Goal: Task Accomplishment & Management: Manage account settings

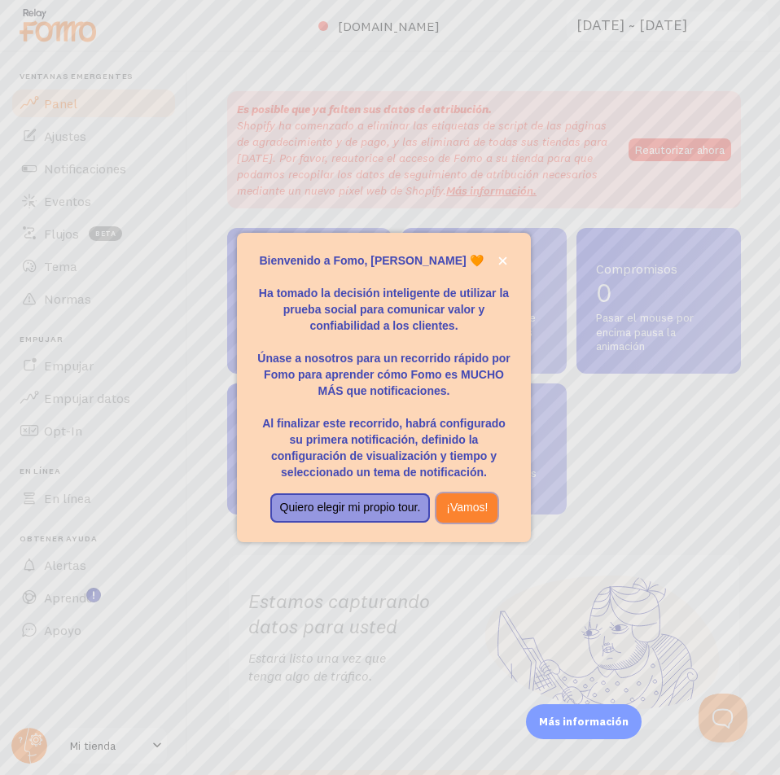
drag, startPoint x: 454, startPoint y: 510, endPoint x: 385, endPoint y: 512, distance: 69.2
click at [385, 512] on div "Quiero elegir mi propio tour. ¡Vamos!" at bounding box center [383, 507] width 237 height 29
click at [385, 512] on font "Quiero elegir mi propio tour." at bounding box center [350, 507] width 141 height 13
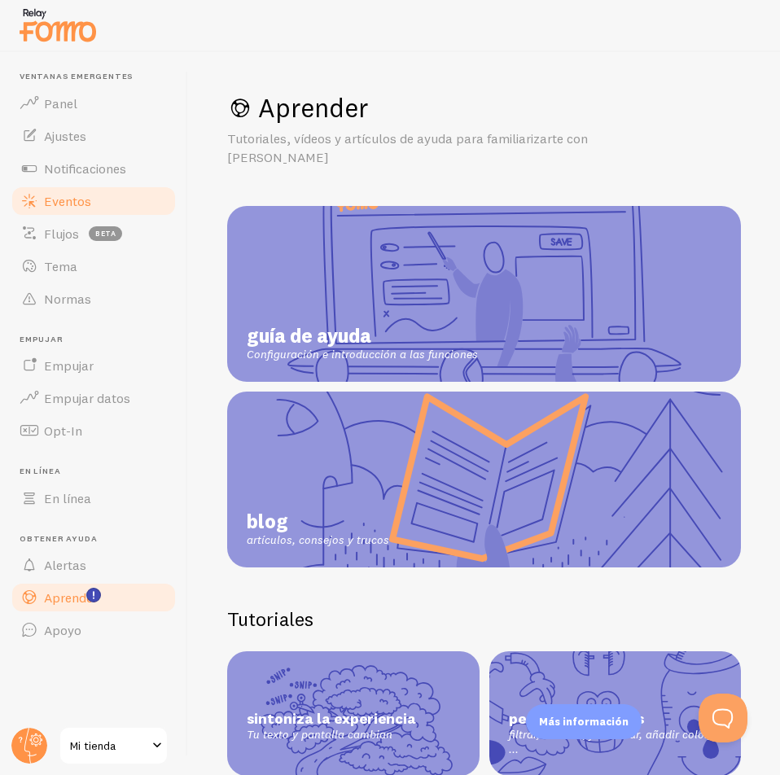
click at [76, 206] on font "Eventos" at bounding box center [67, 201] width 47 height 16
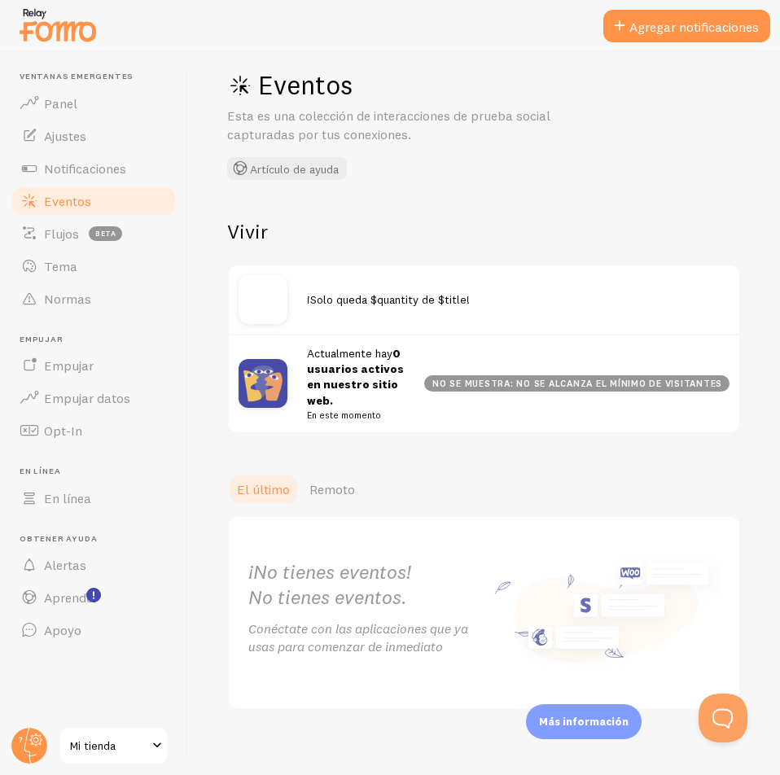
scroll to position [32, 0]
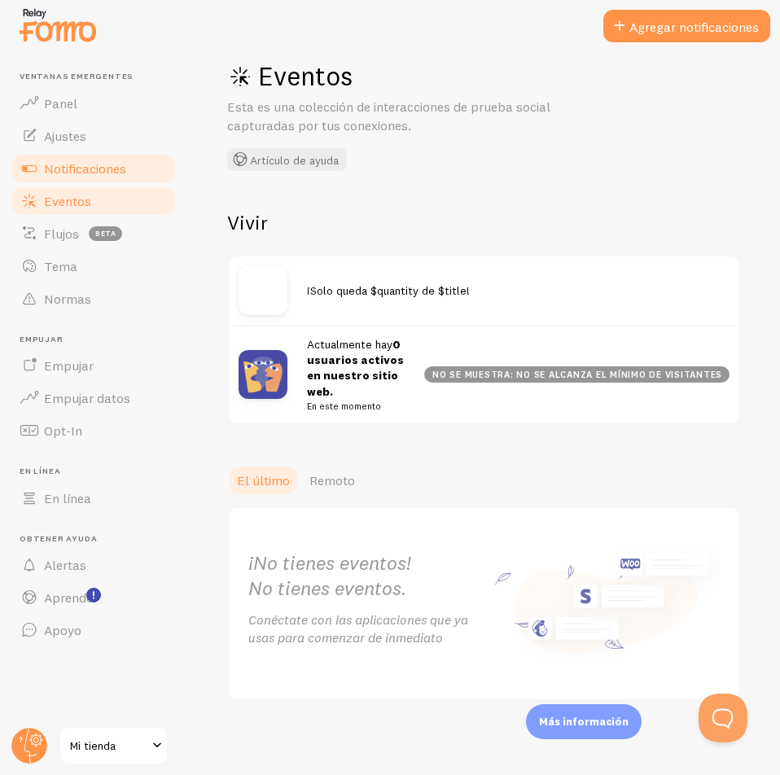
click at [99, 179] on link "Notificaciones" at bounding box center [94, 168] width 168 height 33
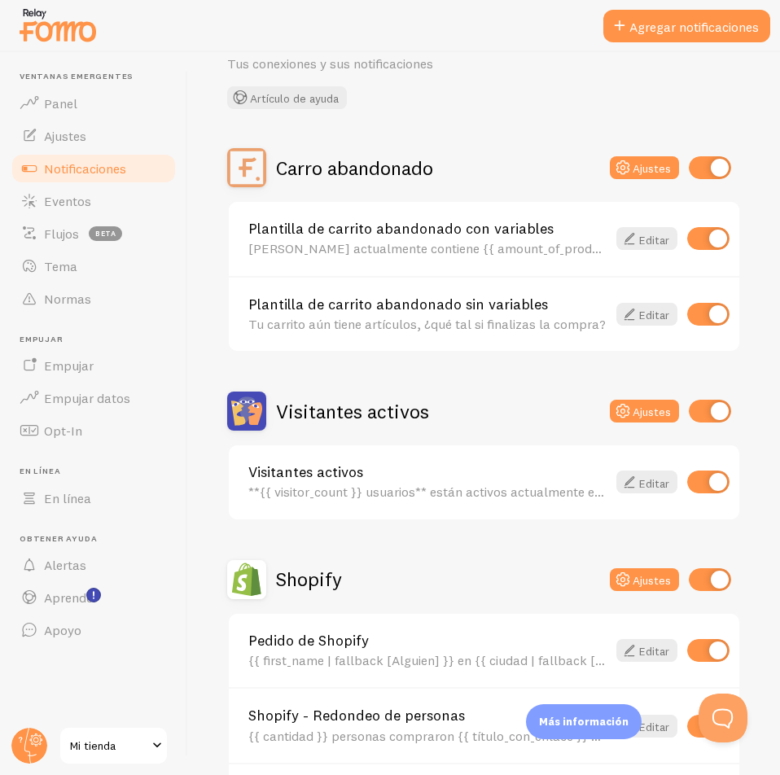
scroll to position [81, 0]
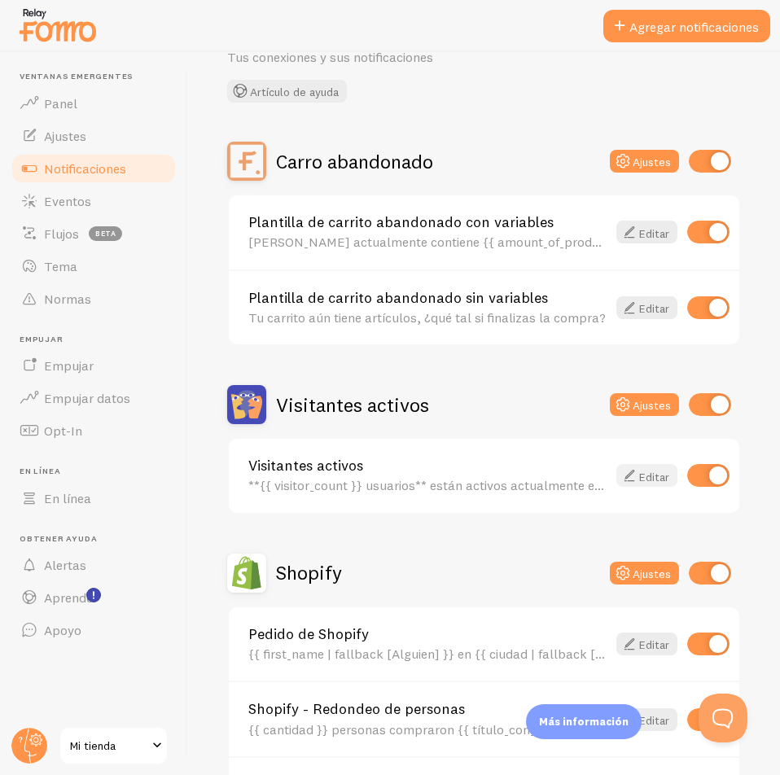
click at [639, 471] on font "Editar" at bounding box center [654, 476] width 30 height 15
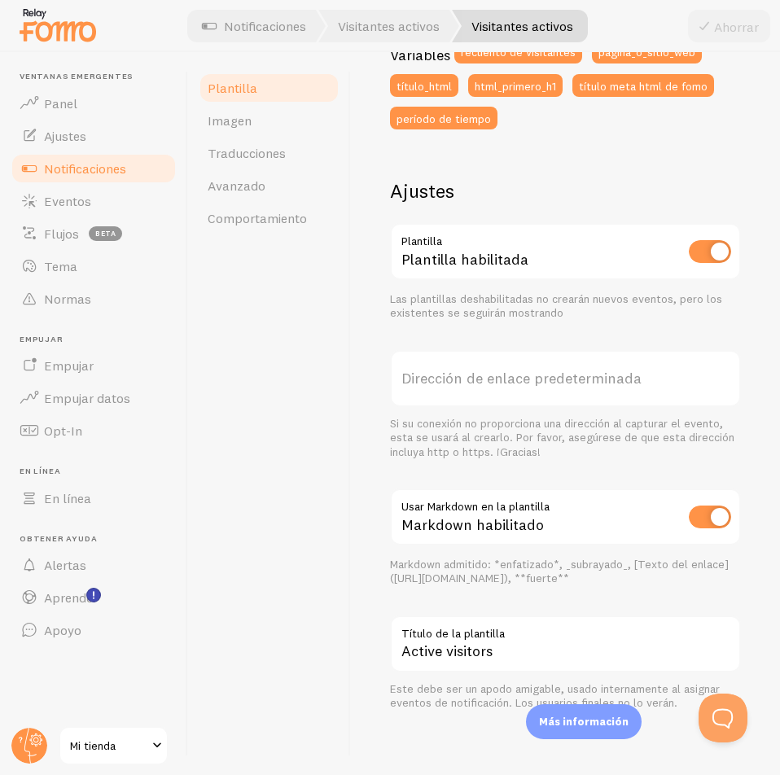
scroll to position [481, 0]
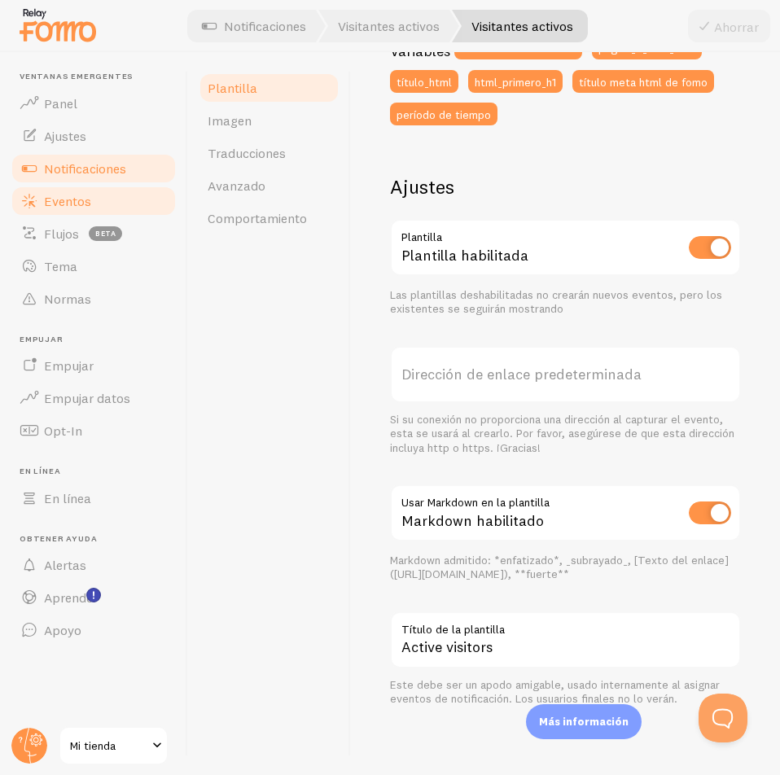
click at [82, 198] on font "Eventos" at bounding box center [67, 201] width 47 height 16
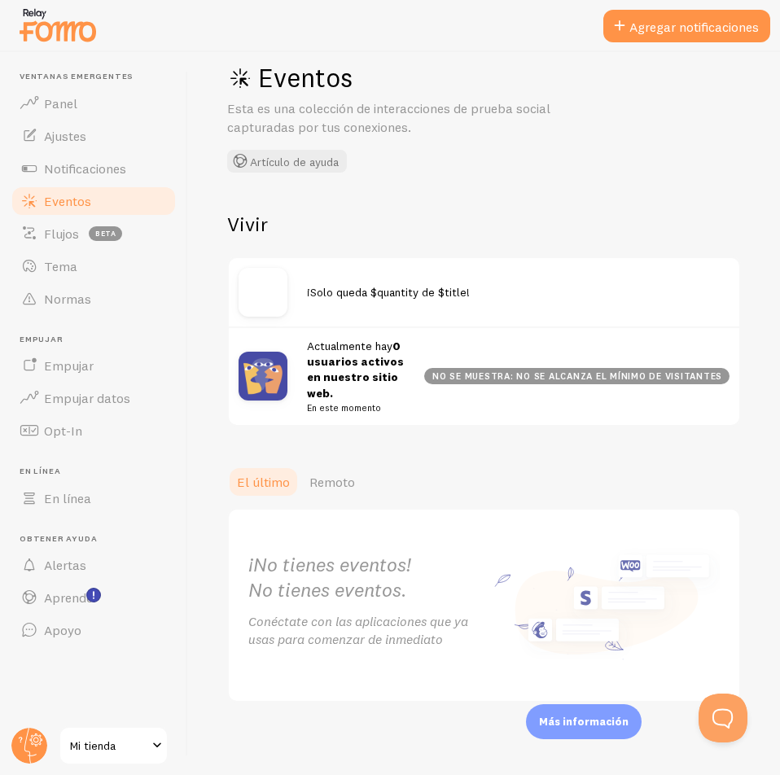
scroll to position [32, 0]
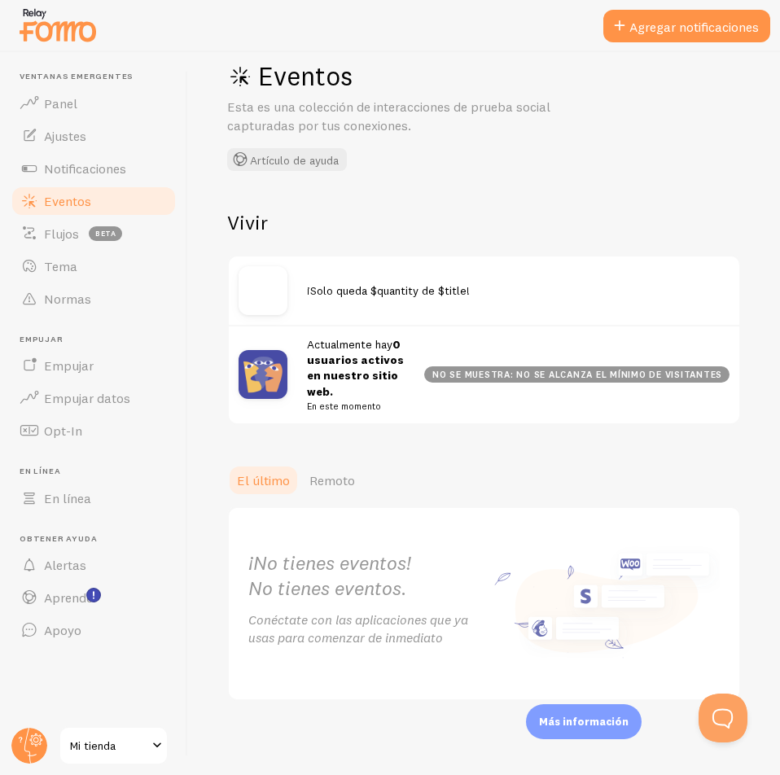
click at [316, 247] on div "Vivir ¡Solo queda $quantity de $title! Actualmente hay 0 usuarios activos en nu…" at bounding box center [484, 317] width 514 height 215
click at [376, 299] on div "¡Solo queda $quantity de $title!" at bounding box center [484, 290] width 510 height 68
click at [427, 295] on font "¡Solo queda $quantity de $title!" at bounding box center [388, 290] width 163 height 15
drag, startPoint x: 466, startPoint y: 297, endPoint x: 485, endPoint y: 300, distance: 19.7
click at [485, 300] on div "¡Solo queda $quantity de $title!" at bounding box center [484, 290] width 510 height 68
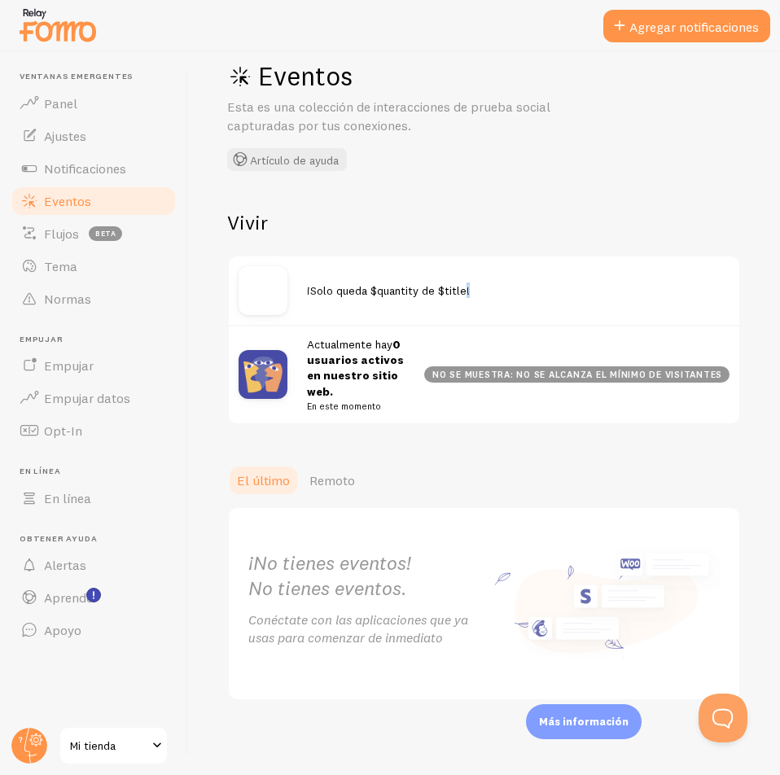
click at [485, 300] on div "¡Solo queda $quantity de $title!" at bounding box center [484, 290] width 510 height 68
click at [480, 371] on font "No se muestra: no se alcanza el mínimo de visitantes" at bounding box center [577, 374] width 290 height 11
click at [69, 235] on font "Flujos" at bounding box center [61, 233] width 35 height 16
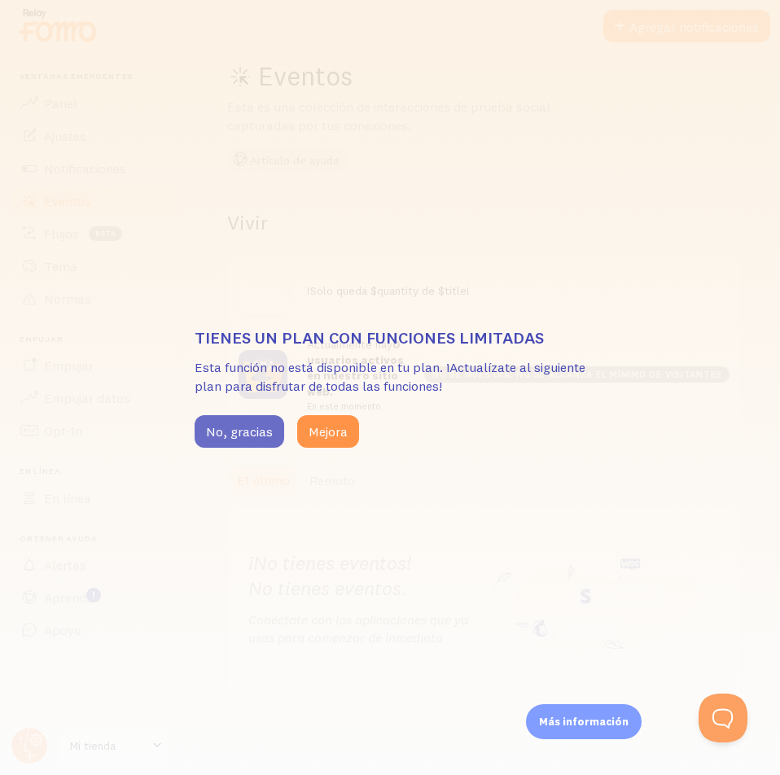
click at [260, 431] on font "No, gracias" at bounding box center [239, 431] width 67 height 16
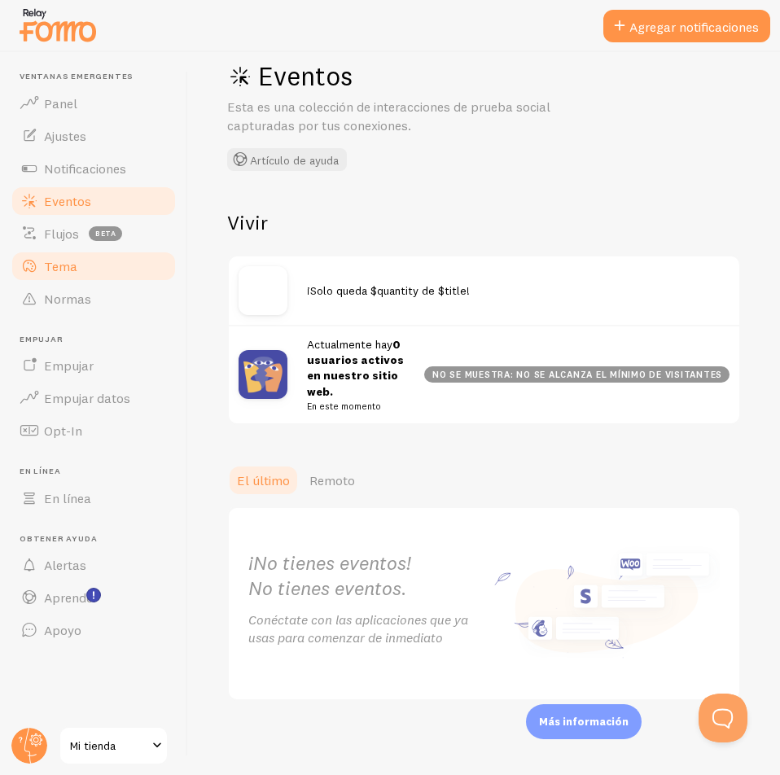
click at [93, 273] on link "Tema" at bounding box center [94, 266] width 168 height 33
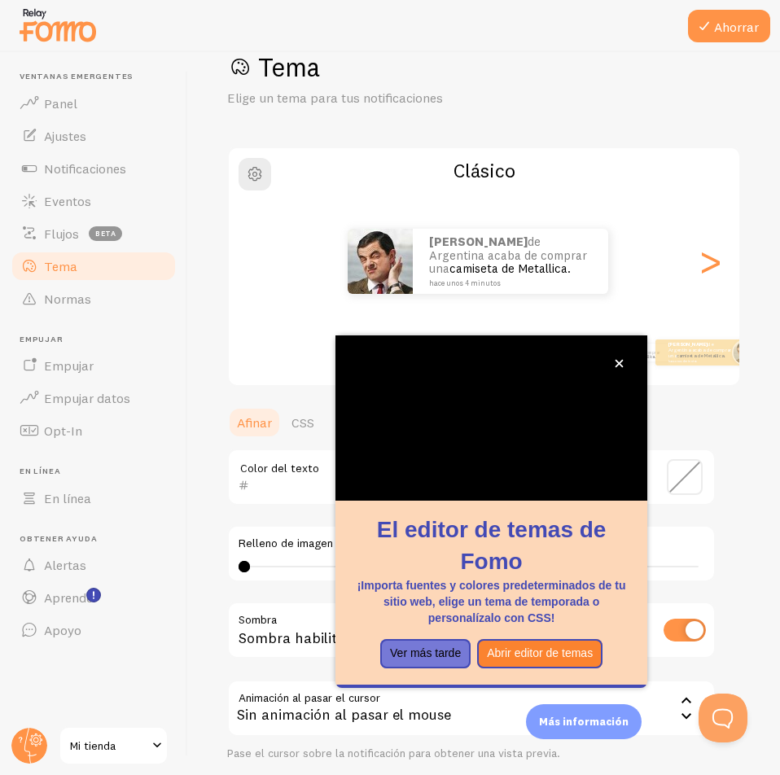
scroll to position [50, 0]
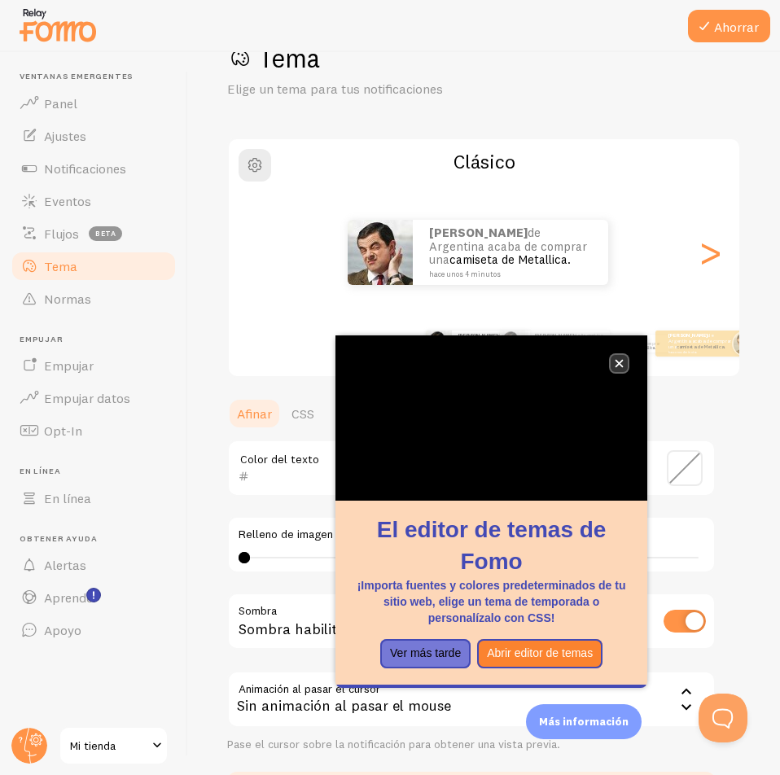
click at [615, 361] on icon "cerca," at bounding box center [619, 363] width 9 height 9
click at [615, 358] on button "cerca," at bounding box center [618, 363] width 17 height 17
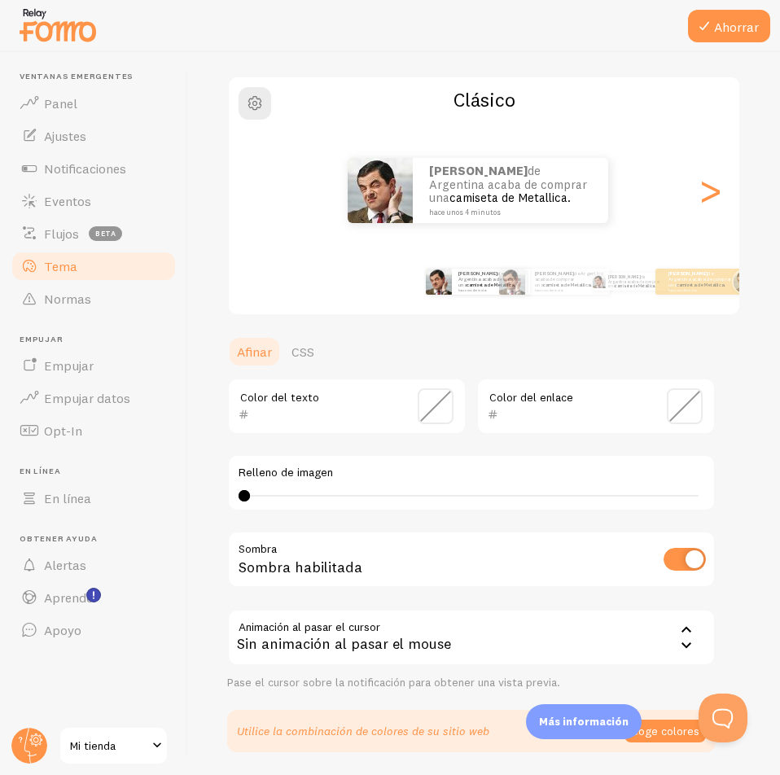
scroll to position [131, 0]
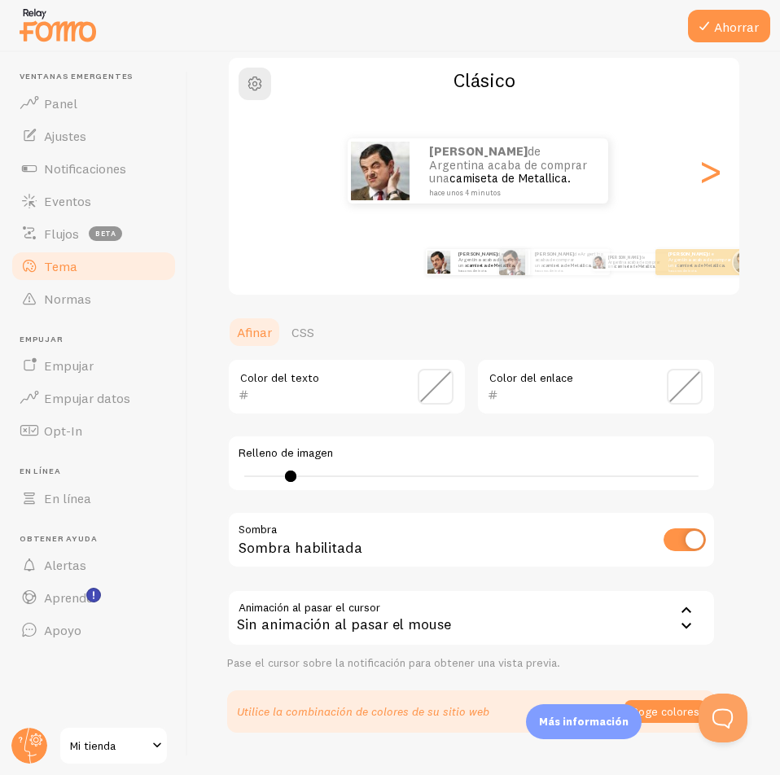
type input "0"
drag, startPoint x: 246, startPoint y: 471, endPoint x: 149, endPoint y: 475, distance: 96.9
click at [149, 475] on main "Ventanas emergentes Panel Ajustes Notificaciones Eventos Flujos beta Tema Norma…" at bounding box center [390, 413] width 780 height 723
click at [440, 383] on span at bounding box center [436, 387] width 36 height 36
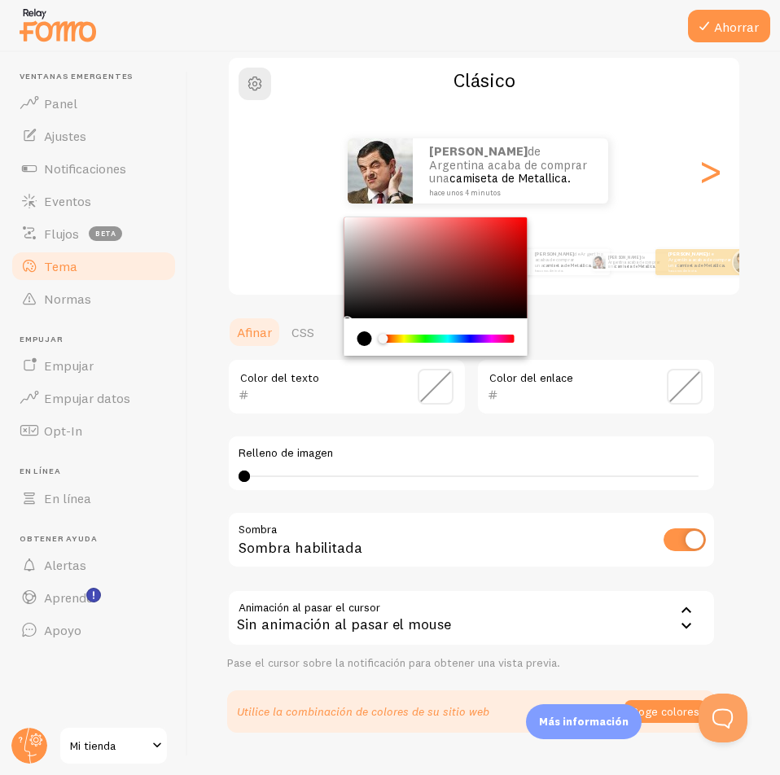
click at [460, 453] on label "Relleno de imagen" at bounding box center [471, 453] width 466 height 15
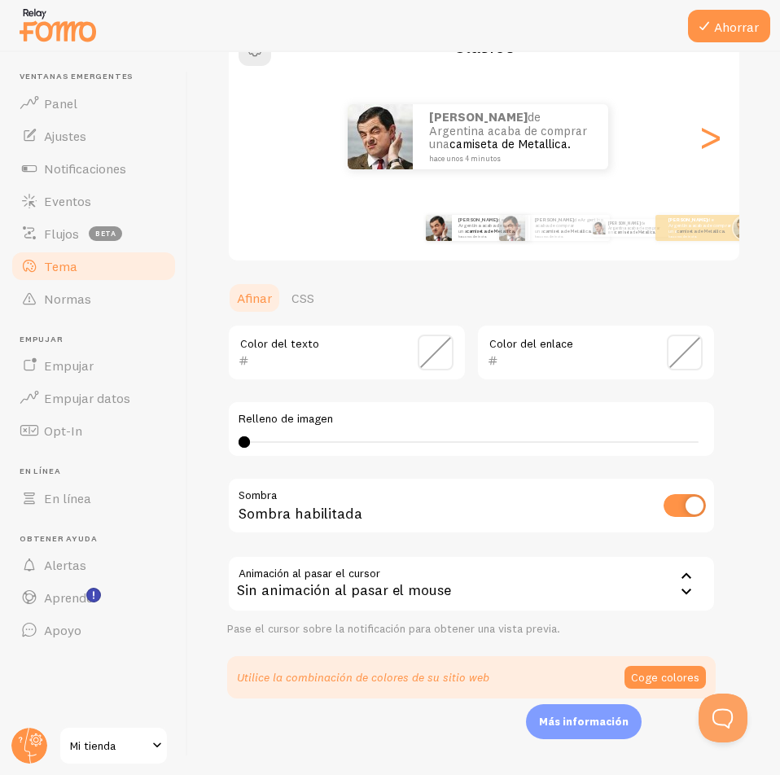
scroll to position [167, 0]
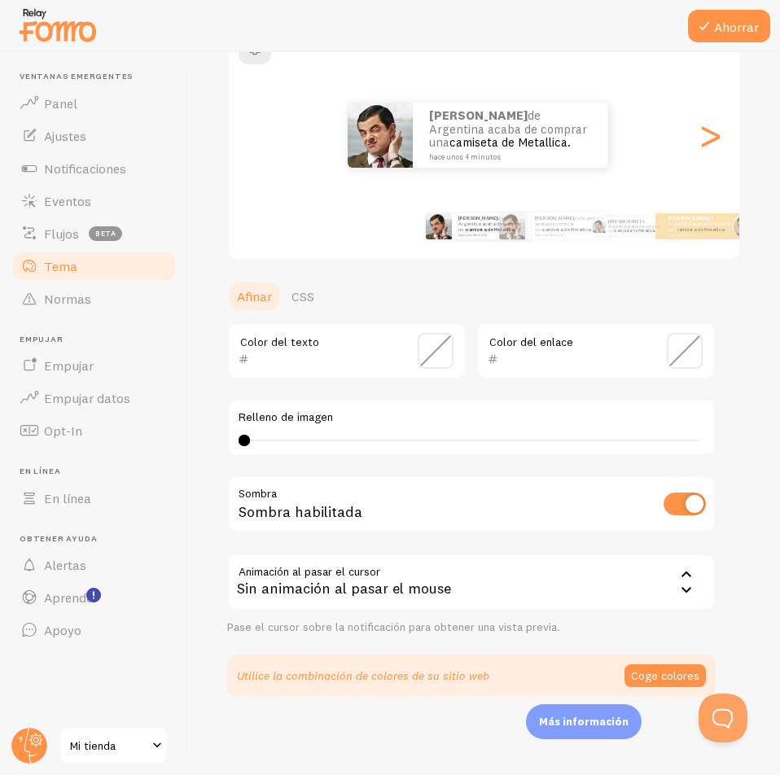
click at [680, 501] on input "checkbox" at bounding box center [684, 503] width 42 height 23
checkbox input "true"
click at [454, 589] on div "Sin animación al pasar el mouse" at bounding box center [471, 581] width 488 height 57
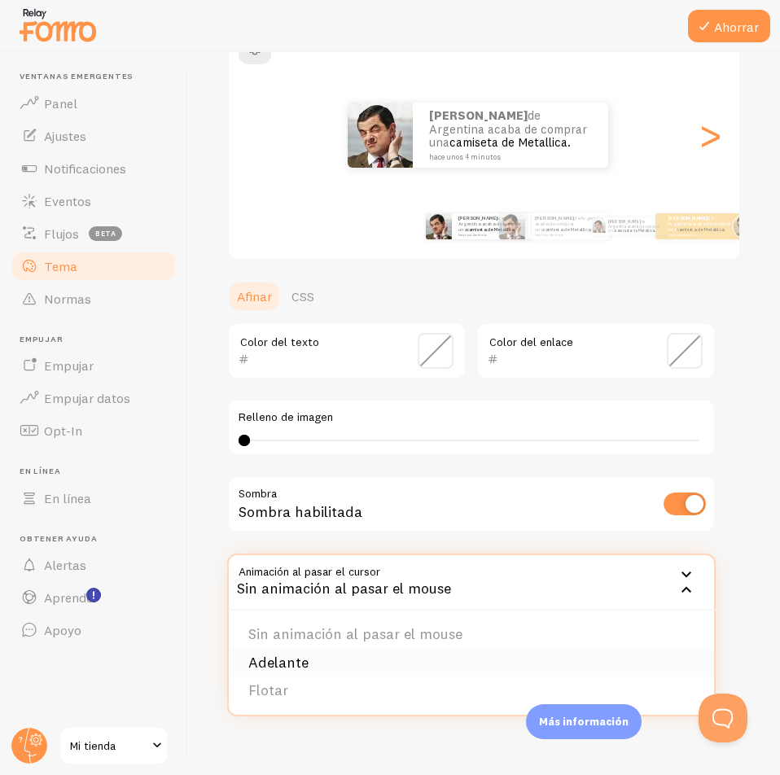
click at [386, 657] on li "Adelante" at bounding box center [471, 663] width 485 height 28
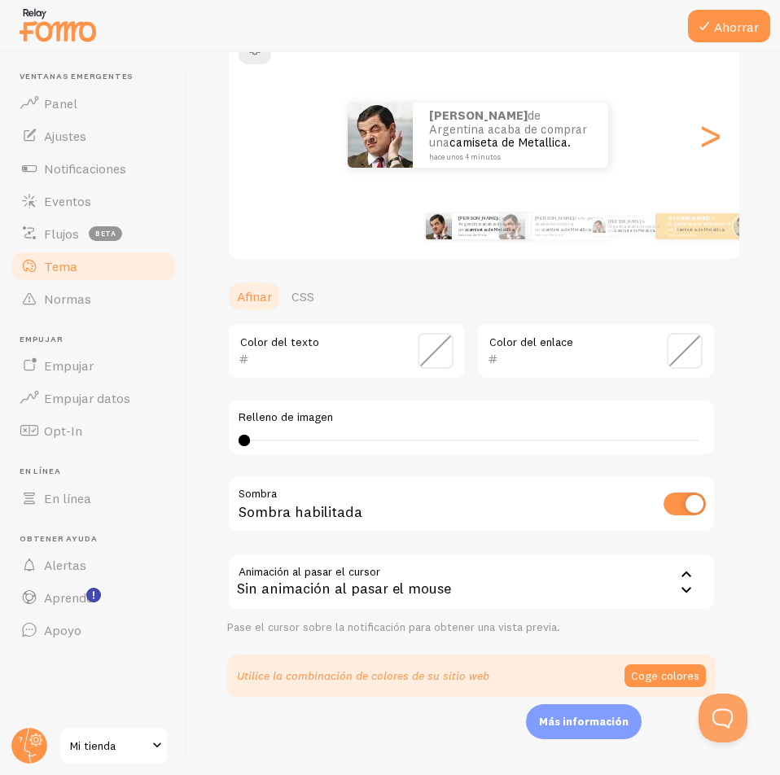
click at [396, 575] on div "Sin animación al pasar el mouse" at bounding box center [471, 581] width 488 height 57
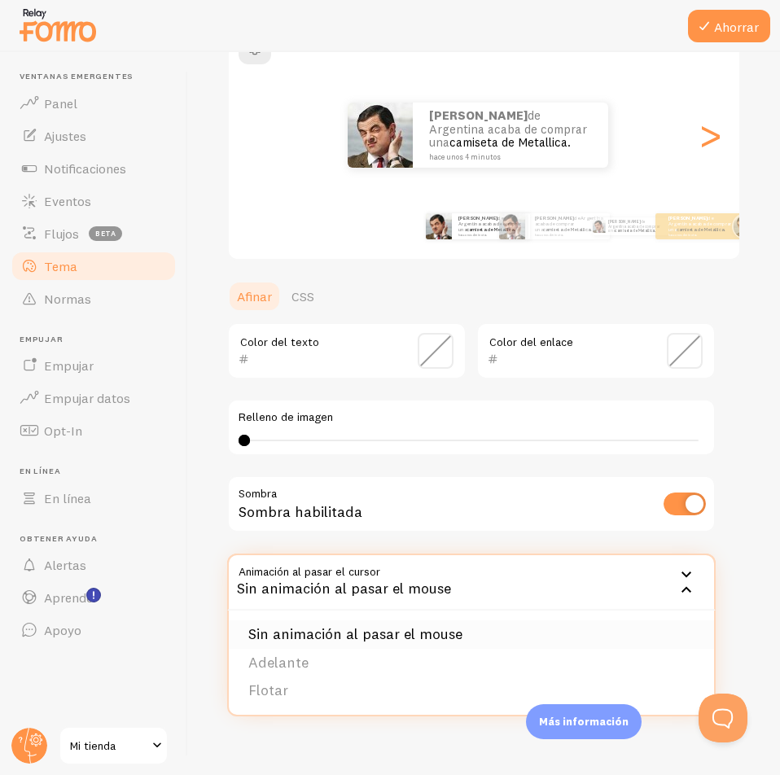
click at [352, 632] on font "Sin animación al pasar el mouse" at bounding box center [355, 633] width 214 height 19
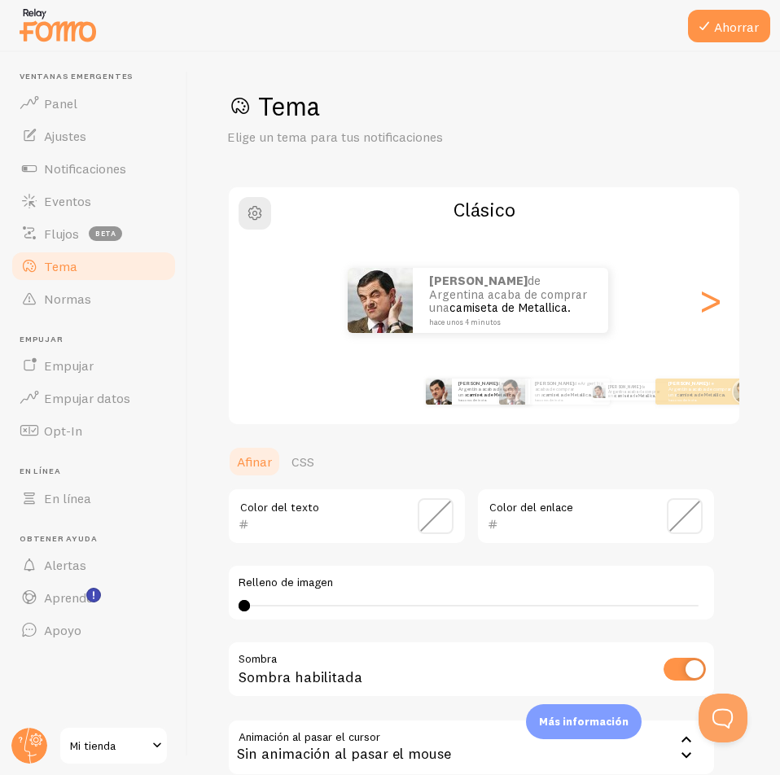
scroll to position [0, 0]
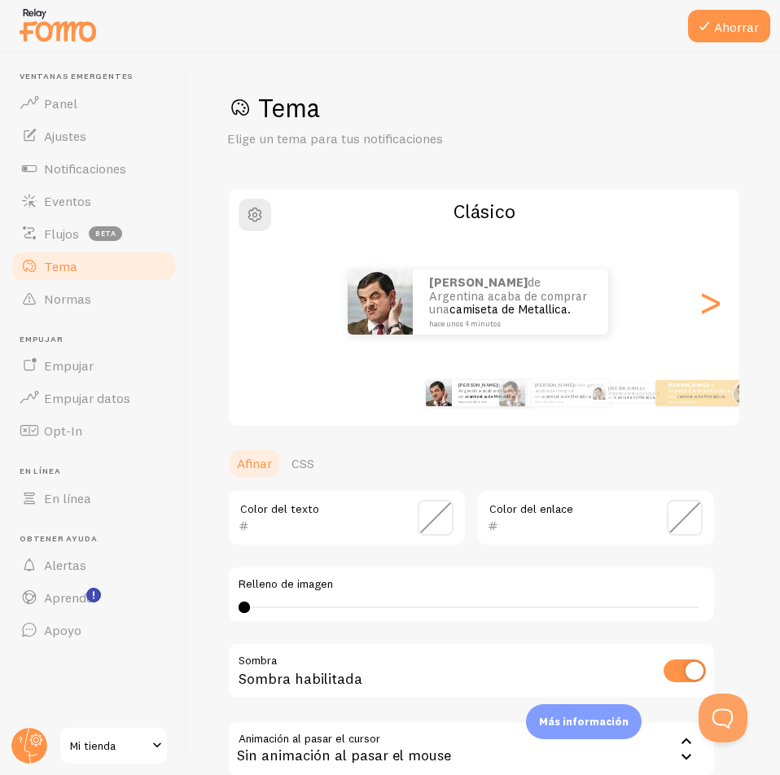
drag, startPoint x: 257, startPoint y: 214, endPoint x: 645, endPoint y: 298, distance: 396.4
click at [632, 292] on div "Clásico Elian de Argentina acaba de comprar una camiseta de Metallica. hace uno…" at bounding box center [484, 307] width 514 height 240
click at [712, 311] on div "Elian de Argentina acaba de comprar una camiseta de Metallica. hace unos 4 minu…" at bounding box center [478, 301] width 498 height 65
click at [702, 308] on font ">" at bounding box center [710, 301] width 27 height 55
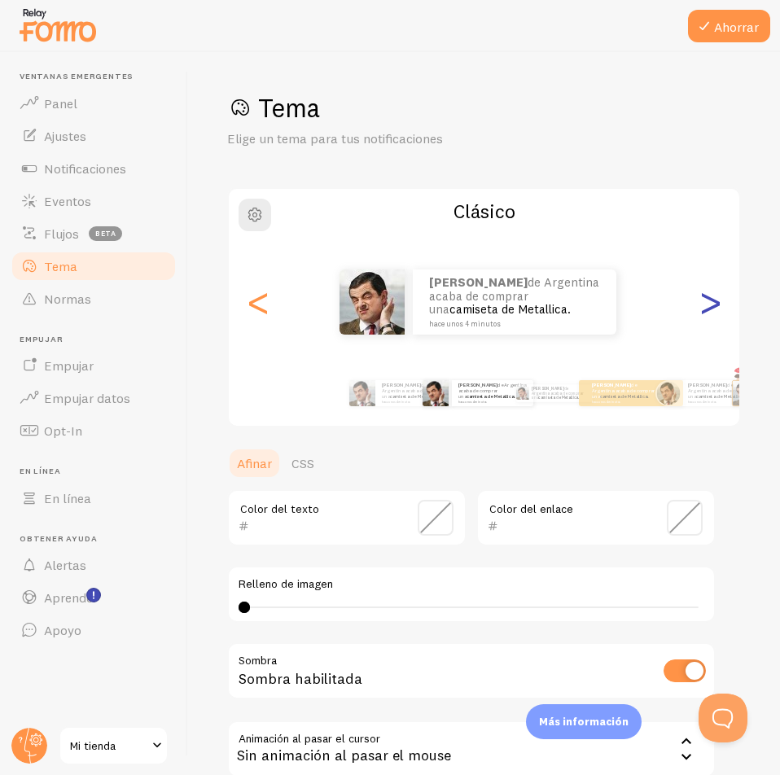
click at [702, 308] on font ">" at bounding box center [710, 301] width 27 height 55
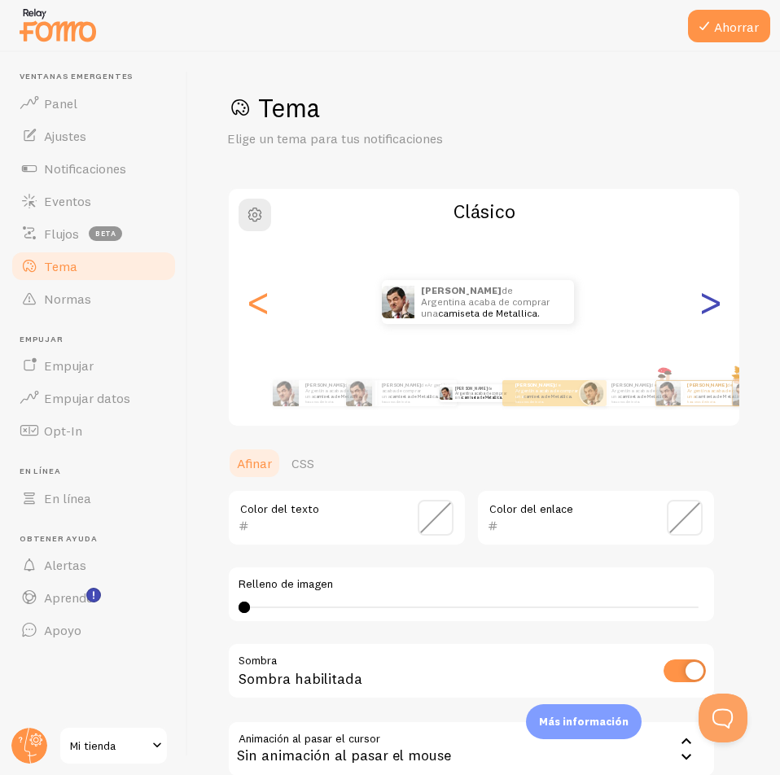
click at [702, 308] on font ">" at bounding box center [710, 301] width 27 height 55
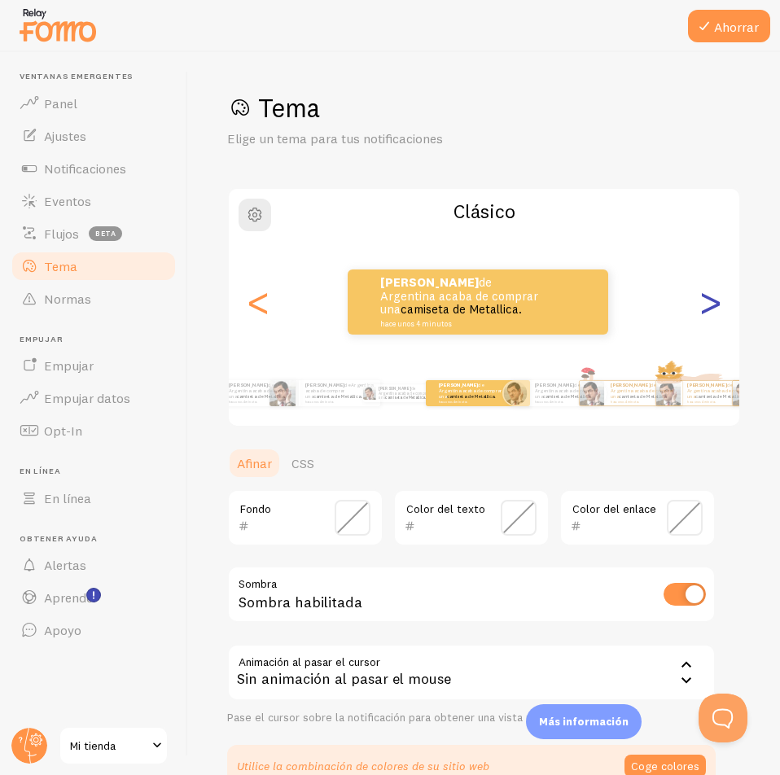
click at [702, 308] on font ">" at bounding box center [710, 301] width 27 height 55
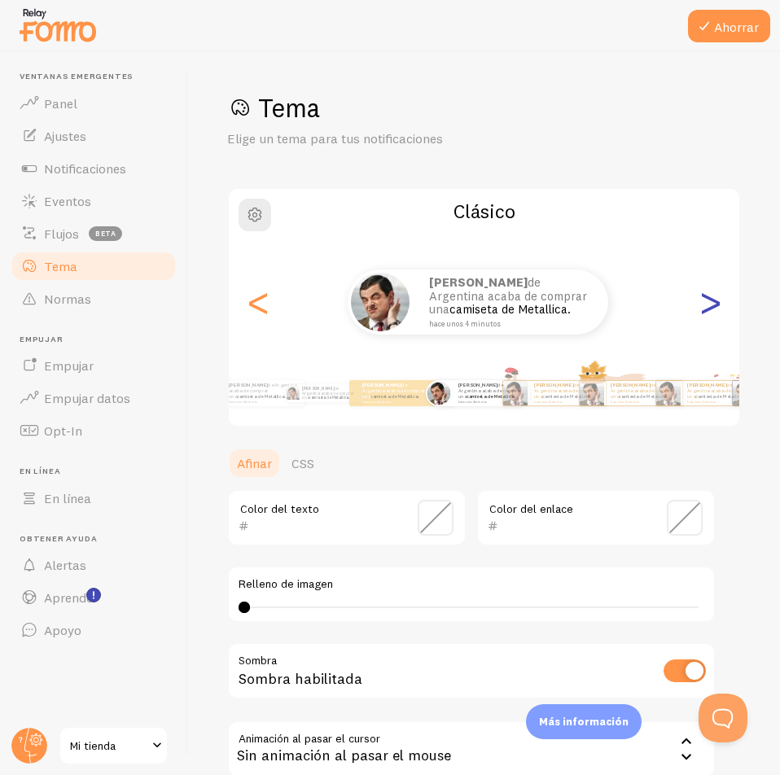
click at [702, 308] on font ">" at bounding box center [710, 301] width 27 height 55
type input "0"
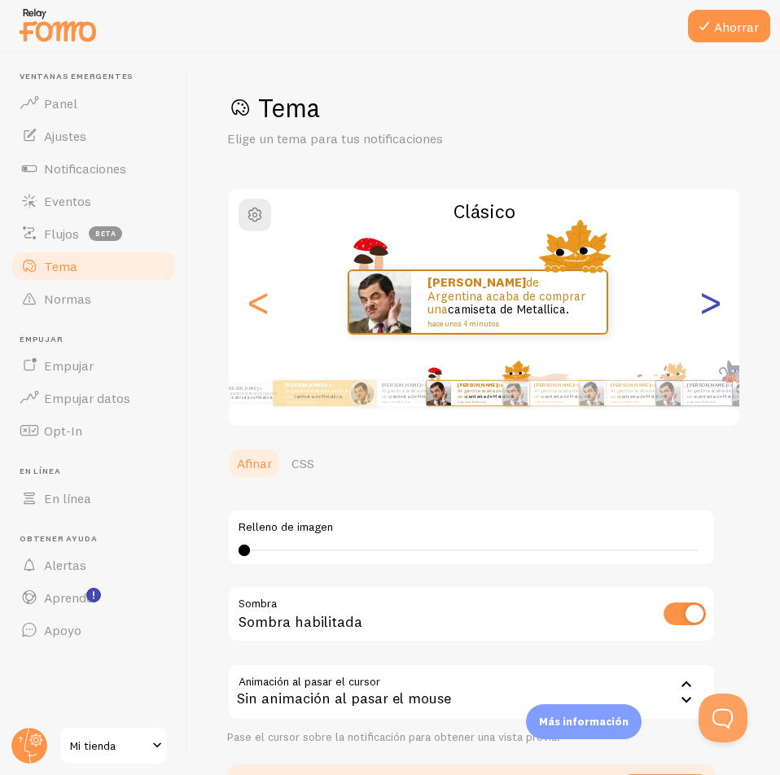
click at [702, 308] on font ">" at bounding box center [710, 301] width 27 height 55
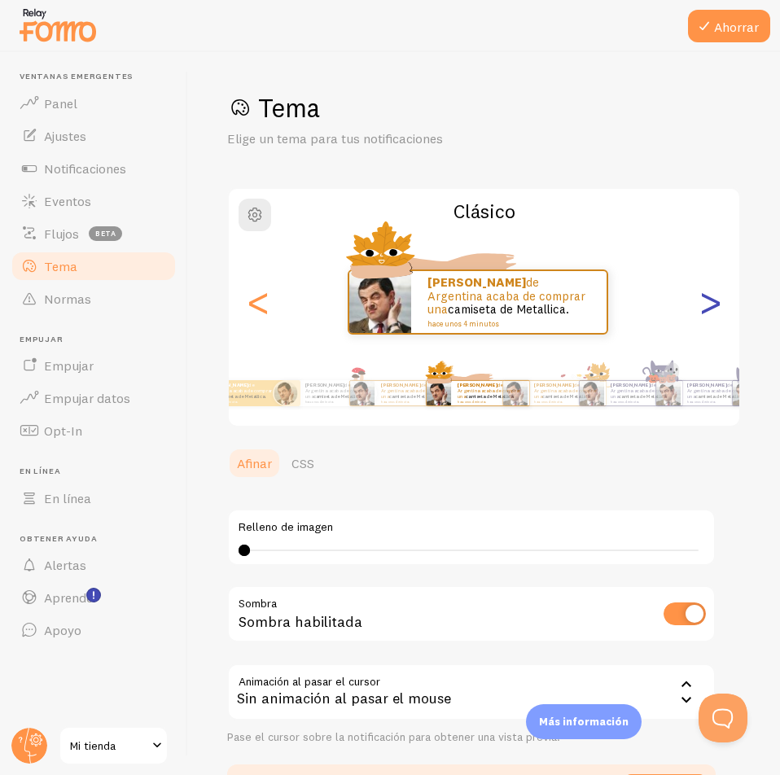
click at [702, 308] on font ">" at bounding box center [710, 301] width 27 height 55
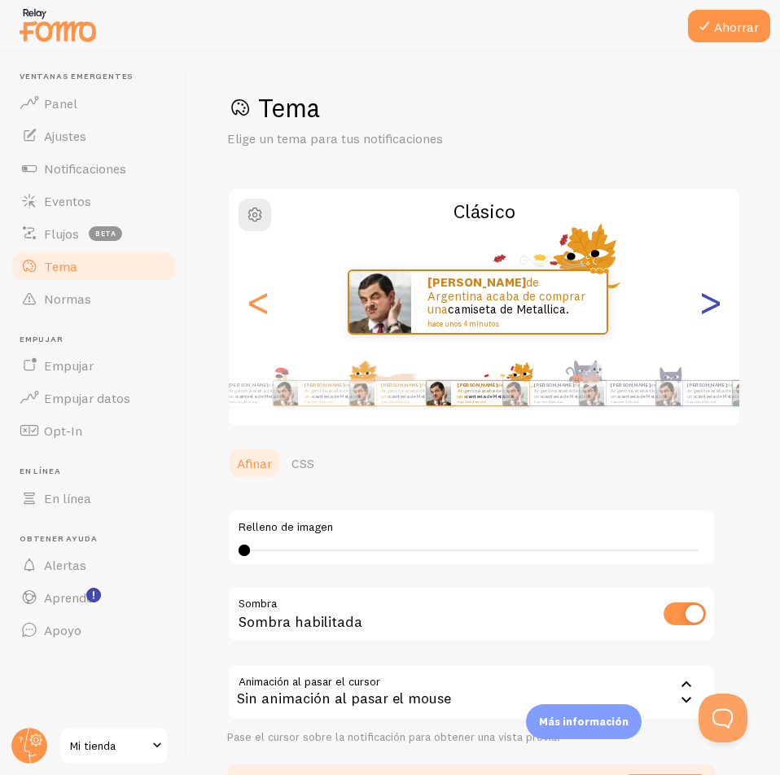
click at [702, 308] on font ">" at bounding box center [710, 301] width 27 height 55
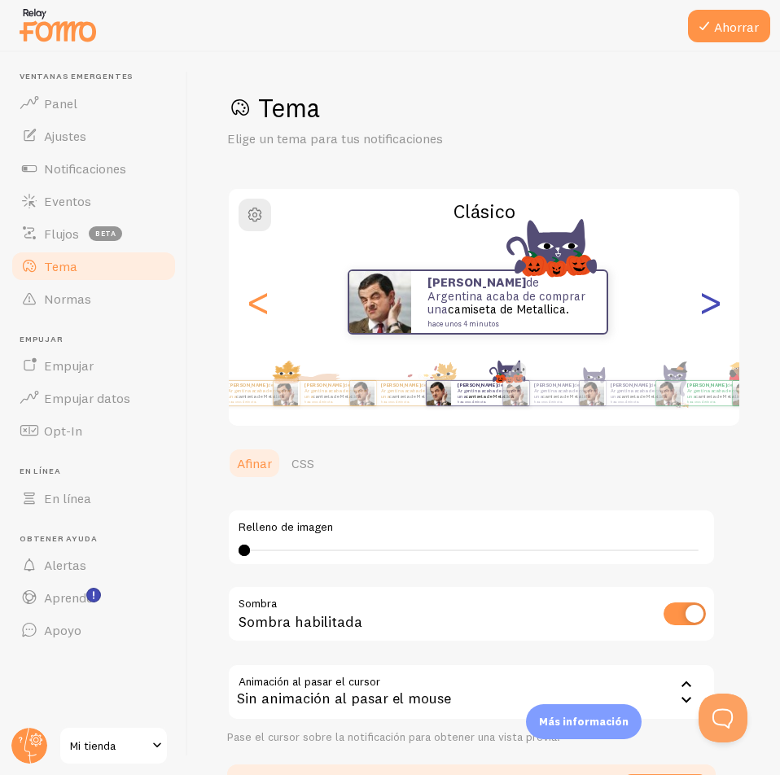
click at [702, 308] on font ">" at bounding box center [710, 301] width 27 height 55
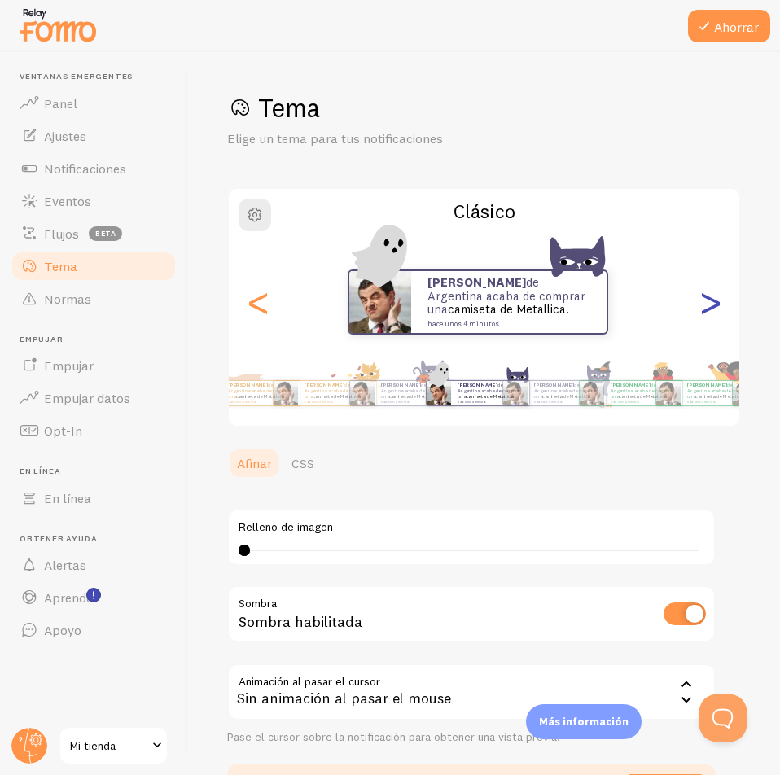
click at [702, 308] on font ">" at bounding box center [710, 301] width 27 height 55
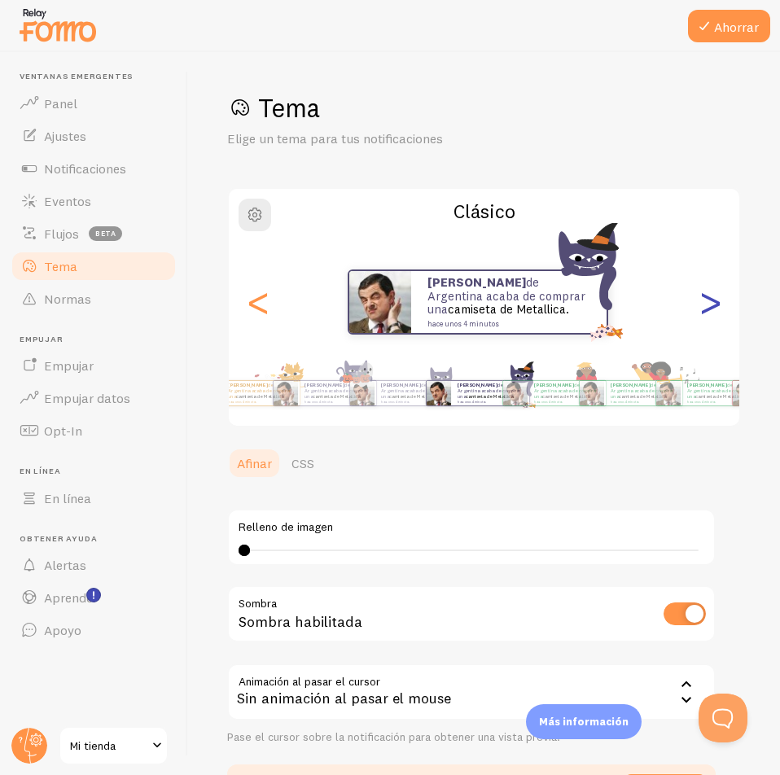
click at [702, 308] on font ">" at bounding box center [710, 301] width 27 height 55
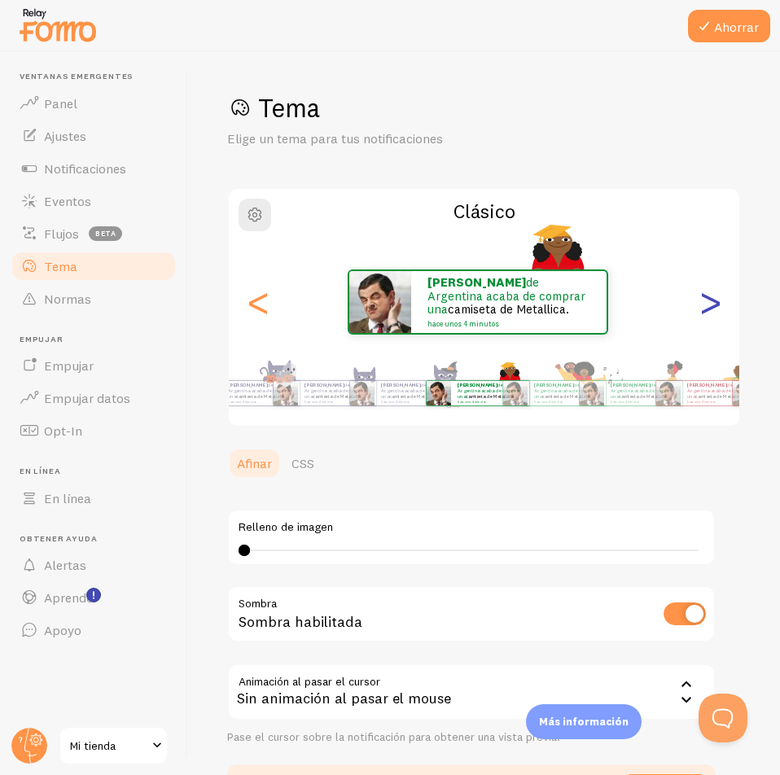
click at [702, 308] on font ">" at bounding box center [710, 301] width 27 height 55
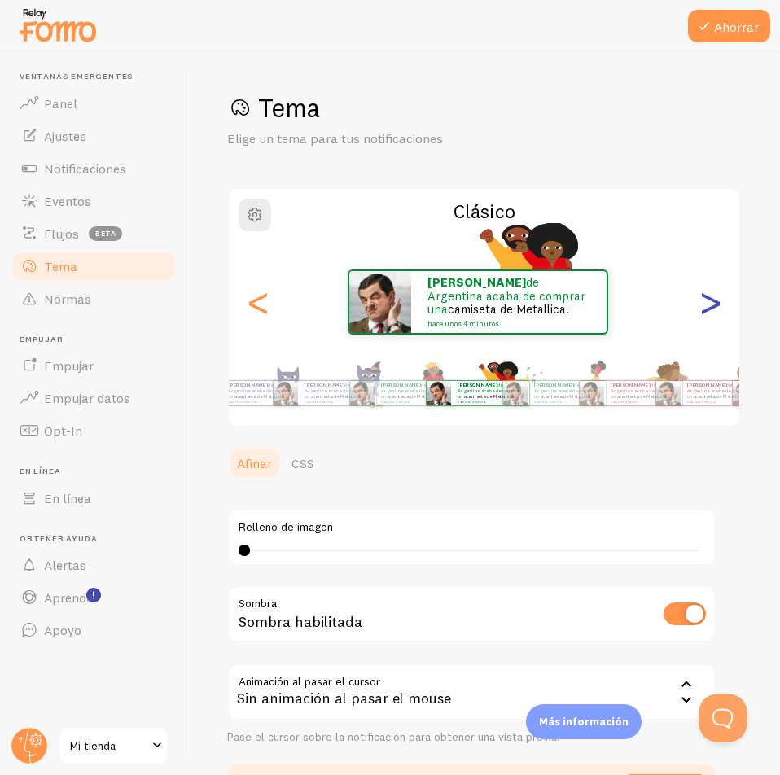
click at [702, 308] on font ">" at bounding box center [710, 301] width 27 height 55
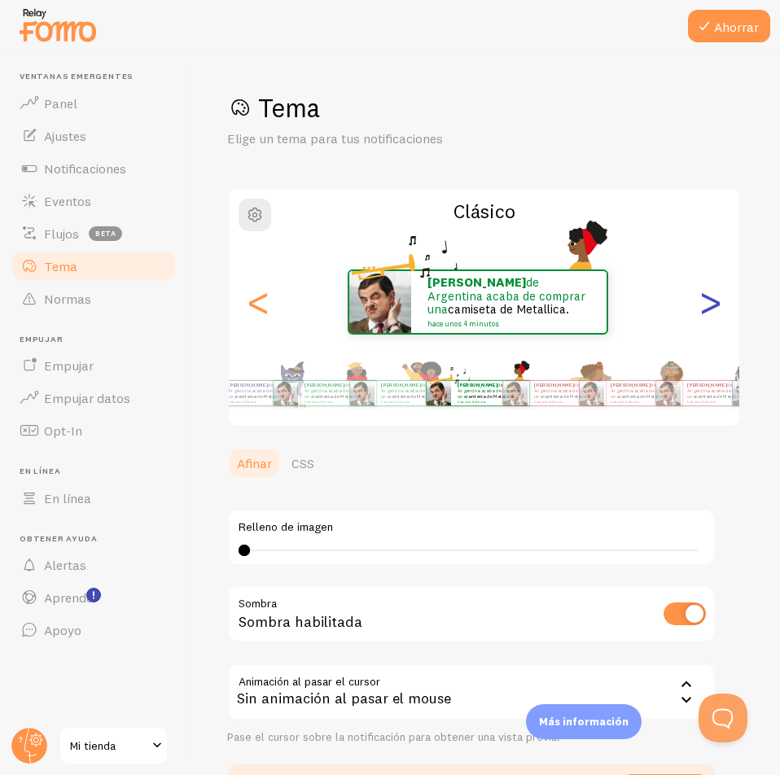
click at [702, 308] on font ">" at bounding box center [710, 301] width 27 height 55
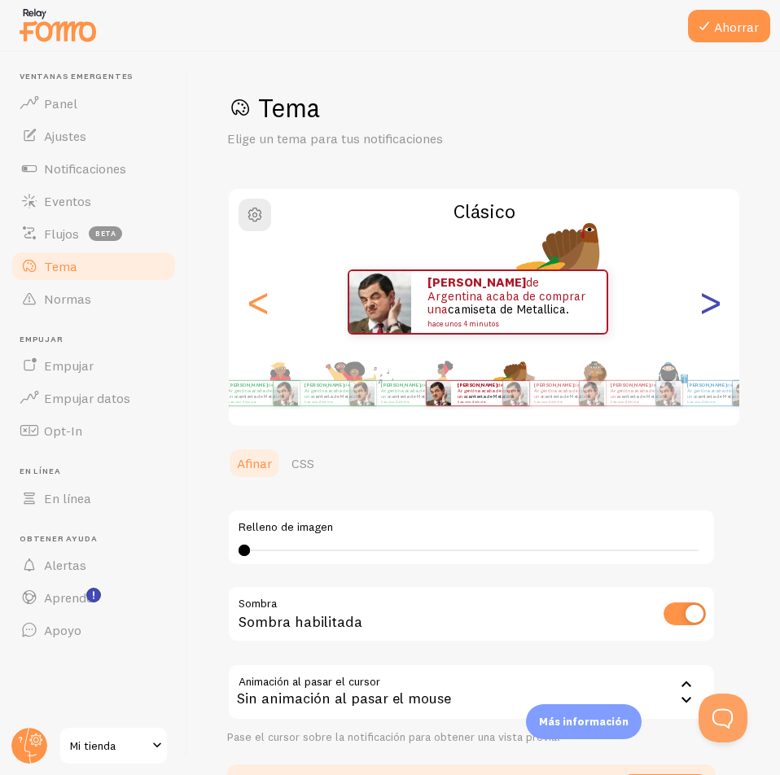
click at [702, 308] on font ">" at bounding box center [710, 301] width 27 height 55
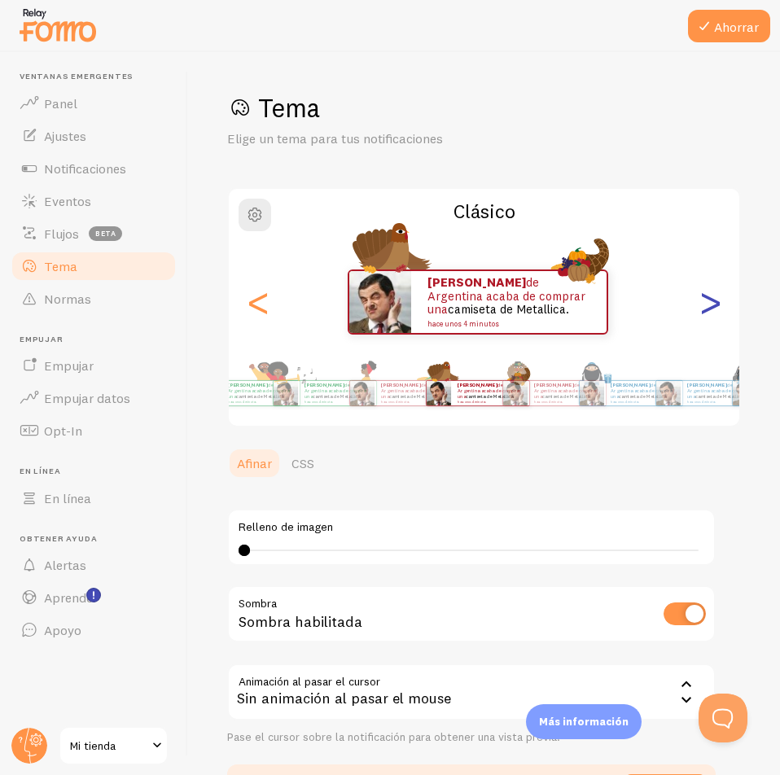
click at [702, 308] on font ">" at bounding box center [710, 301] width 27 height 55
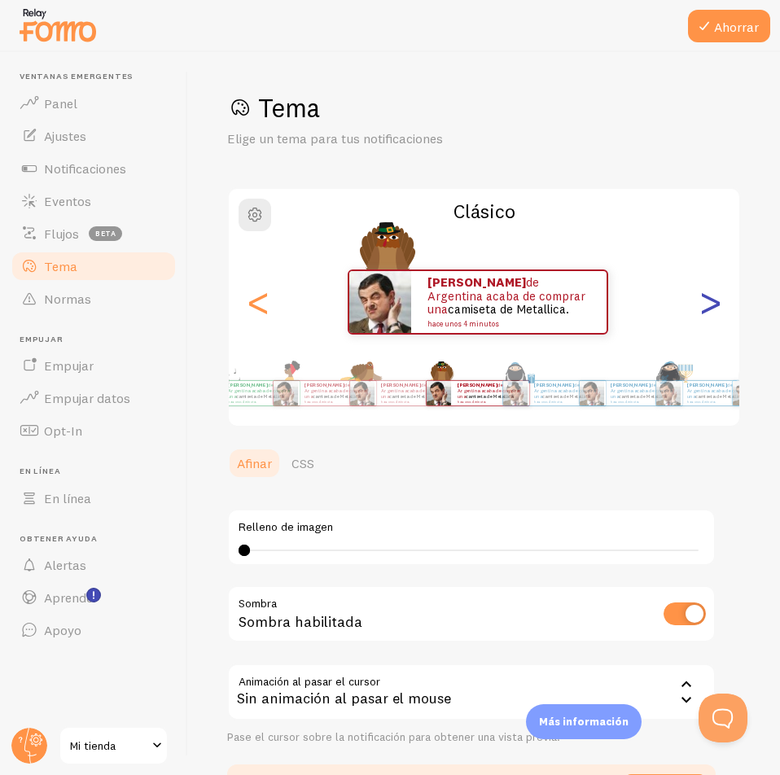
click at [702, 308] on font ">" at bounding box center [710, 301] width 27 height 55
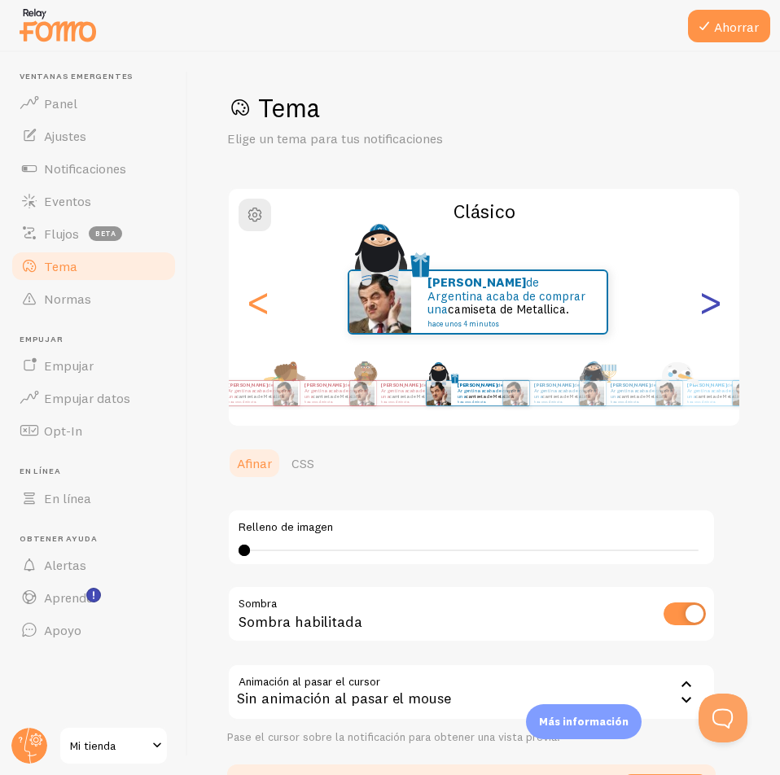
click at [702, 308] on font ">" at bounding box center [710, 301] width 27 height 55
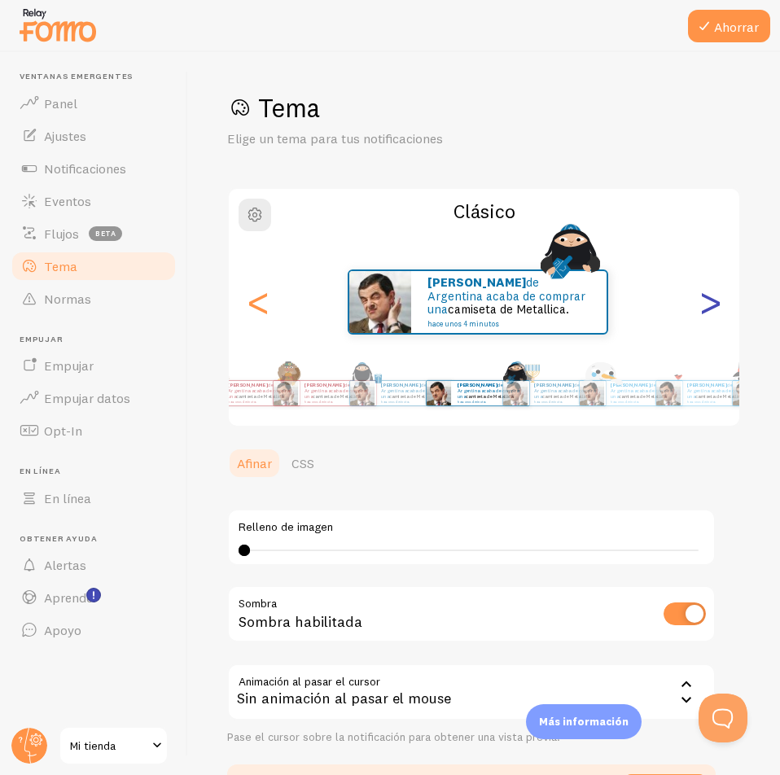
click at [702, 308] on font ">" at bounding box center [710, 301] width 27 height 55
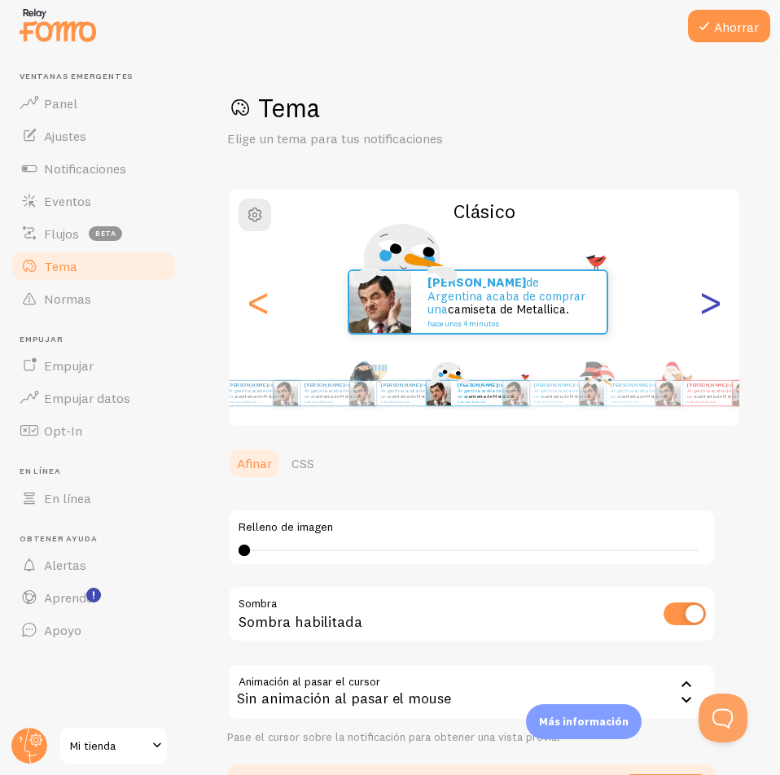
click at [702, 308] on font ">" at bounding box center [710, 301] width 27 height 55
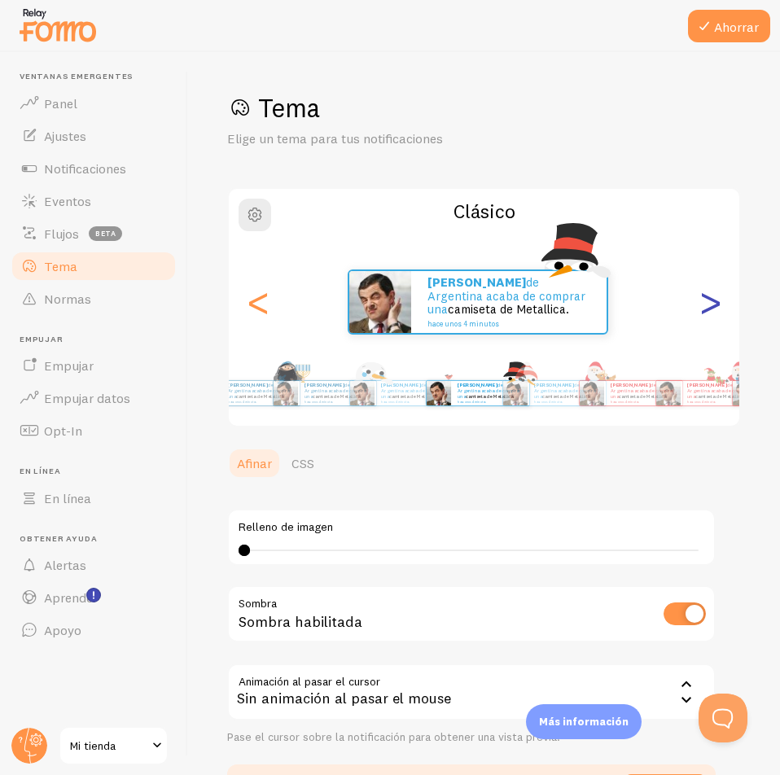
click at [702, 308] on font ">" at bounding box center [710, 301] width 27 height 55
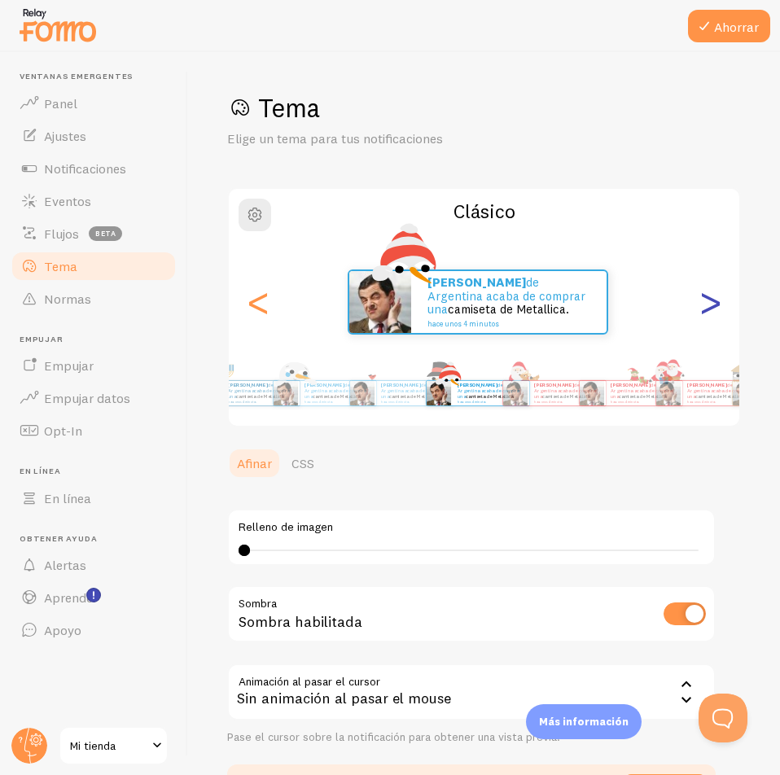
click at [702, 308] on font ">" at bounding box center [710, 301] width 27 height 55
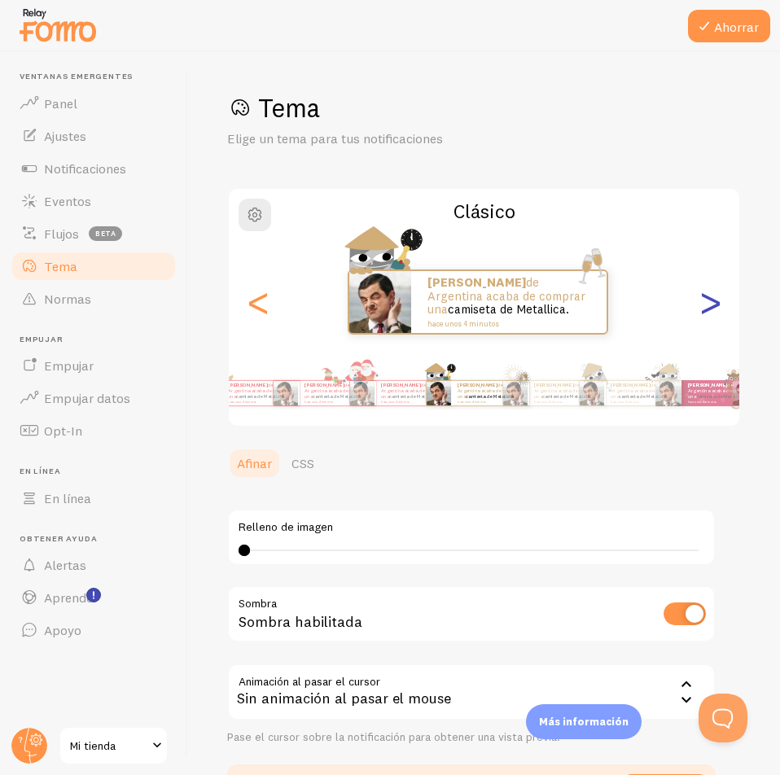
click at [702, 308] on font ">" at bounding box center [710, 301] width 27 height 55
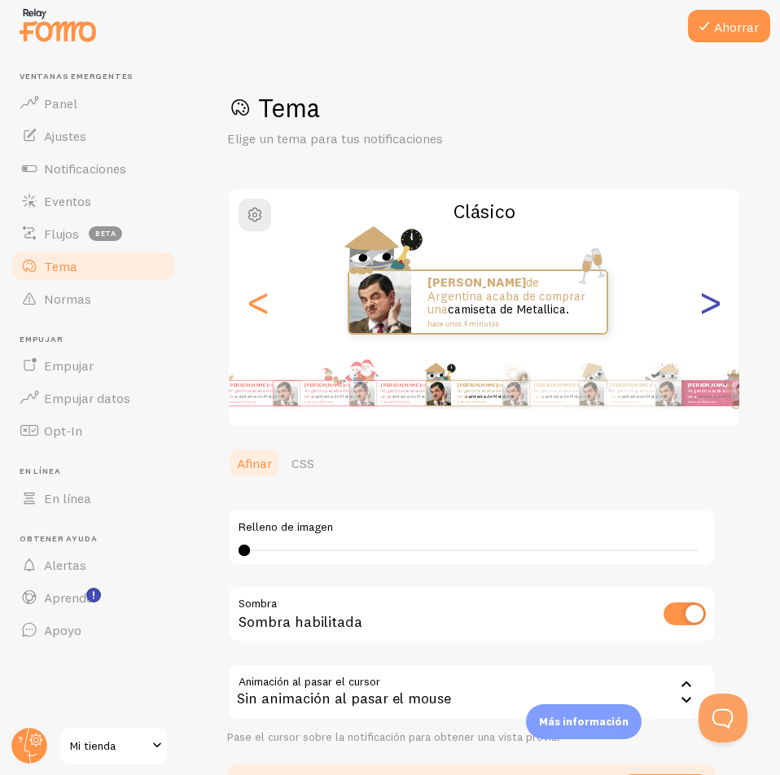
click at [702, 308] on font ">" at bounding box center [710, 301] width 27 height 55
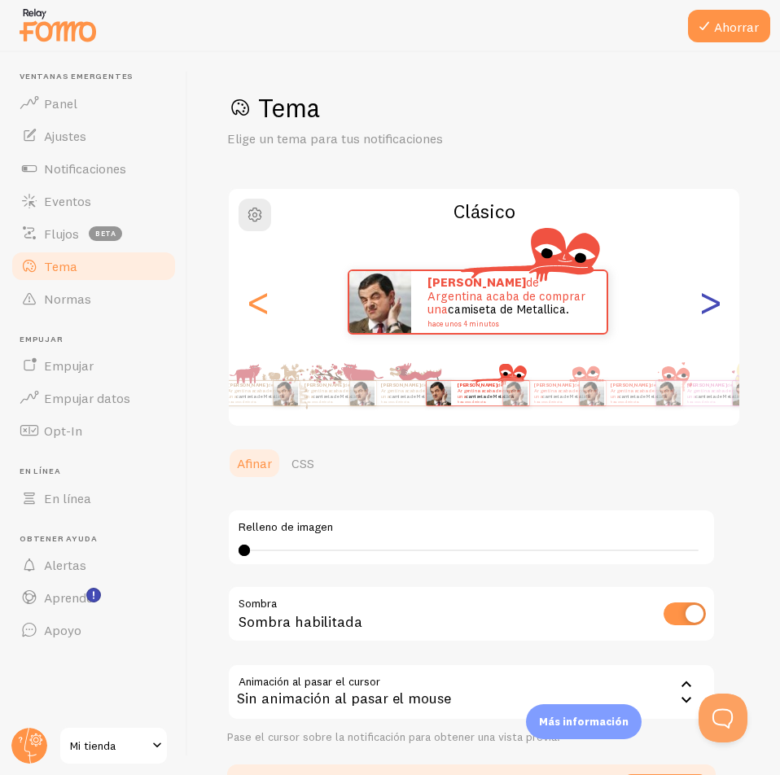
click at [702, 308] on font ">" at bounding box center [710, 301] width 27 height 55
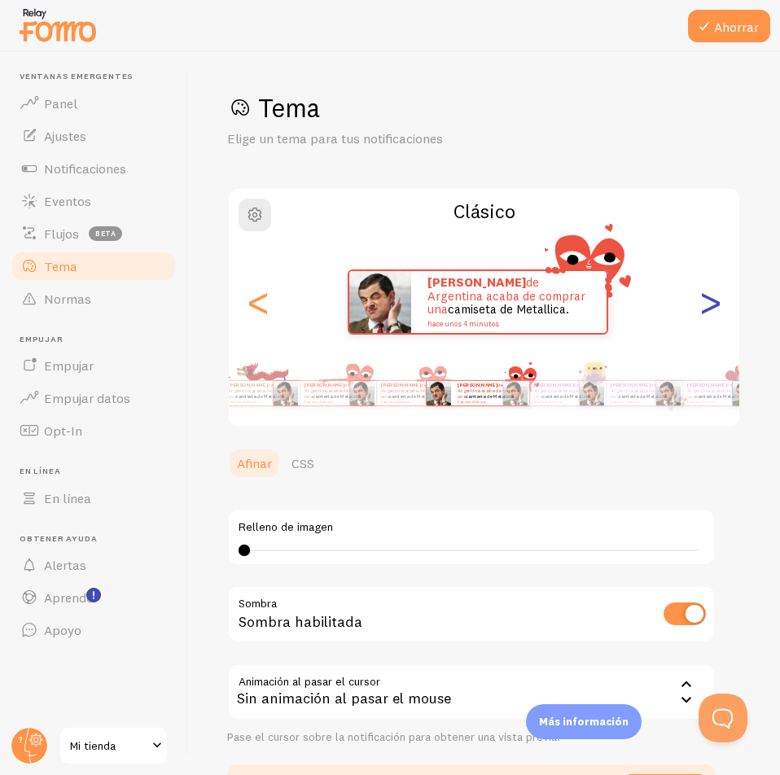
click at [702, 308] on font ">" at bounding box center [710, 301] width 27 height 55
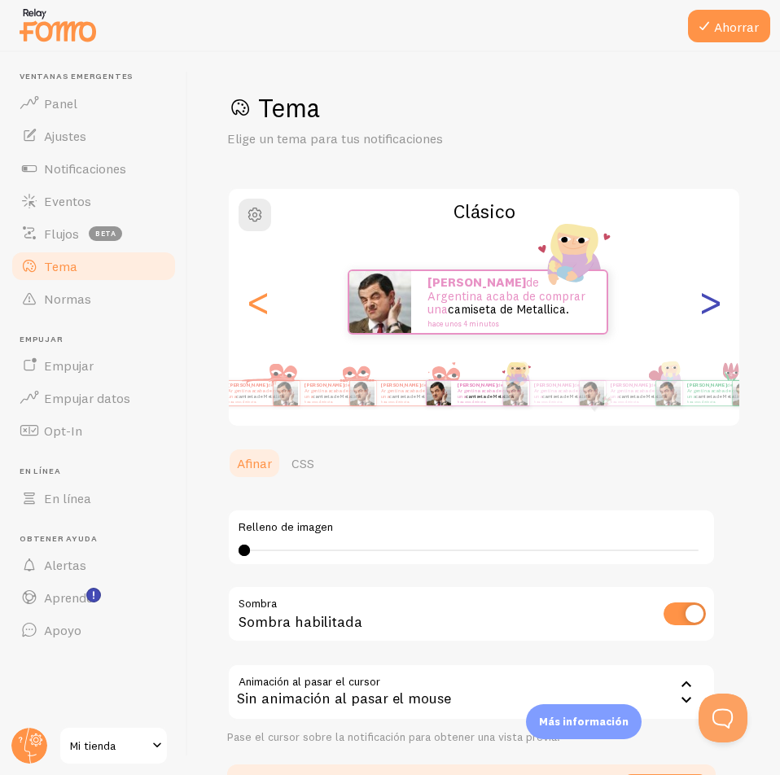
click at [702, 308] on font ">" at bounding box center [710, 301] width 27 height 55
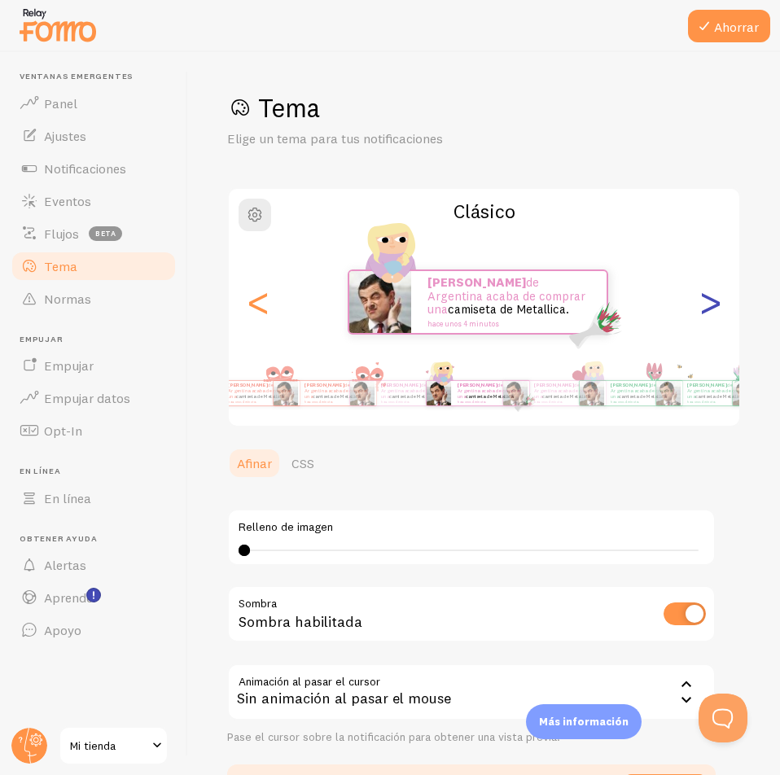
click at [702, 308] on font ">" at bounding box center [710, 301] width 27 height 55
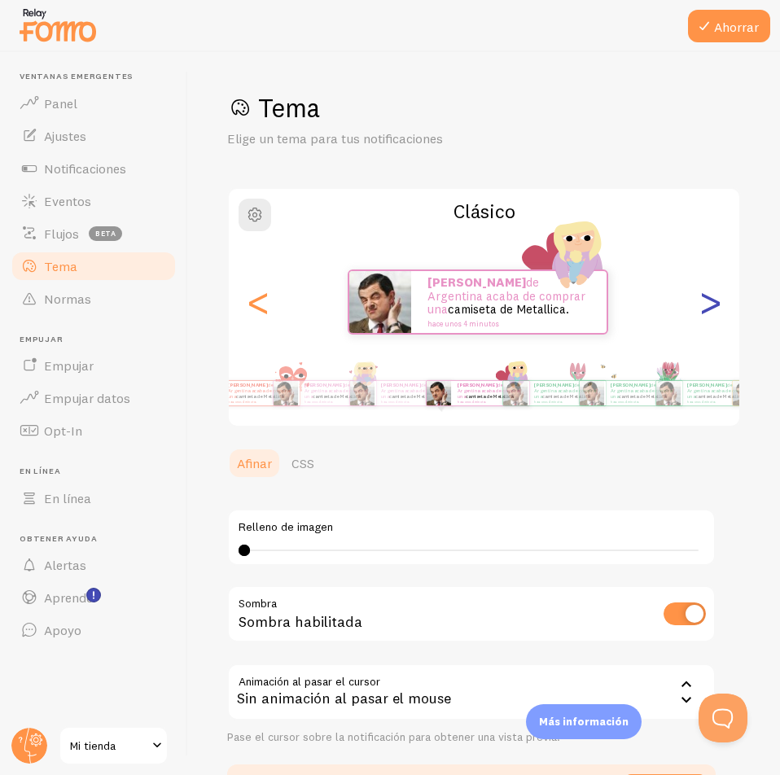
click at [702, 308] on font ">" at bounding box center [710, 301] width 27 height 55
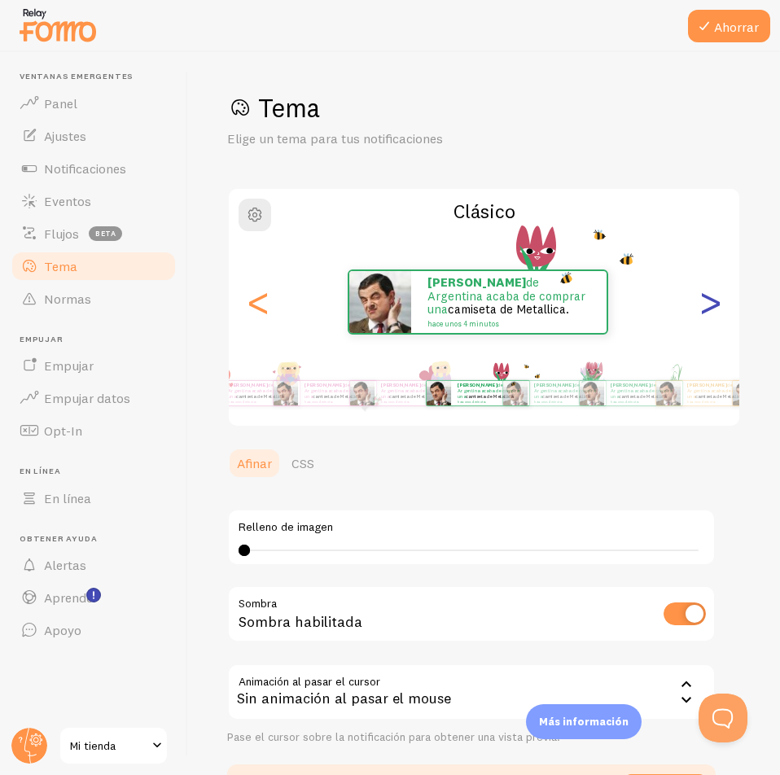
click at [702, 308] on font ">" at bounding box center [710, 301] width 27 height 55
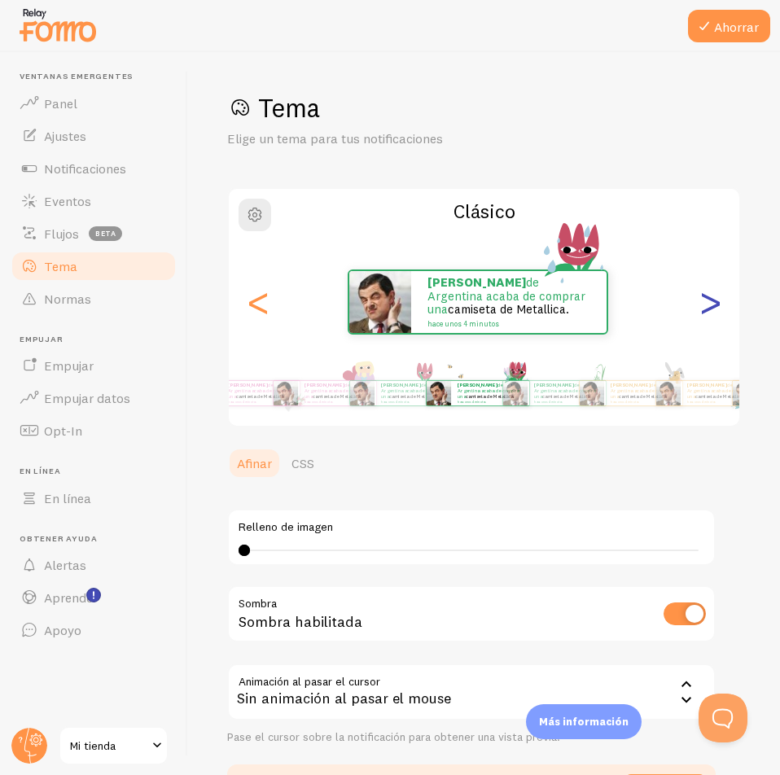
click at [702, 308] on font ">" at bounding box center [710, 301] width 27 height 55
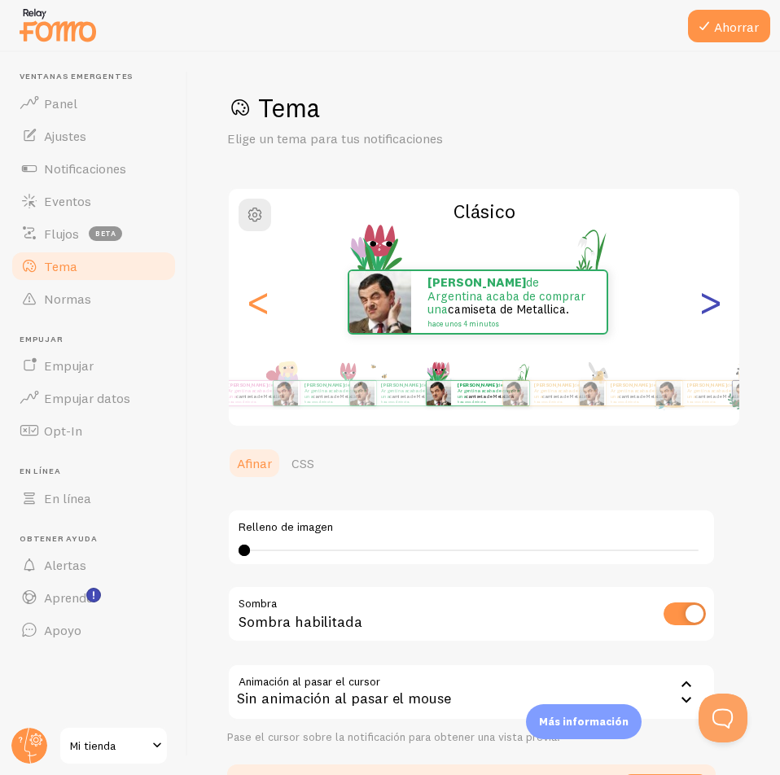
click at [702, 308] on font ">" at bounding box center [710, 301] width 27 height 55
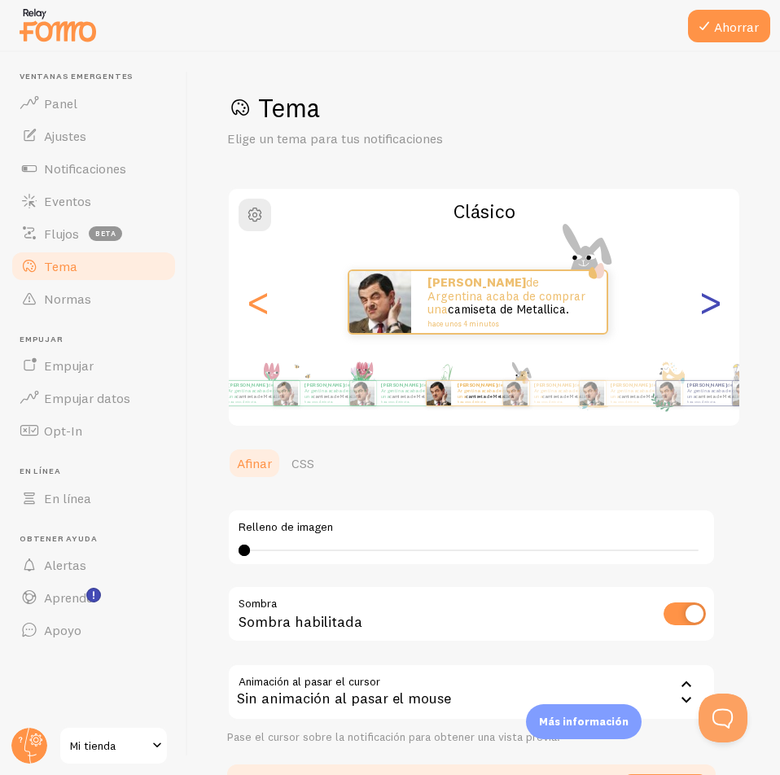
click at [702, 308] on font ">" at bounding box center [710, 301] width 27 height 55
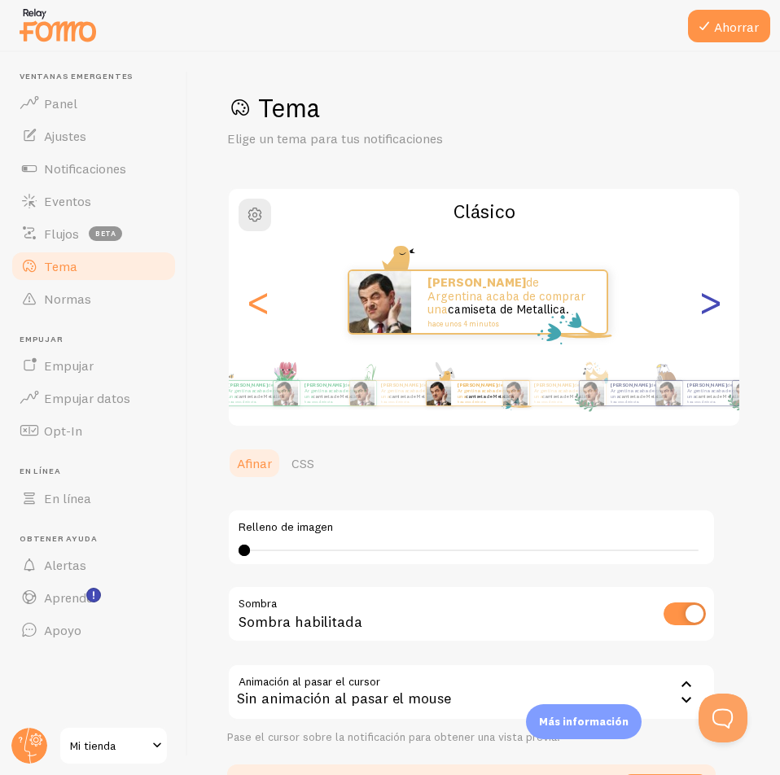
click at [702, 308] on font ">" at bounding box center [710, 301] width 27 height 55
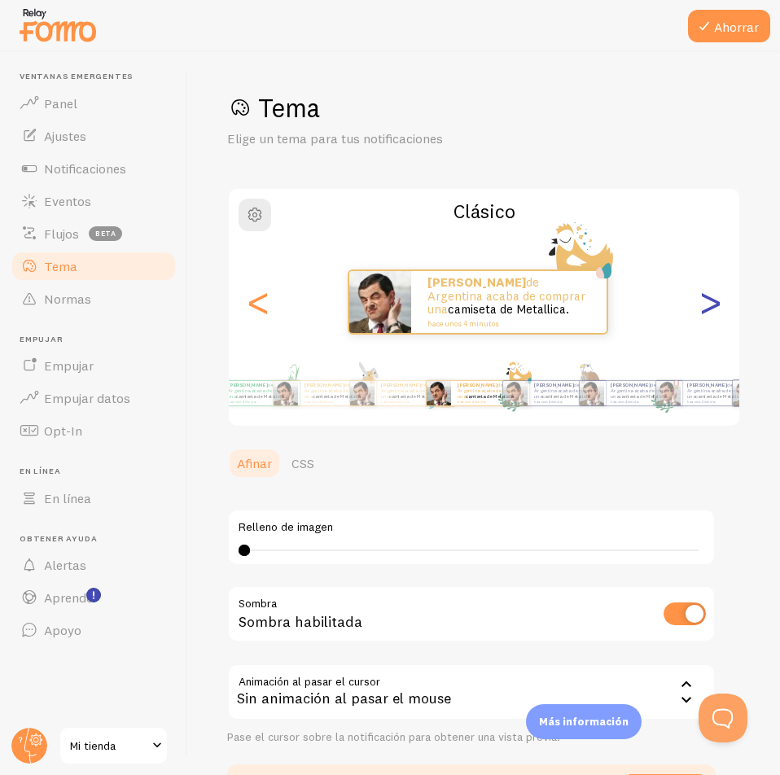
click at [702, 308] on font ">" at bounding box center [710, 301] width 27 height 55
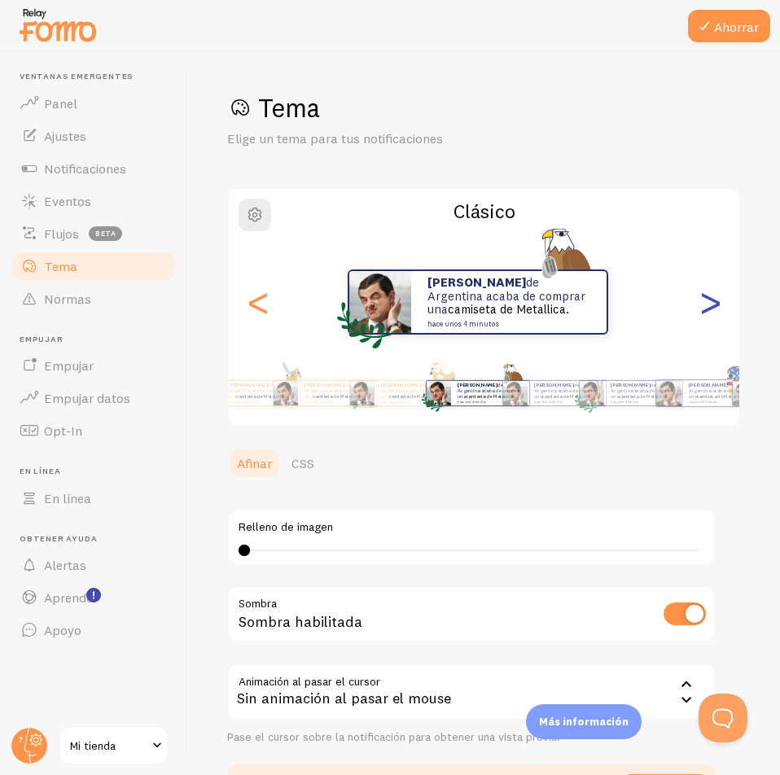
click at [702, 308] on font ">" at bounding box center [710, 301] width 27 height 55
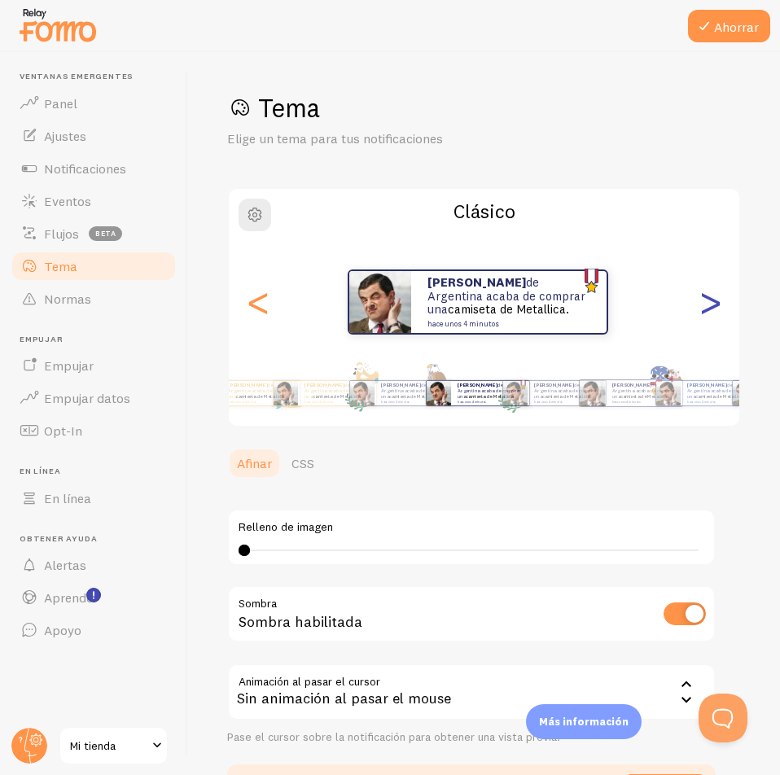
click at [702, 308] on font ">" at bounding box center [710, 301] width 27 height 55
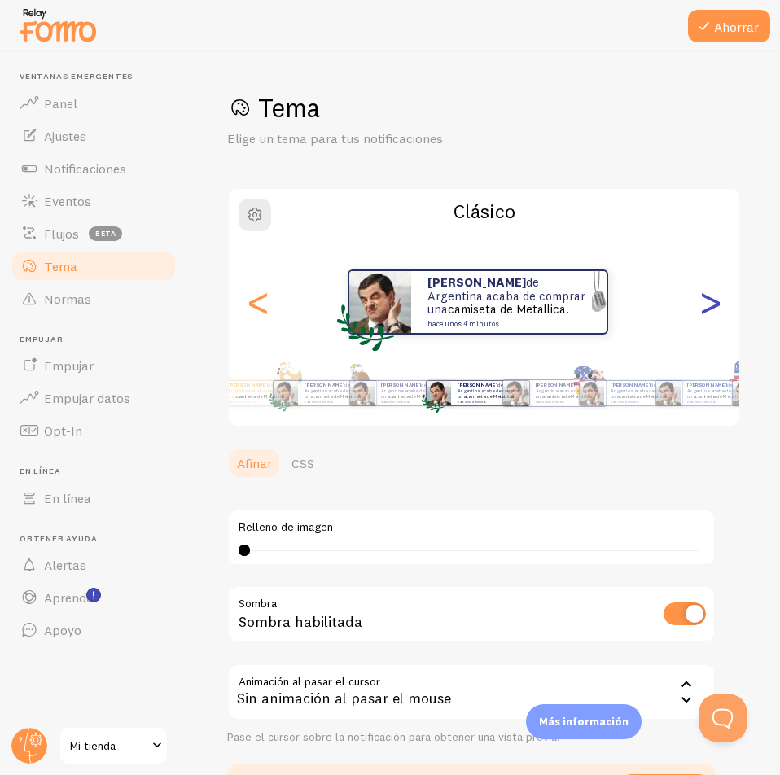
click at [702, 308] on font ">" at bounding box center [710, 301] width 27 height 55
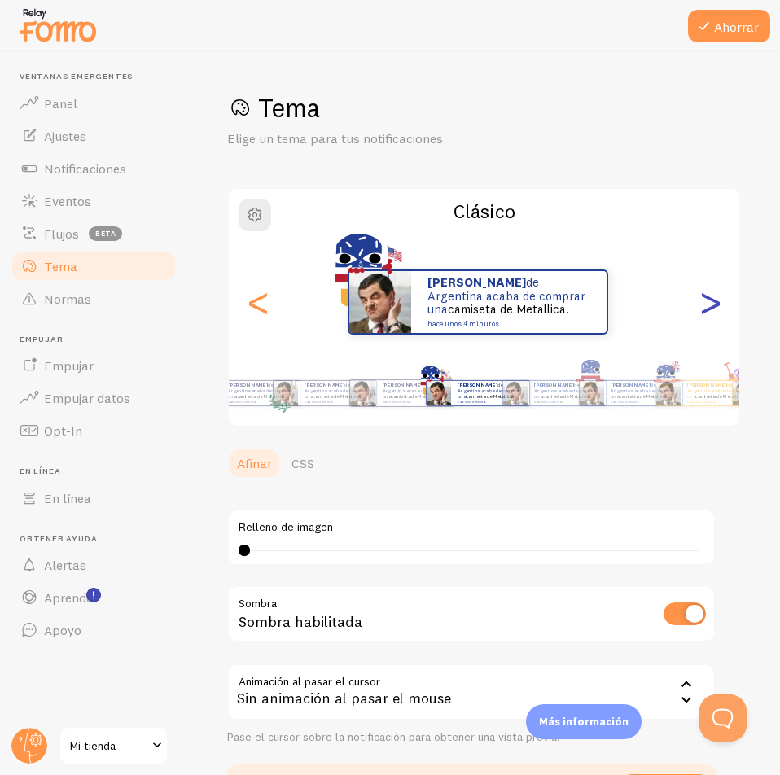
click at [702, 308] on font ">" at bounding box center [710, 301] width 27 height 55
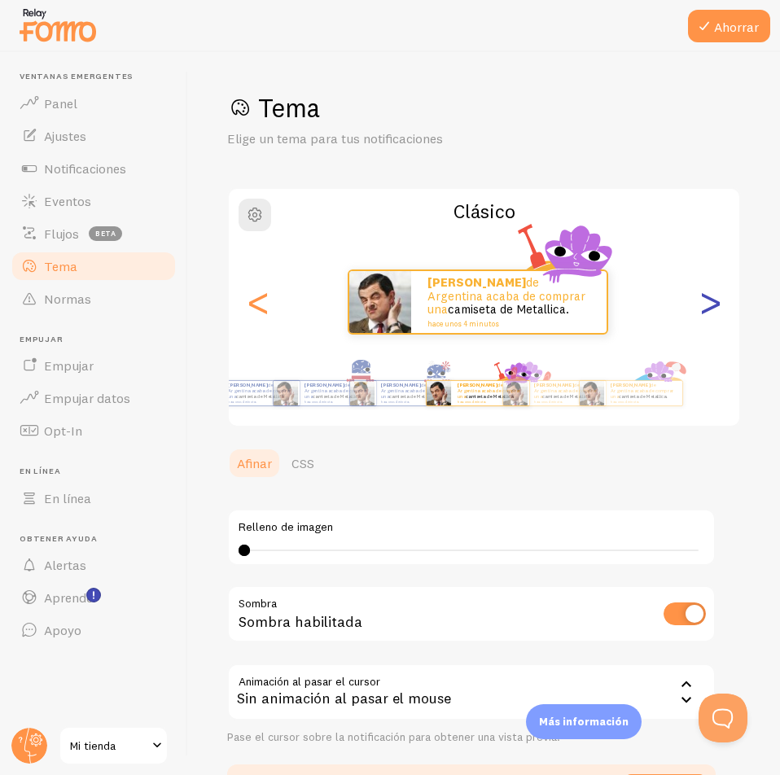
click at [702, 308] on font ">" at bounding box center [710, 301] width 27 height 55
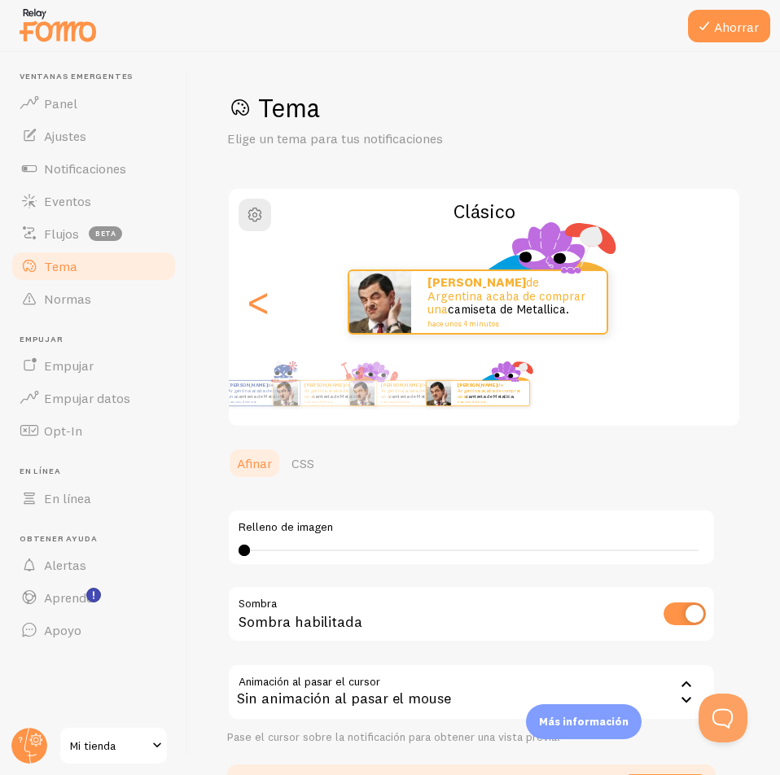
click at [702, 308] on font ">" at bounding box center [710, 301] width 27 height 55
click at [702, 308] on div "Elian de Argentina acaba de comprar una camiseta de Metallica. hace unos 4 minu…" at bounding box center [484, 301] width 510 height 117
click at [702, 308] on div "Elian de Argentina acaba de comprar una camiseta de Metallica. hace unos 4 minu…" at bounding box center [478, 301] width 498 height 65
click at [241, 313] on div "Elian de Argentina acaba de comprar una camiseta de Metallica. hace unos 4 minu…" at bounding box center [478, 301] width 498 height 65
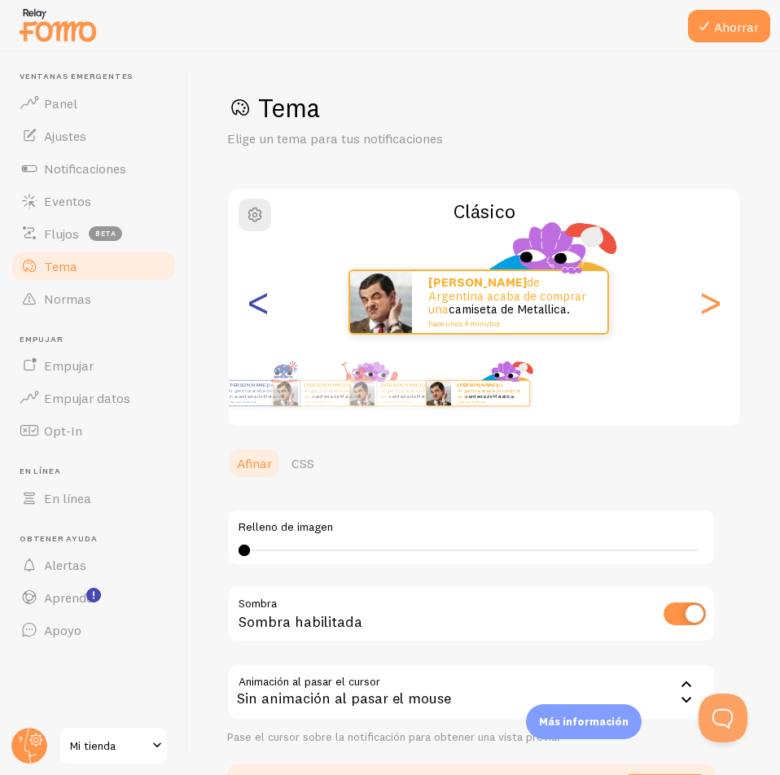
click at [253, 307] on font "<" at bounding box center [258, 301] width 27 height 55
click at [356, 409] on div "Elian de Argentina acaba de comprar una camiseta de Metallica. hace unos 4 minu…" at bounding box center [324, 393] width 63 height 46
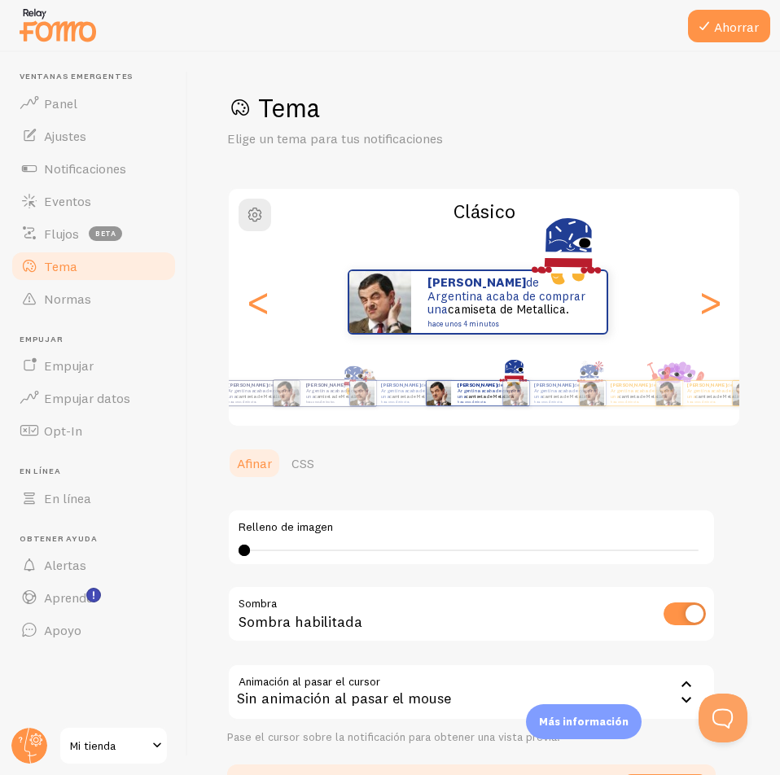
click at [433, 388] on div "Elian de Argentina acaba de comprar una camiseta de Metallica. hace unos 4 minu…" at bounding box center [401, 393] width 63 height 46
click at [217, 396] on p "Elian de Argentina acaba de comprar una camiseta de Metallica. hace unos 4 minu…" at bounding box center [183, 393] width 65 height 20
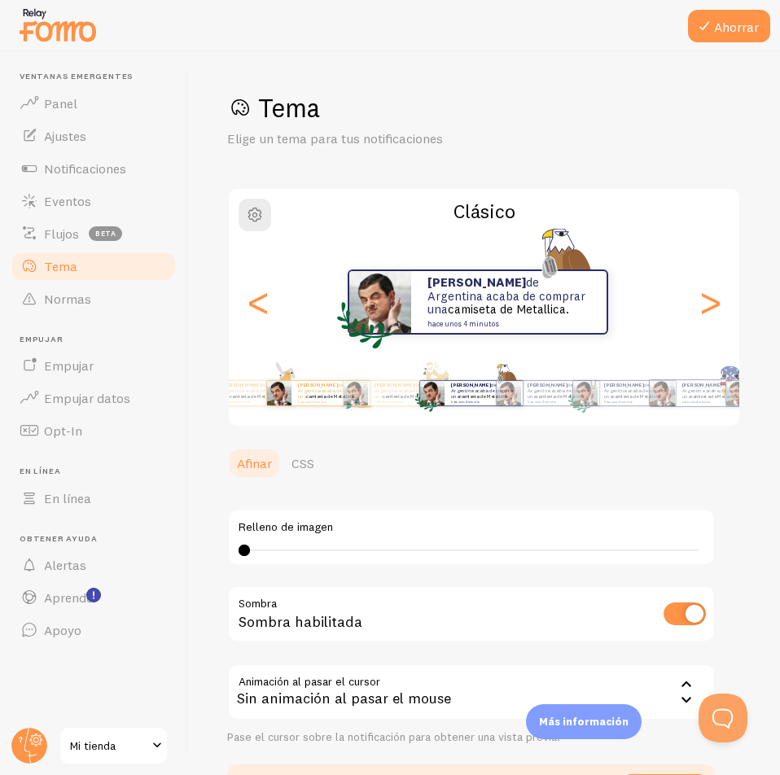
click at [363, 400] on p "Elian de Argentina acaba de comprar una camiseta de Metallica. hace unos 4 minu…" at bounding box center [330, 393] width 65 height 20
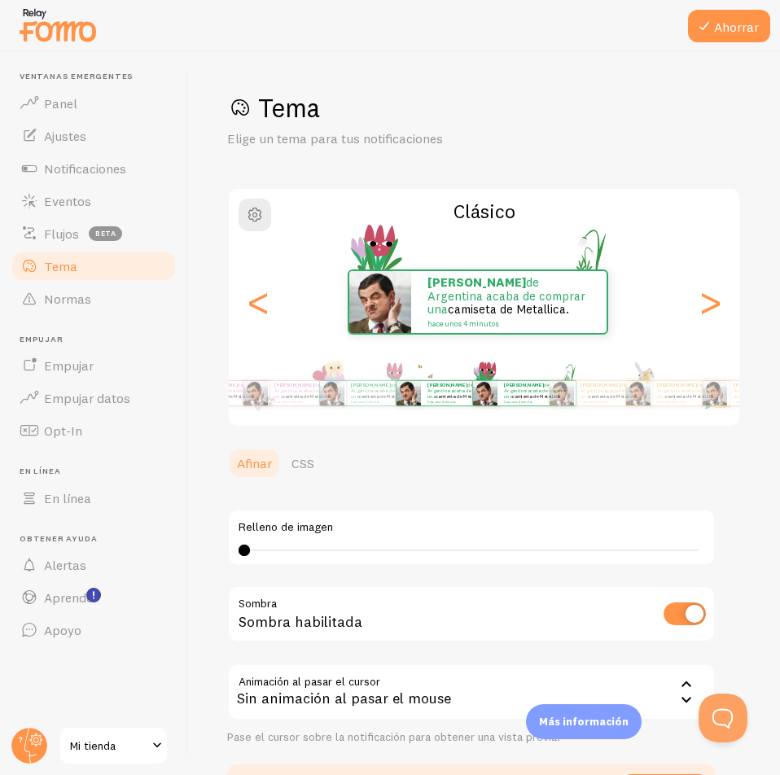
click at [499, 400] on div "Elian de Argentina acaba de comprar una camiseta de Metallica. hace unos 4 minu…" at bounding box center [460, 393] width 78 height 24
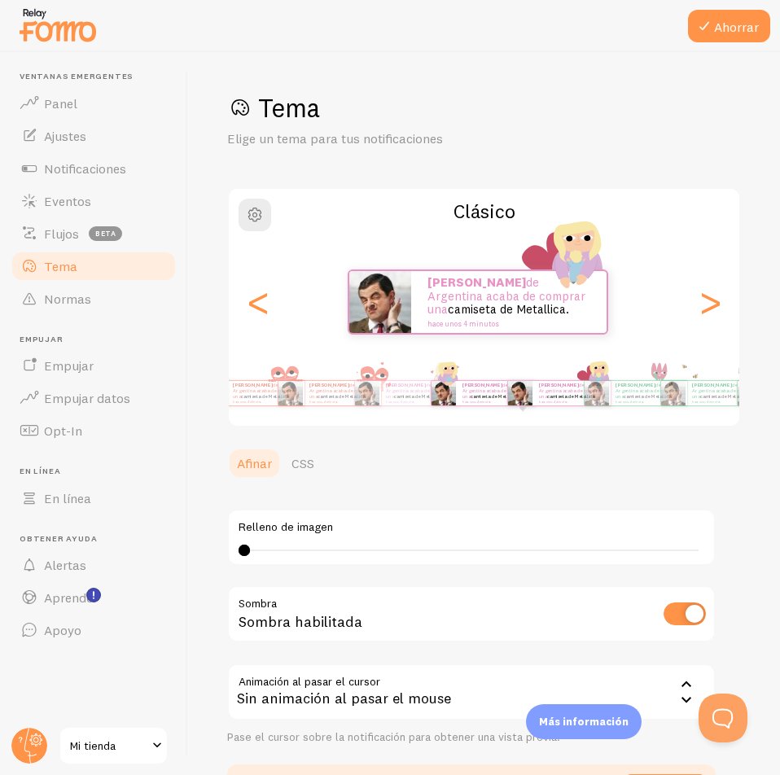
click at [508, 407] on div "Elian de Argentina acaba de comprar una camiseta de Metallica. hace unos 4 minu…" at bounding box center [484, 393] width 615 height 65
click at [303, 394] on img at bounding box center [290, 393] width 24 height 24
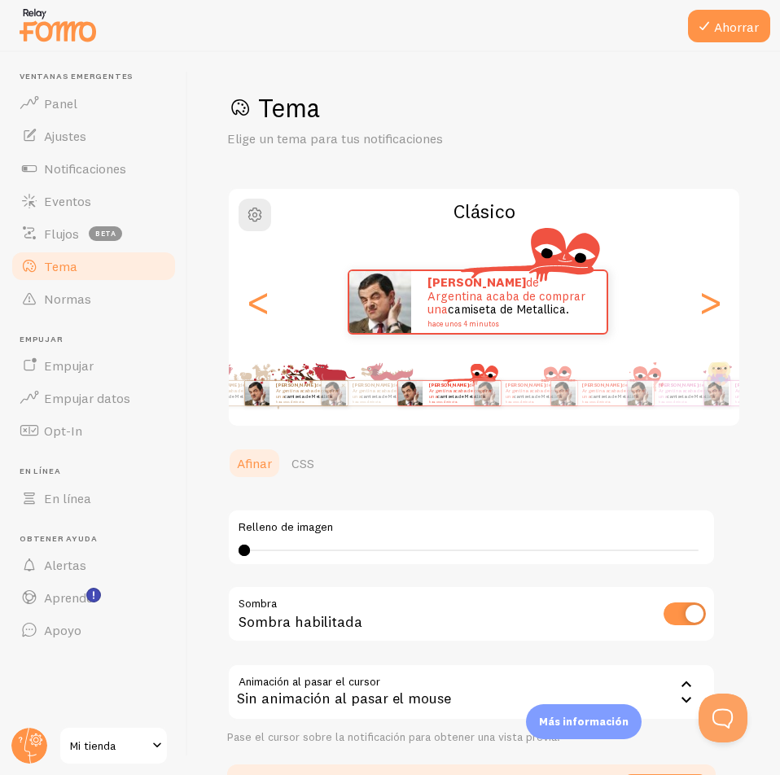
click at [339, 387] on font "de Argentina acaba de comprar una" at bounding box center [307, 390] width 63 height 17
click at [187, 391] on font "de Argentina acaba de comprar una" at bounding box center [155, 390] width 63 height 17
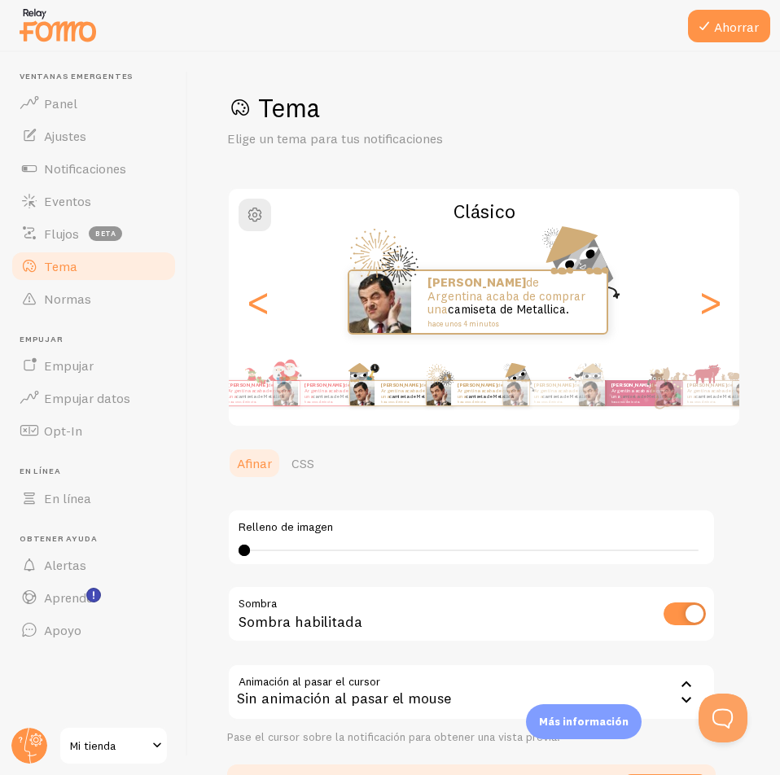
click at [389, 393] on font "camiseta de Metallica." at bounding box center [413, 396] width 49 height 7
click at [350, 386] on img at bounding box center [362, 393] width 24 height 24
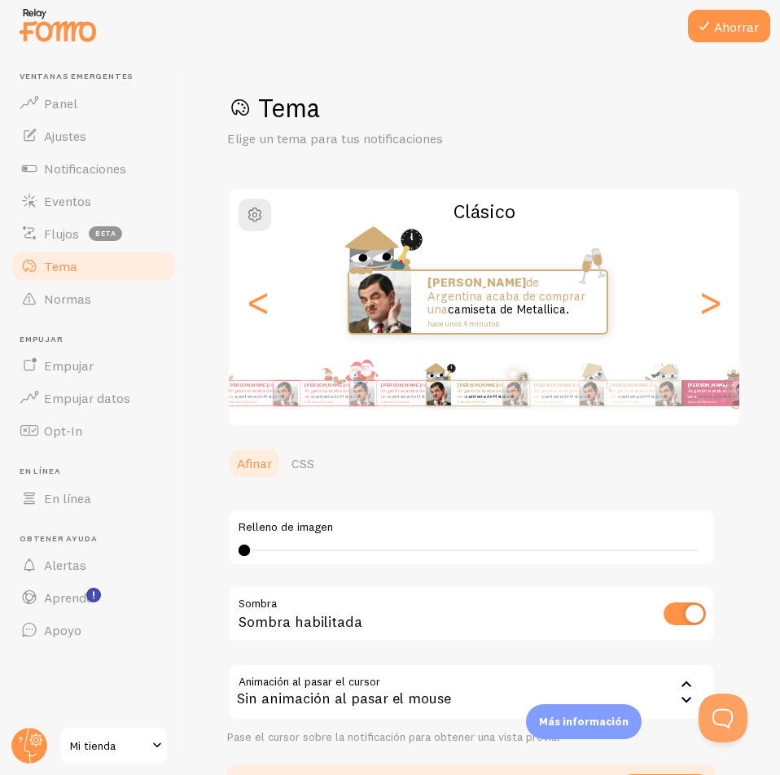
click at [310, 386] on font "Elian" at bounding box center [323, 385] width 39 height 7
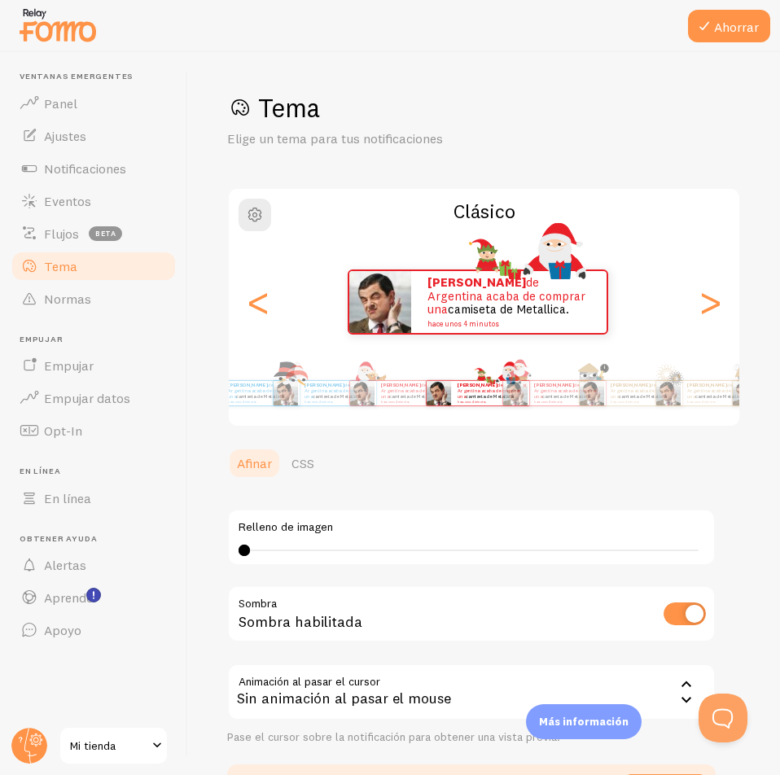
click at [350, 391] on img at bounding box center [362, 393] width 24 height 24
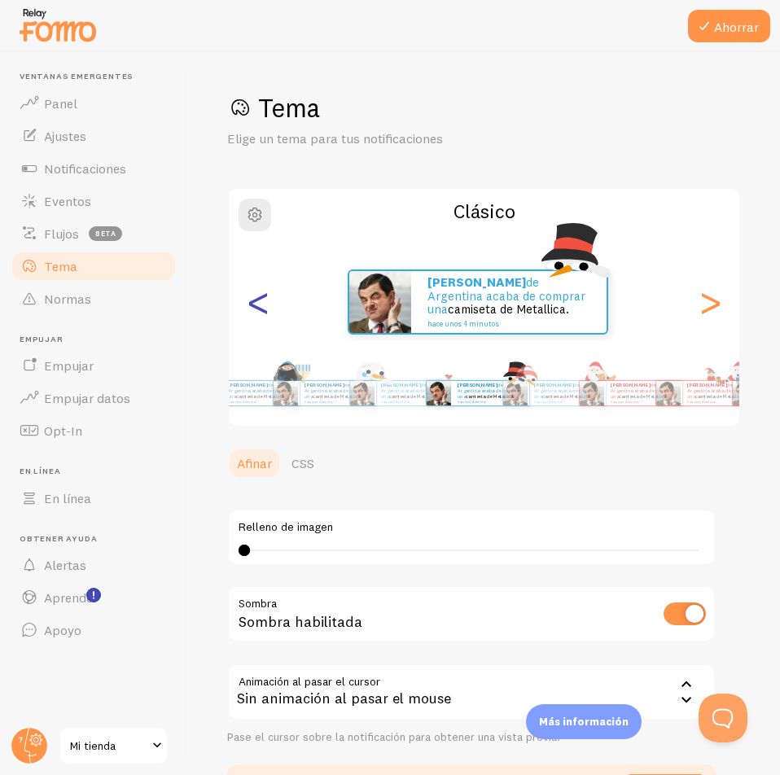
click at [262, 323] on font "<" at bounding box center [258, 301] width 27 height 55
click at [262, 315] on font "<" at bounding box center [258, 301] width 27 height 55
click at [262, 313] on font "<" at bounding box center [258, 301] width 27 height 55
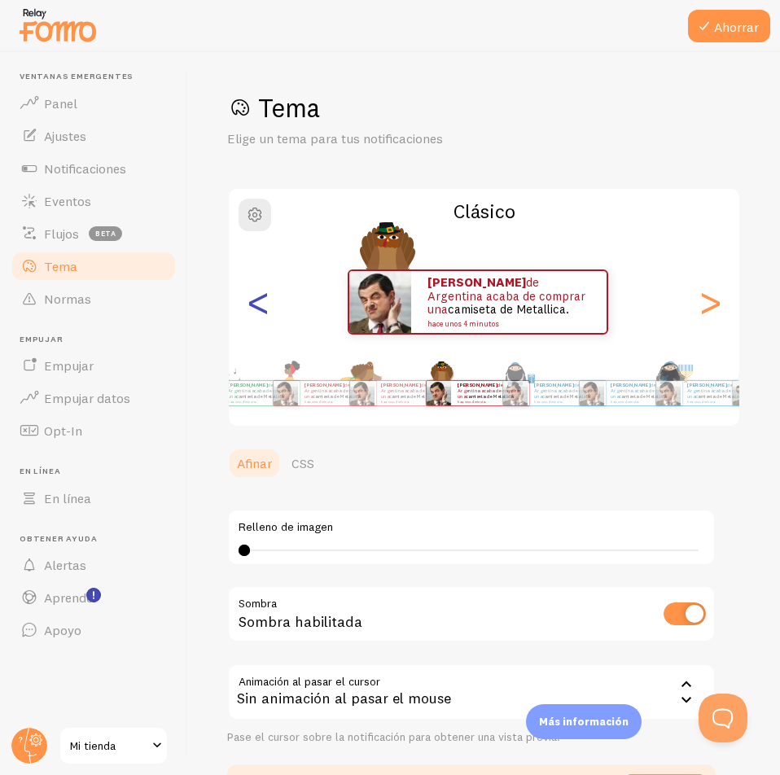
click at [262, 313] on font "<" at bounding box center [258, 301] width 27 height 55
click at [263, 303] on font "<" at bounding box center [258, 301] width 27 height 55
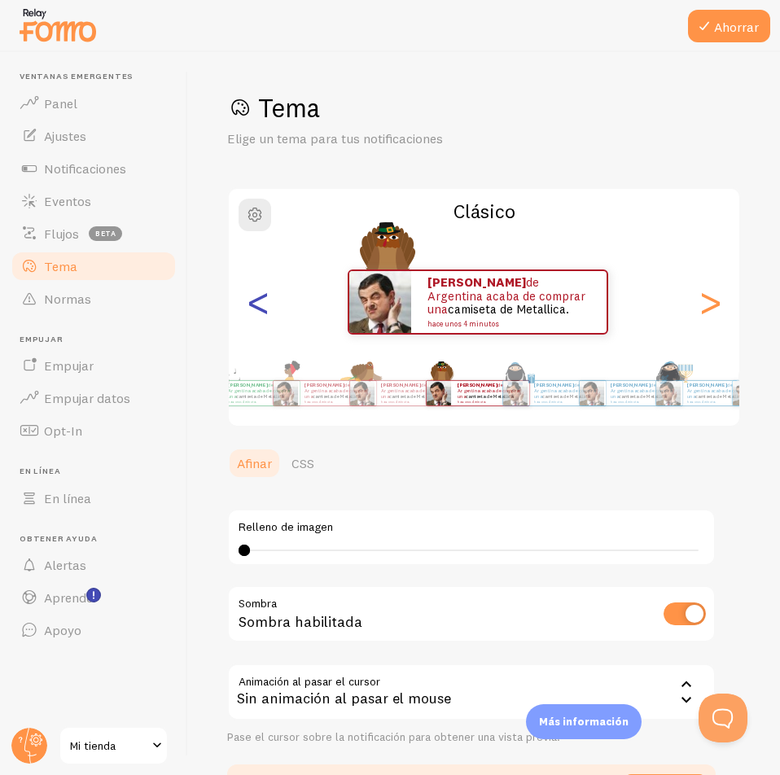
click at [263, 303] on font "<" at bounding box center [258, 301] width 27 height 55
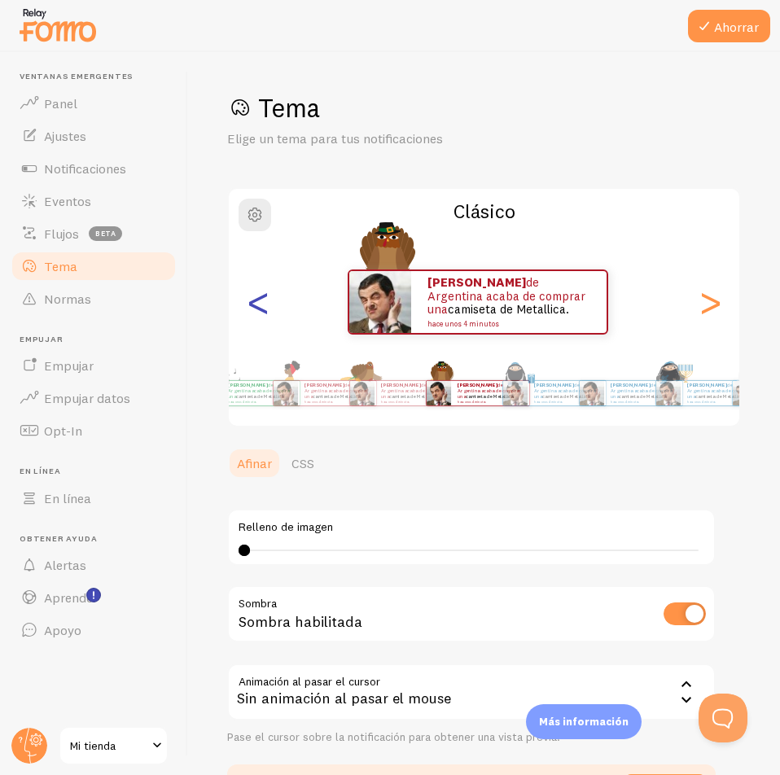
click at [259, 300] on font "<" at bounding box center [258, 301] width 27 height 55
click at [260, 300] on font "<" at bounding box center [258, 301] width 27 height 55
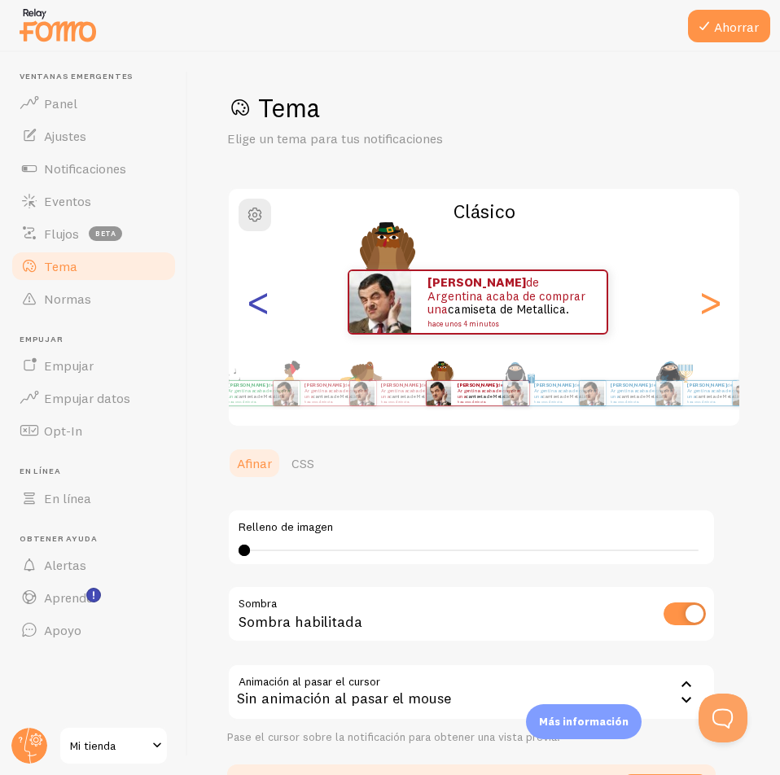
click at [260, 300] on font "<" at bounding box center [258, 301] width 27 height 55
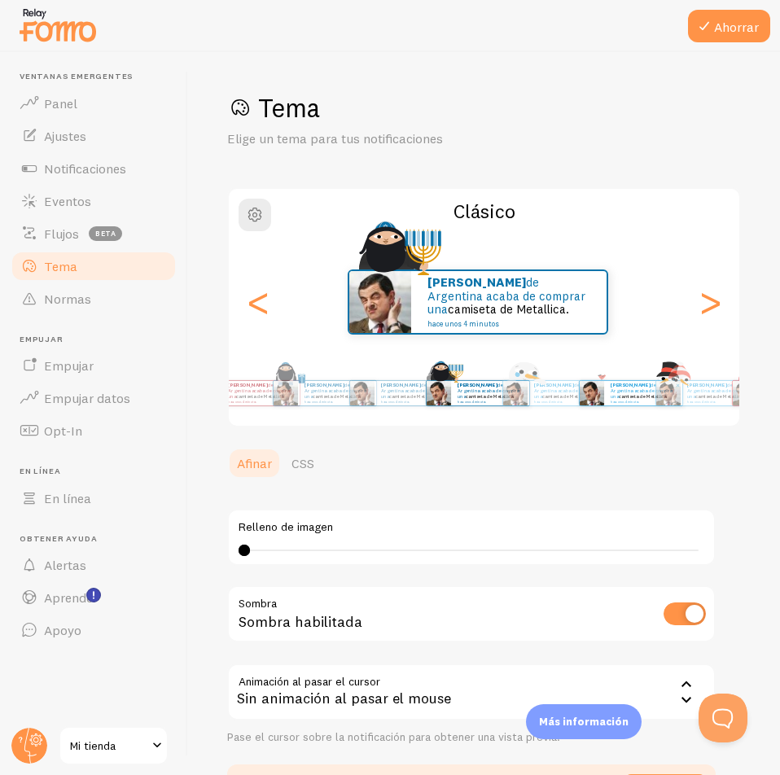
click at [542, 393] on font "camiseta de Metallica." at bounding box center [566, 396] width 49 height 7
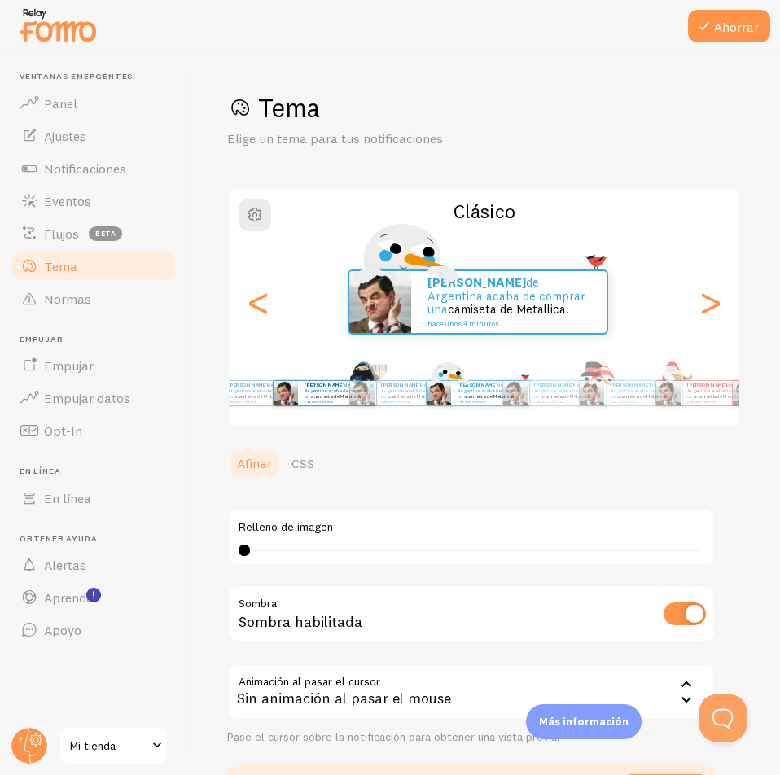
click at [339, 399] on p "Elian de Argentina acaba de comprar una camiseta de Metallica. hace unos 4 minu…" at bounding box center [336, 393] width 65 height 20
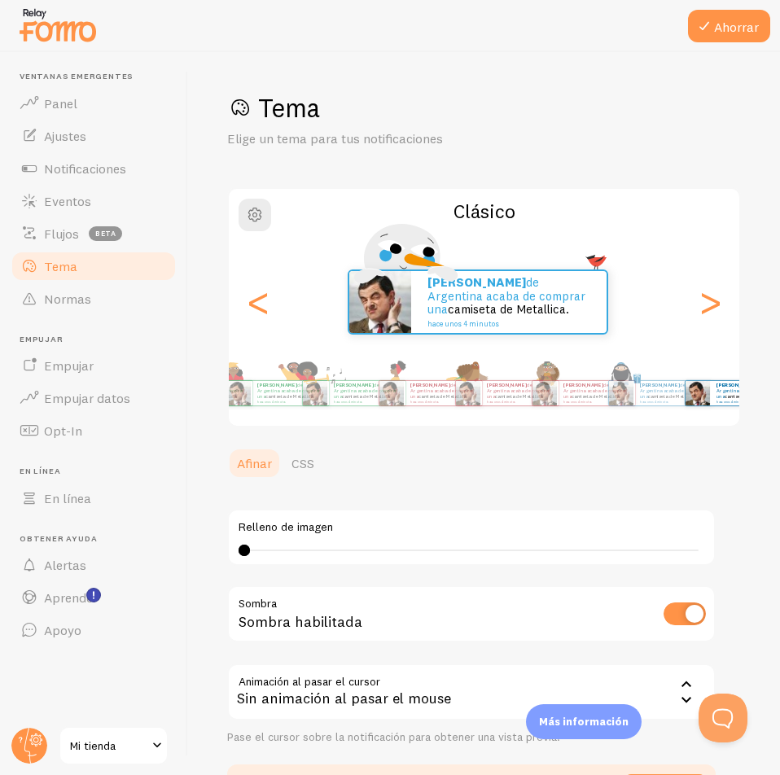
click at [737, 426] on div "Ahorrar Tema Elige un tema para tus notificaciones Clásico Elian de Argentina a…" at bounding box center [484, 413] width 592 height 723
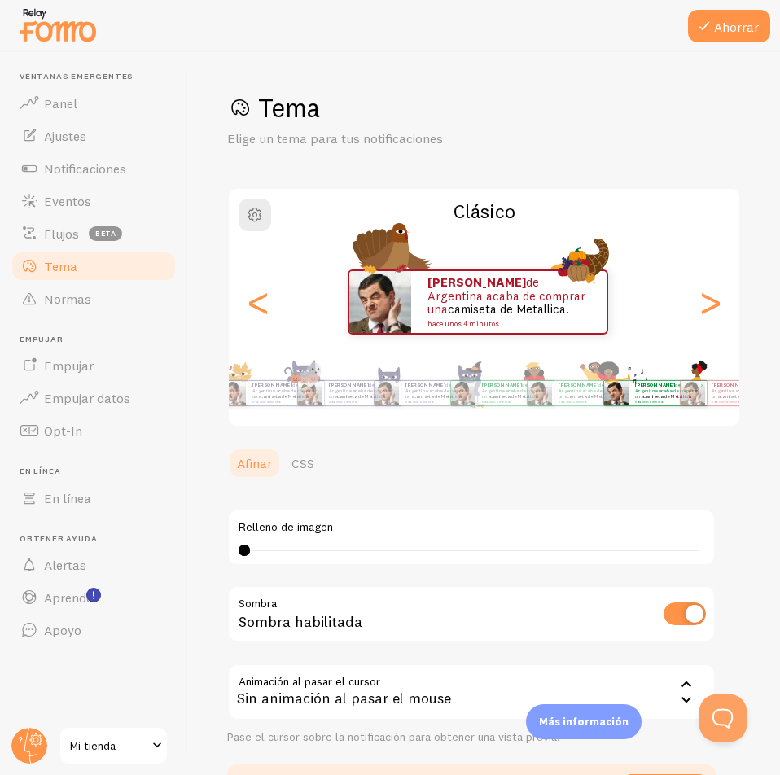
click at [725, 418] on div "Elian de Argentina acaba de comprar una camiseta de Metallica. hace unos 4 minu…" at bounding box center [484, 393] width 615 height 65
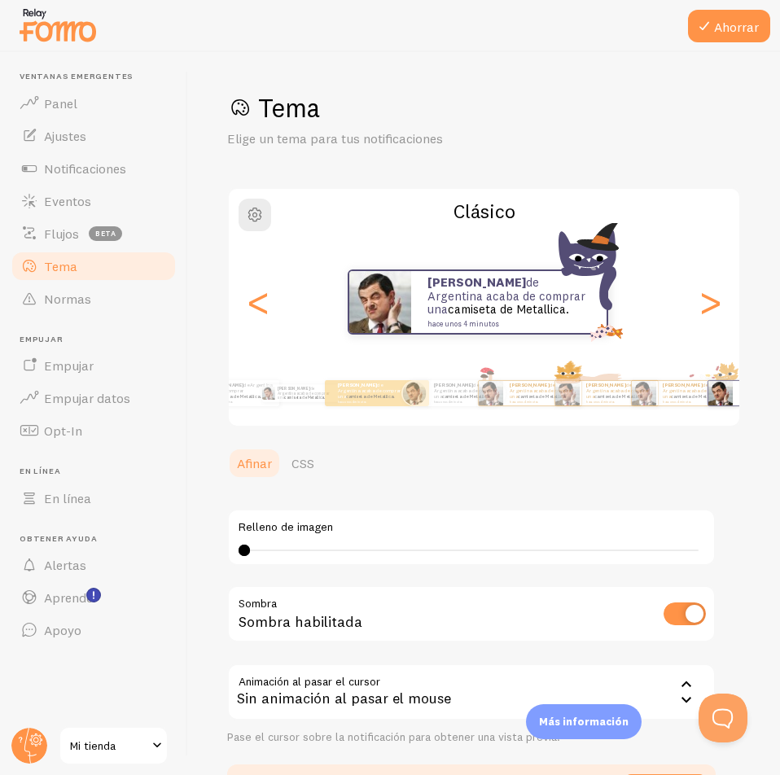
click at [728, 403] on div "Clásico Elian de Argentina acaba de comprar una camiseta de Metallica. hace uno…" at bounding box center [484, 307] width 514 height 240
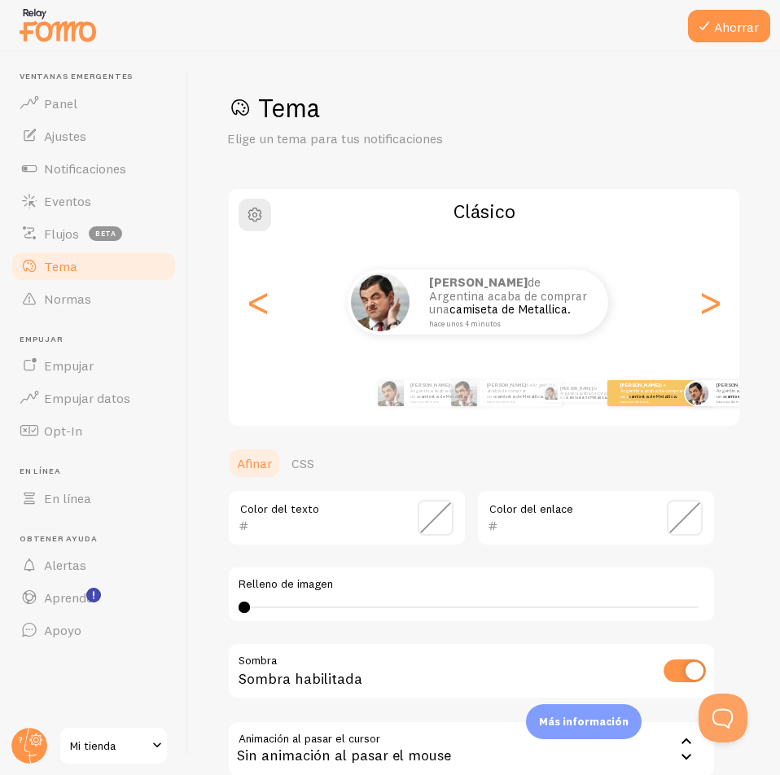
click at [609, 405] on div "Elian de Argentina acaba de comprar una camiseta de Metallica. hace unos 4 minu…" at bounding box center [659, 393] width 104 height 26
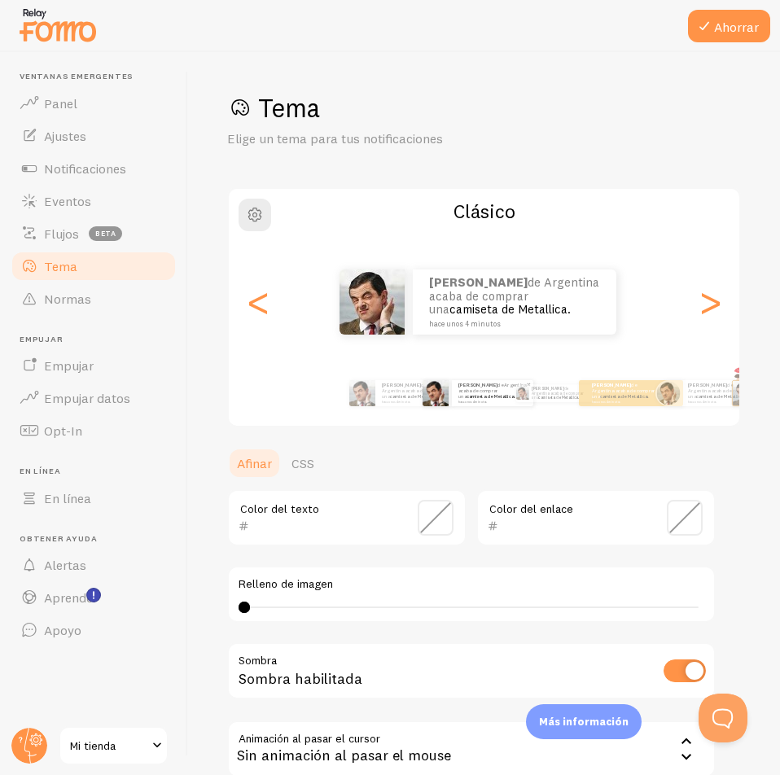
click at [473, 397] on font "camiseta de Metallica." at bounding box center [490, 396] width 49 height 7
click at [255, 212] on span "button" at bounding box center [255, 215] width 20 height 20
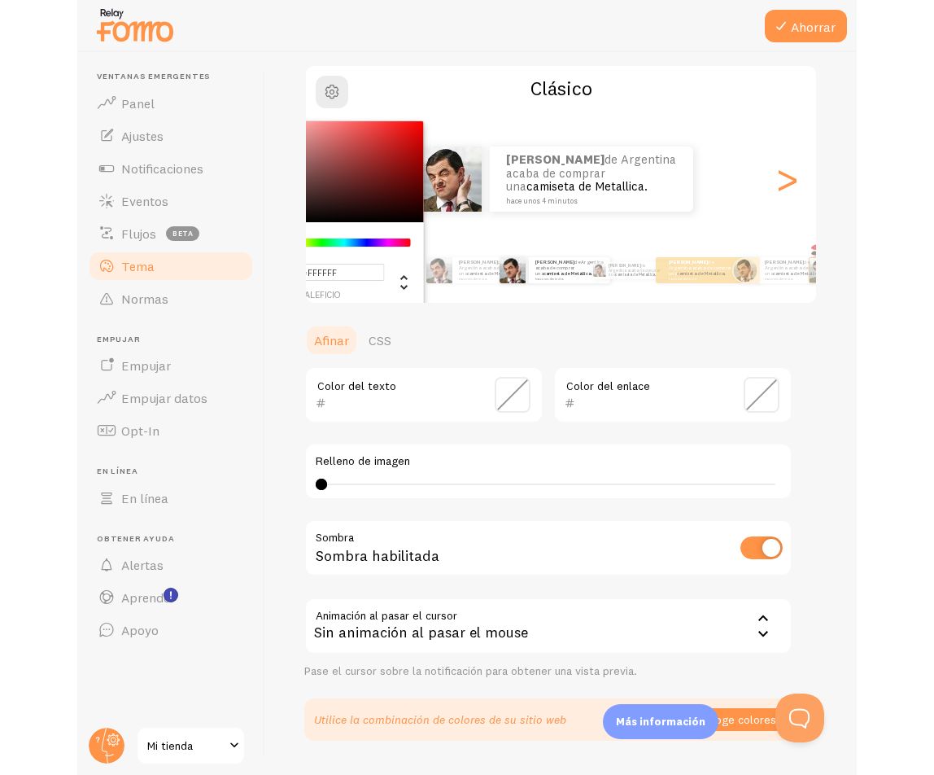
scroll to position [167, 0]
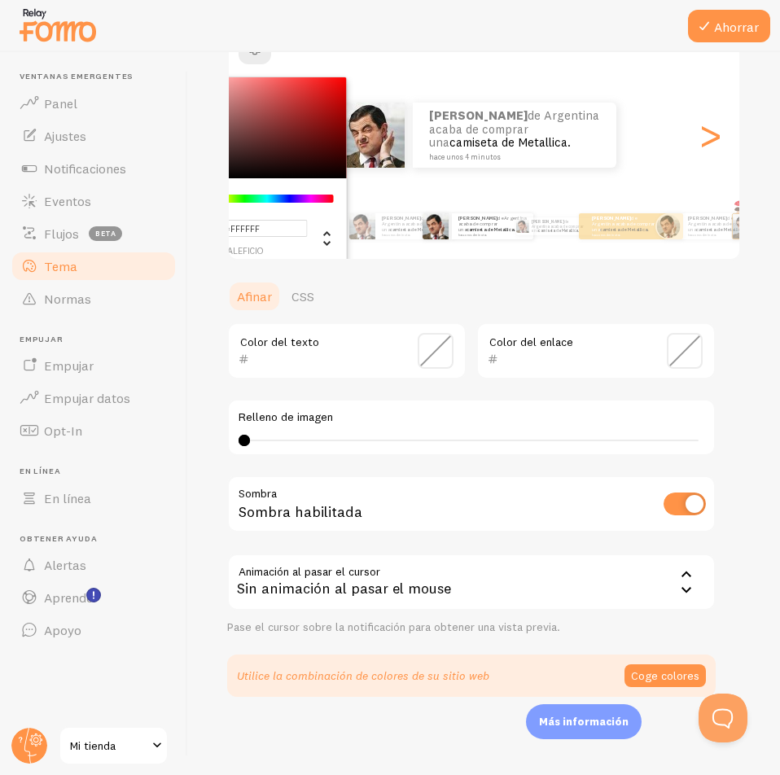
click at [436, 480] on div "Sombra habilitada" at bounding box center [471, 504] width 488 height 59
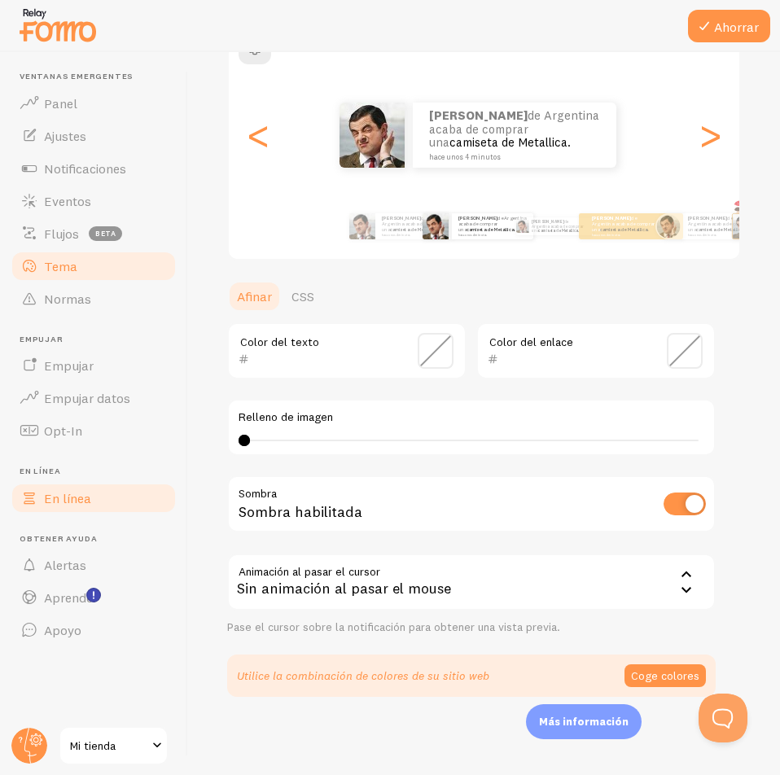
click at [79, 488] on link "En línea" at bounding box center [94, 498] width 168 height 33
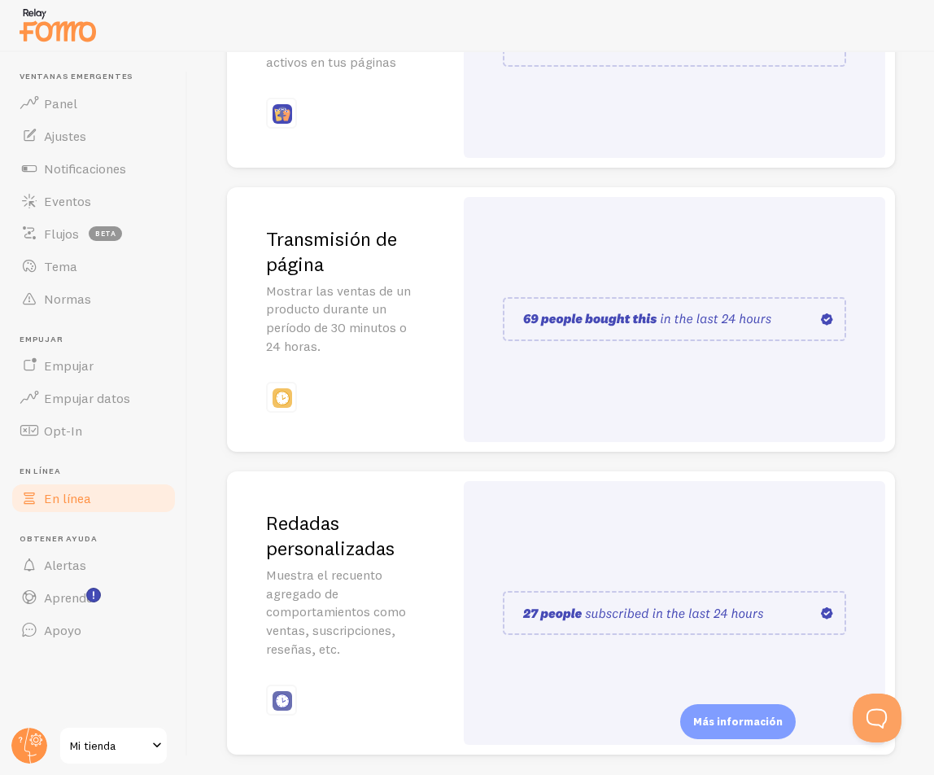
scroll to position [434, 0]
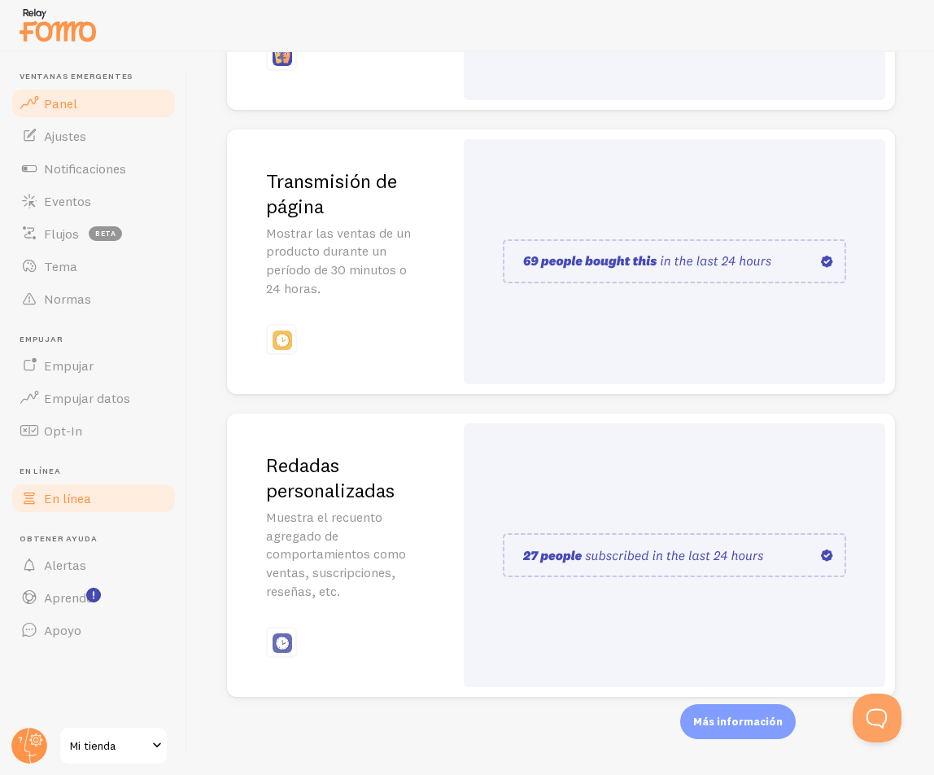
click at [89, 104] on link "Panel" at bounding box center [94, 103] width 168 height 33
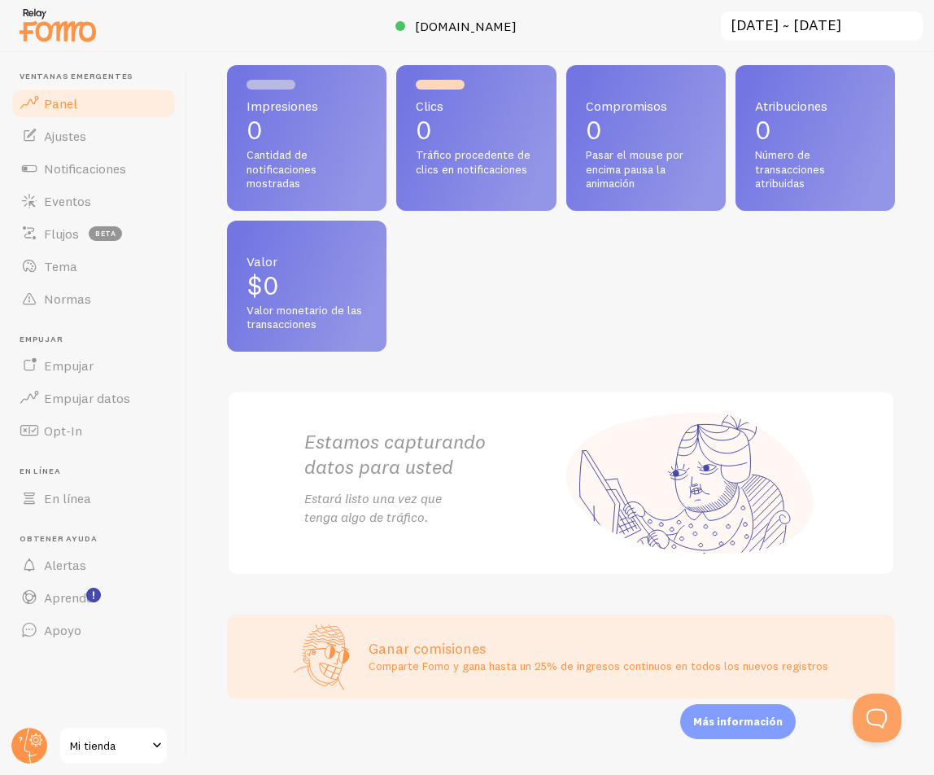
scroll to position [48, 0]
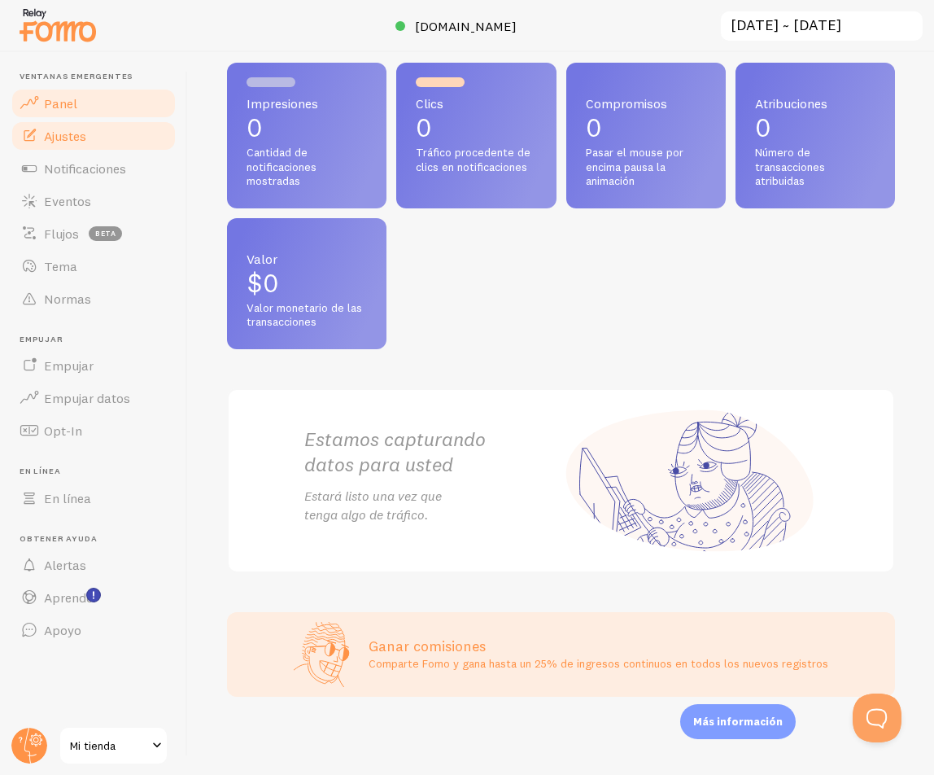
click at [89, 126] on link "Ajustes" at bounding box center [94, 136] width 168 height 33
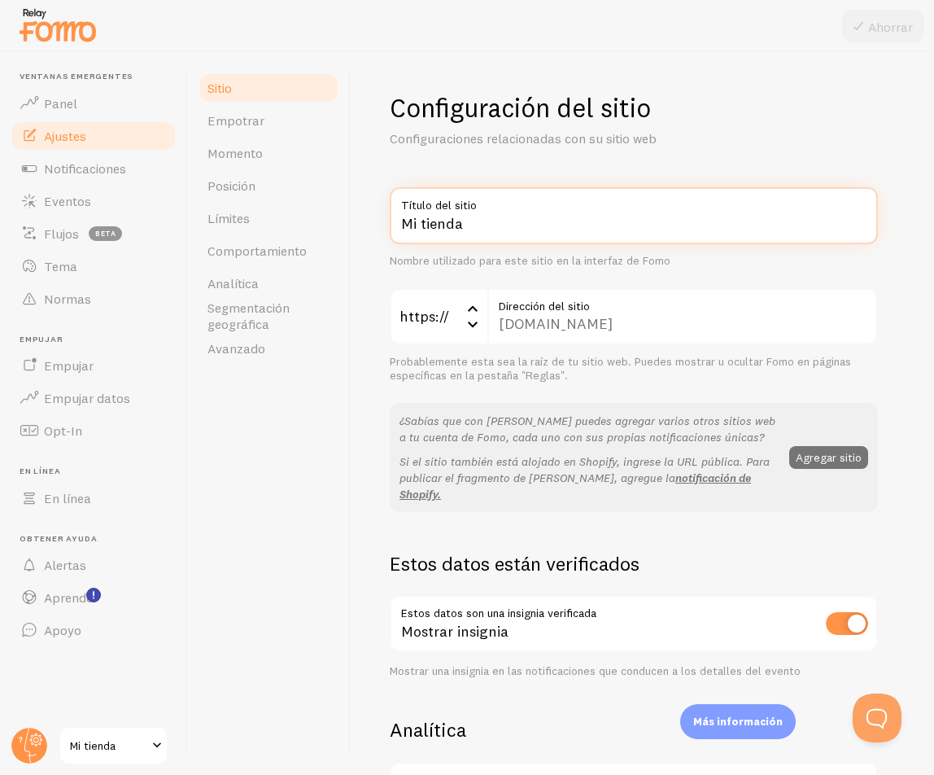
click at [488, 216] on input "Mi tienda" at bounding box center [634, 215] width 488 height 57
click at [488, 217] on input "Mi tienda" at bounding box center [634, 215] width 488 height 57
click at [632, 356] on font "Probablemente esta sea la raíz de tu sitio web. Puedes mostrar u ocultar Fomo e…" at bounding box center [620, 368] width 461 height 29
click at [595, 326] on div "recetassaludablesfit.myshopify.com Dirección del sitio" at bounding box center [683, 316] width 391 height 57
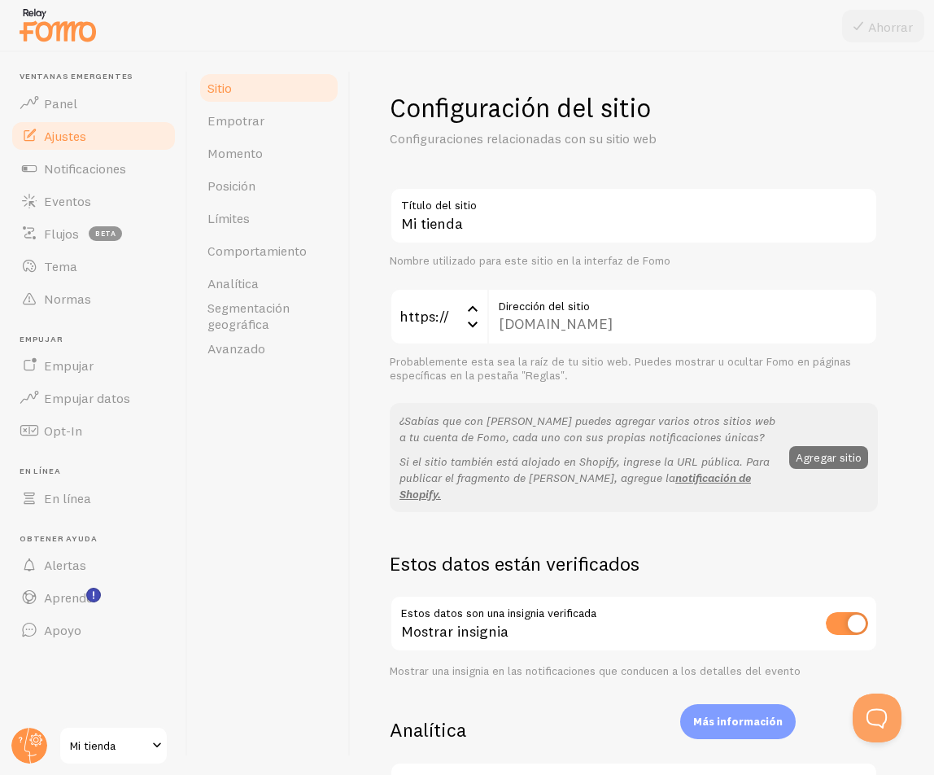
click at [595, 324] on div "recetassaludablesfit.myshopify.com Dirección del sitio" at bounding box center [683, 316] width 391 height 57
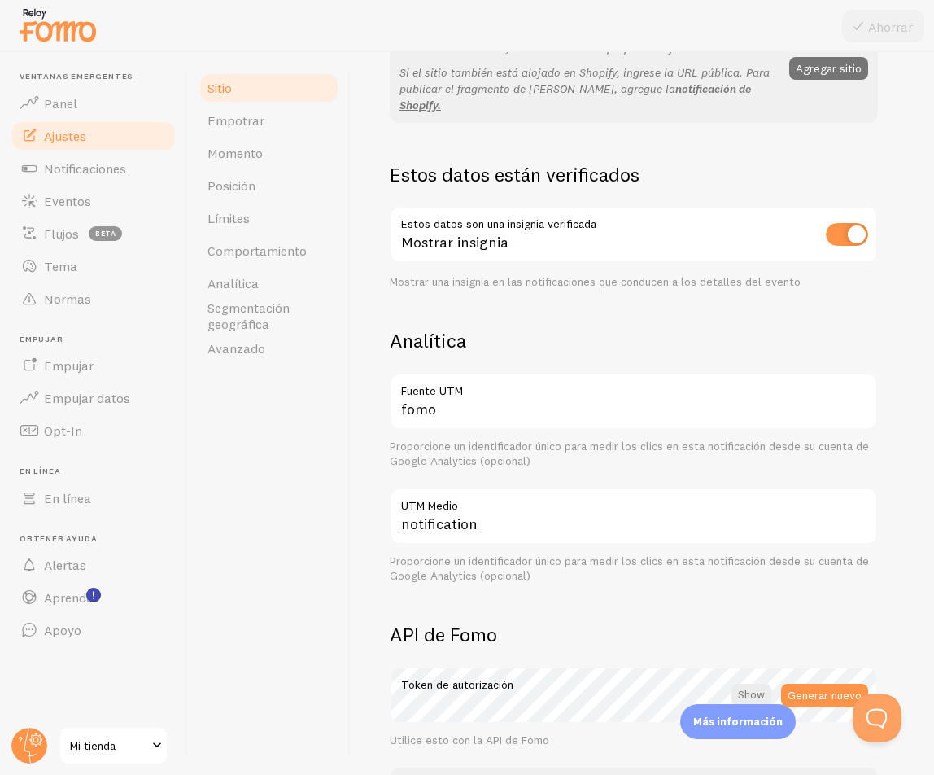
scroll to position [407, 0]
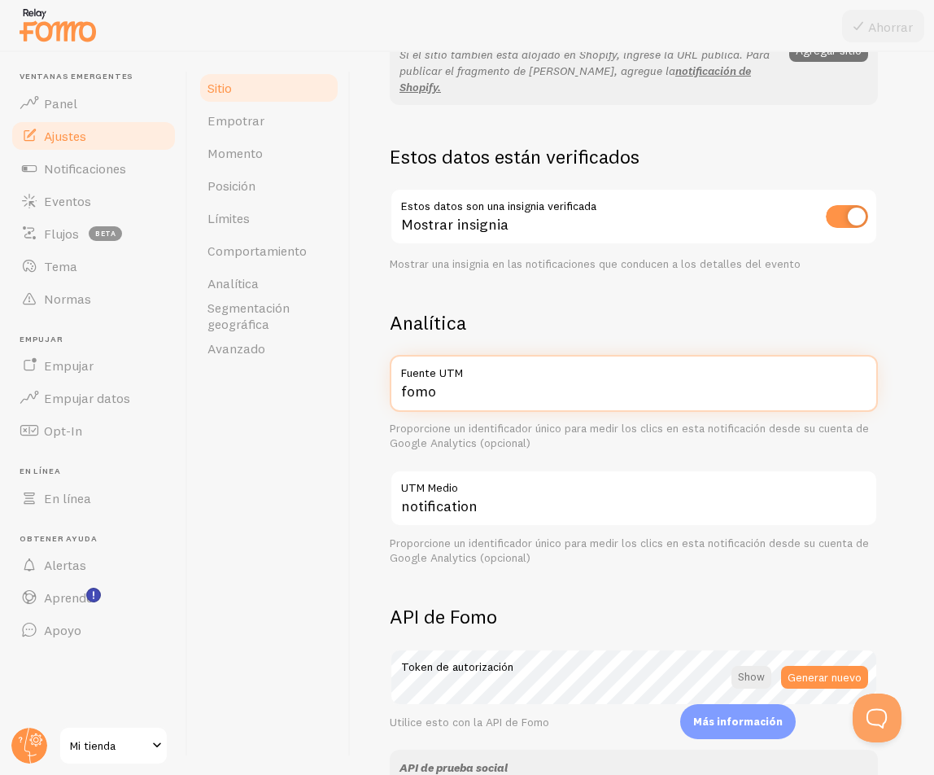
click at [516, 378] on input "fomo" at bounding box center [634, 383] width 488 height 57
click at [308, 427] on div "Sitio Empotrar Momento Posición Límites Comportamiento Analítica Segmentación g…" at bounding box center [269, 413] width 163 height 723
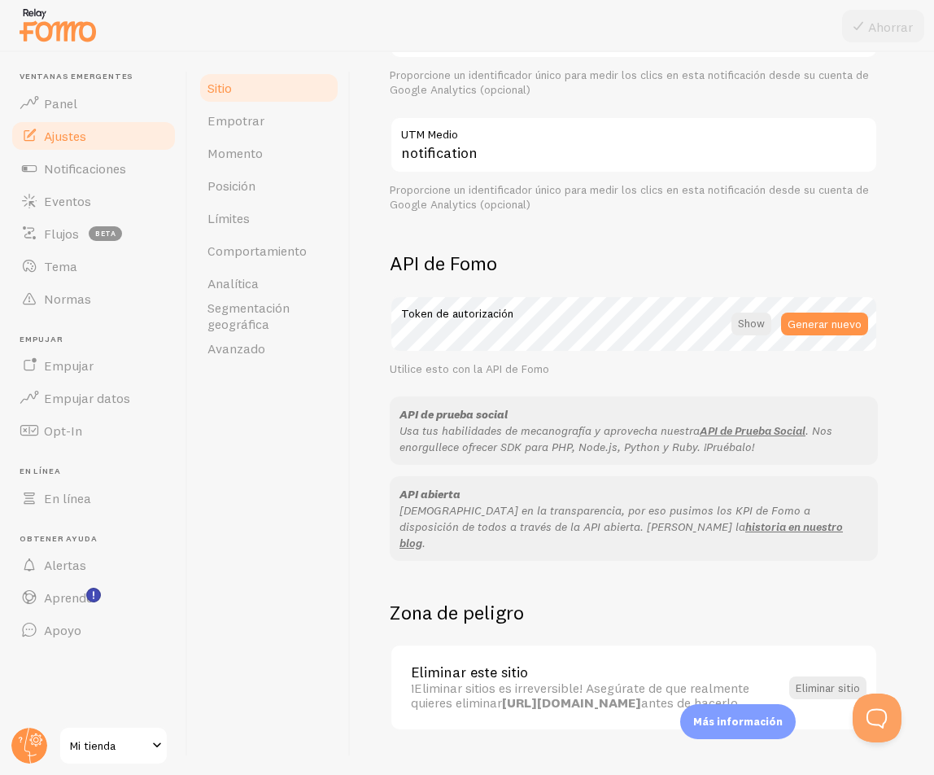
scroll to position [777, 0]
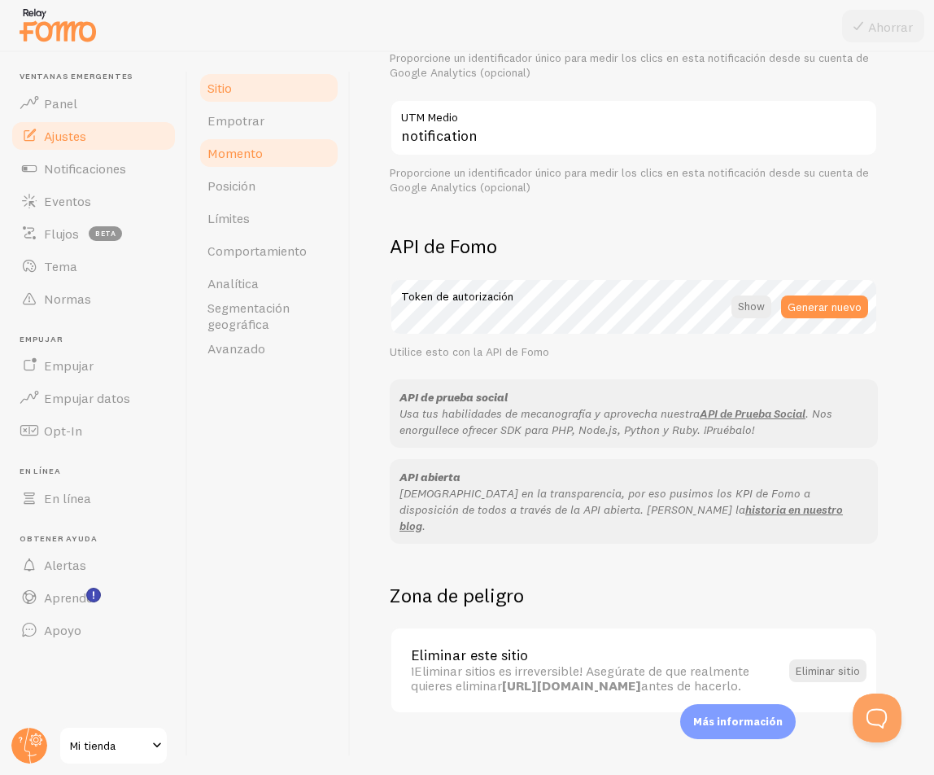
click at [258, 138] on link "Momento" at bounding box center [269, 153] width 142 height 33
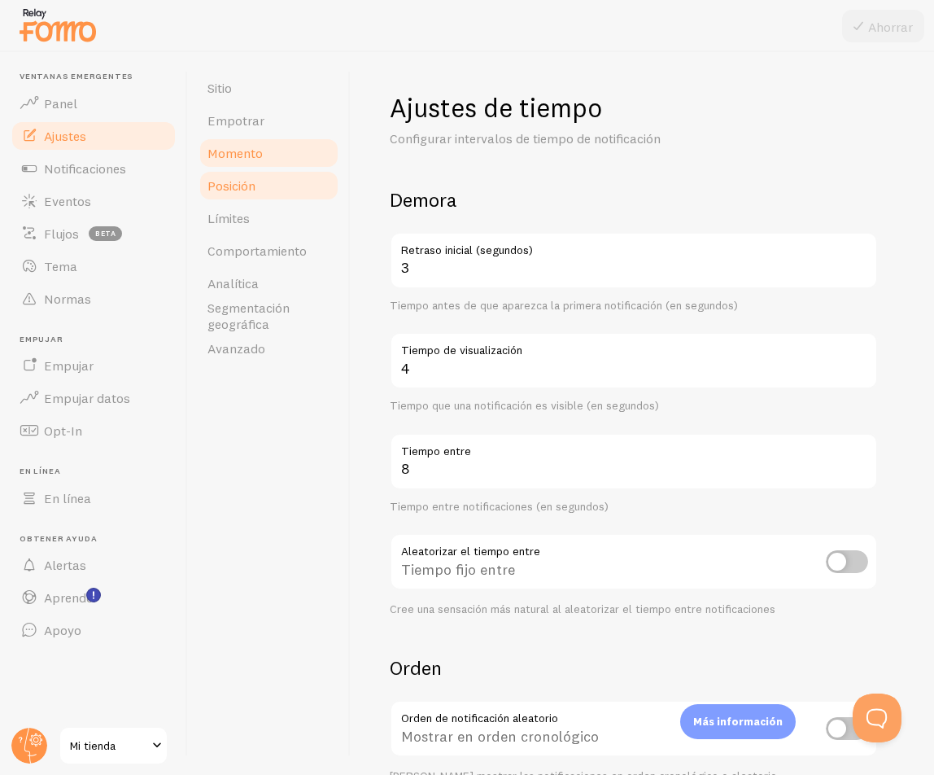
click at [287, 172] on link "Posición" at bounding box center [269, 185] width 142 height 33
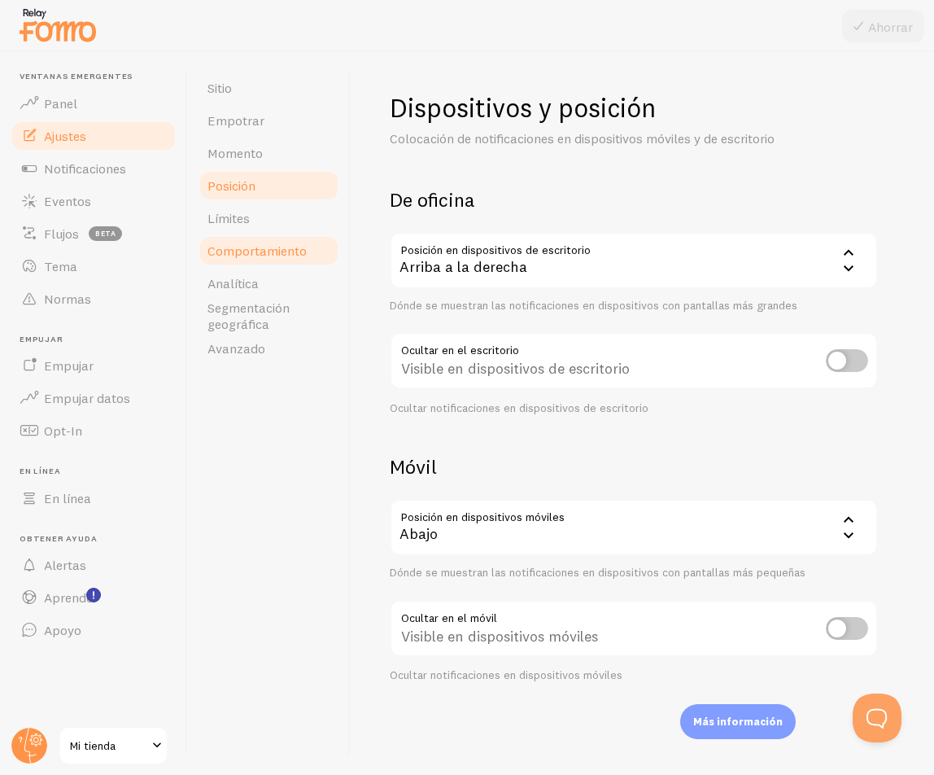
click at [268, 234] on ul "Sitio Empotrar Momento Posición Límites Comportamiento Analítica Segmentación g…" at bounding box center [269, 218] width 142 height 293
click at [279, 290] on link "Analítica" at bounding box center [269, 283] width 142 height 33
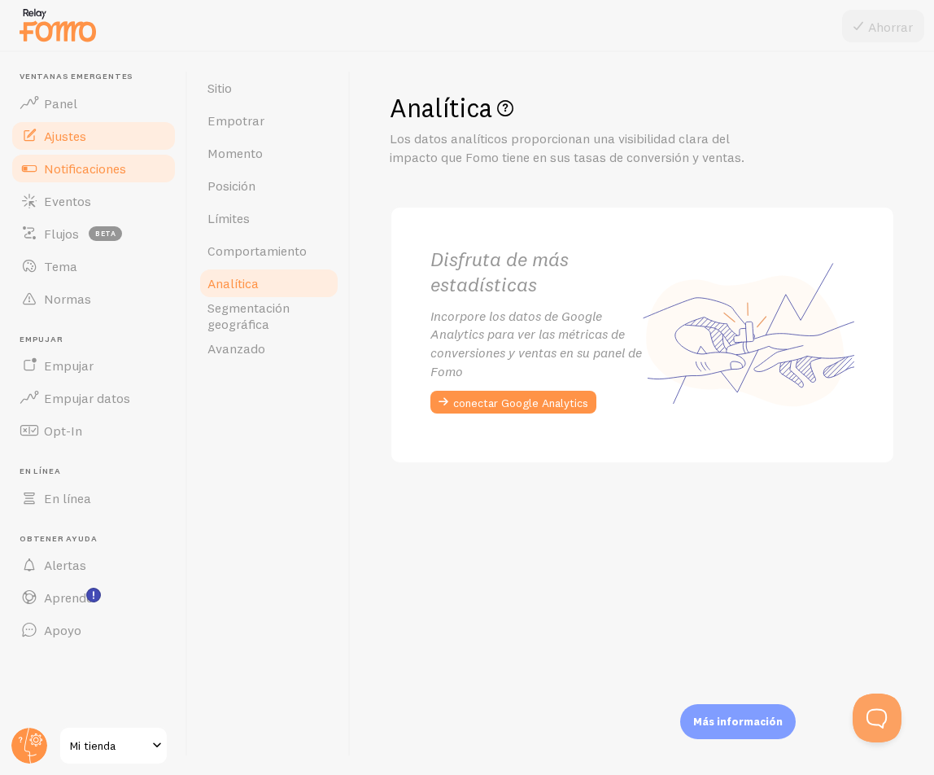
click at [70, 157] on link "Notificaciones" at bounding box center [94, 168] width 168 height 33
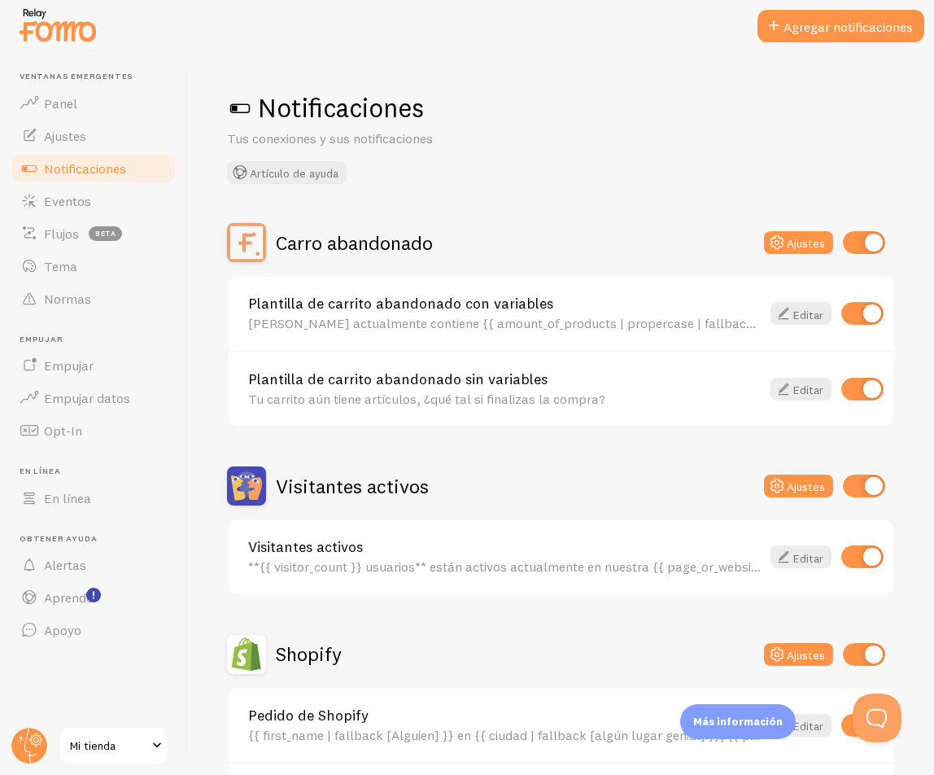
click at [245, 107] on span at bounding box center [240, 108] width 26 height 26
click at [235, 102] on span at bounding box center [240, 108] width 26 height 26
click at [238, 106] on span at bounding box center [240, 108] width 26 height 26
click at [241, 108] on span at bounding box center [240, 108] width 26 height 26
click at [779, 38] on button "Agregar notificaciones" at bounding box center [841, 26] width 167 height 33
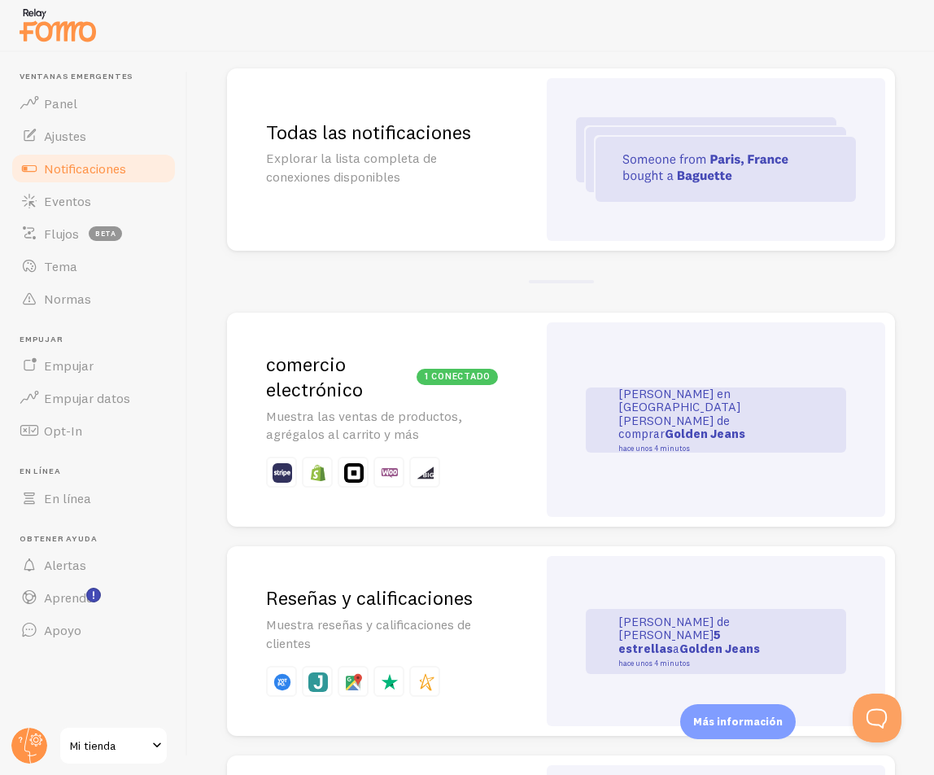
scroll to position [163, 0]
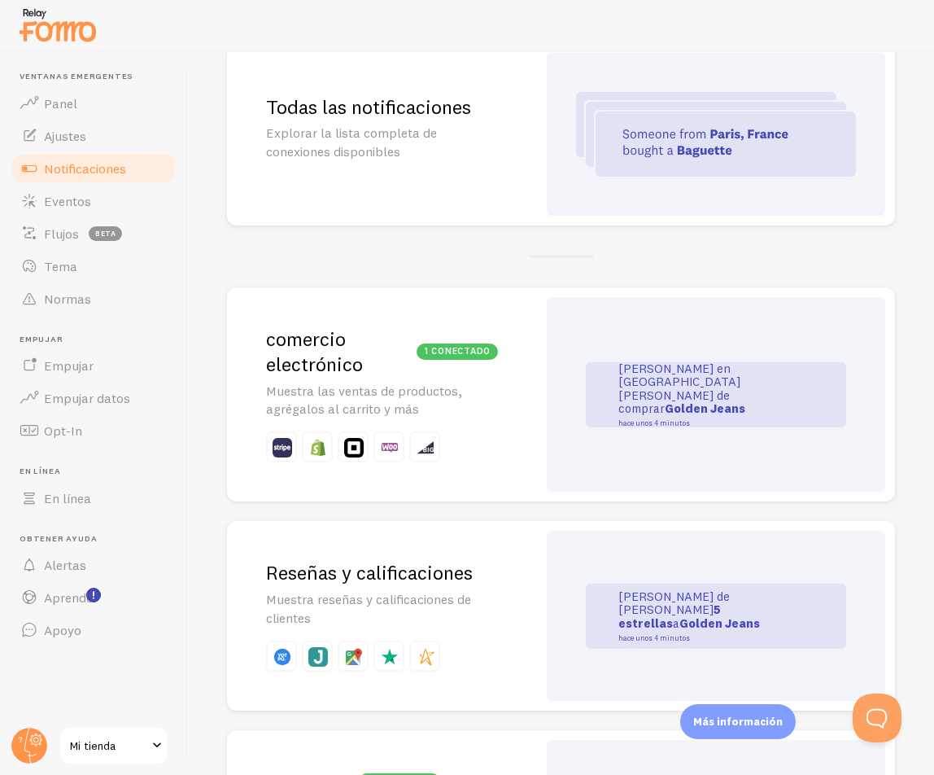
click at [462, 432] on p at bounding box center [382, 446] width 232 height 31
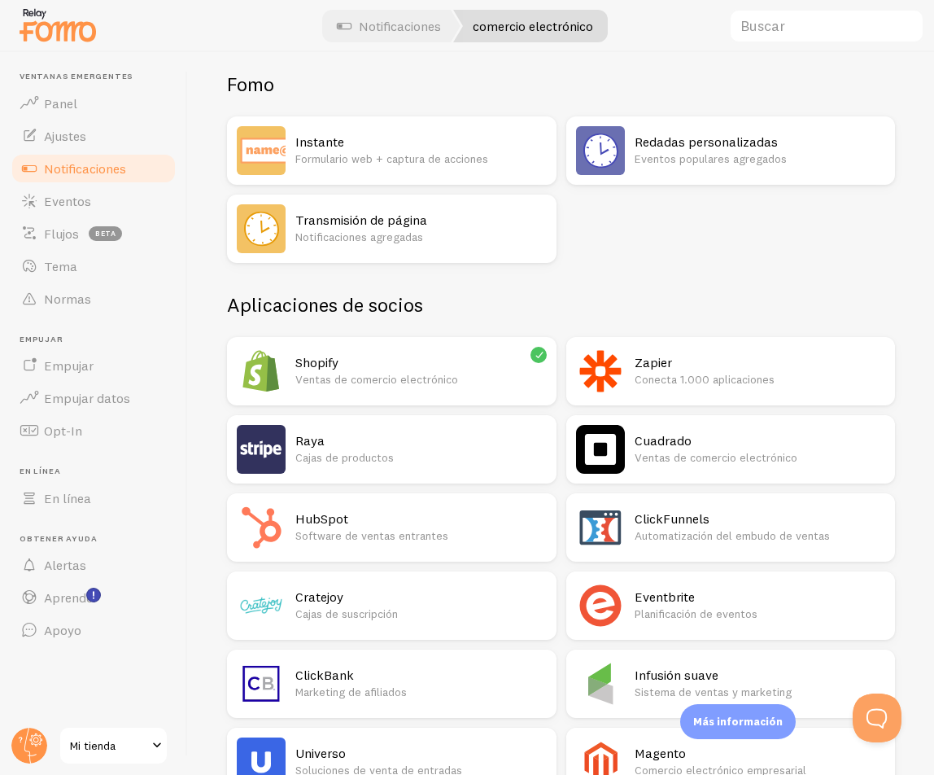
scroll to position [83, 0]
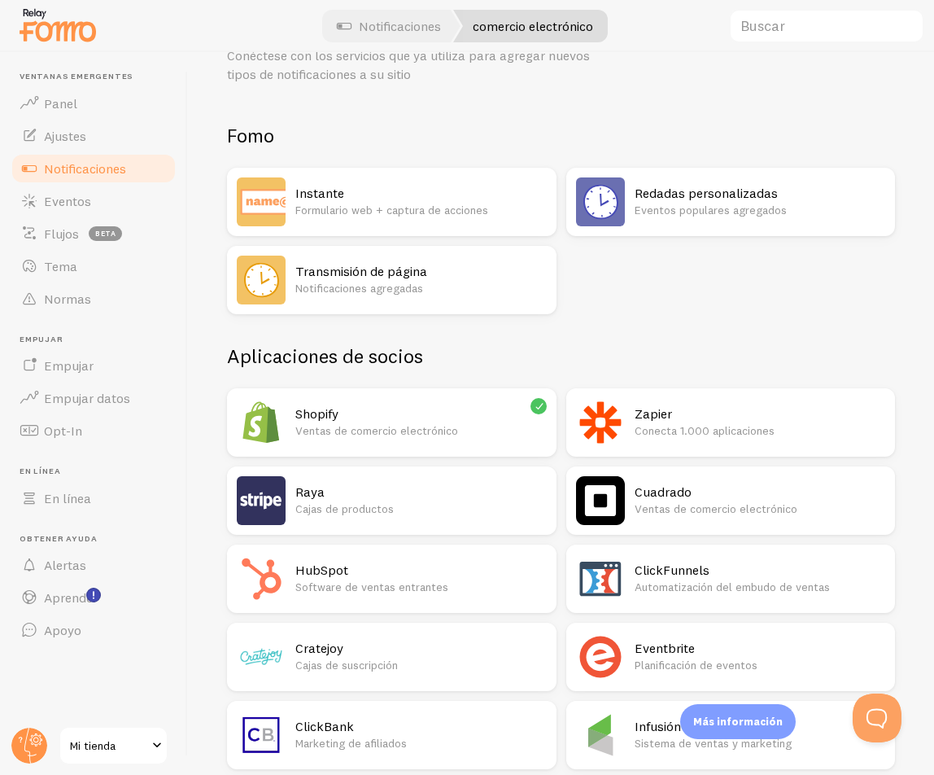
click at [352, 284] on font "Notificaciones agregadas" at bounding box center [359, 288] width 128 height 15
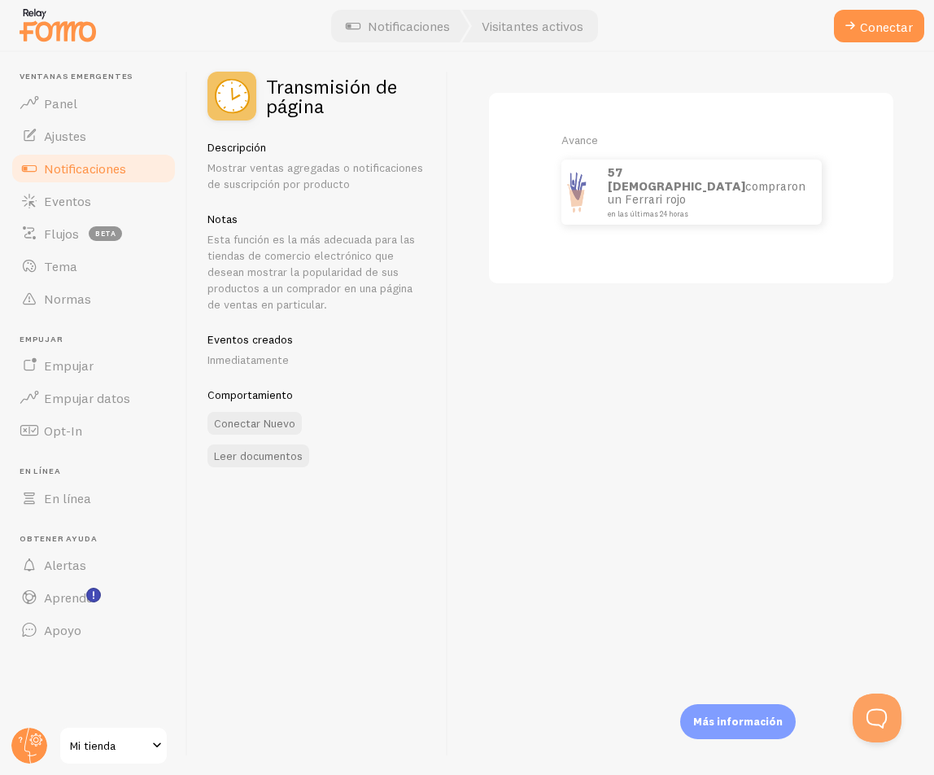
click at [651, 190] on font "compraron un Ferrari rojo" at bounding box center [707, 192] width 198 height 29
click at [779, 31] on font "Conectar" at bounding box center [886, 27] width 53 height 16
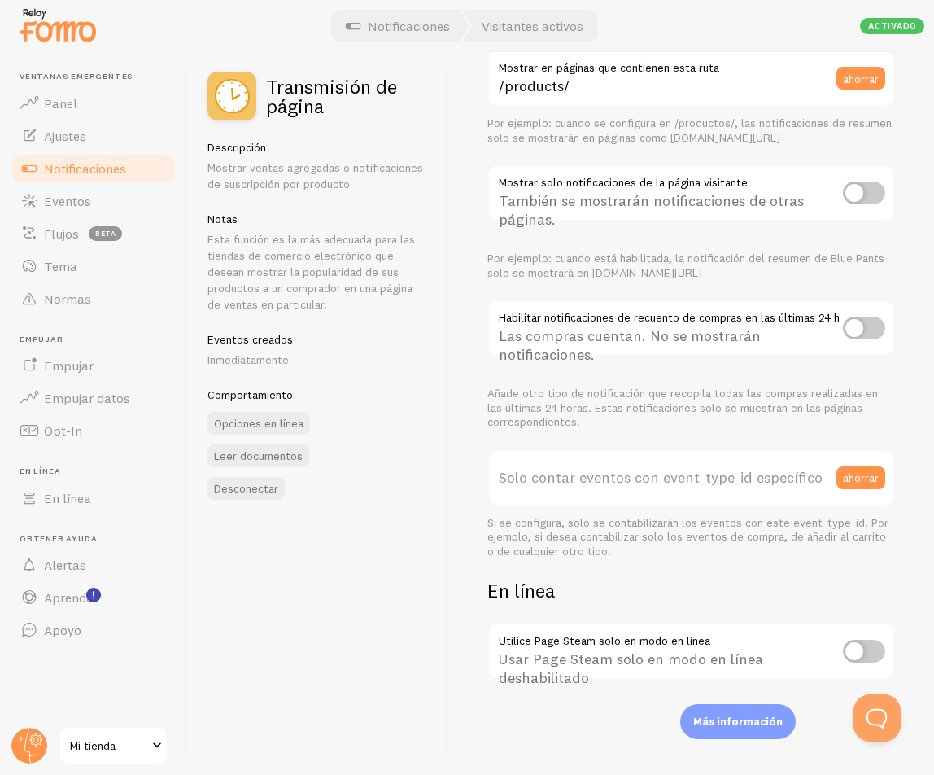
scroll to position [206, 0]
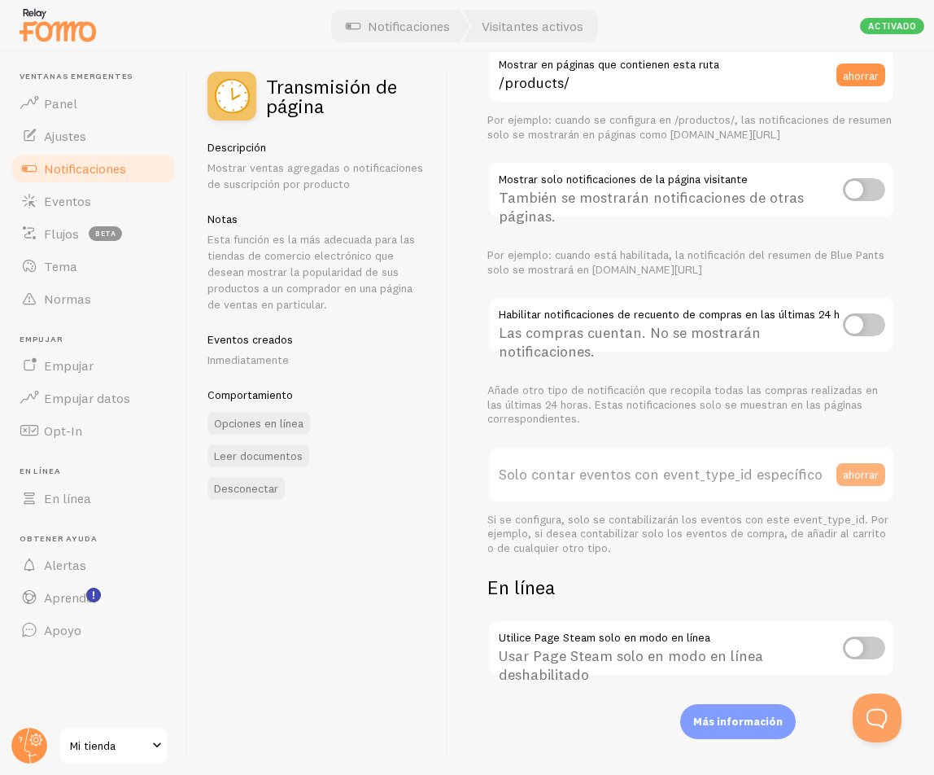
click at [779, 484] on button "ahorrar" at bounding box center [861, 474] width 49 height 23
click at [779, 467] on font "ahorrar" at bounding box center [861, 474] width 36 height 15
type input "0"
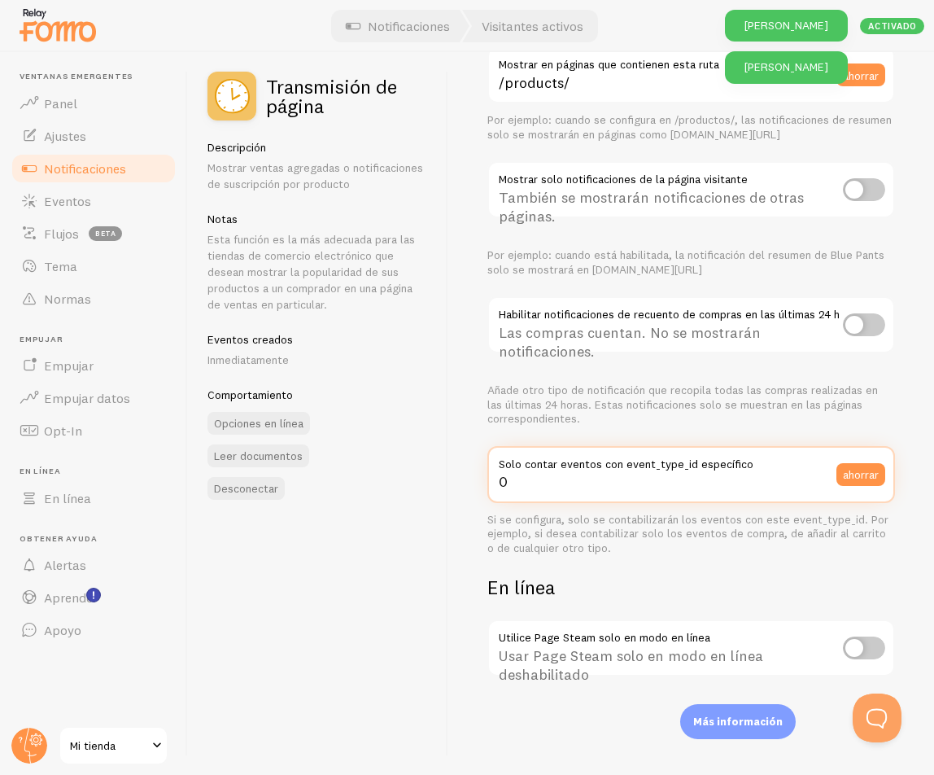
click at [741, 486] on input "0" at bounding box center [692, 474] width 408 height 57
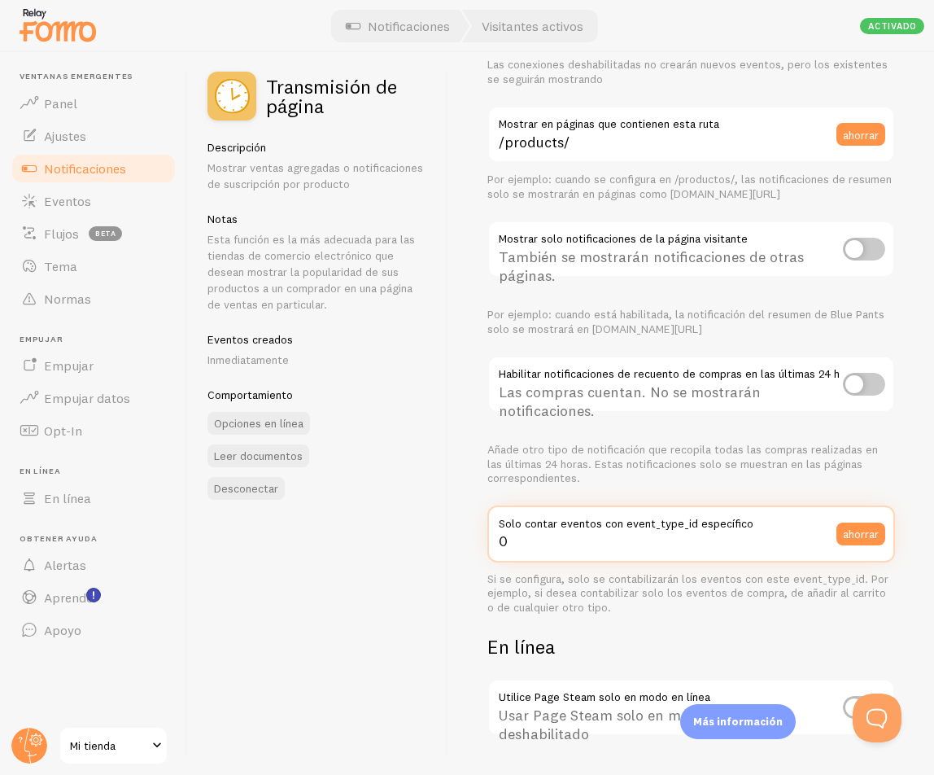
scroll to position [0, 0]
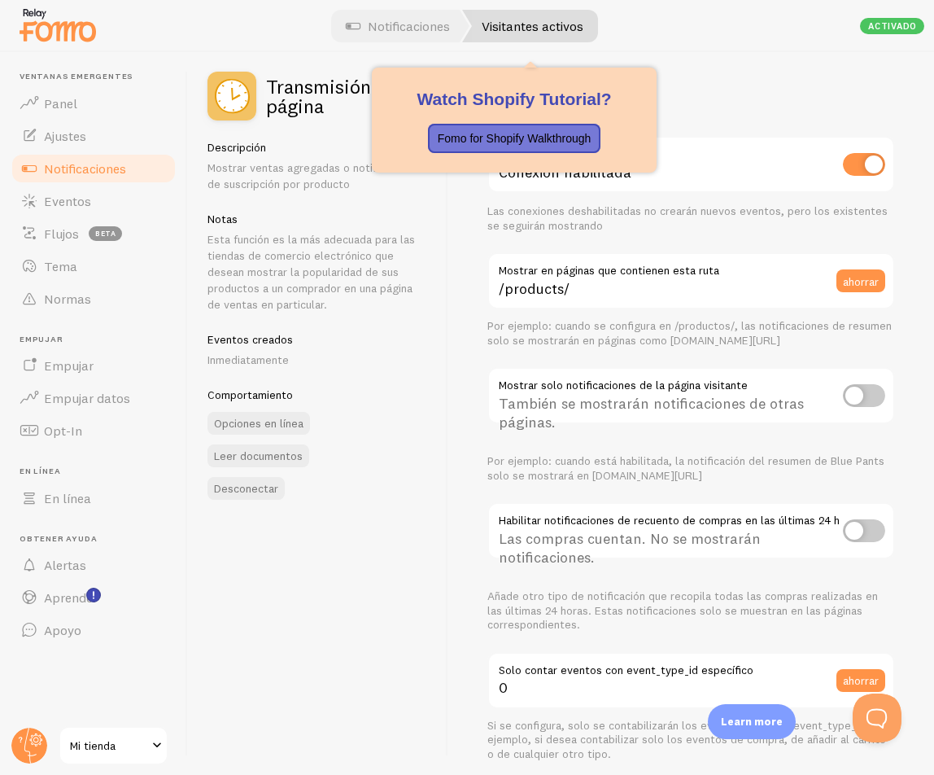
click at [549, 37] on link "Visitantes activos" at bounding box center [530, 26] width 136 height 33
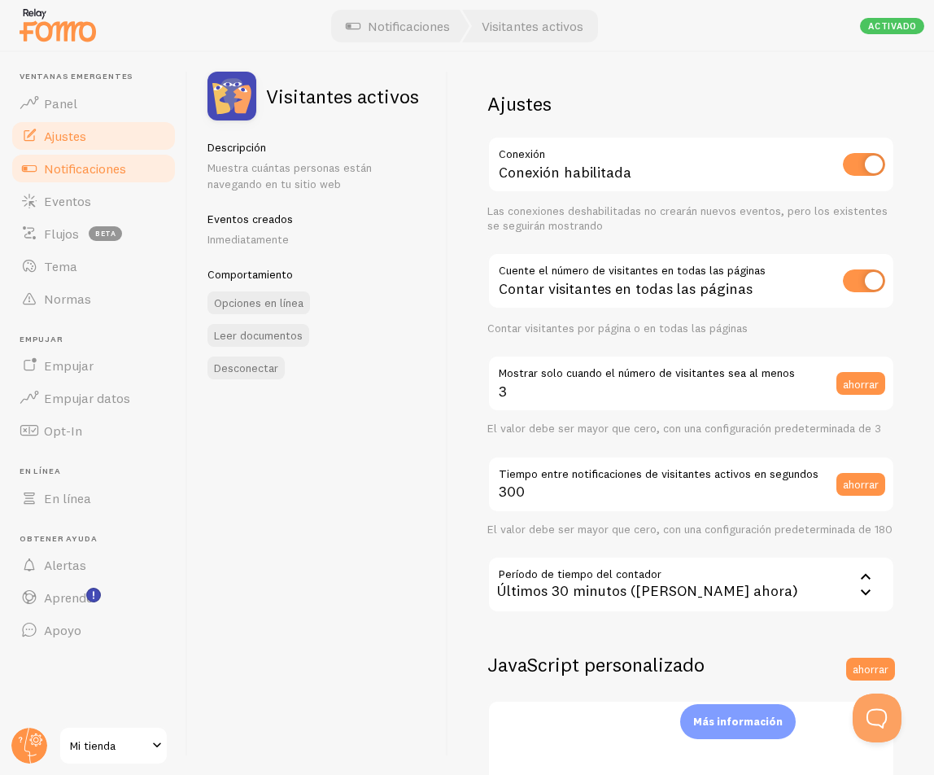
click at [90, 134] on link "Ajustes" at bounding box center [94, 136] width 168 height 33
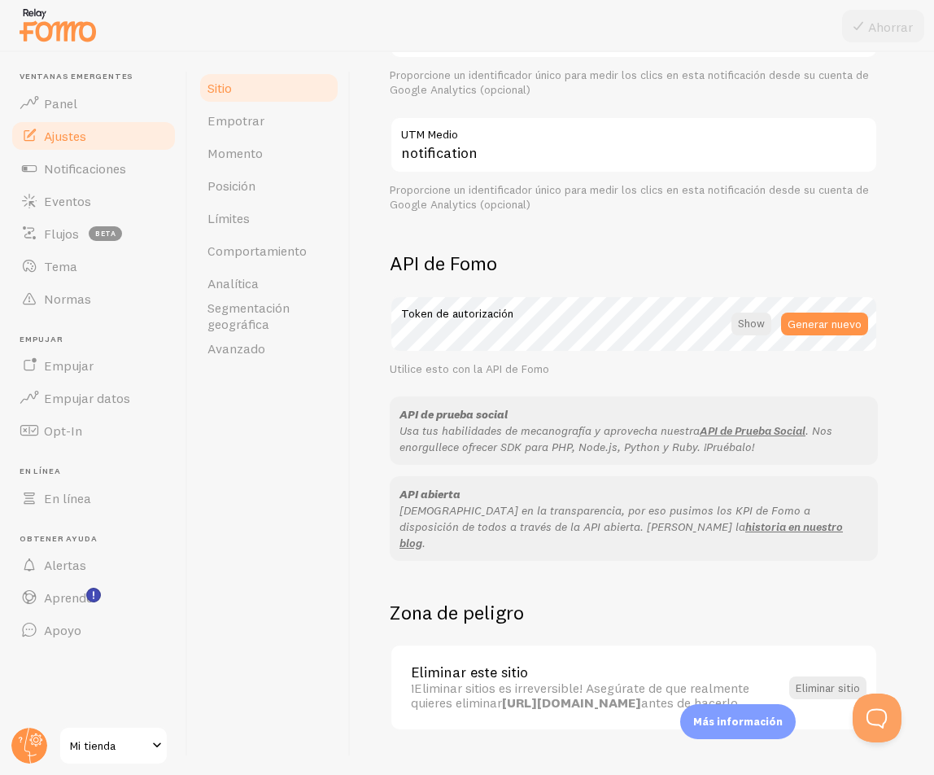
scroll to position [777, 0]
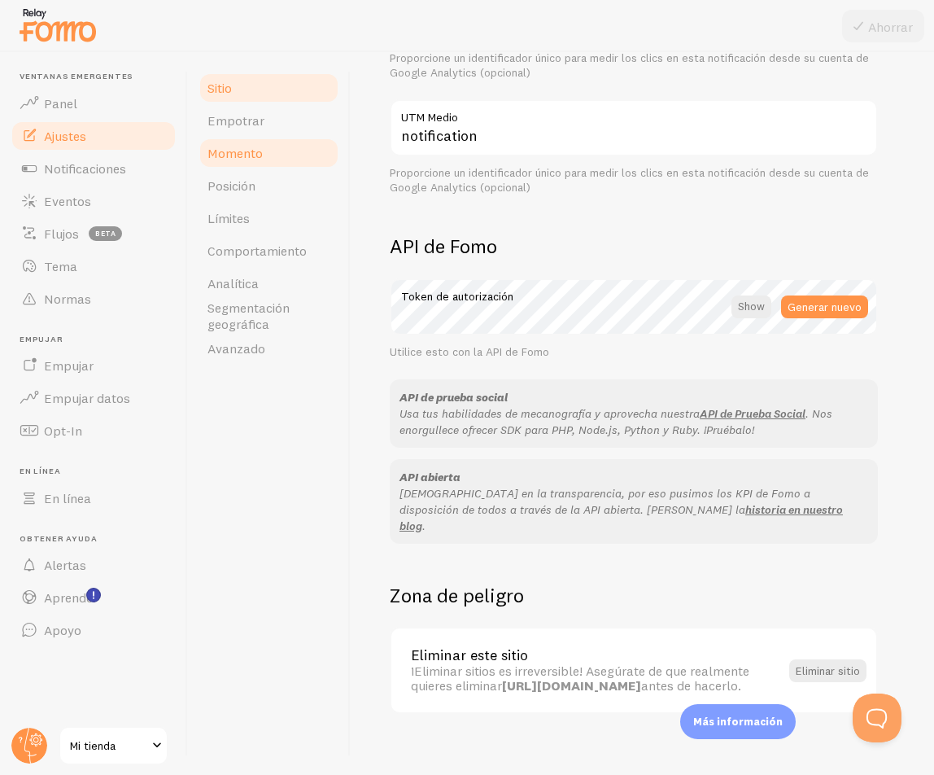
click at [243, 153] on font "Momento" at bounding box center [235, 153] width 55 height 16
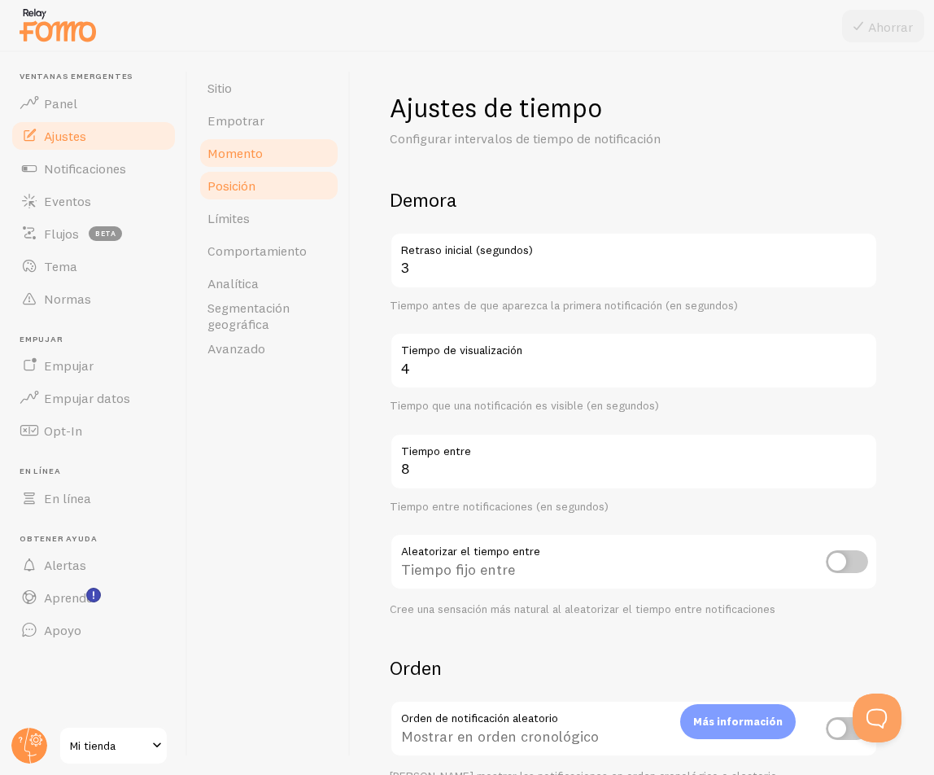
click at [247, 195] on link "Posición" at bounding box center [269, 185] width 142 height 33
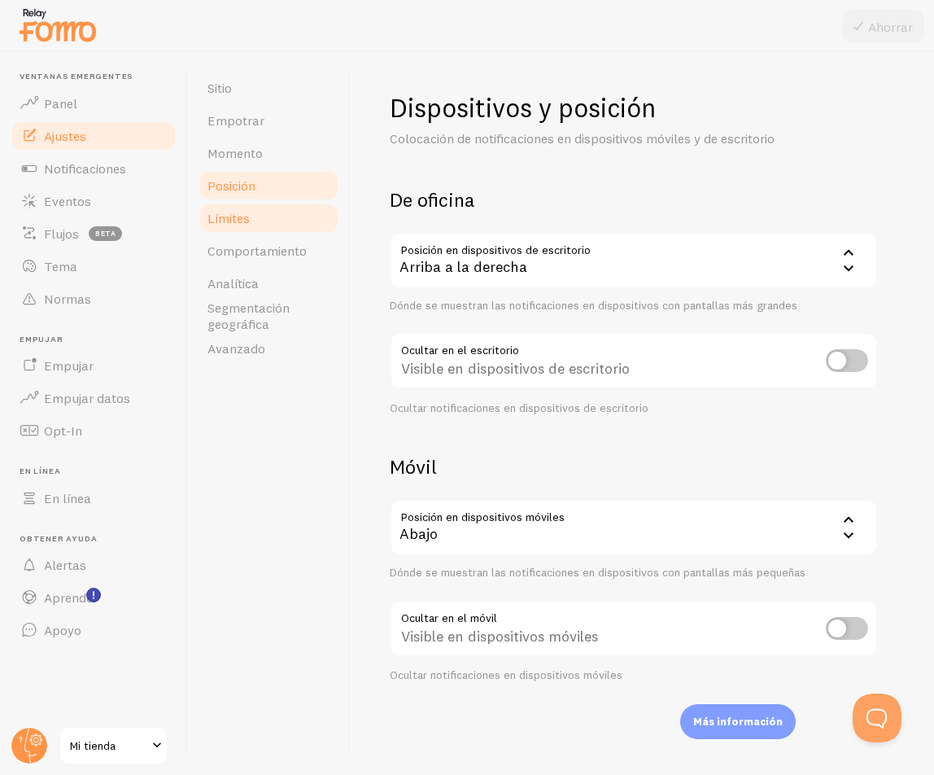
click at [255, 230] on link "Límites" at bounding box center [269, 218] width 142 height 33
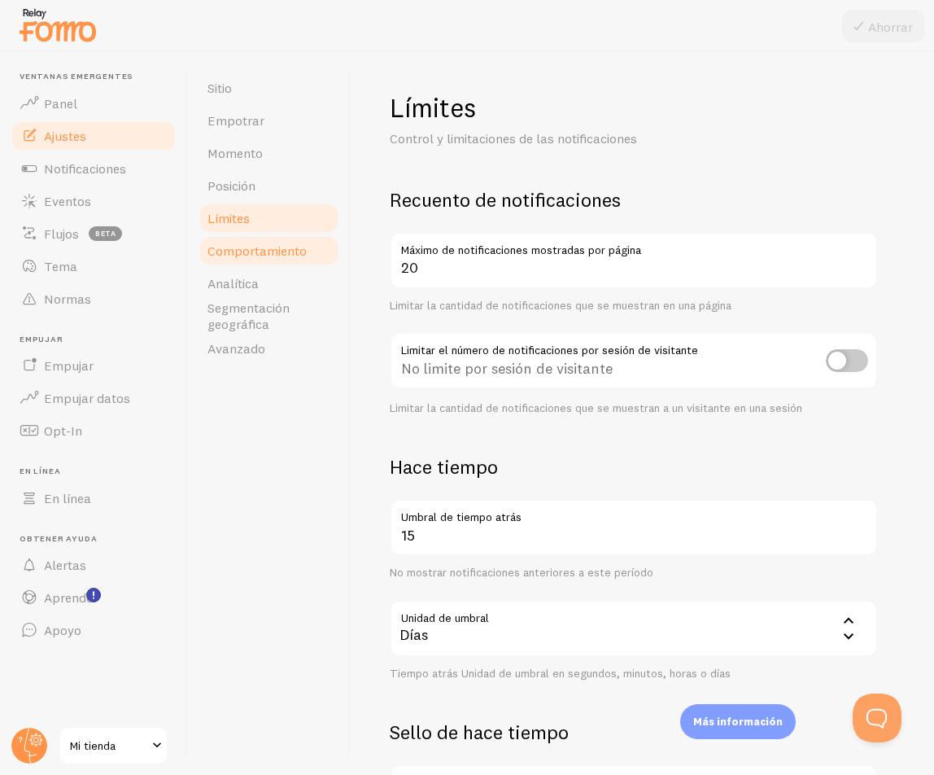
click at [254, 251] on font "Comportamiento" at bounding box center [257, 251] width 99 height 16
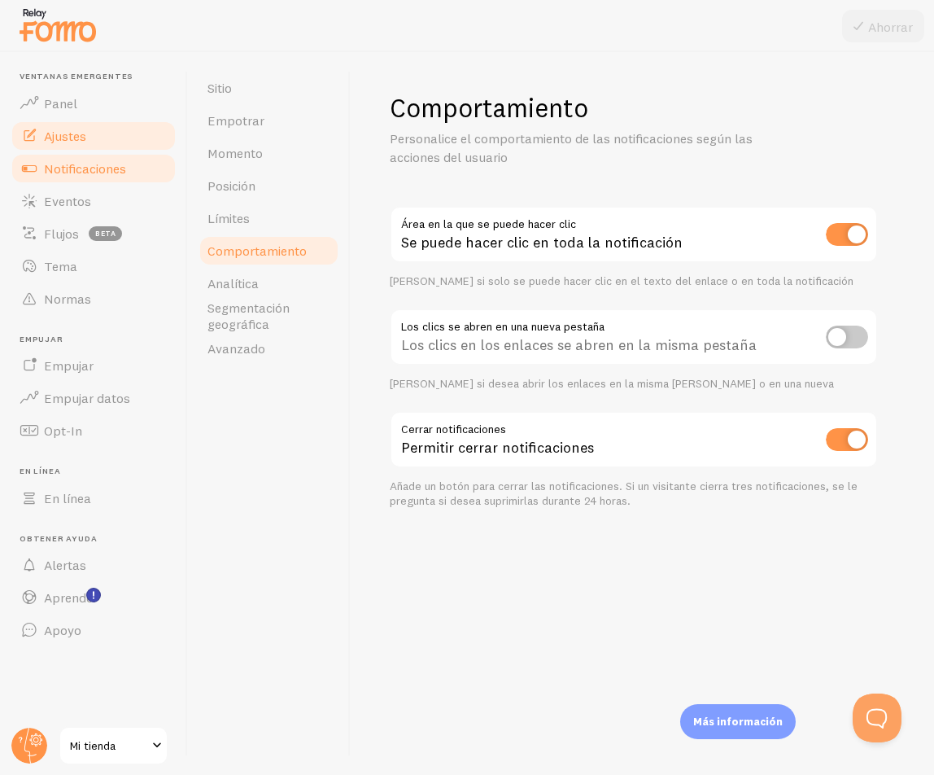
click at [105, 183] on link "Notificaciones" at bounding box center [94, 168] width 168 height 33
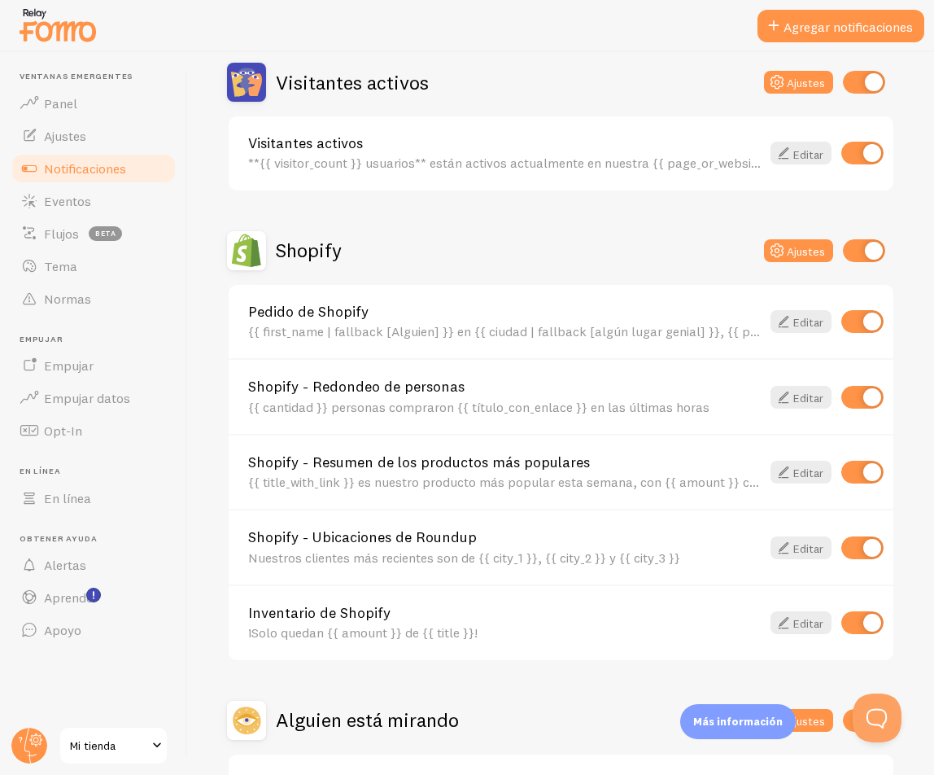
scroll to position [407, 0]
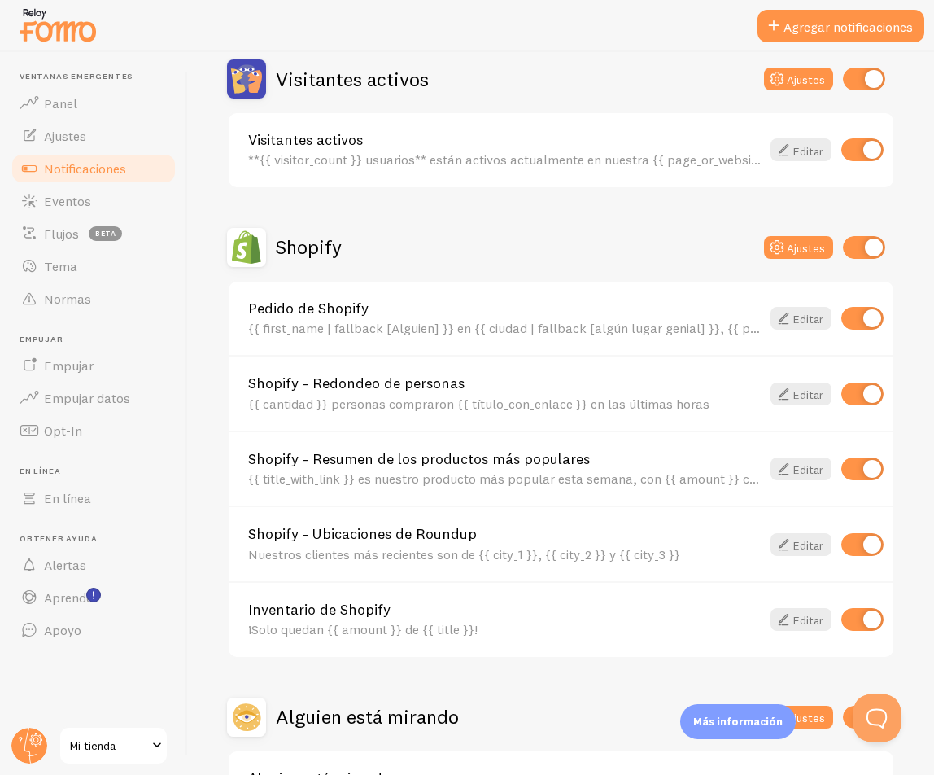
click at [779, 136] on div "Visitantes activos **{{ visitor_count }} usuarios** están activos actualmente e…" at bounding box center [561, 150] width 665 height 74
click at [779, 147] on font "Editar" at bounding box center [809, 150] width 30 height 15
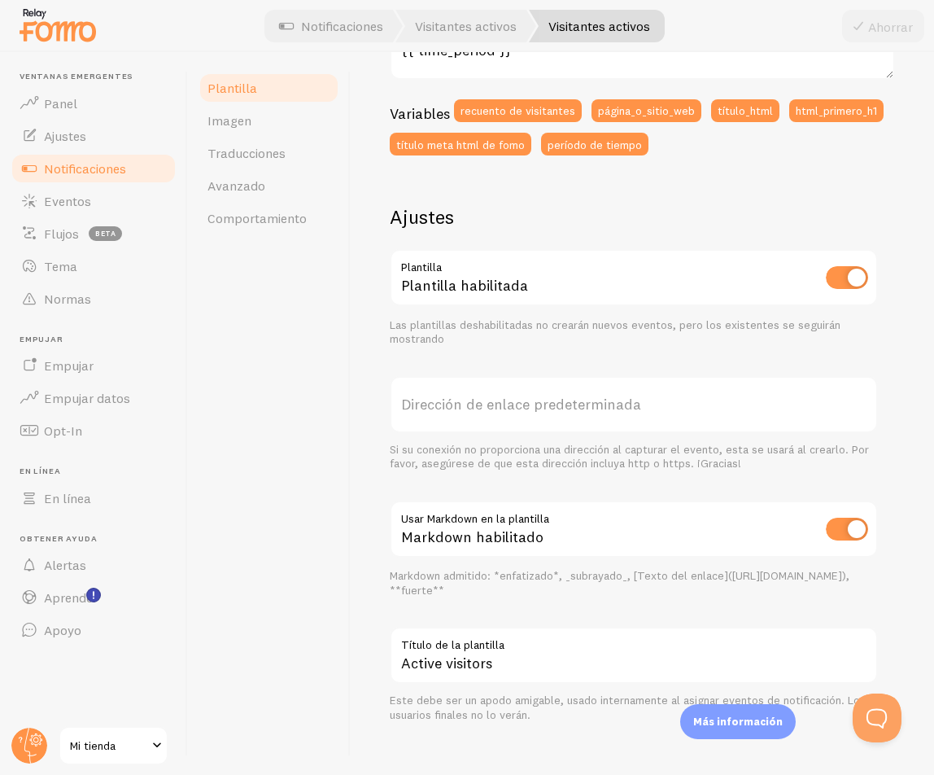
scroll to position [434, 0]
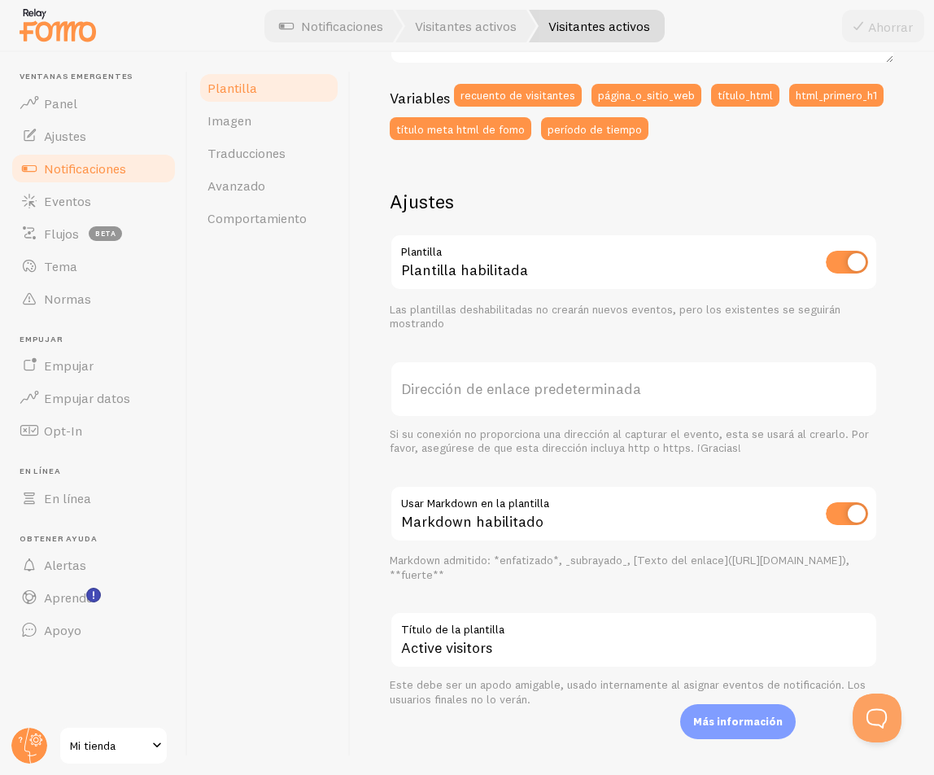
click at [521, 383] on font "Dirección de enlace predeterminada" at bounding box center [521, 388] width 240 height 19
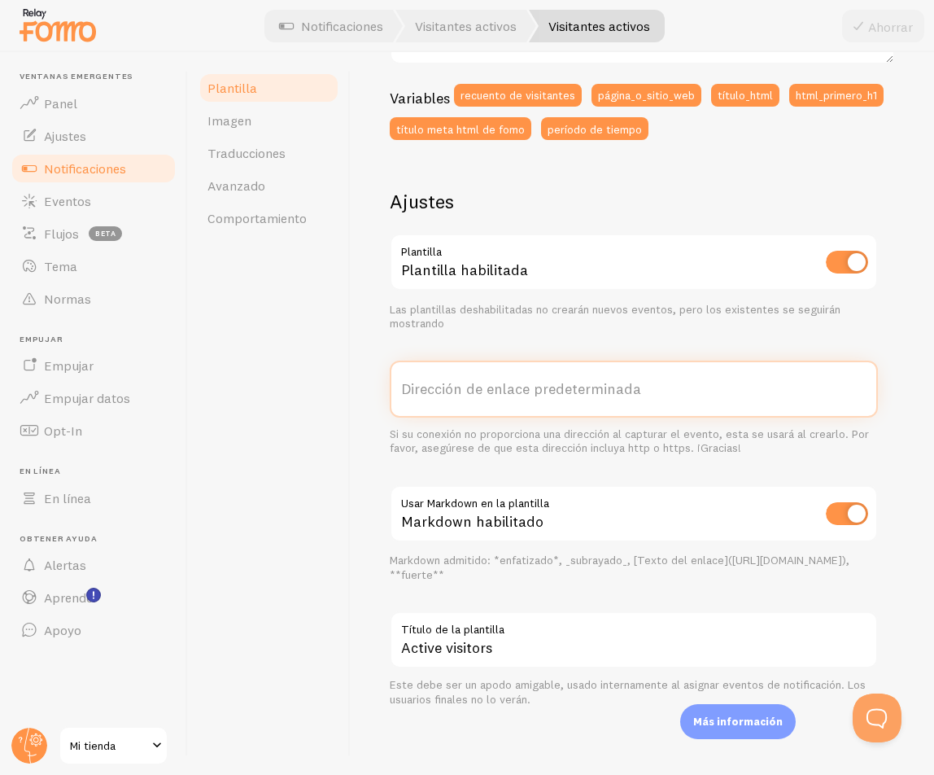
click at [521, 383] on input "Dirección de enlace predeterminada" at bounding box center [634, 389] width 488 height 57
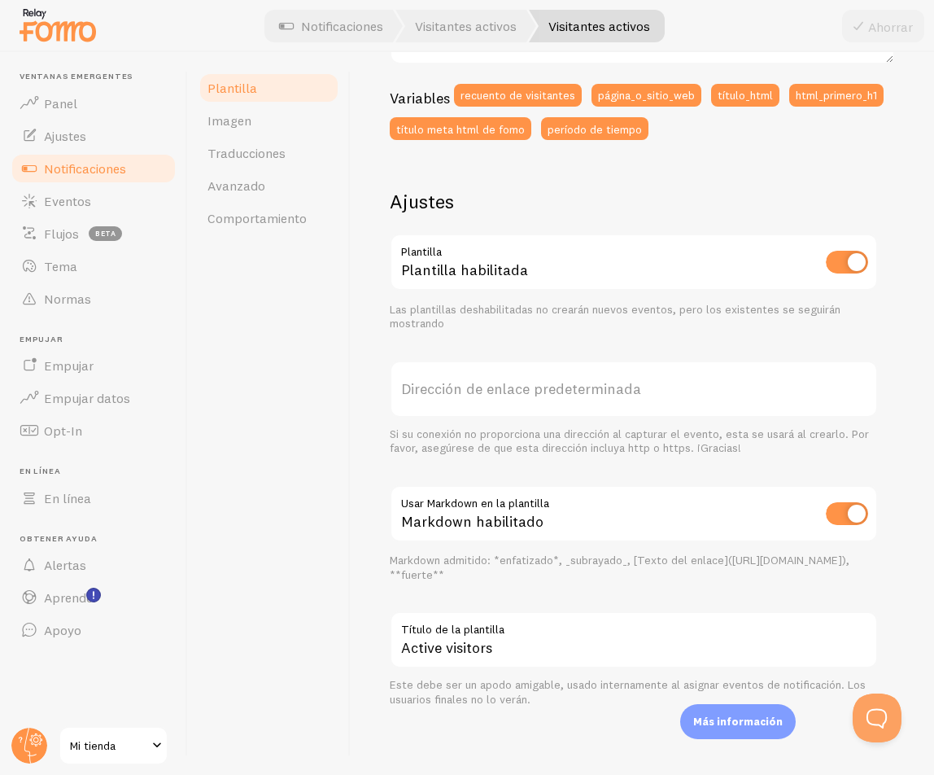
click at [570, 492] on div "Markdown habilitado" at bounding box center [634, 514] width 488 height 59
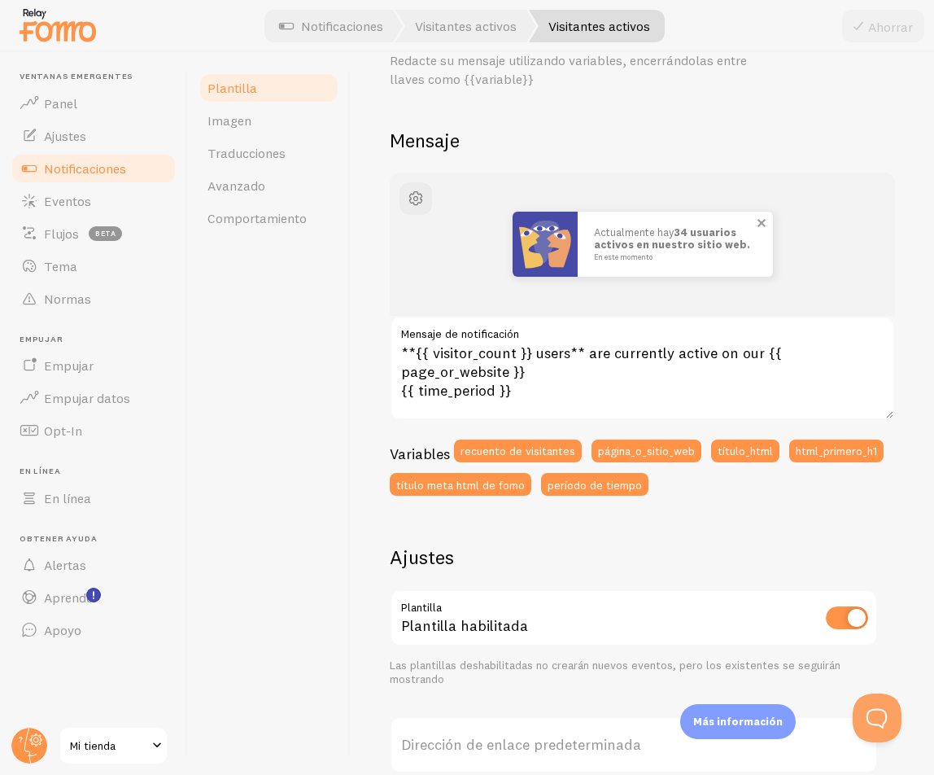
scroll to position [0, 0]
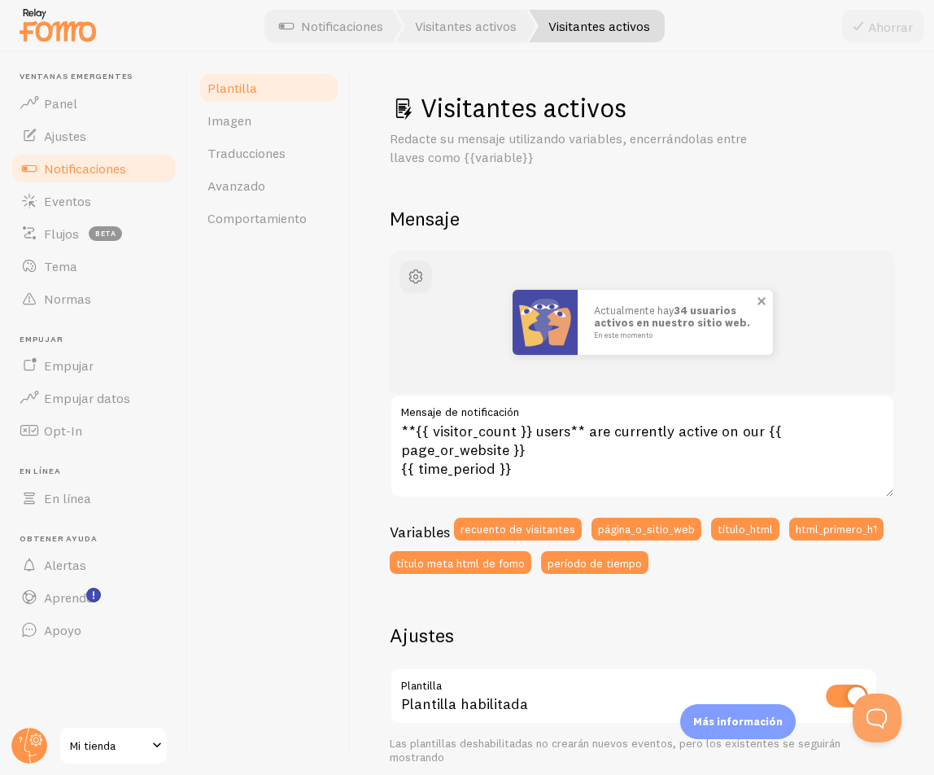
click at [690, 337] on small "En este momento" at bounding box center [673, 334] width 158 height 9
click at [499, 340] on div "Actualmente hay 34 usuarios activos en nuestro sitio web. En este momento" at bounding box center [642, 322] width 427 height 65
click at [487, 421] on label "Mensaje de notificación" at bounding box center [642, 408] width 505 height 28
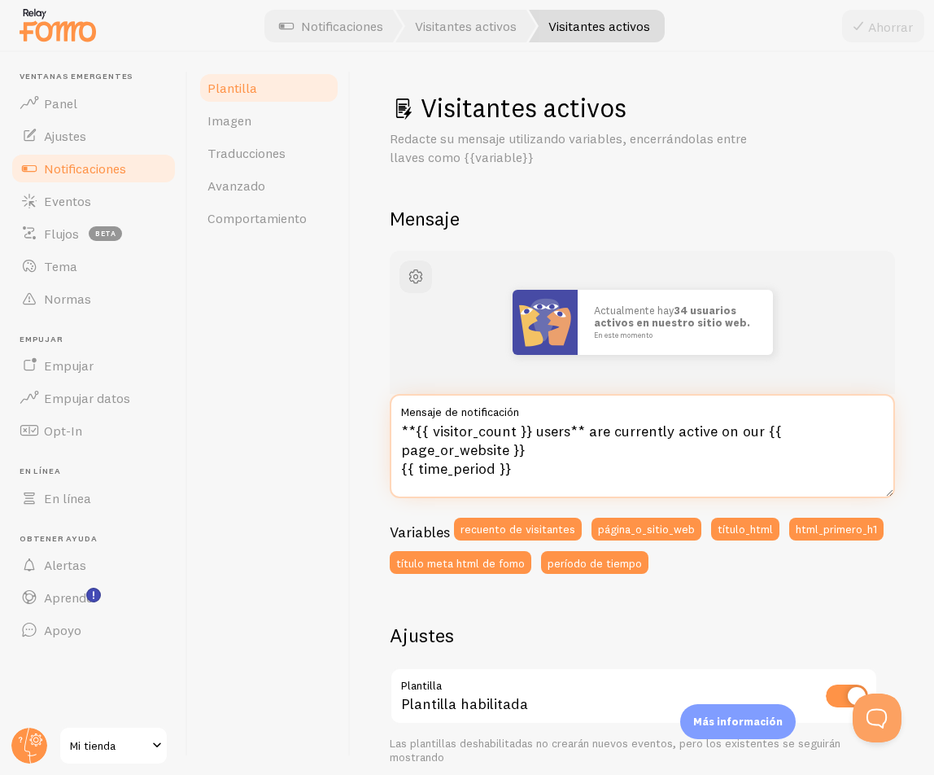
click at [487, 421] on textarea "**{{ visitor_count }} users** are currently active on our {{ page_or_website }}…" at bounding box center [642, 446] width 505 height 104
click at [490, 437] on textarea "**{{ visitor_count }} users** are currently active on our {{ page_or_website }}…" at bounding box center [642, 446] width 505 height 104
click at [588, 448] on textarea "**{{ visitor_count }} users** are currently active on our {{ page_or_website }}…" at bounding box center [642, 446] width 505 height 104
drag, startPoint x: 569, startPoint y: 435, endPoint x: 604, endPoint y: 440, distance: 35.5
click at [580, 443] on textarea "**{{ visitor_count }} users** are currently active on our {{ page_or_website }}…" at bounding box center [642, 446] width 505 height 104
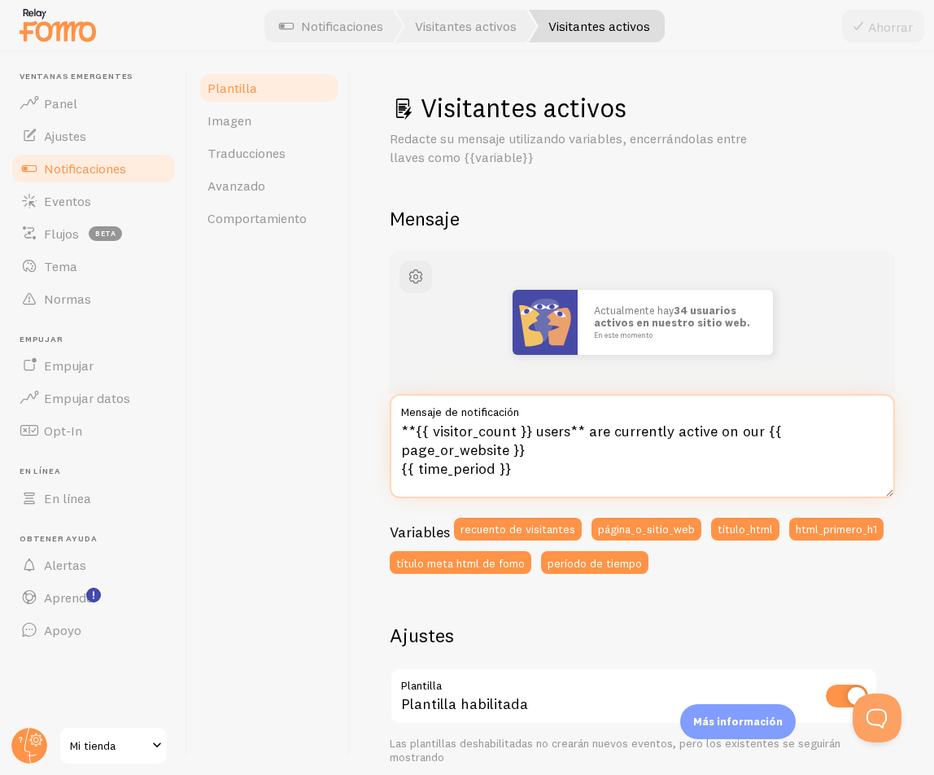
click at [618, 436] on textarea "**{{ visitor_count }} users** are currently active on our {{ page_or_website }}…" at bounding box center [642, 446] width 505 height 104
drag, startPoint x: 589, startPoint y: 430, endPoint x: 756, endPoint y: 436, distance: 167.0
click at [756, 436] on textarea "**{{ visitor_count }} users** are currently active on our {{ page_or_website }}…" at bounding box center [642, 446] width 505 height 104
drag, startPoint x: 586, startPoint y: 430, endPoint x: 756, endPoint y: 435, distance: 170.2
click at [756, 435] on textarea "**{{ visitor_count }} users** are currently active on our {{ page_or_website }}…" at bounding box center [642, 446] width 505 height 104
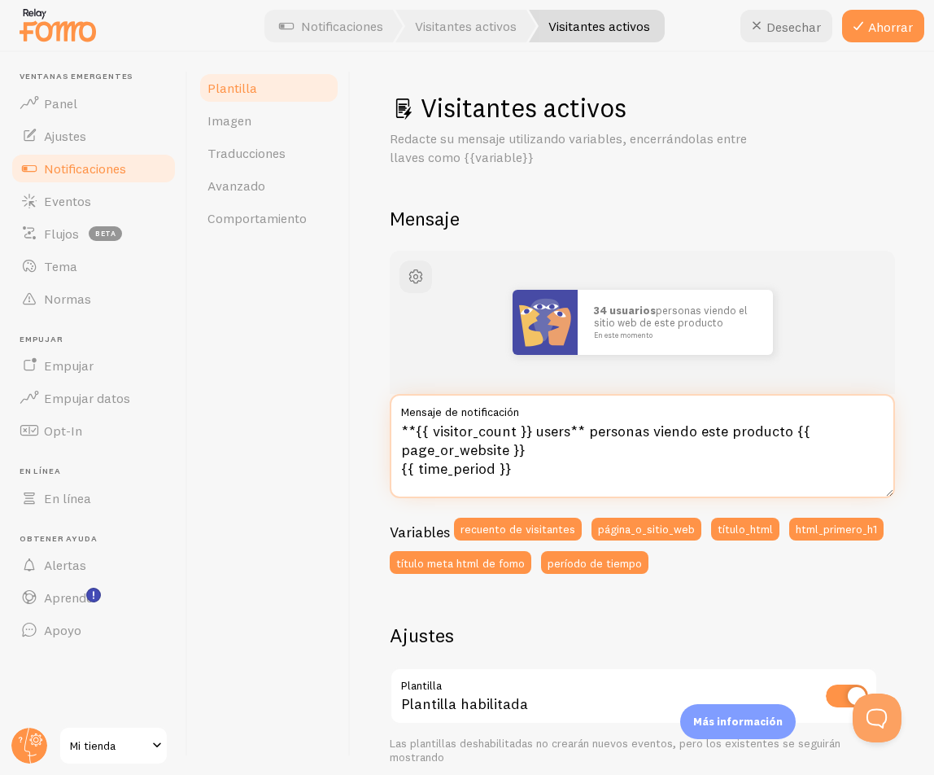
click at [537, 450] on textarea "**{{ visitor_count }} users** personas viendo este producto {{ page_or_website …" at bounding box center [642, 446] width 505 height 104
drag, startPoint x: 537, startPoint y: 449, endPoint x: 303, endPoint y: 444, distance: 234.5
click at [303, 444] on div "Plantilla Imagen Traducciones Avanzado Comportamiento Visitantes activos Redact…" at bounding box center [561, 413] width 746 height 723
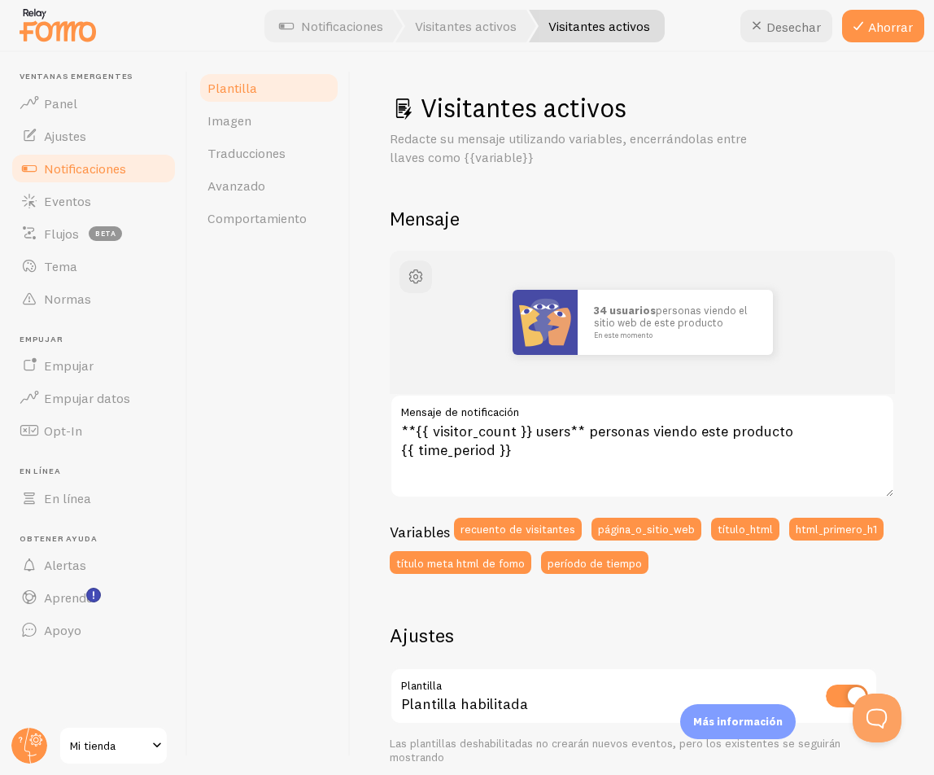
click at [273, 460] on div "Plantilla Imagen Traducciones Avanzado Comportamiento" at bounding box center [269, 413] width 163 height 723
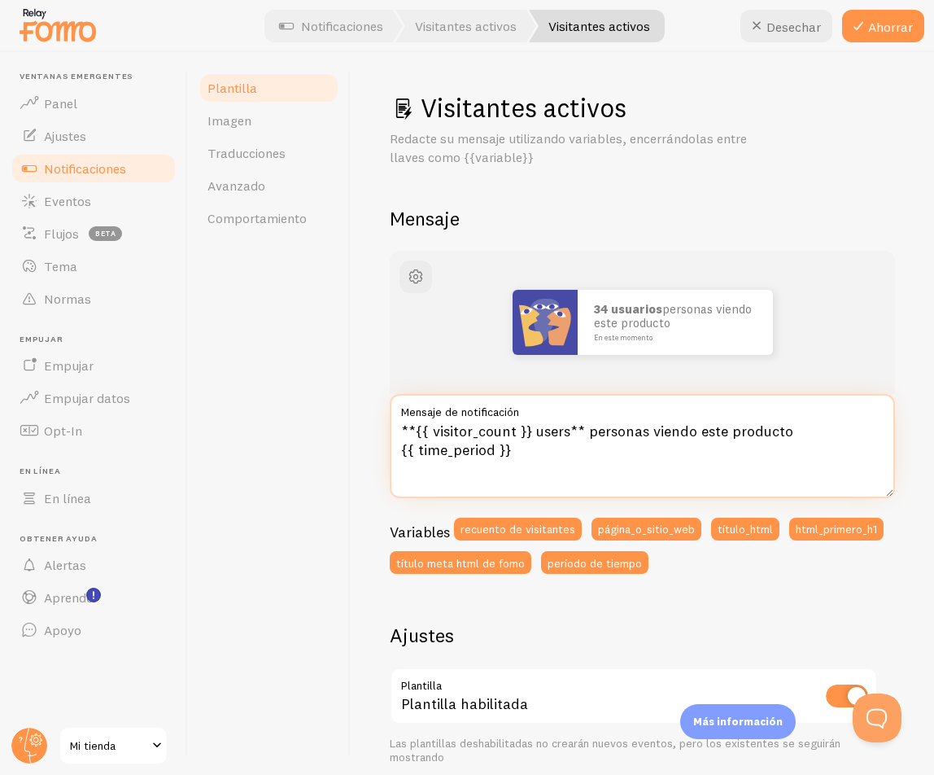
drag, startPoint x: 513, startPoint y: 428, endPoint x: 428, endPoint y: 433, distance: 84.8
click at [428, 433] on textarea "**{{ visitor_count }} users** personas viendo este producto {{ time_period }}" at bounding box center [642, 446] width 505 height 104
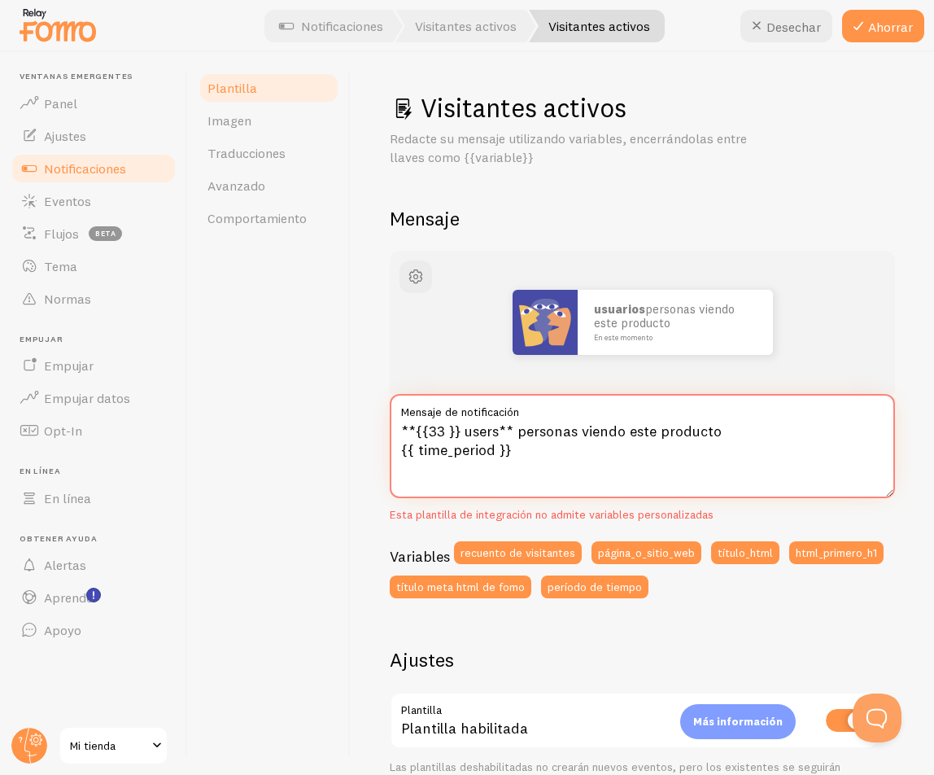
click at [553, 443] on textarea "**{{33 }} users** personas viendo este producto {{ time_period }}" at bounding box center [642, 446] width 505 height 104
type textarea "**{{ visitor_count }} users** personas viendo este producto {{ time_period }}"
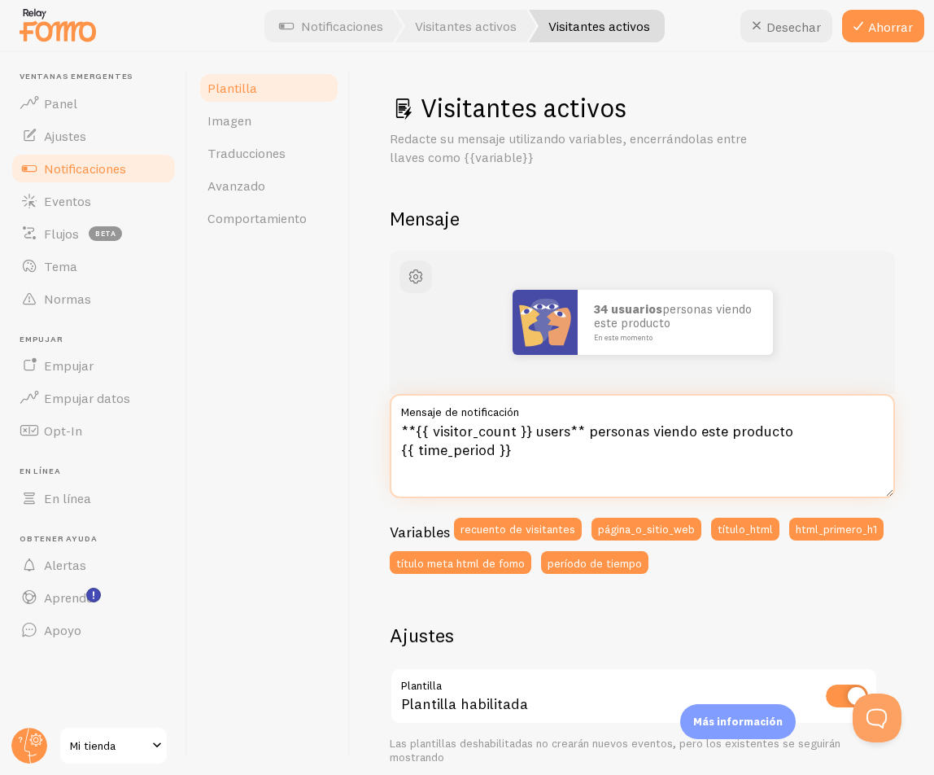
click at [553, 448] on textarea "**{{ visitor_count }} users** personas viendo este producto {{ time_period }}" at bounding box center [642, 446] width 505 height 104
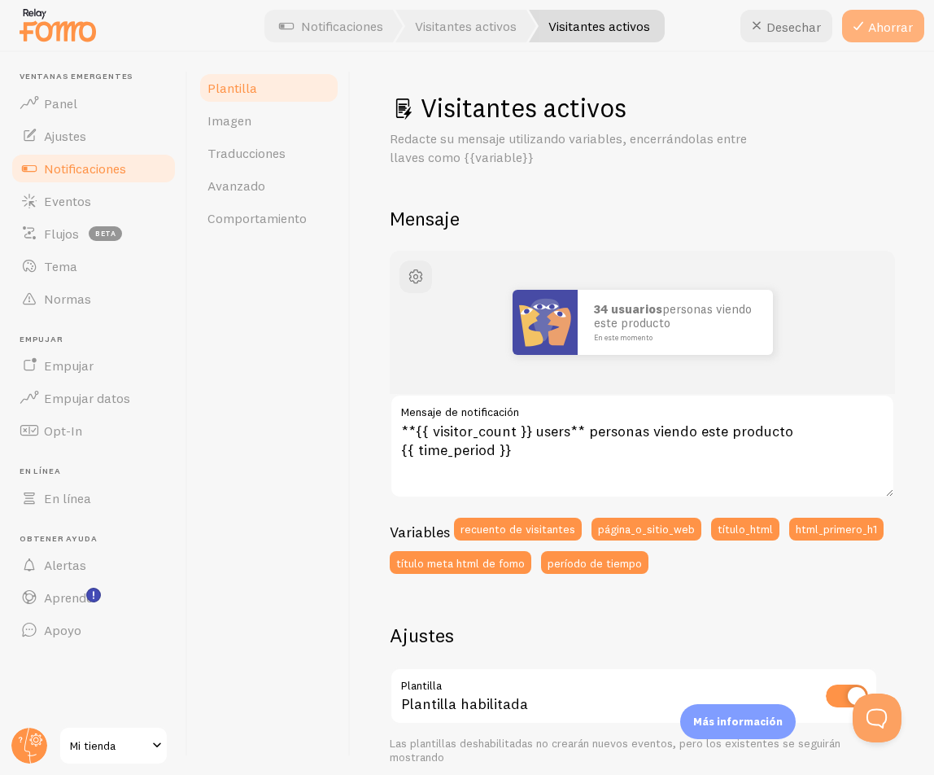
click at [779, 24] on font "Ahorrar" at bounding box center [890, 27] width 45 height 16
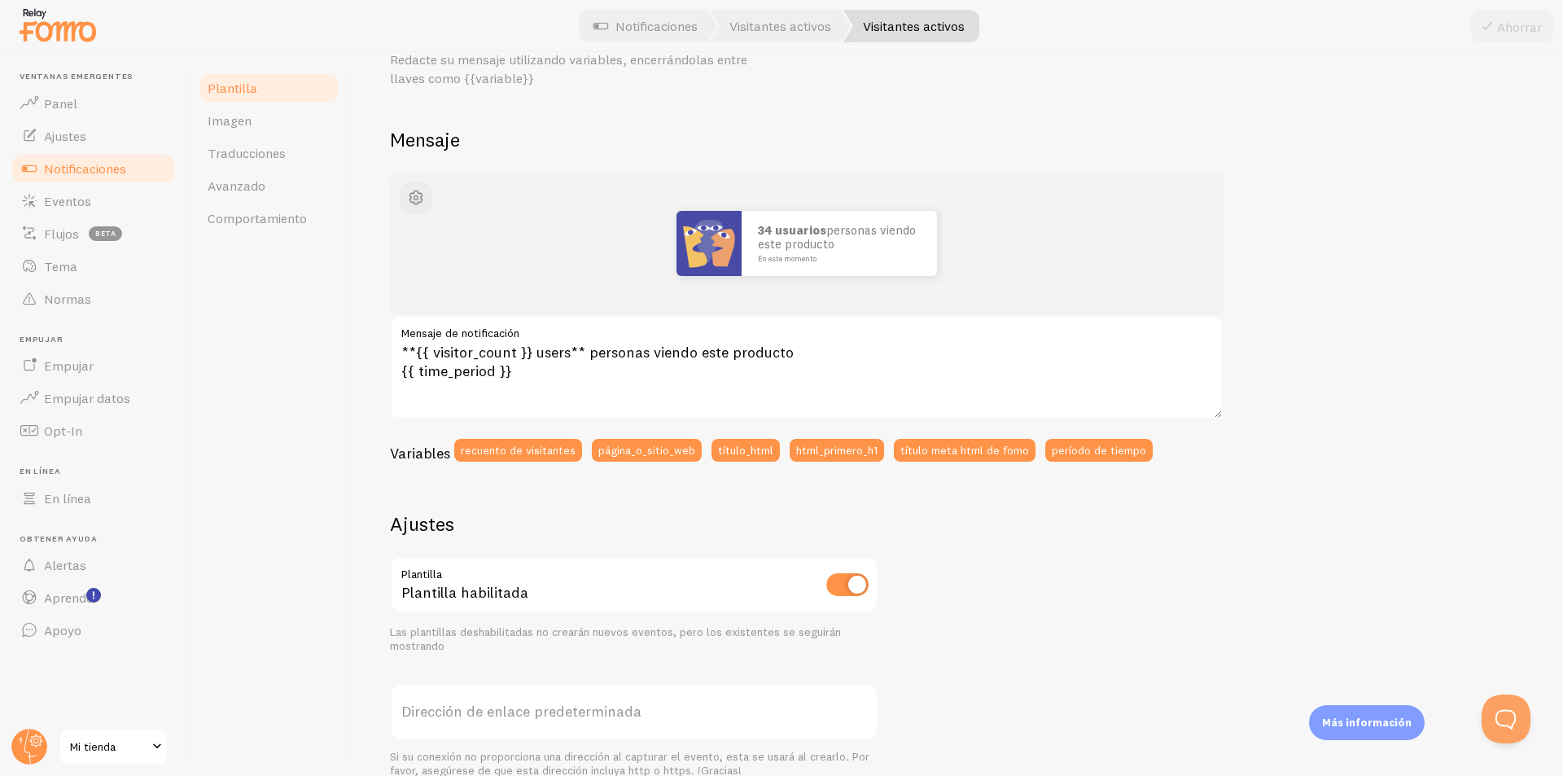
scroll to position [400, 0]
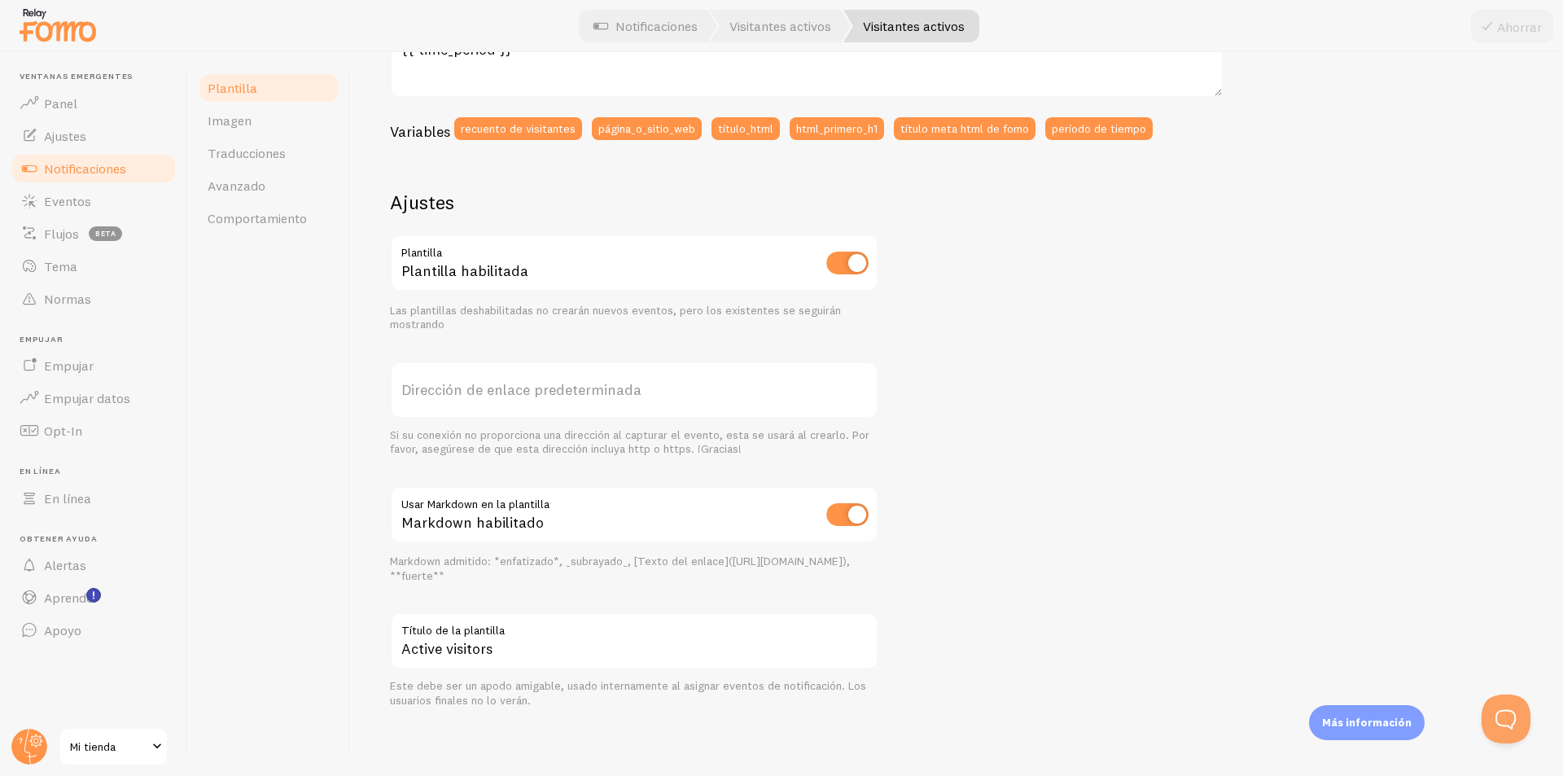
click at [565, 400] on label "Dirección de enlace predeterminada" at bounding box center [634, 389] width 488 height 57
click at [565, 400] on input "Dirección de enlace predeterminada" at bounding box center [634, 389] width 488 height 57
click at [565, 392] on font "Dirección de enlace predeterminada" at bounding box center [521, 389] width 240 height 19
click at [565, 392] on input "Dirección de enlace predeterminada" at bounding box center [634, 389] width 488 height 57
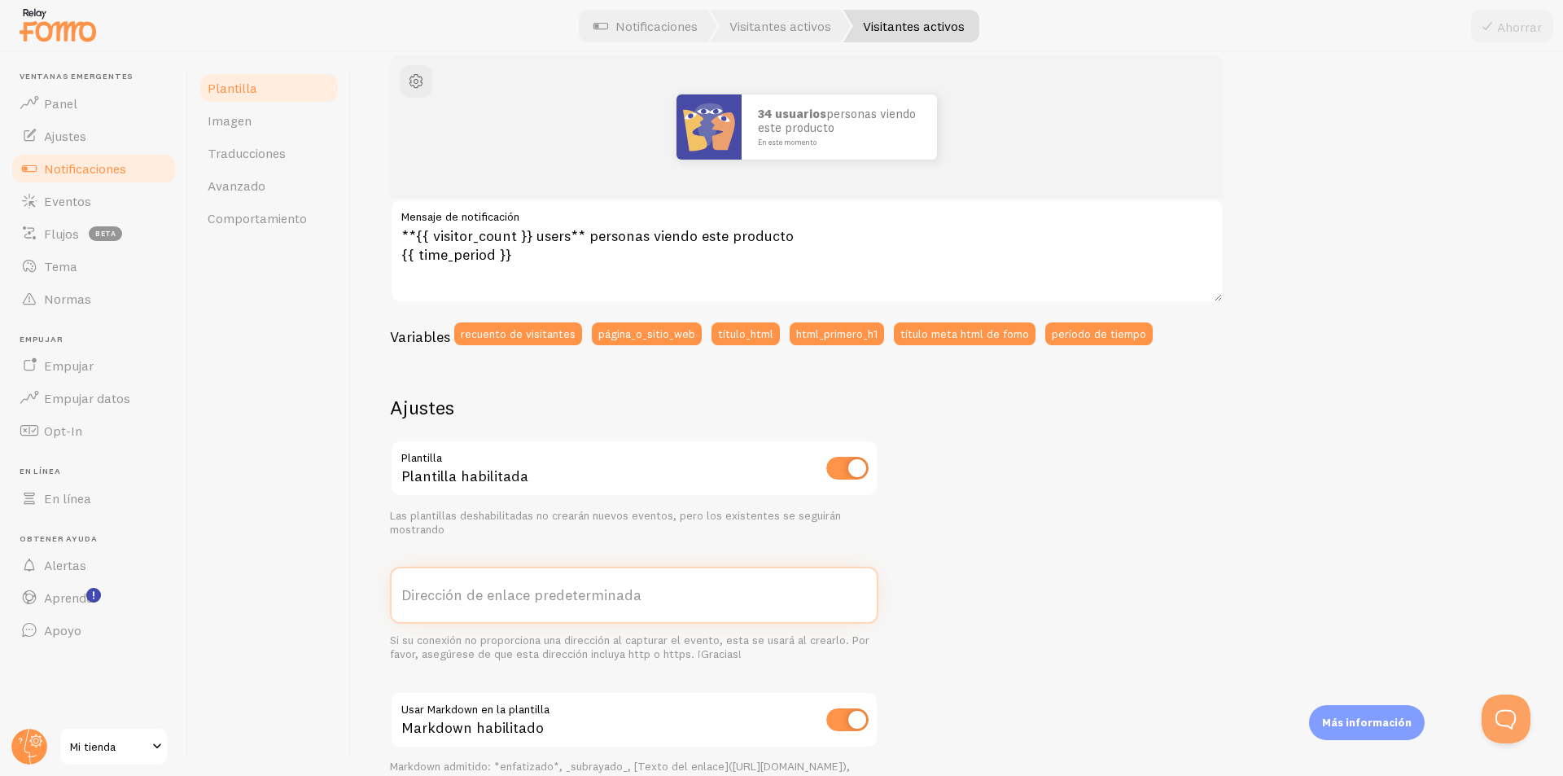
scroll to position [75, 0]
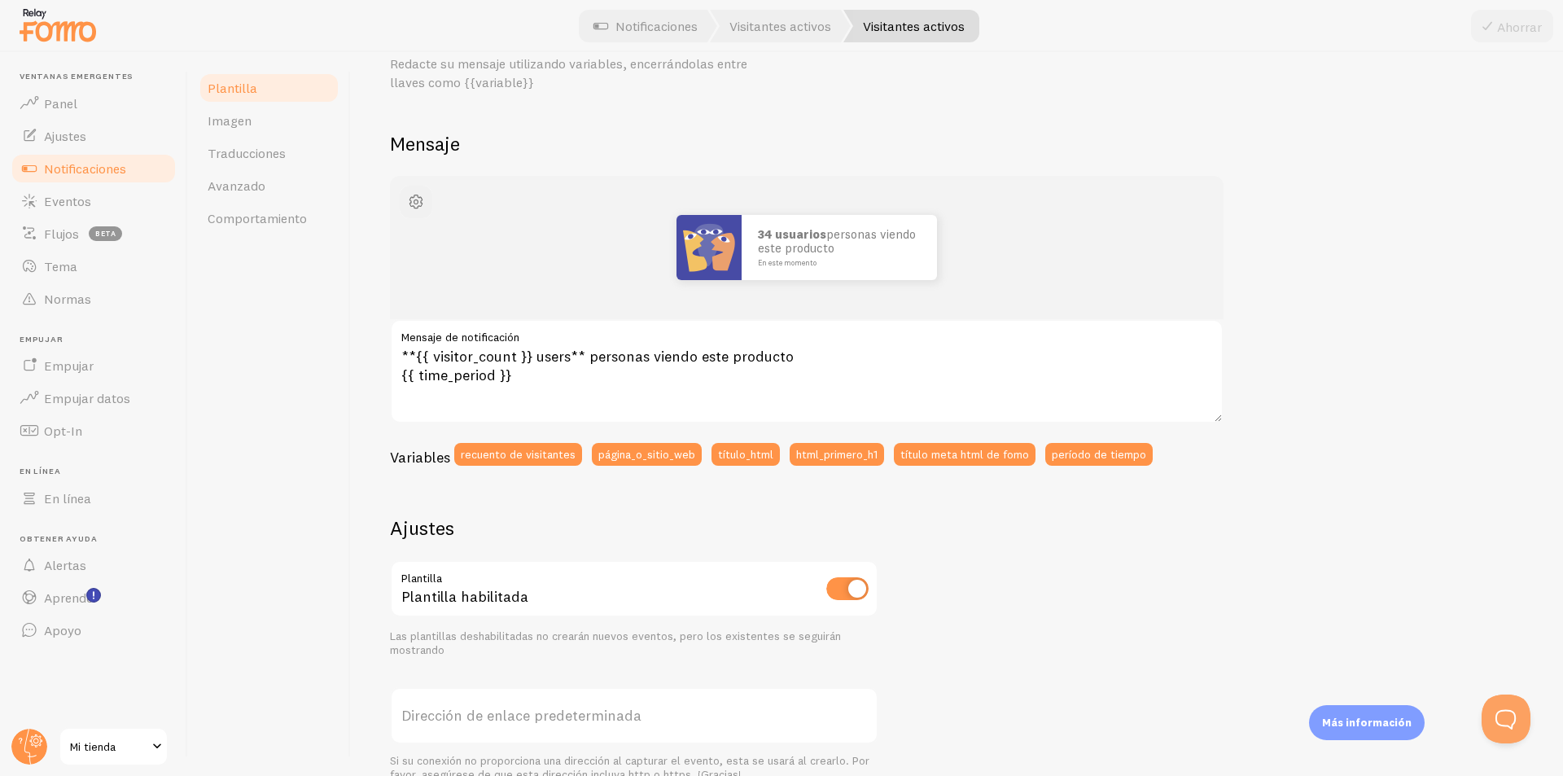
click at [422, 197] on span "button" at bounding box center [416, 202] width 20 height 20
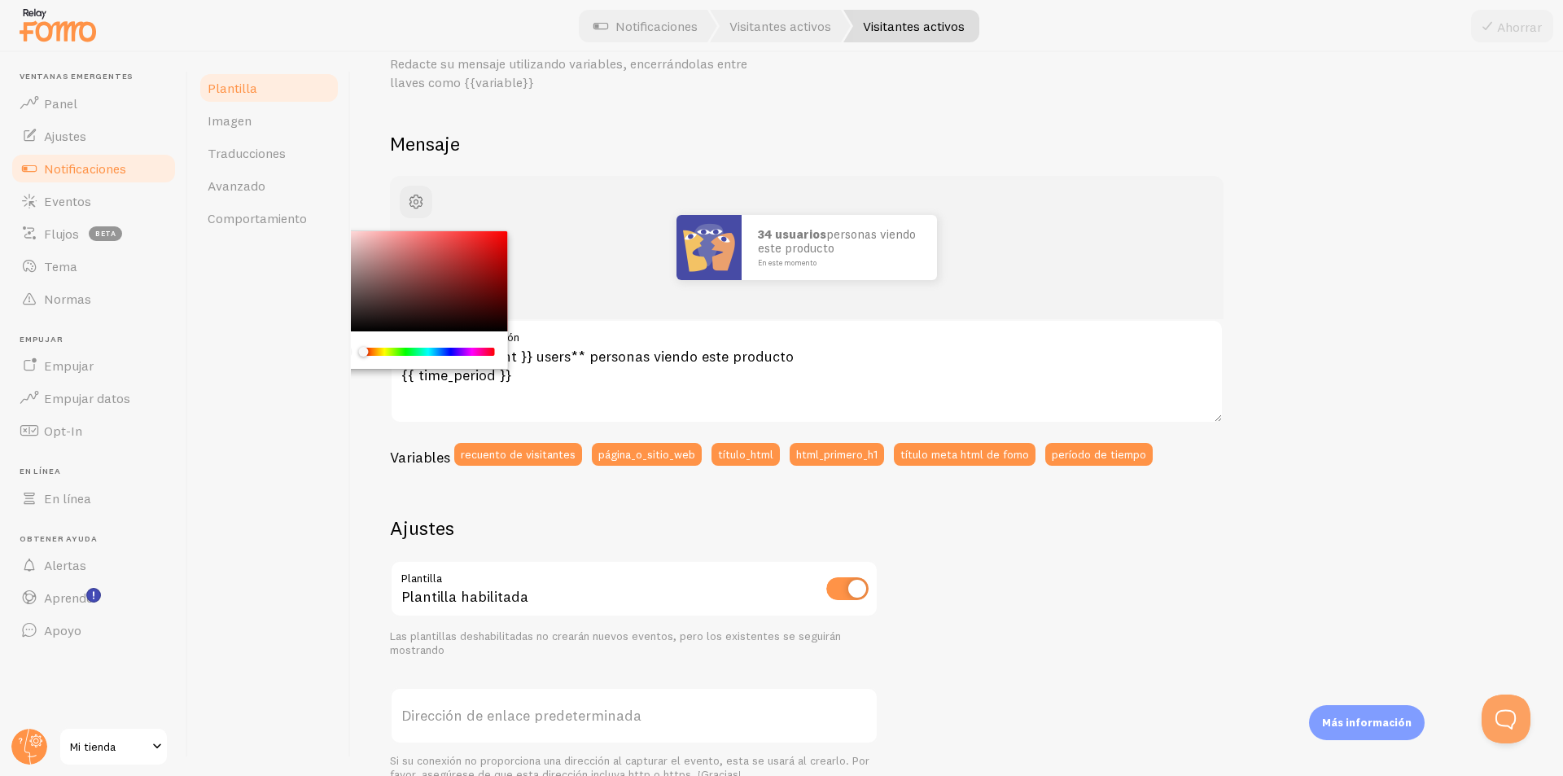
click at [574, 248] on div "34 usuarios personas viendo este producto En este momento" at bounding box center [806, 247] width 755 height 65
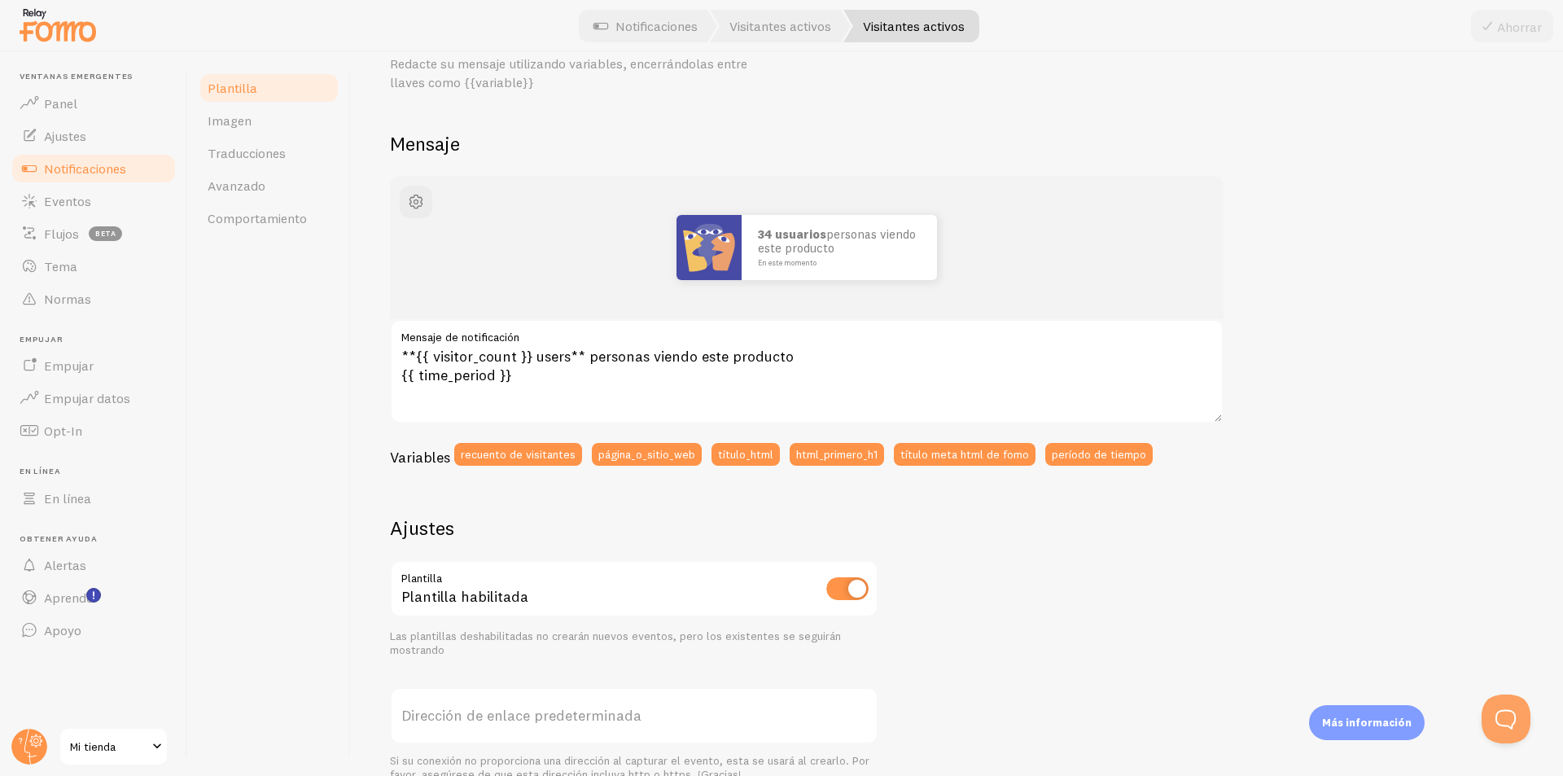
click at [432, 199] on div "34 usuarios personas viendo este producto En este momento" at bounding box center [806, 247] width 833 height 143
click at [426, 201] on button "button" at bounding box center [416, 202] width 33 height 33
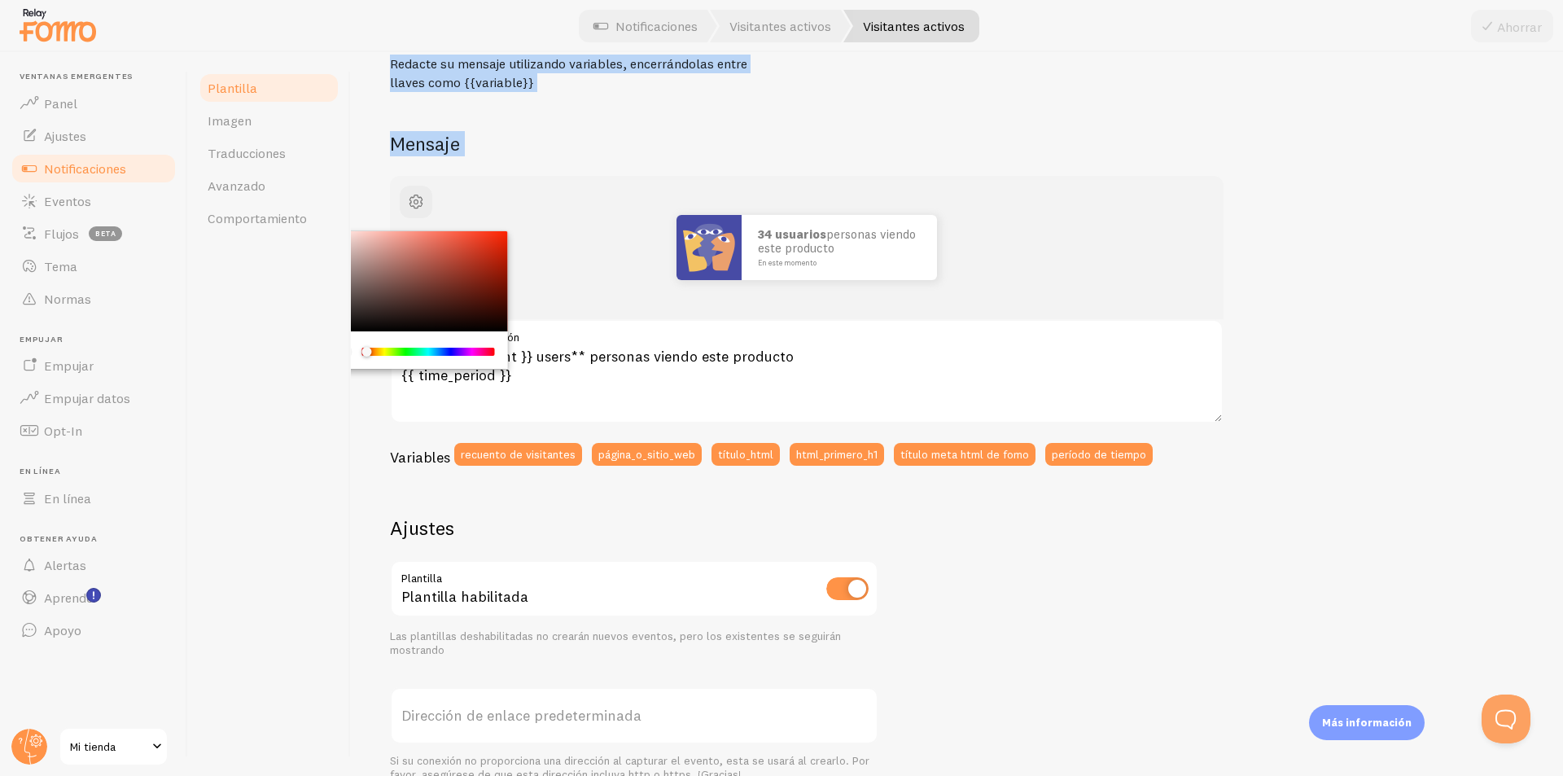
drag, startPoint x: 371, startPoint y: 354, endPoint x: 392, endPoint y: 261, distance: 95.2
click at [326, 344] on div "Plantilla Imagen Traducciones Avanzado Comportamiento Visitantes activos Redact…" at bounding box center [875, 414] width 1375 height 724
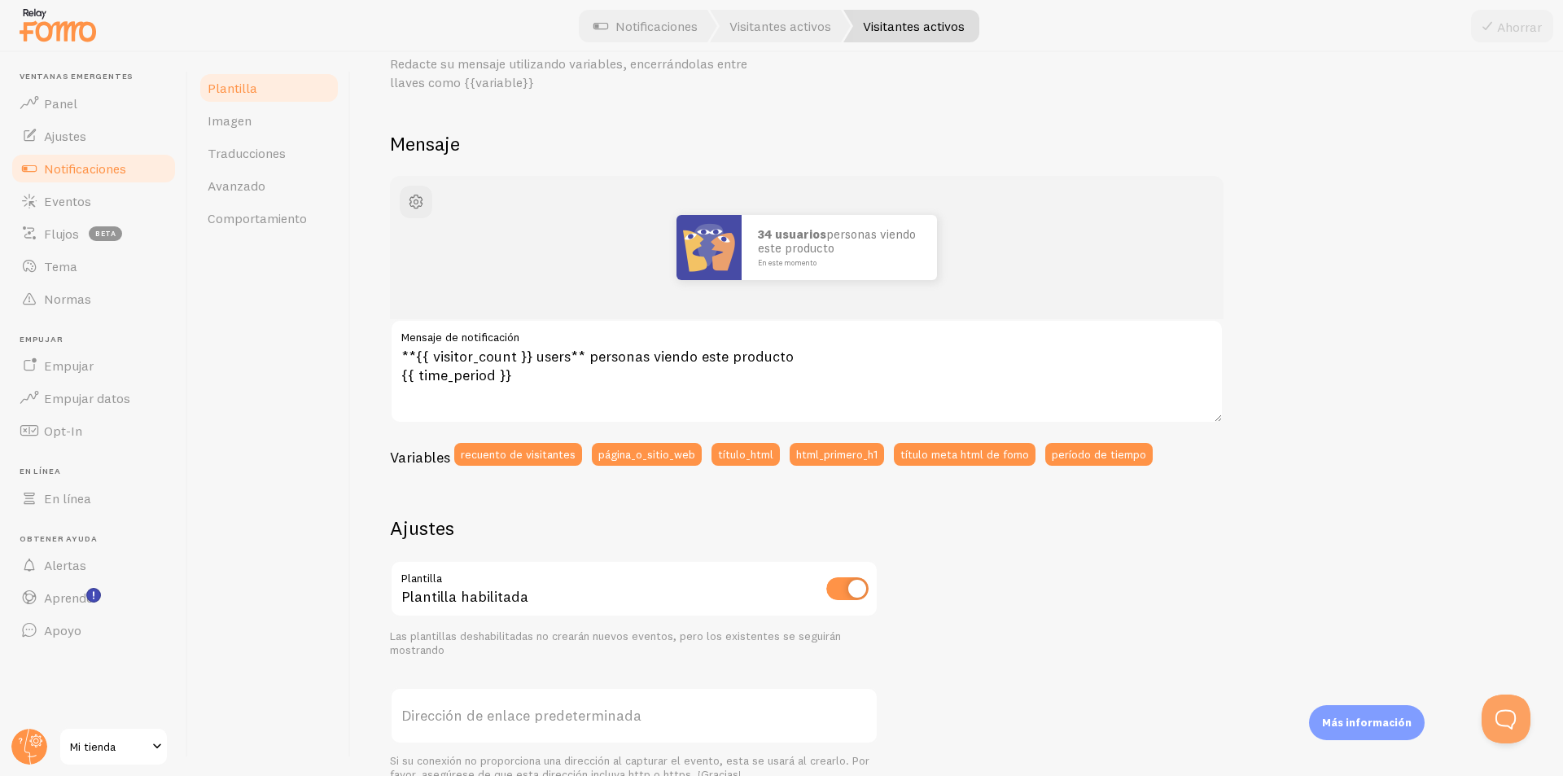
click at [426, 218] on div "34 usuarios personas viendo este producto En este momento" at bounding box center [806, 247] width 833 height 143
click at [419, 214] on button "button" at bounding box center [416, 202] width 33 height 33
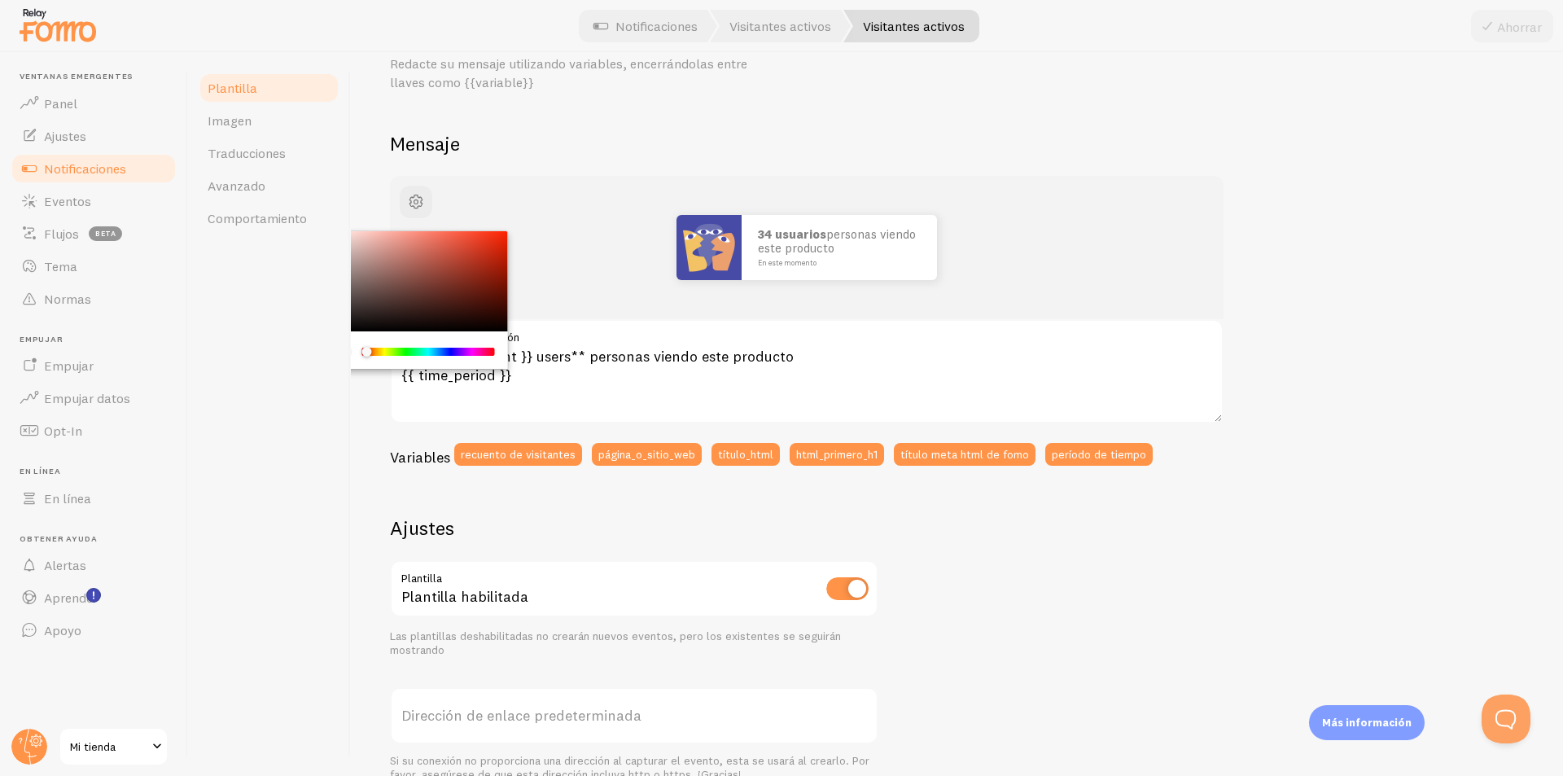
click at [446, 257] on div "Chrome color picker" at bounding box center [416, 281] width 183 height 101
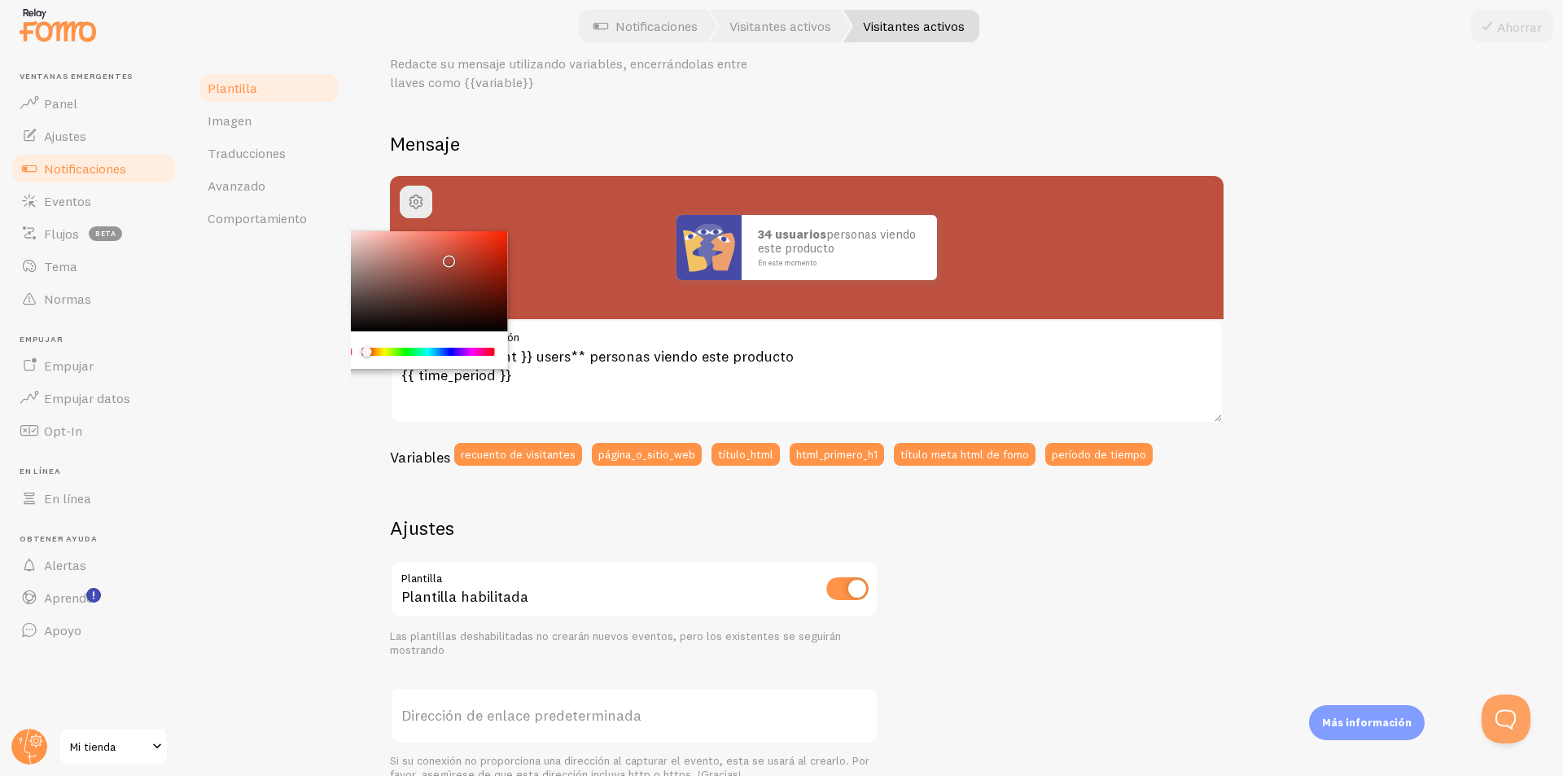
click at [452, 243] on div "Chrome color picker" at bounding box center [416, 281] width 183 height 101
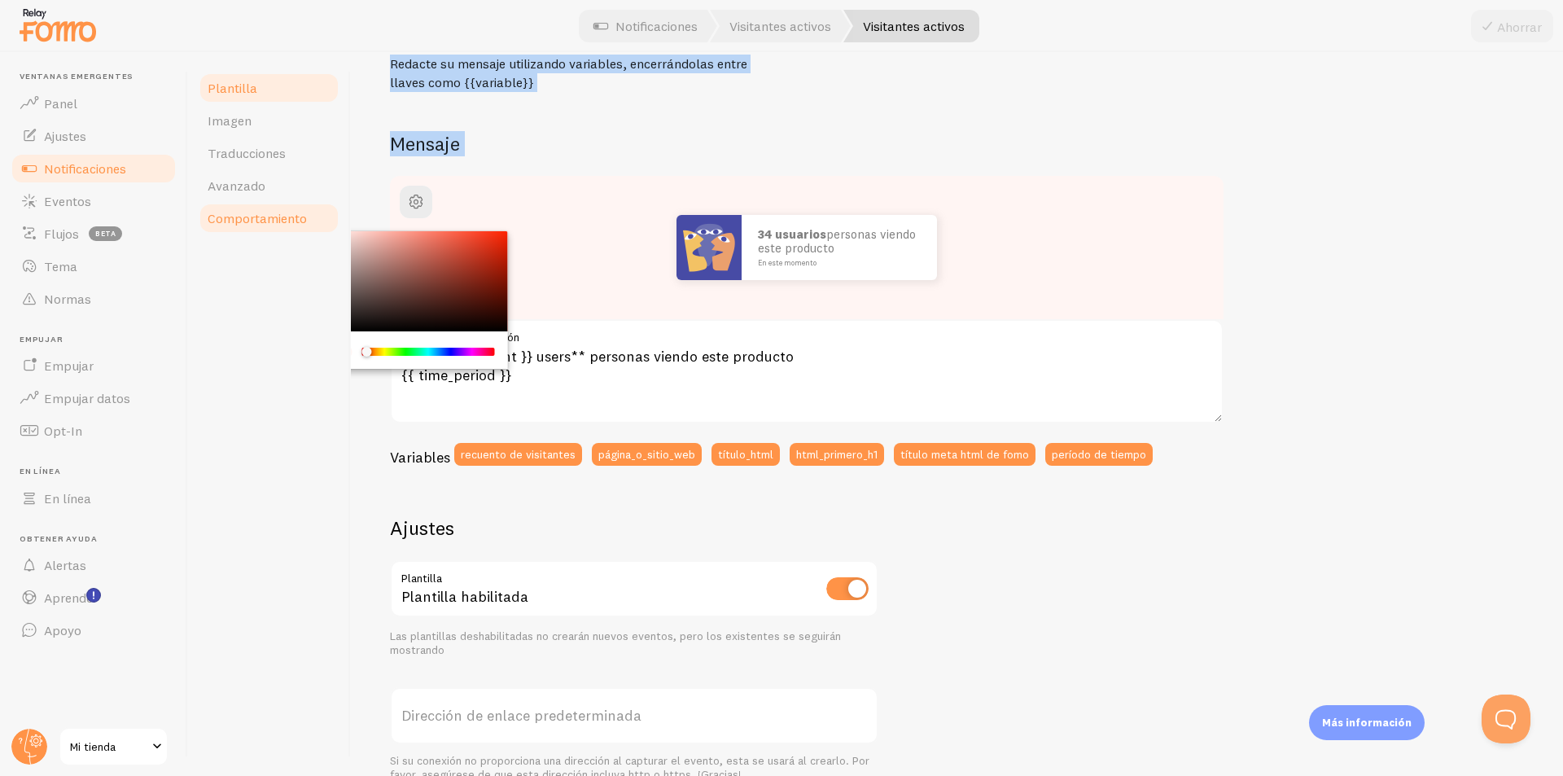
drag, startPoint x: 452, startPoint y: 243, endPoint x: 333, endPoint y: 225, distance: 120.1
click at [333, 225] on div "Plantilla Imagen Traducciones Avanzado Comportamiento Visitantes activos Redact…" at bounding box center [875, 414] width 1375 height 724
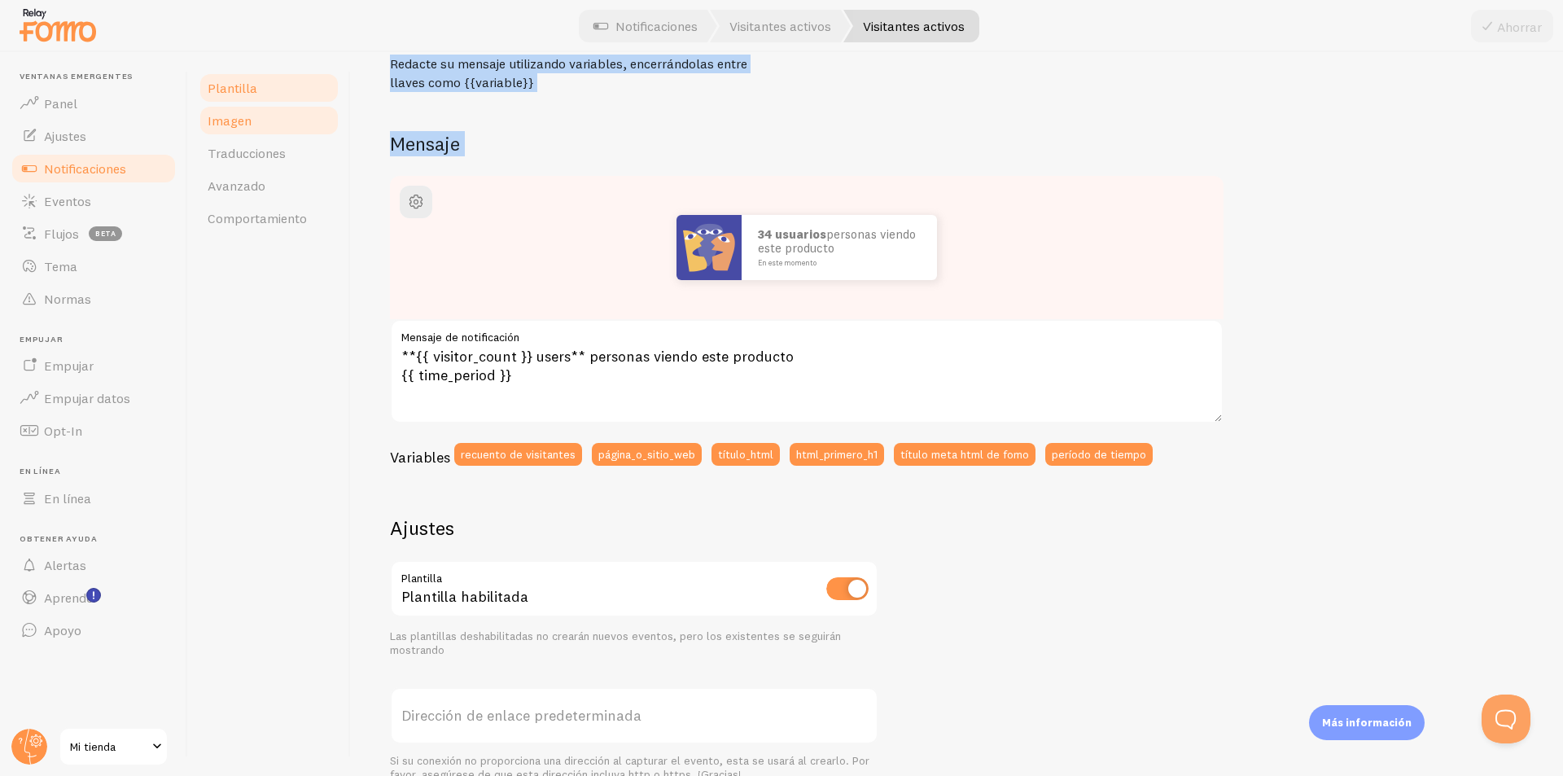
click at [266, 125] on link "Imagen" at bounding box center [269, 120] width 142 height 33
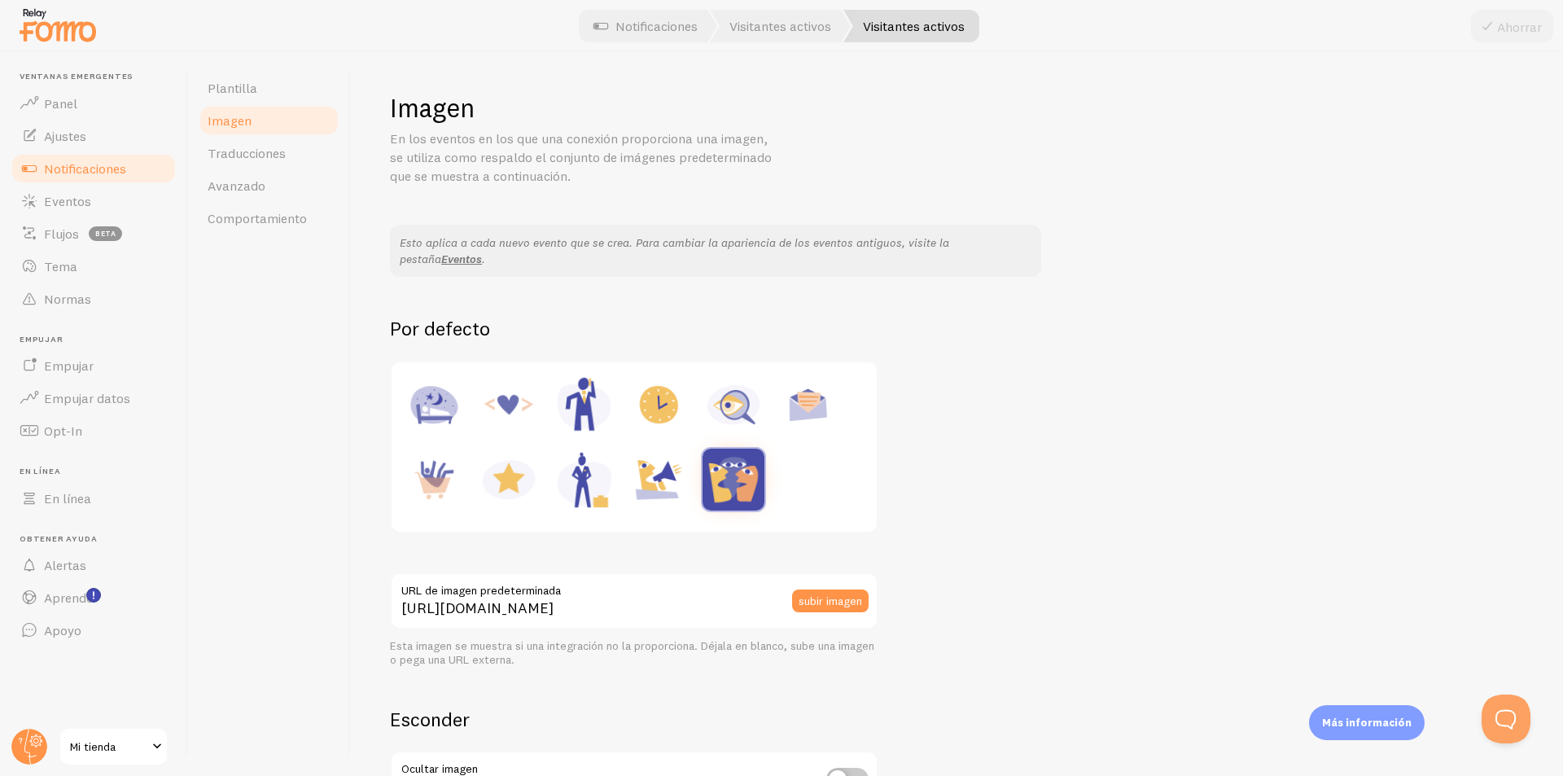
click at [500, 469] on img at bounding box center [509, 479] width 62 height 62
click at [452, 468] on img at bounding box center [434, 479] width 62 height 62
click at [535, 479] on img at bounding box center [509, 479] width 62 height 62
type input "https://fomo.com/images/widget/template_defaults/rating.jpg"
click at [266, 154] on font "Traducciones" at bounding box center [247, 153] width 78 height 16
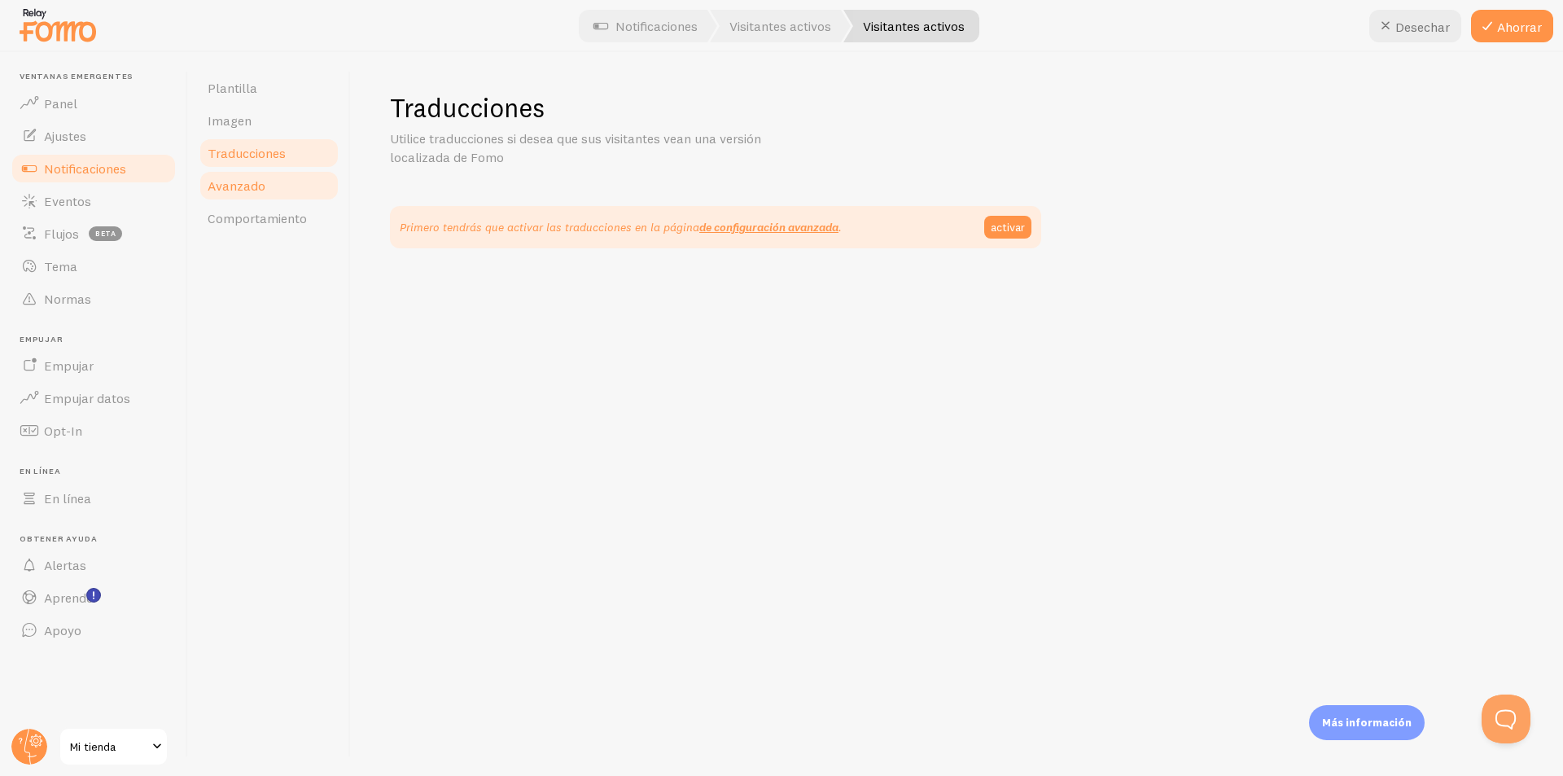
click at [271, 193] on link "Avanzado" at bounding box center [269, 185] width 142 height 33
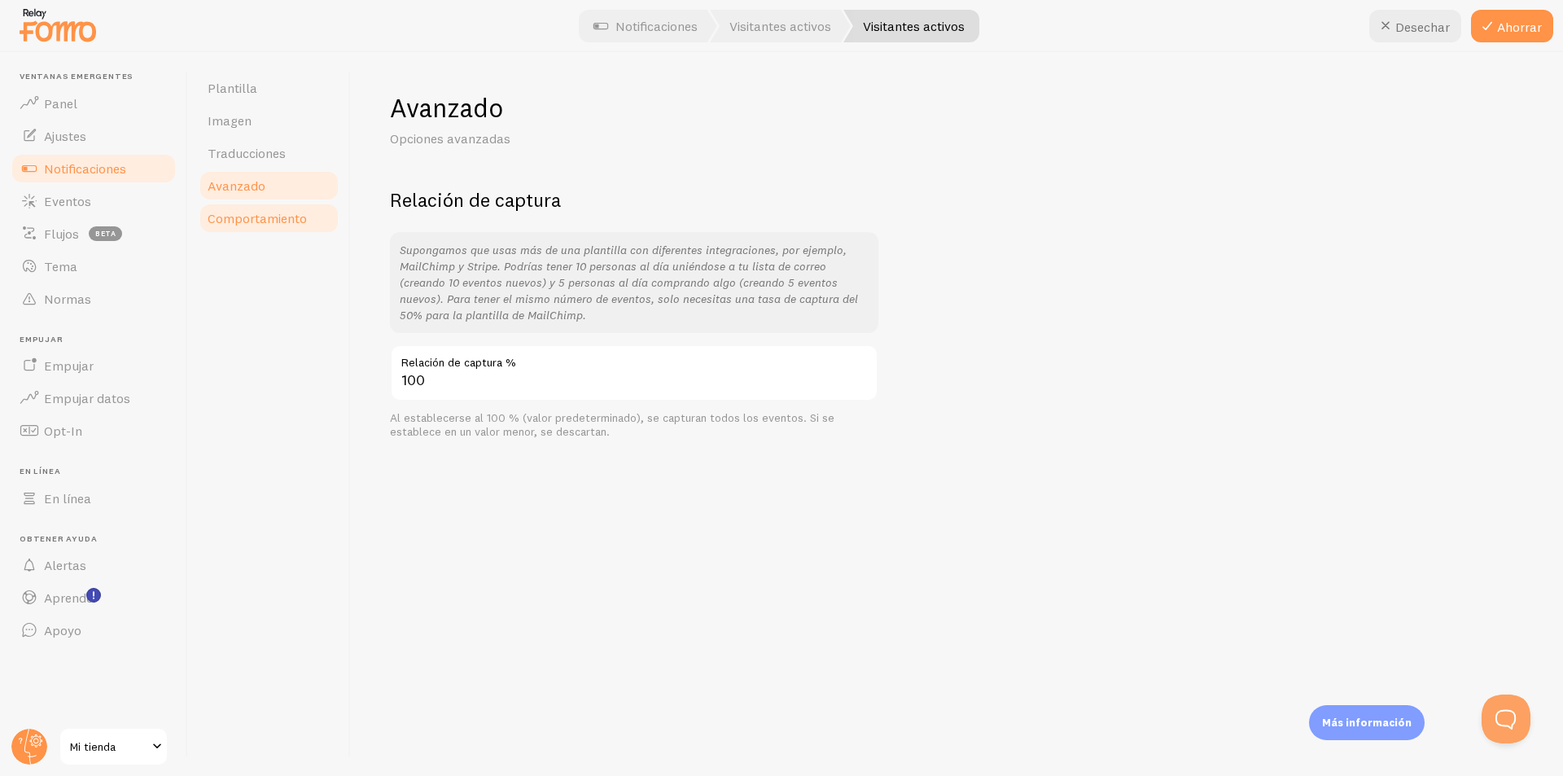
click at [237, 218] on font "Comportamiento" at bounding box center [257, 218] width 99 height 16
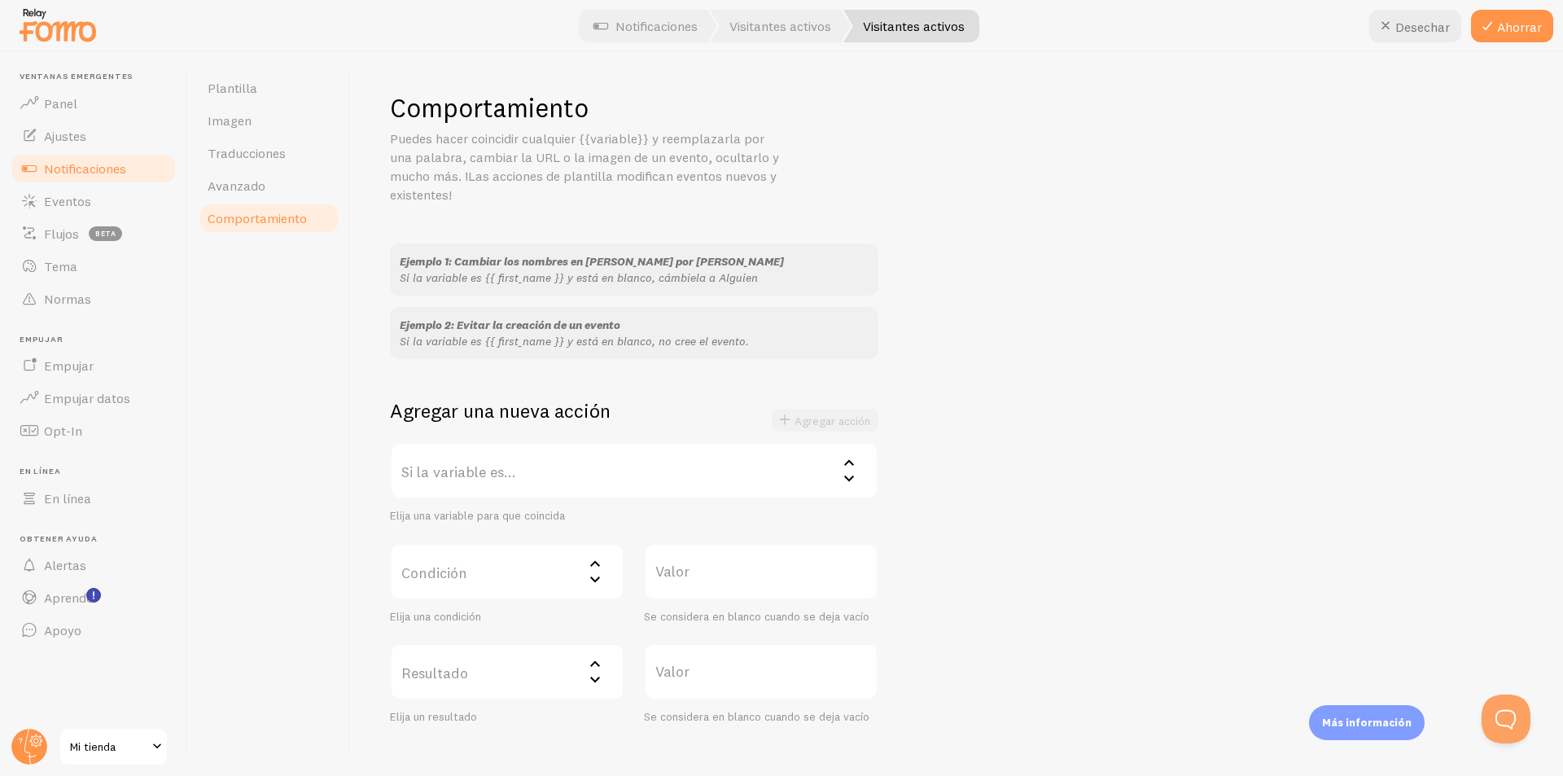
click at [558, 469] on label "Si la variable es..." at bounding box center [634, 470] width 488 height 57
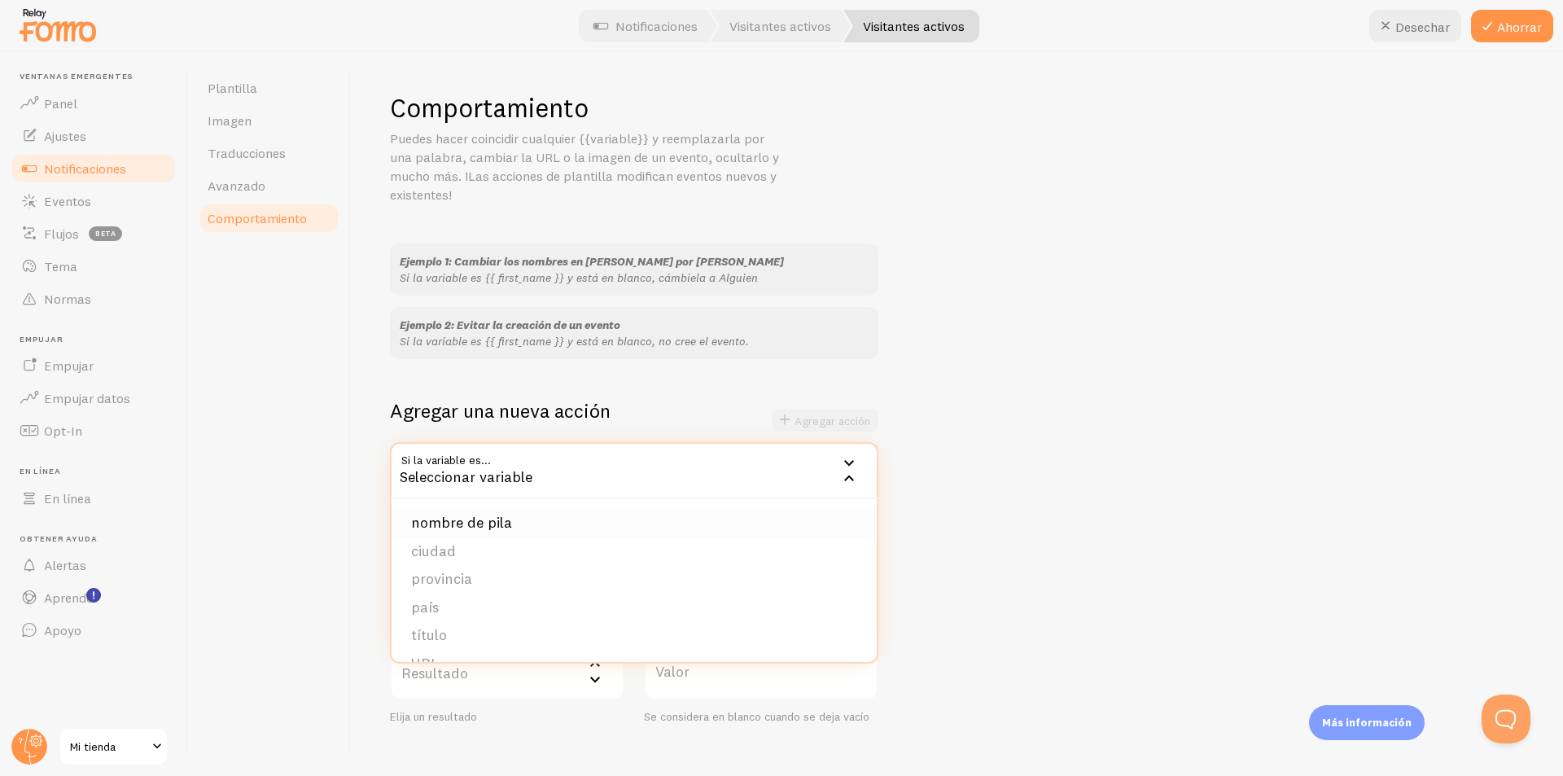
click at [488, 516] on font "nombre de pila" at bounding box center [461, 522] width 101 height 19
click at [488, 517] on font "Elija una variable para que coincida" at bounding box center [477, 515] width 175 height 15
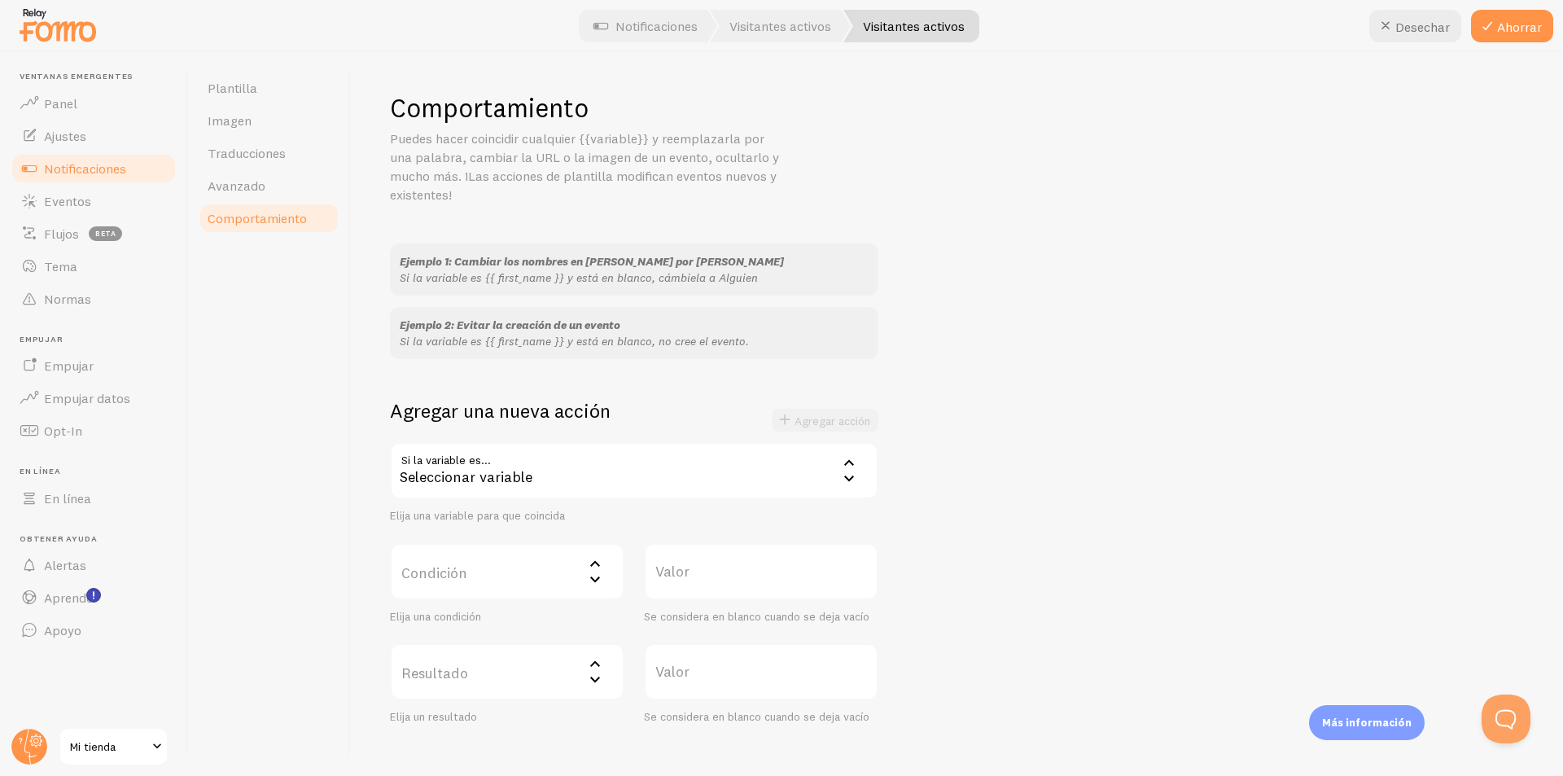
click at [453, 521] on font "Elija una variable para que coincida" at bounding box center [477, 515] width 175 height 15
click at [455, 464] on div "Seleccionar variable" at bounding box center [634, 470] width 488 height 57
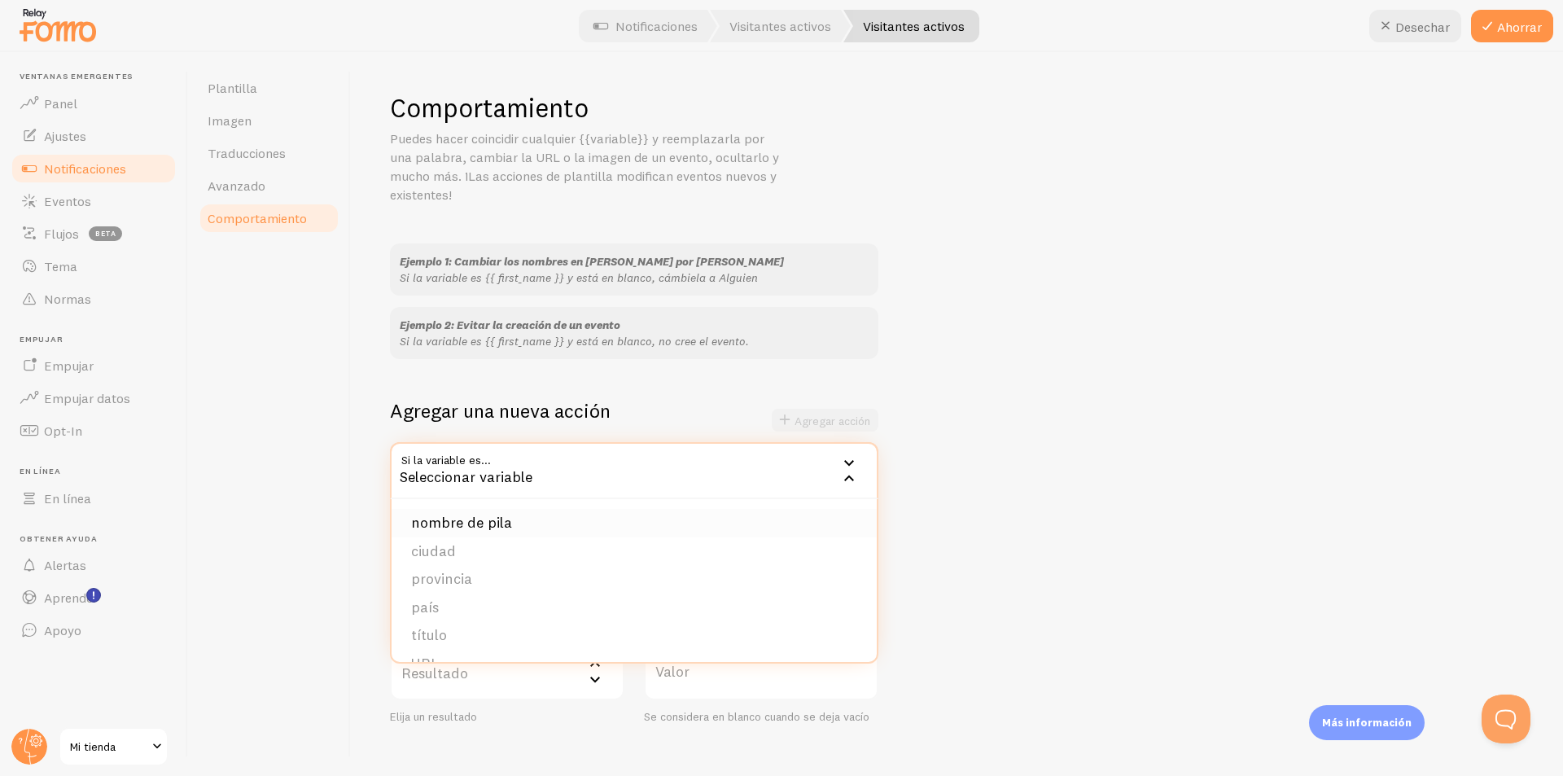
click at [461, 516] on font "nombre de pila" at bounding box center [461, 522] width 101 height 19
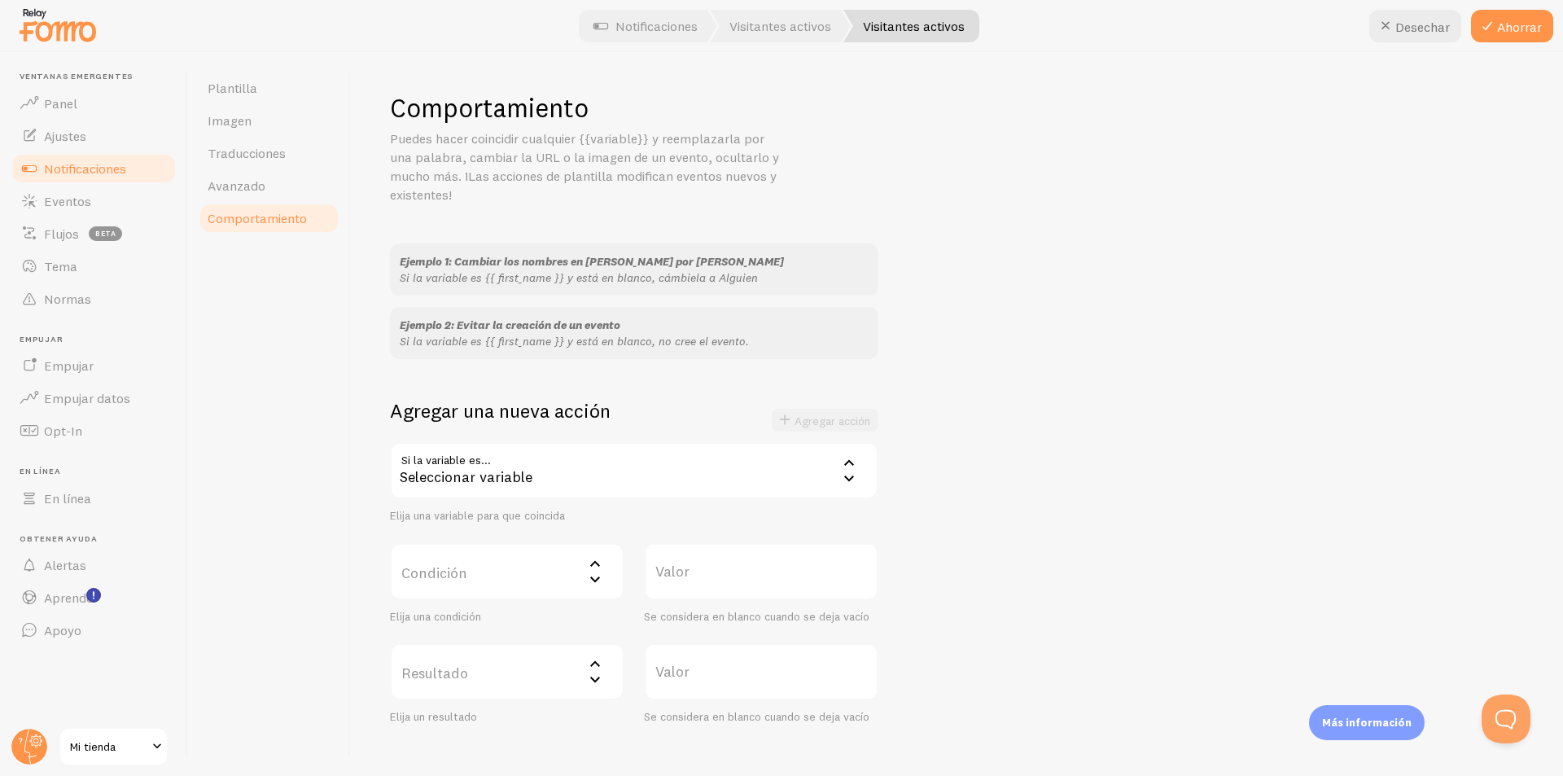
click at [461, 574] on font "Condición" at bounding box center [434, 572] width 66 height 19
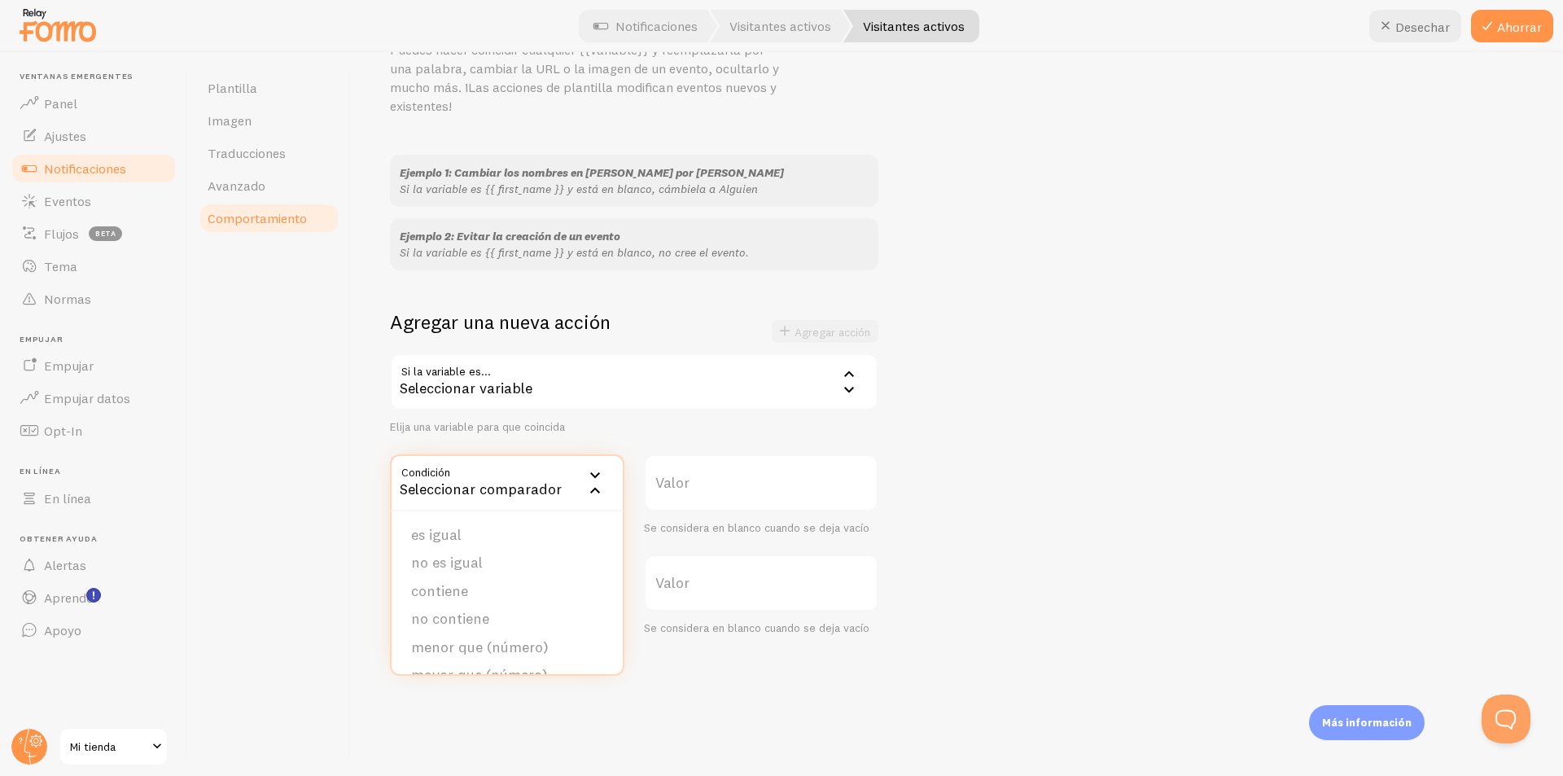
click at [314, 440] on div "Plantilla Imagen Traducciones Avanzado Comportamiento" at bounding box center [269, 414] width 163 height 724
click at [701, 478] on label "Valor" at bounding box center [761, 482] width 234 height 57
click at [701, 478] on input "Valor" at bounding box center [761, 482] width 234 height 57
click at [526, 577] on label "Resultado" at bounding box center [507, 582] width 234 height 57
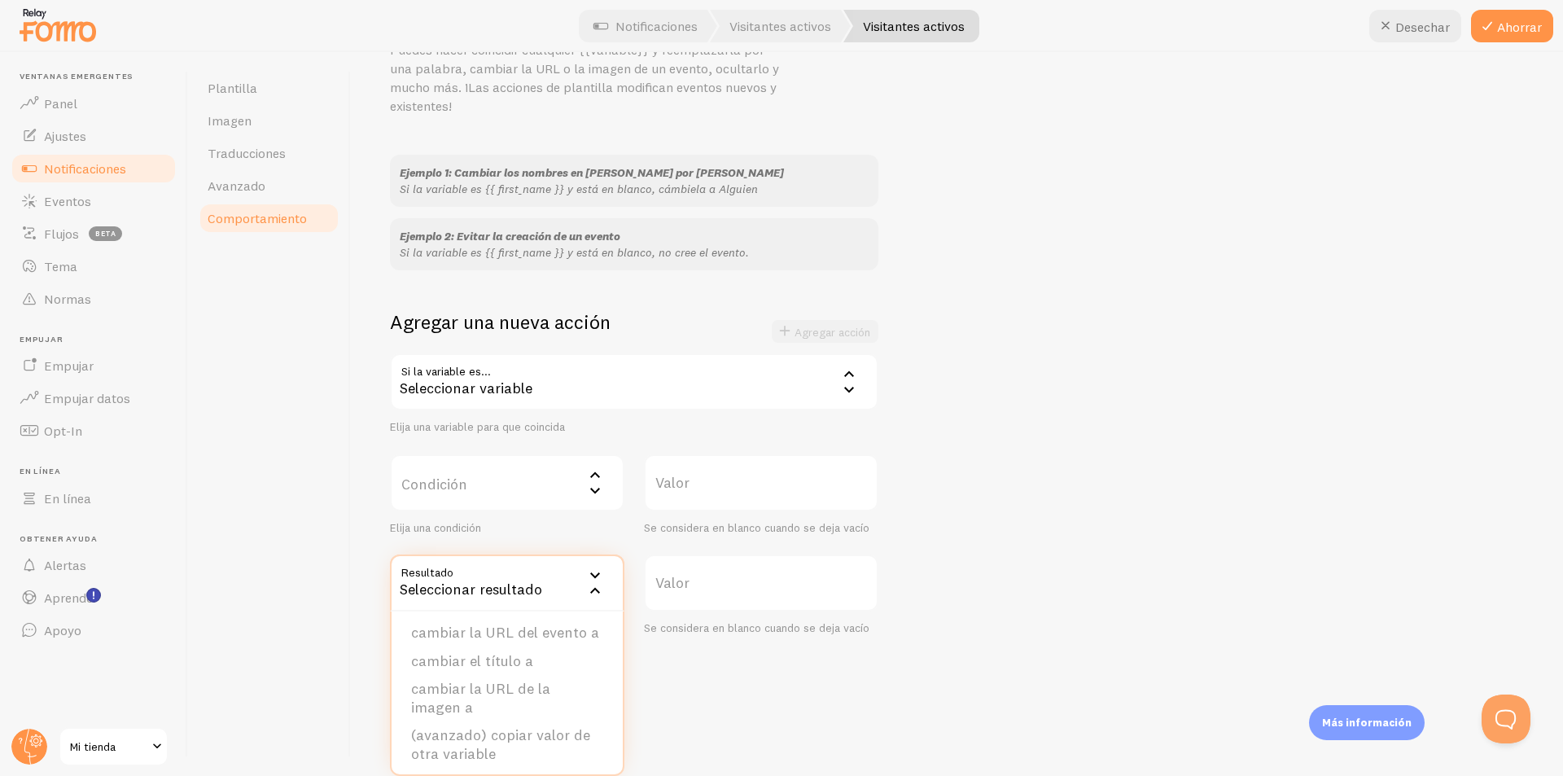
scroll to position [220, 0]
click at [317, 433] on div "Plantilla Imagen Traducciones Avanzado Comportamiento" at bounding box center [269, 414] width 163 height 724
click at [246, 177] on link "Avanzado" at bounding box center [269, 185] width 142 height 33
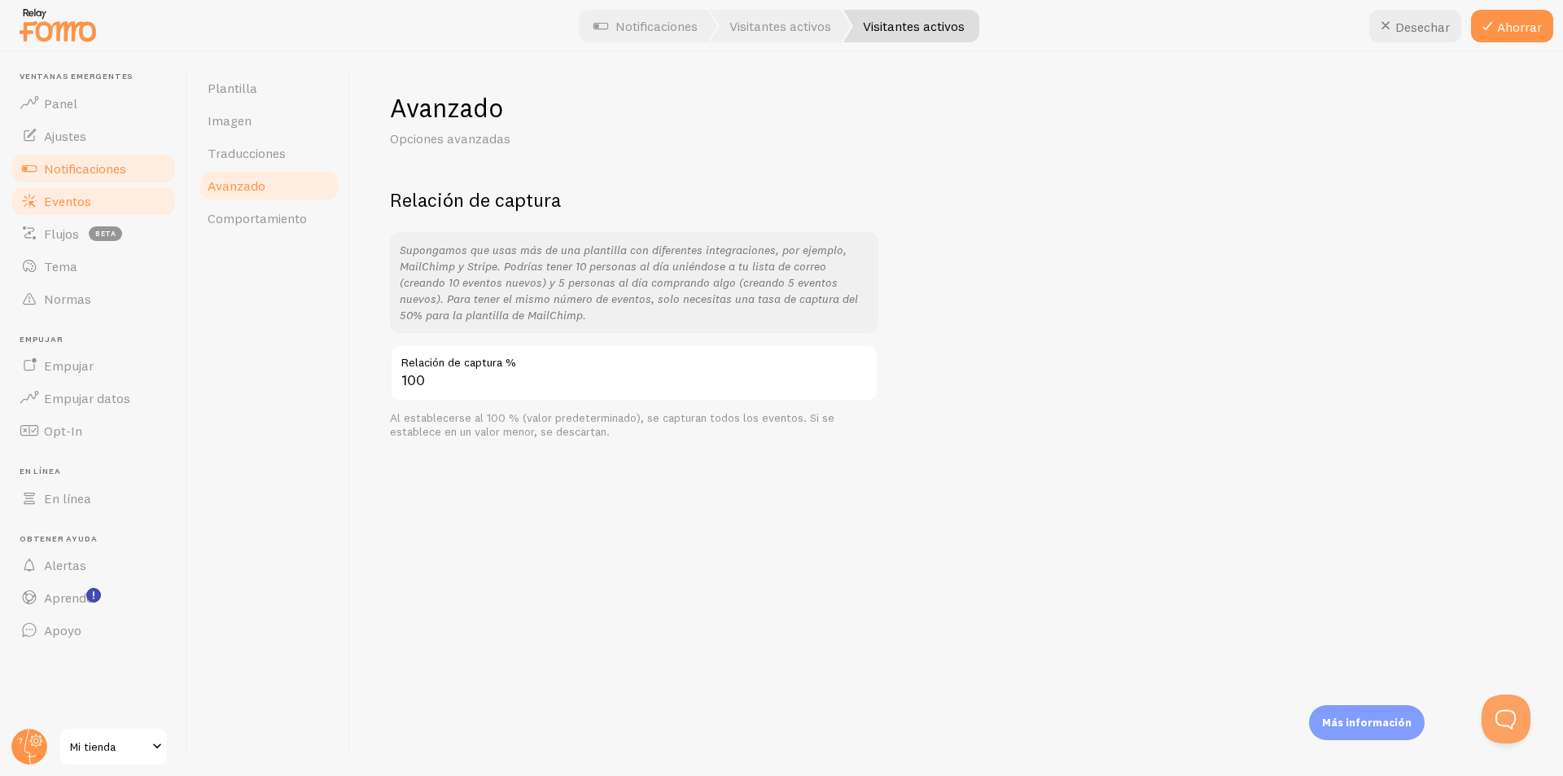
click at [68, 196] on font "Eventos" at bounding box center [67, 201] width 47 height 16
click at [242, 154] on font "Traducciones" at bounding box center [247, 153] width 78 height 16
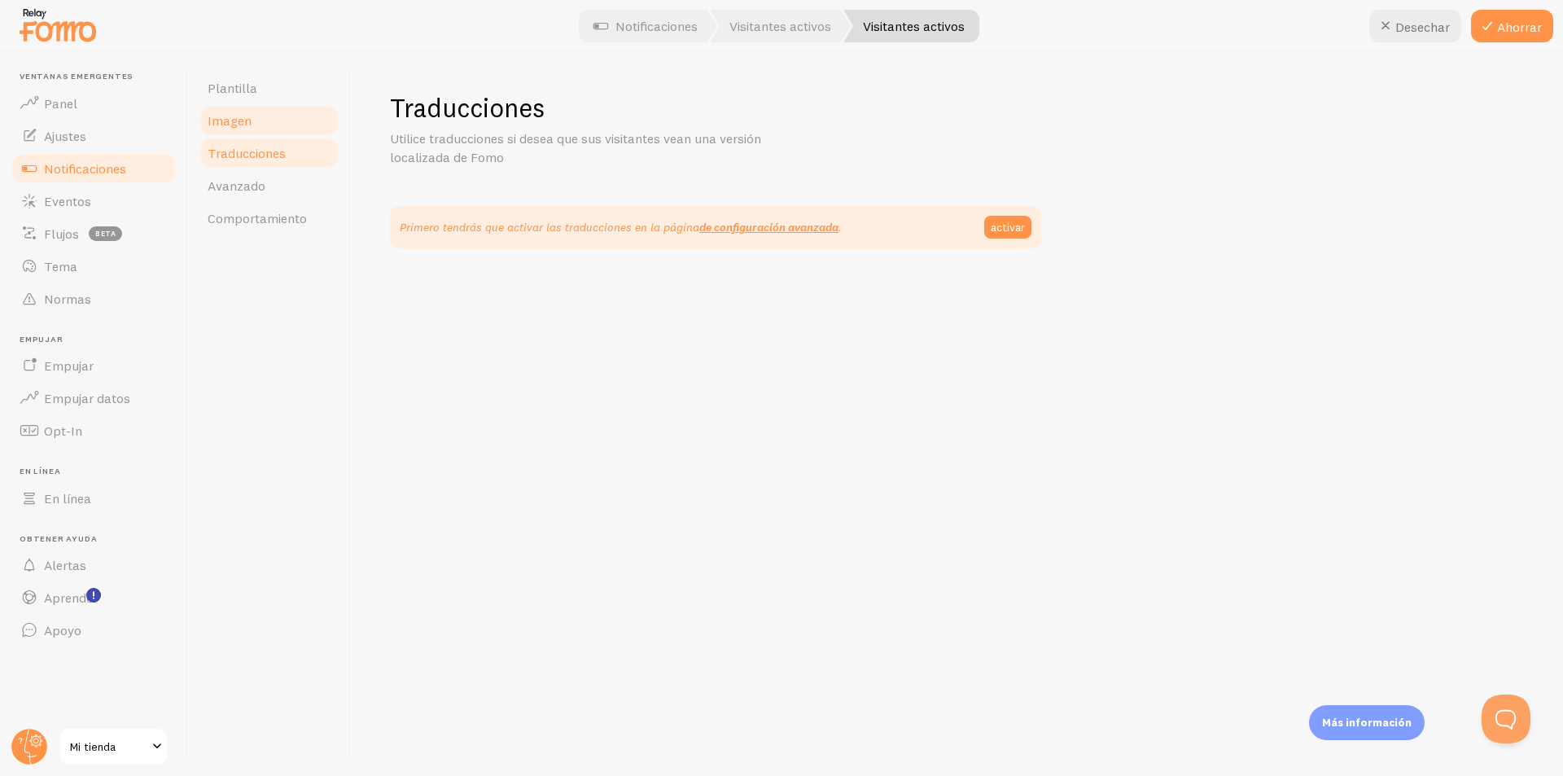
click at [263, 121] on link "Imagen" at bounding box center [269, 120] width 142 height 33
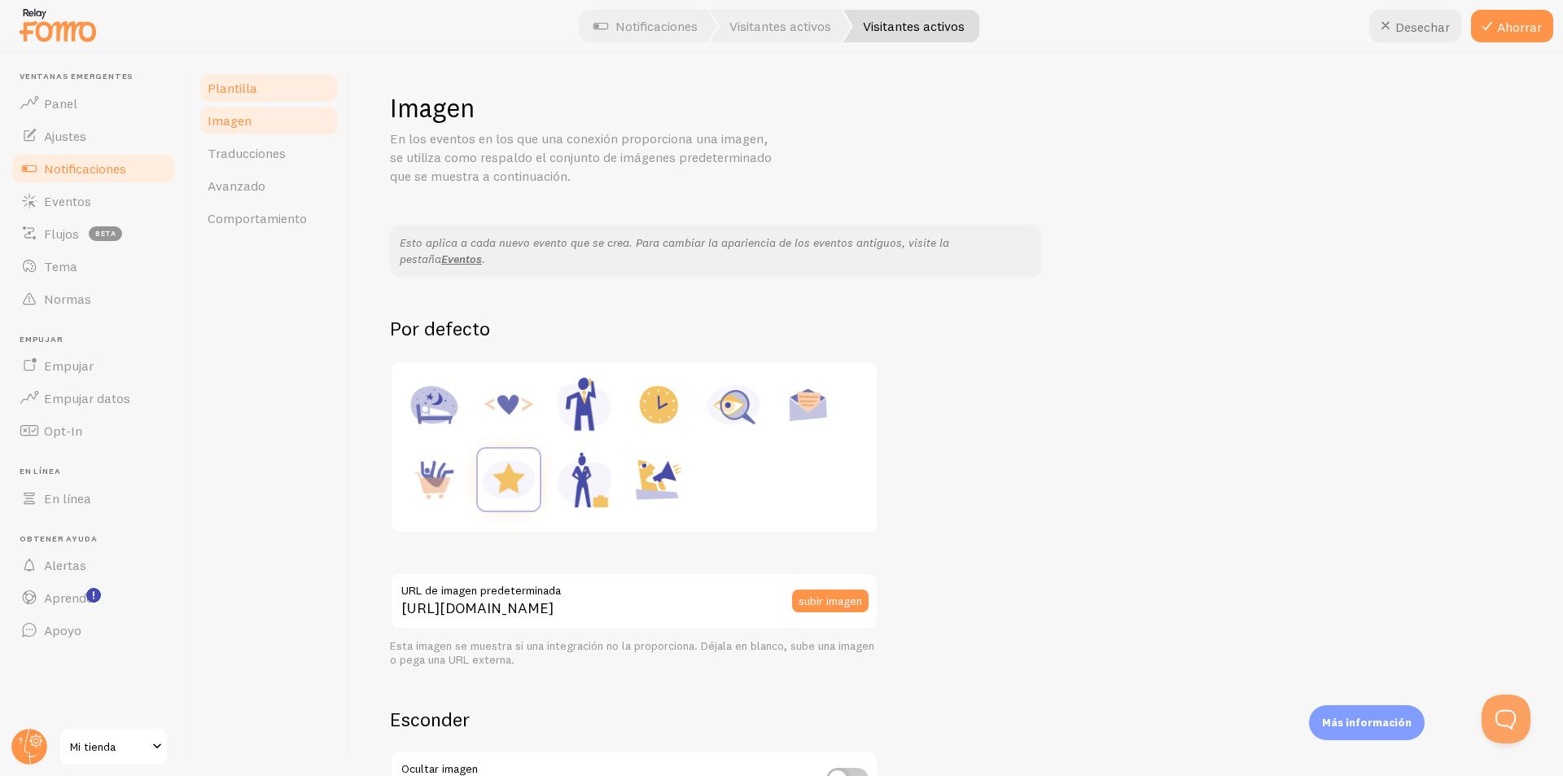
click at [269, 89] on link "Plantilla" at bounding box center [269, 88] width 142 height 33
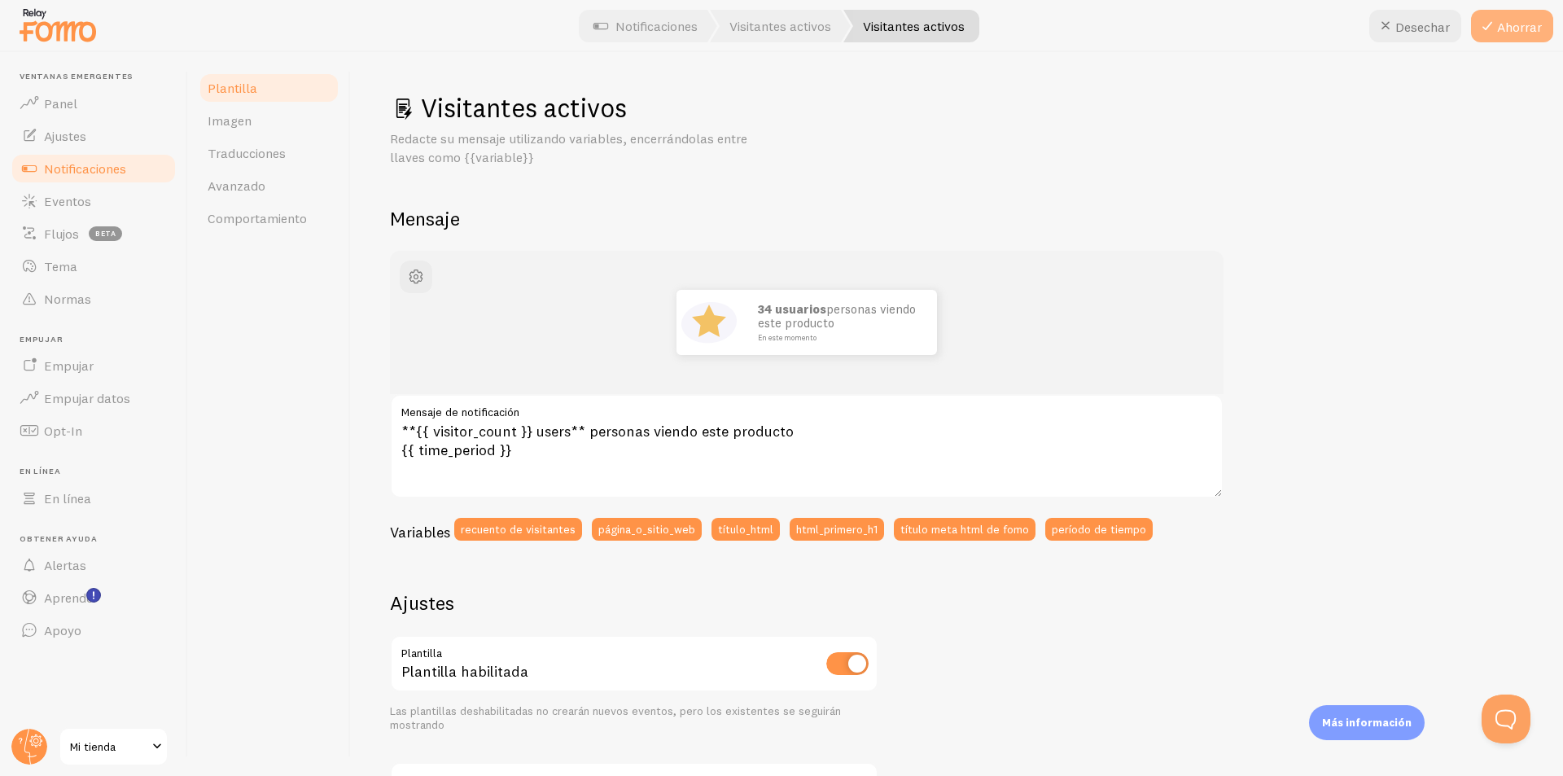
click at [779, 27] on font "Ahorrar" at bounding box center [1519, 27] width 45 height 16
click at [112, 202] on link "Eventos" at bounding box center [94, 201] width 168 height 33
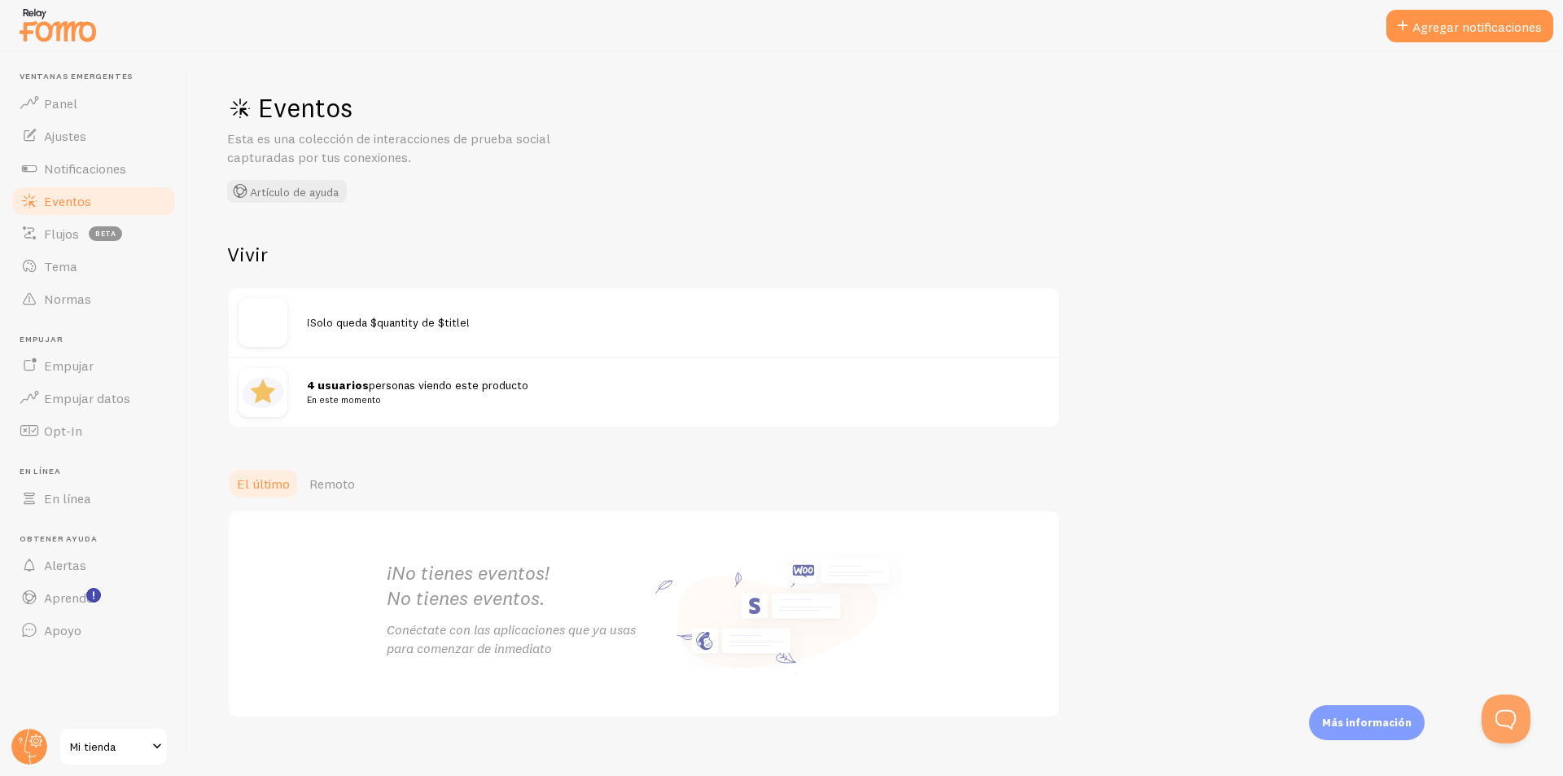
click at [369, 390] on font "personas viendo este producto" at bounding box center [449, 385] width 160 height 15
click at [303, 377] on div at bounding box center [272, 392] width 68 height 49
click at [314, 385] on font "4 usuarios" at bounding box center [338, 385] width 62 height 15
drag, startPoint x: 413, startPoint y: 423, endPoint x: 424, endPoint y: 422, distance: 10.7
click at [413, 422] on div "4 usuarios personas viendo este producto En este momento" at bounding box center [644, 391] width 830 height 70
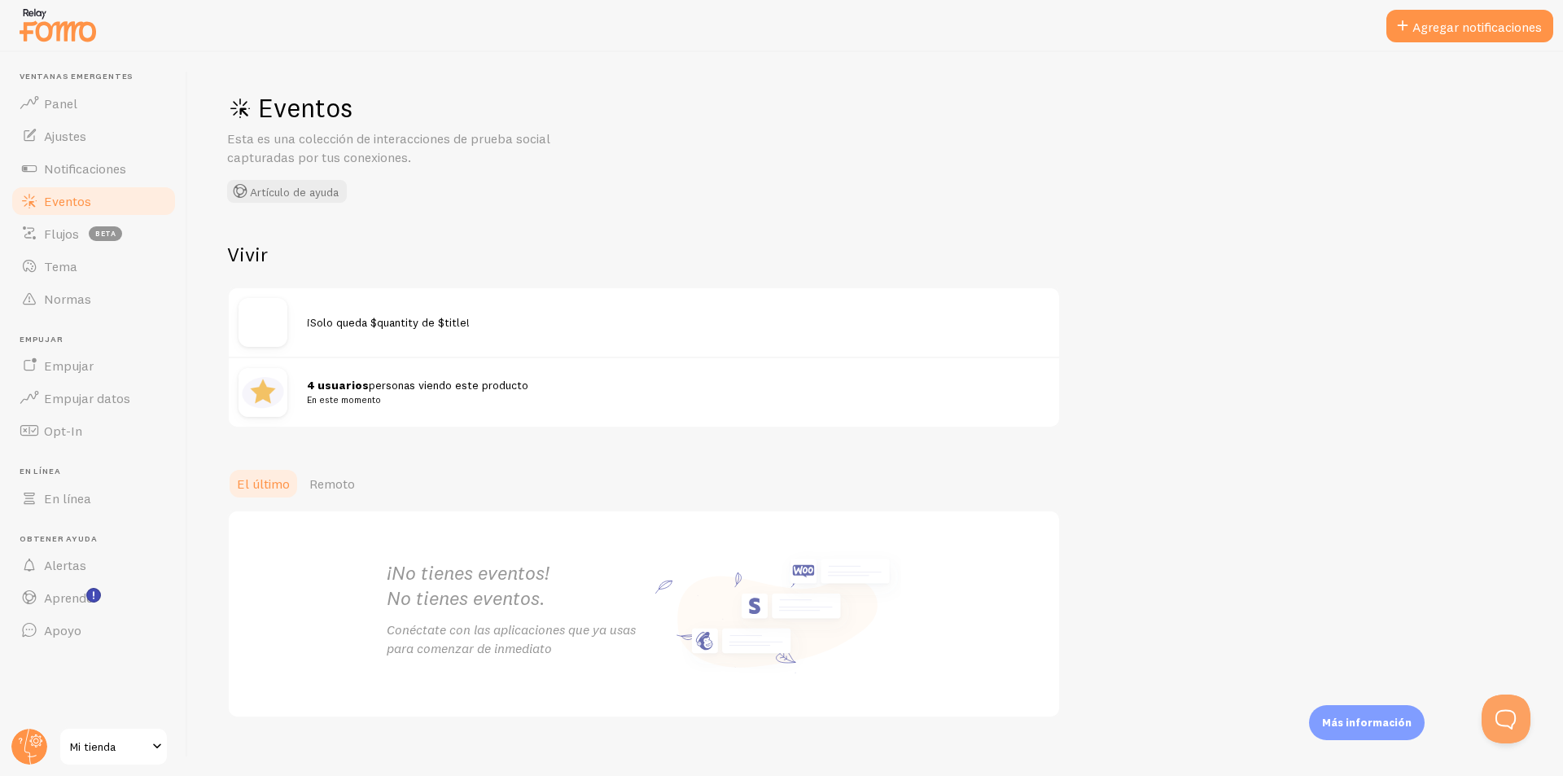
drag, startPoint x: 275, startPoint y: 272, endPoint x: 254, endPoint y: 260, distance: 24.4
click at [273, 270] on div "Vivir ¡Solo queda $quantity de $title! 4 usuarios personas viendo este producto…" at bounding box center [643, 335] width 833 height 186
click at [244, 250] on font "Vivir" at bounding box center [247, 254] width 41 height 24
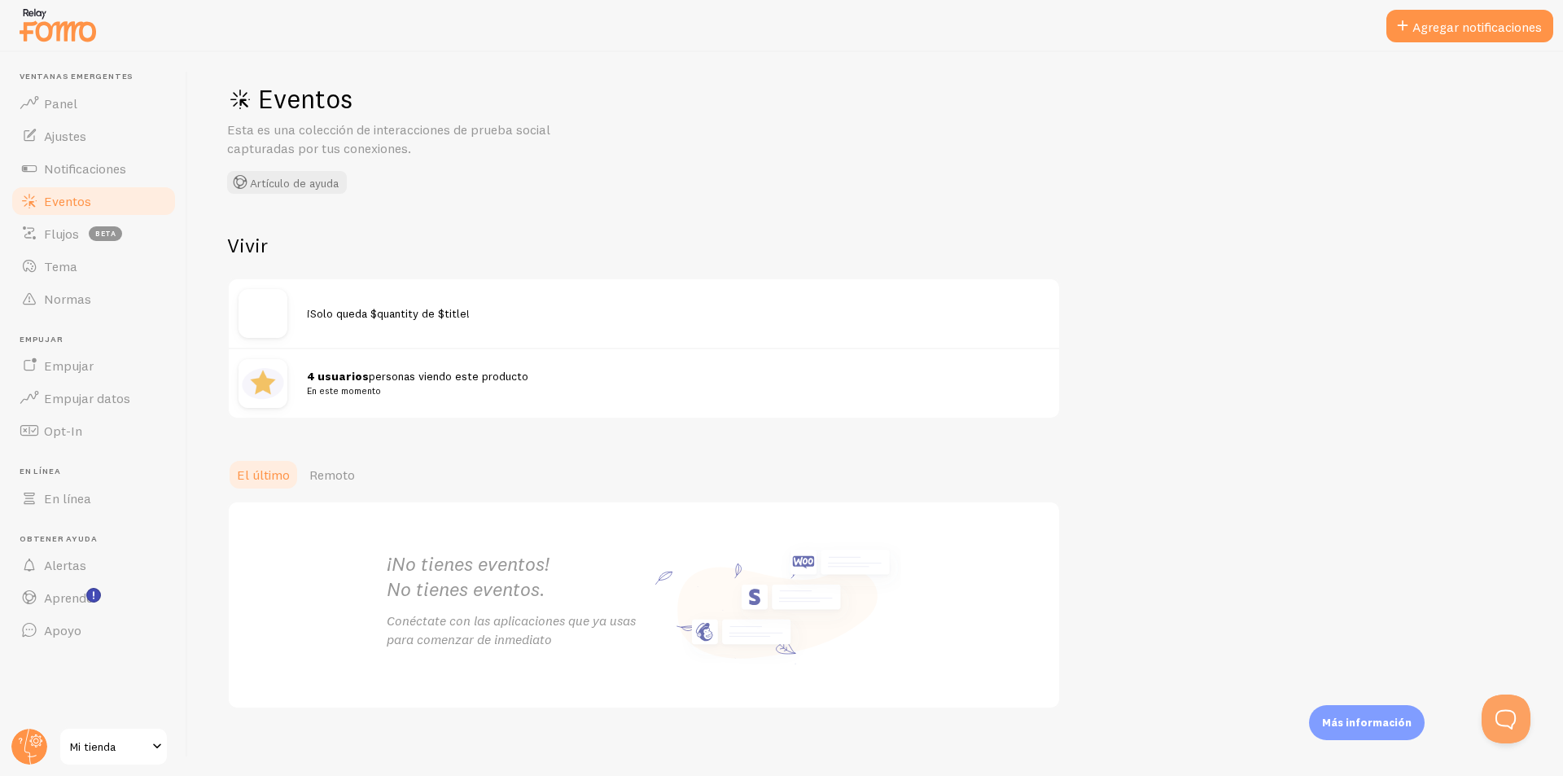
scroll to position [20, 0]
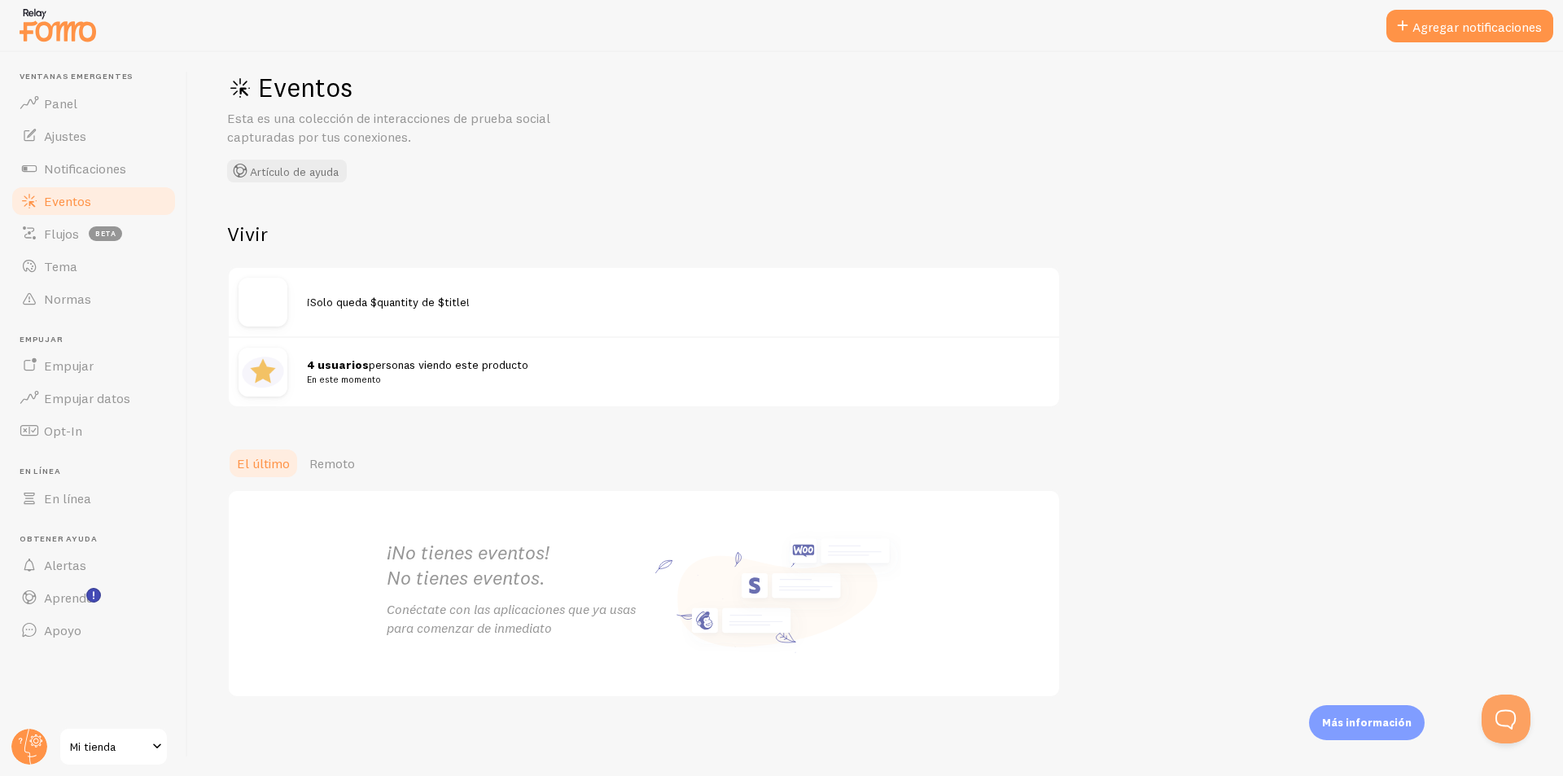
click at [516, 540] on font "¡No tienes eventos!" at bounding box center [468, 552] width 163 height 24
drag, startPoint x: 363, startPoint y: 470, endPoint x: 349, endPoint y: 475, distance: 14.7
click at [354, 475] on div "El último Remoto" at bounding box center [875, 463] width 1297 height 33
click at [348, 475] on link "Remoto" at bounding box center [332, 463] width 65 height 33
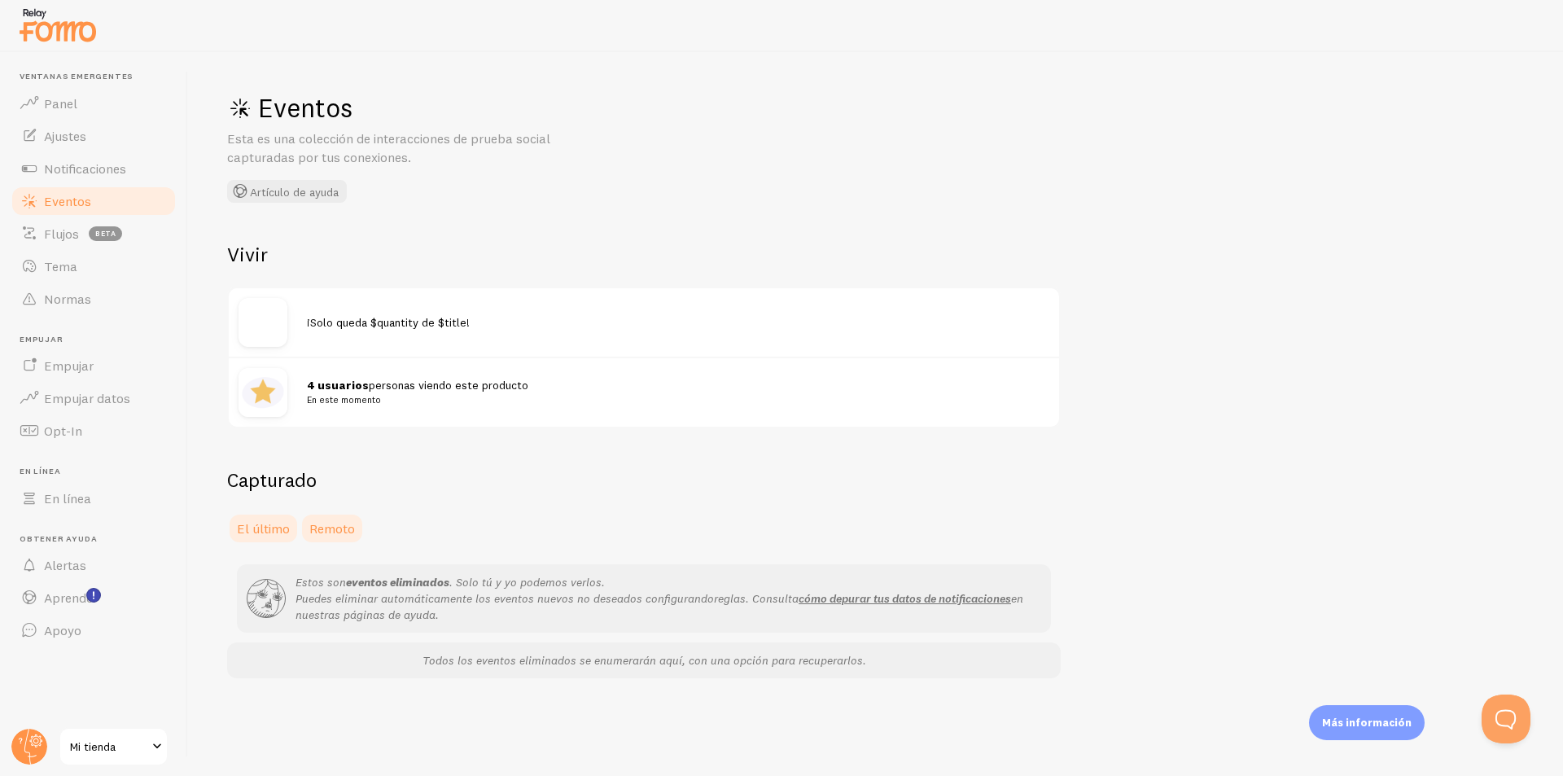
click at [278, 530] on font "El último" at bounding box center [263, 528] width 53 height 16
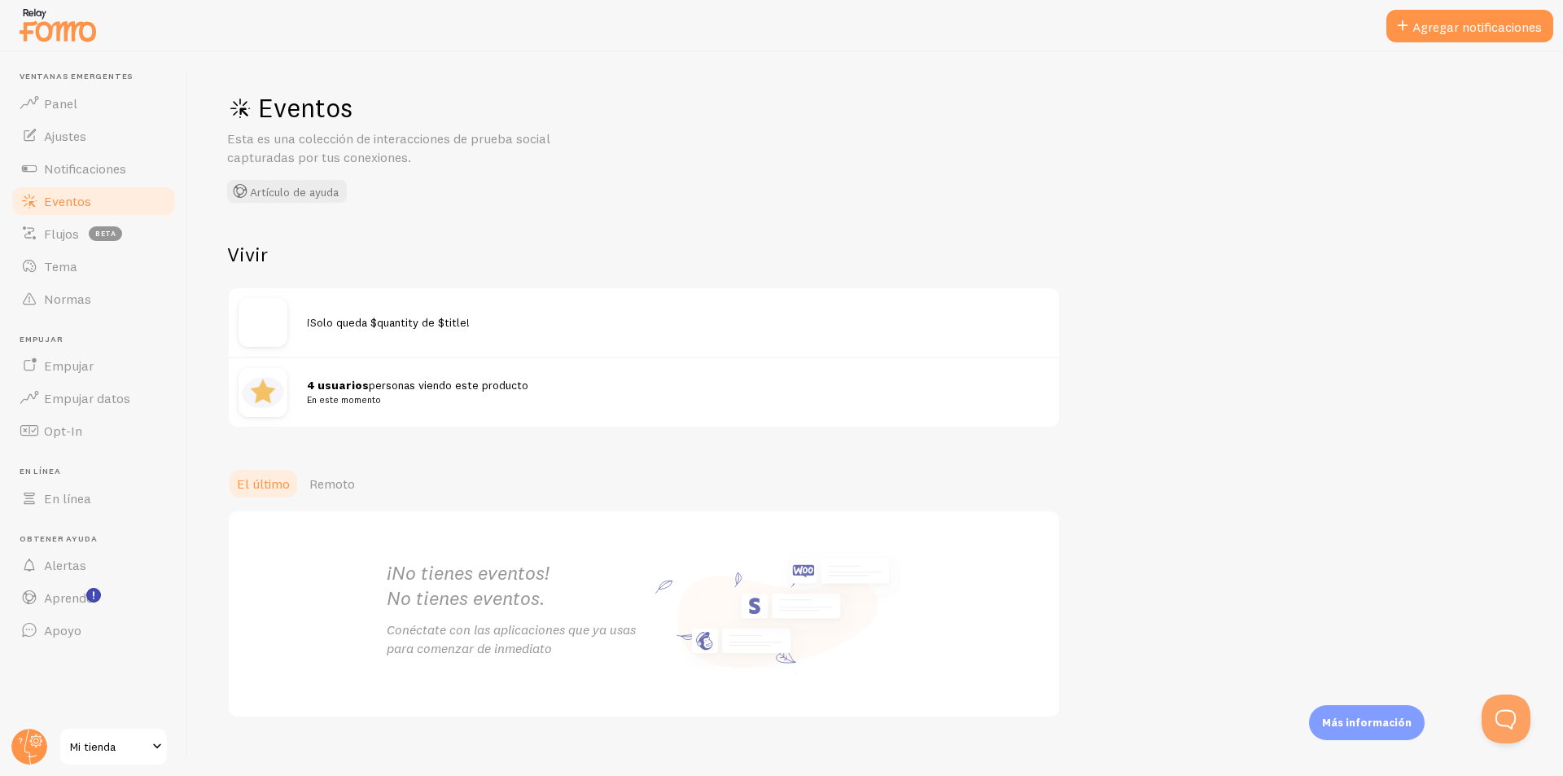
click at [321, 323] on font "¡Solo queda $quantity de $title!" at bounding box center [388, 322] width 163 height 15
click at [361, 390] on font "4 usuarios" at bounding box center [338, 385] width 62 height 15
click at [76, 230] on font "Flujos" at bounding box center [61, 233] width 35 height 16
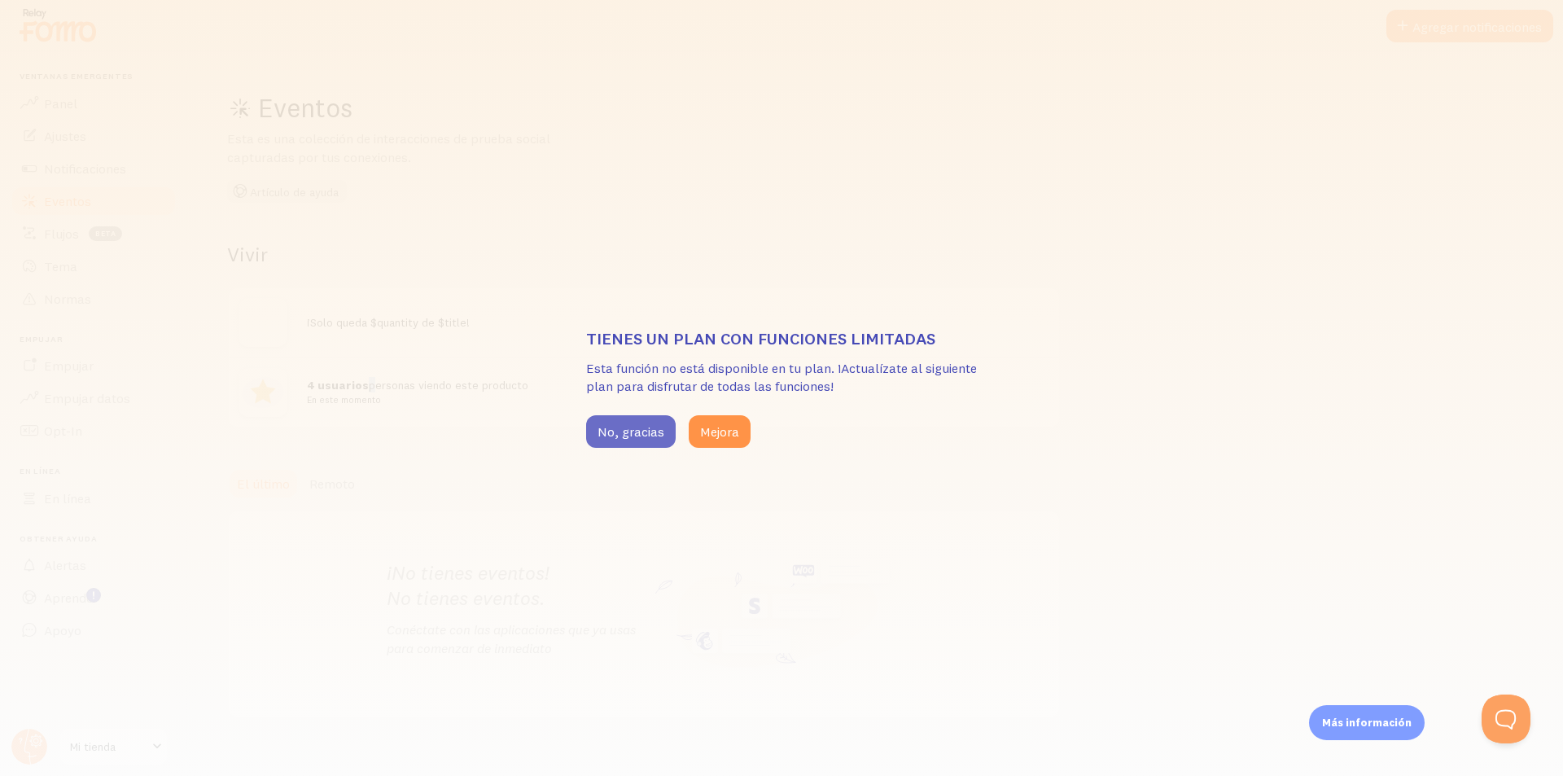
click at [637, 430] on font "No, gracias" at bounding box center [630, 431] width 67 height 16
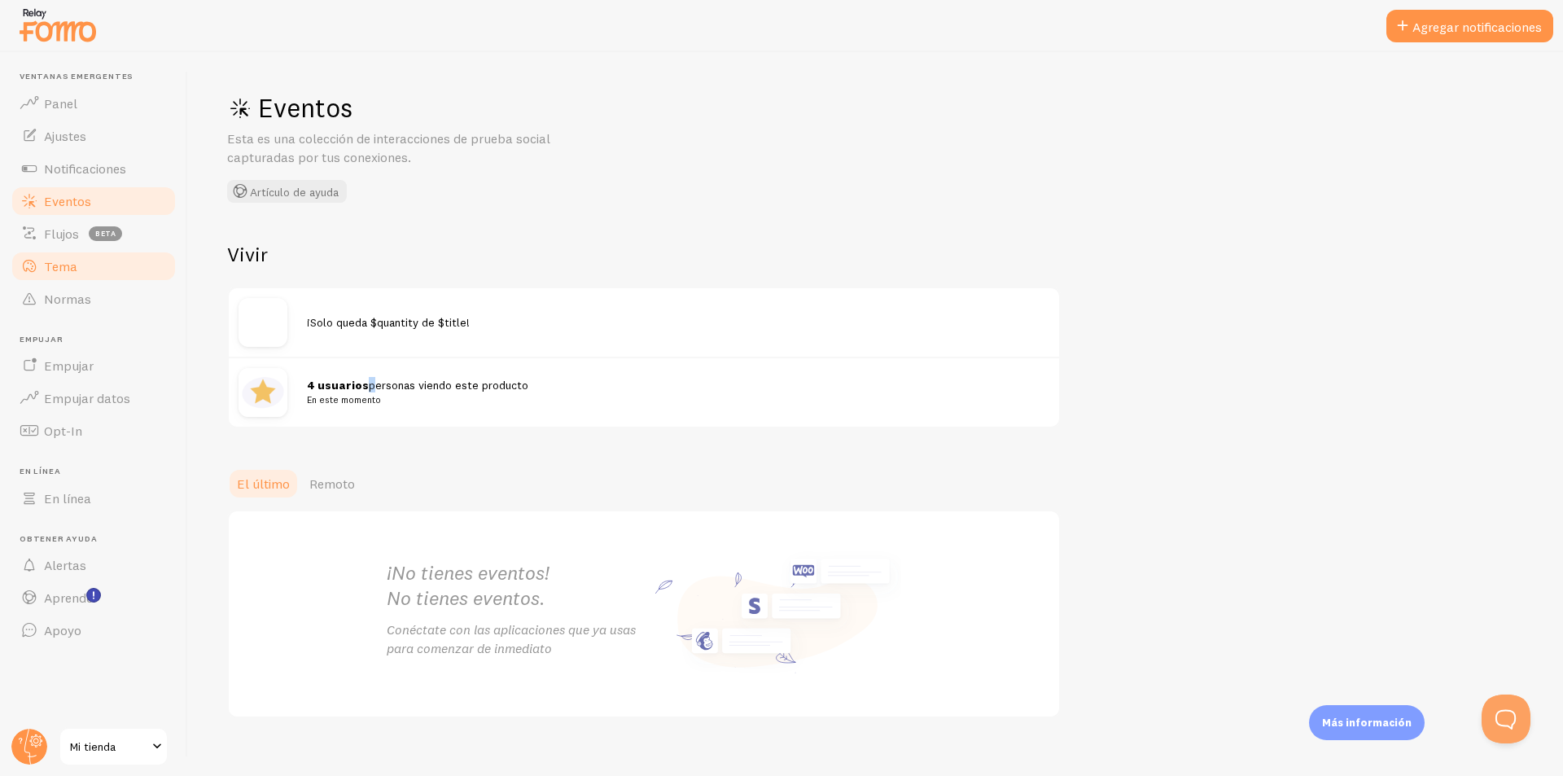
click at [85, 280] on link "Tema" at bounding box center [94, 266] width 168 height 33
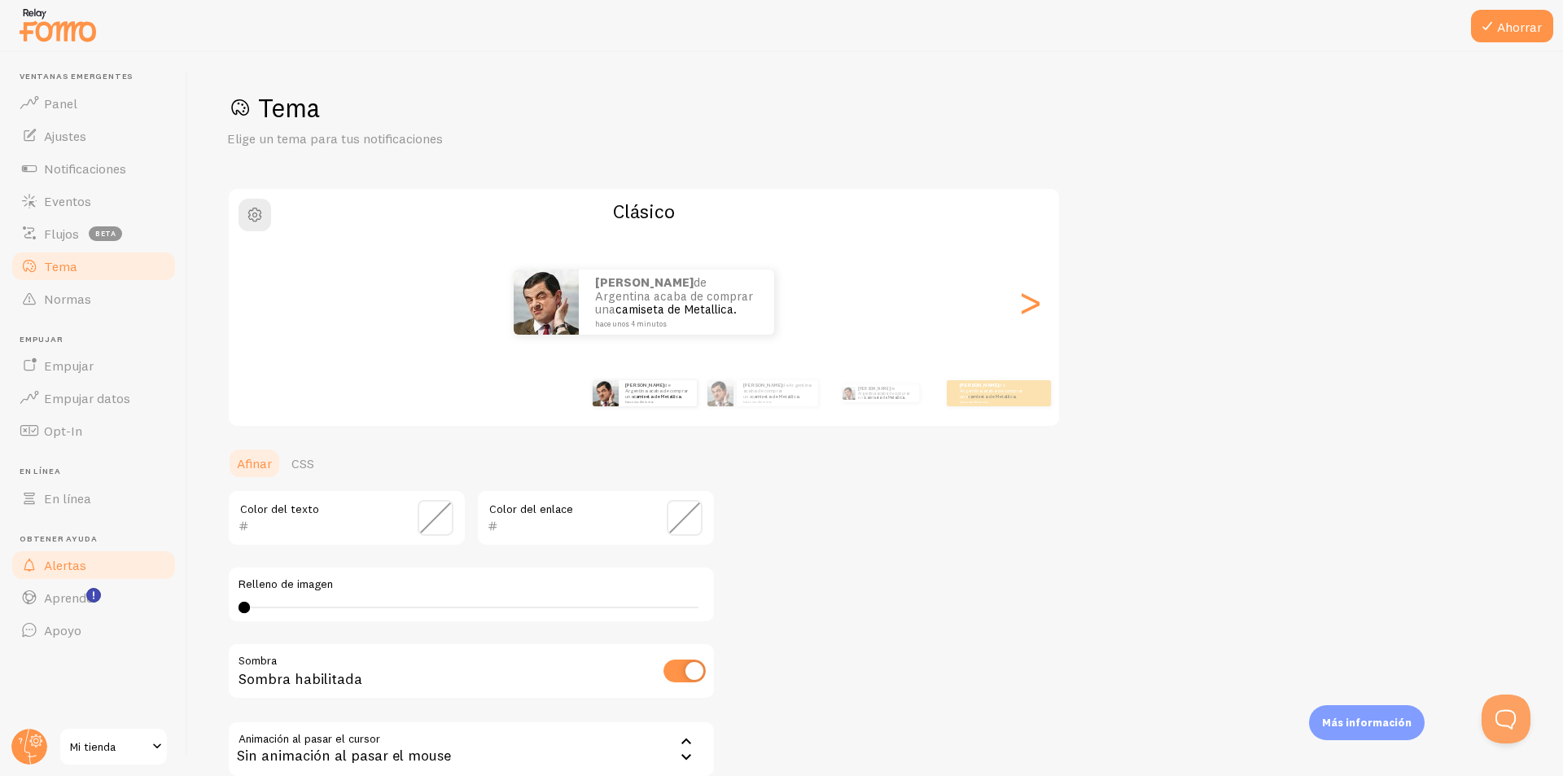
click at [75, 559] on font "Alertas" at bounding box center [65, 565] width 42 height 16
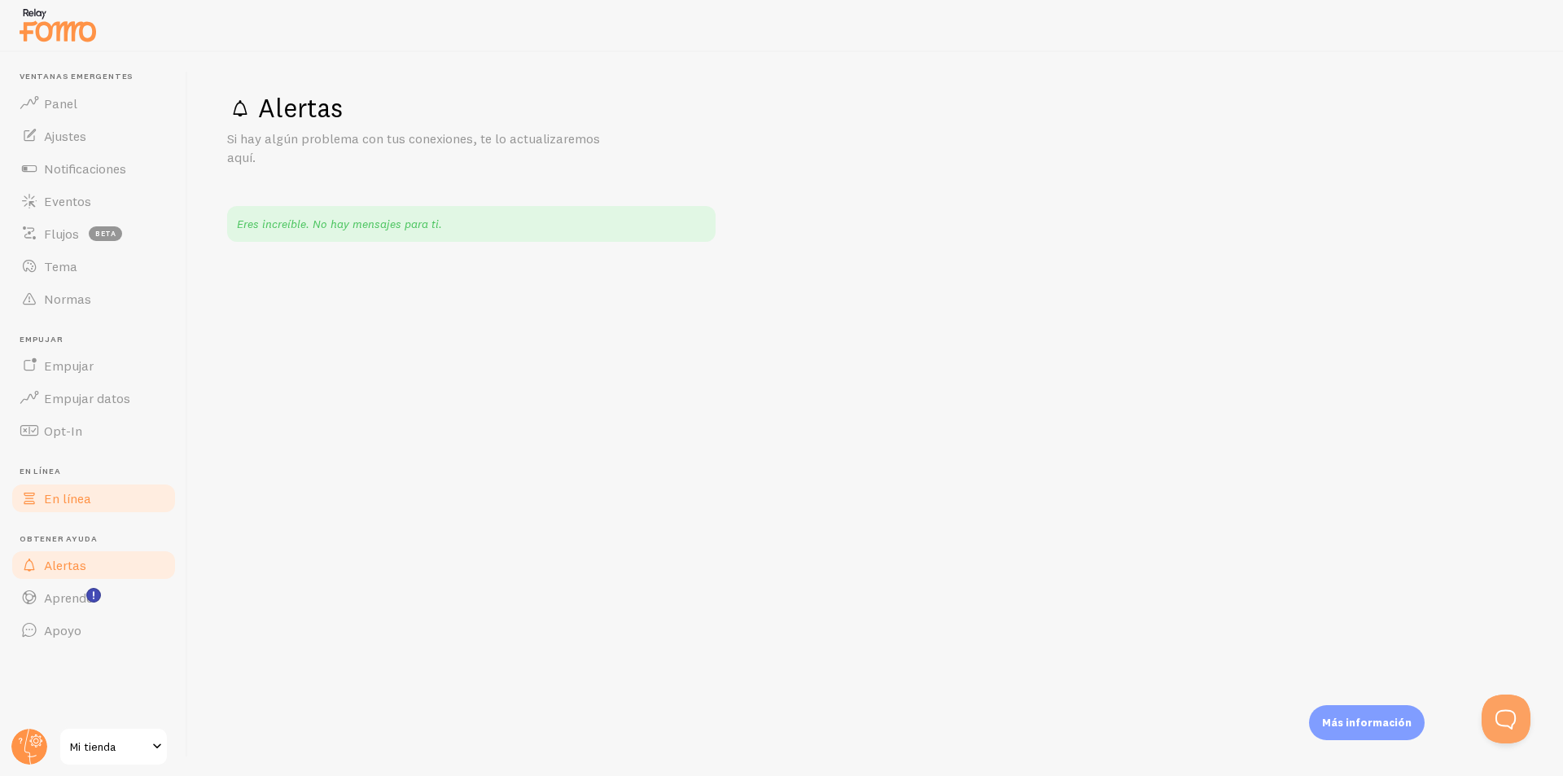
click at [90, 492] on link "En línea" at bounding box center [94, 498] width 168 height 33
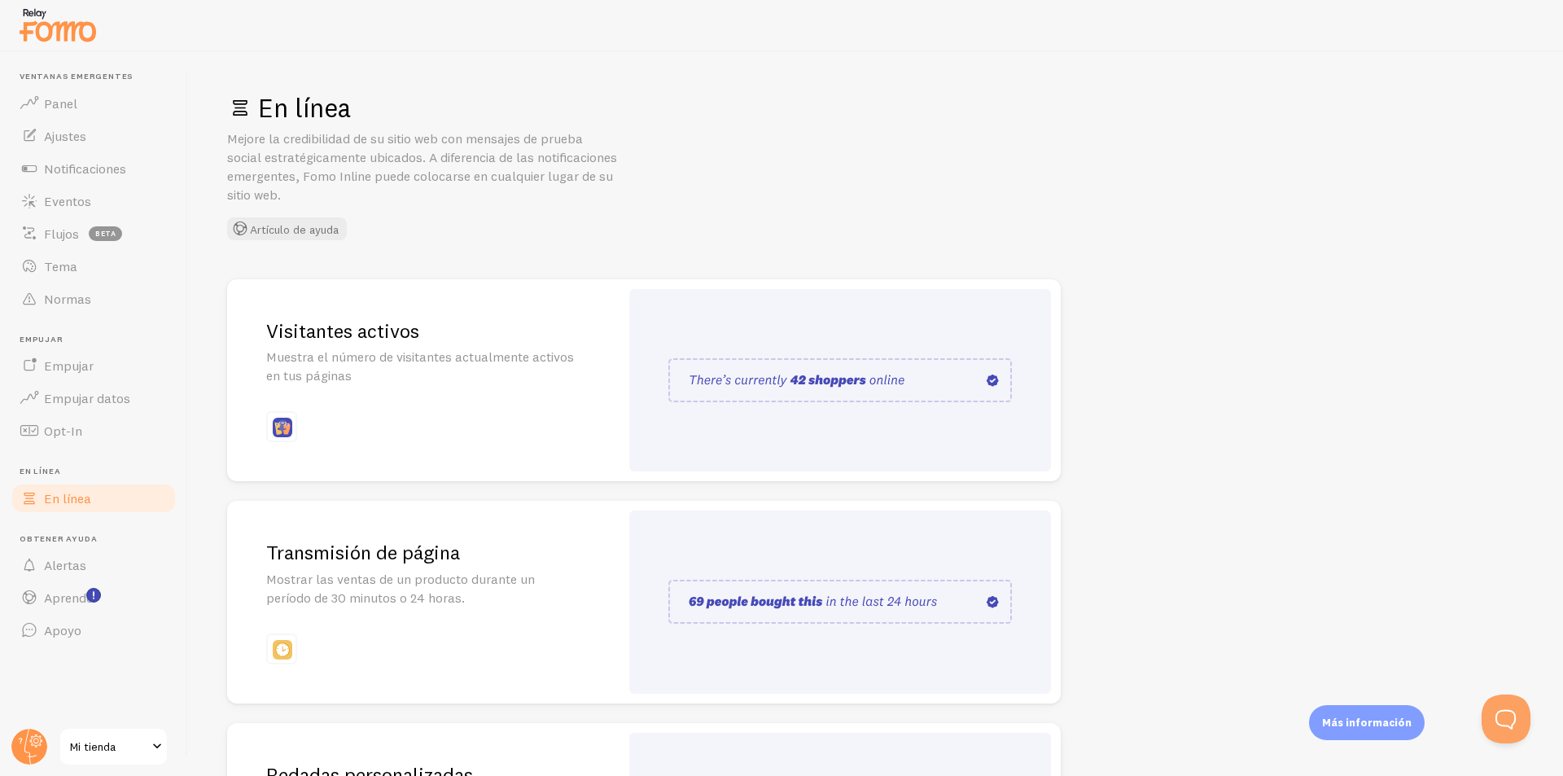
drag, startPoint x: 1162, startPoint y: 425, endPoint x: 1110, endPoint y: 456, distance: 60.6
click at [779, 456] on div "En línea Mejore la credibilidad de su sitio web con mensajes de prueba social e…" at bounding box center [875, 414] width 1375 height 724
click at [779, 387] on img at bounding box center [839, 380] width 343 height 44
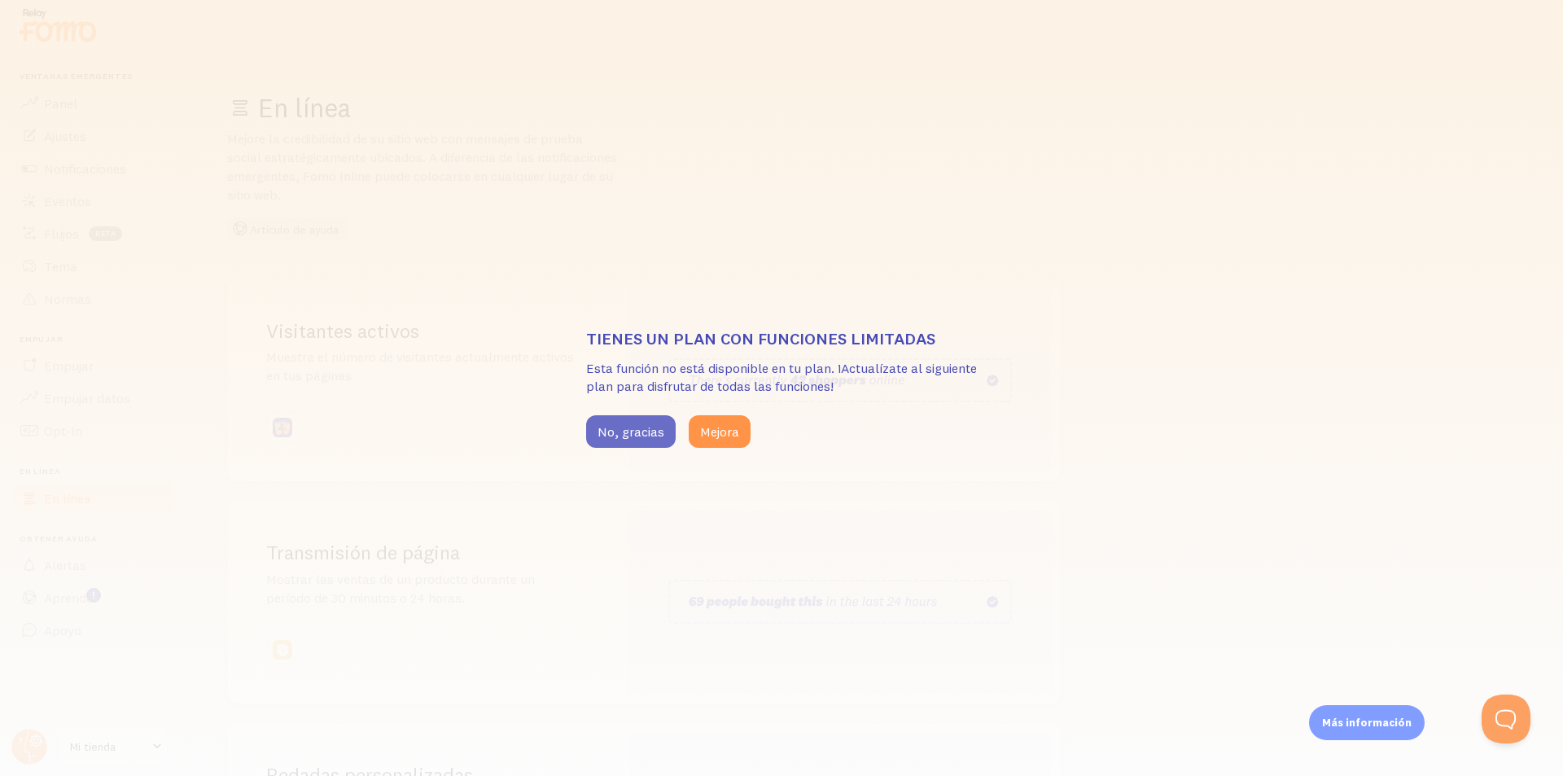
click at [653, 427] on font "No, gracias" at bounding box center [630, 431] width 67 height 16
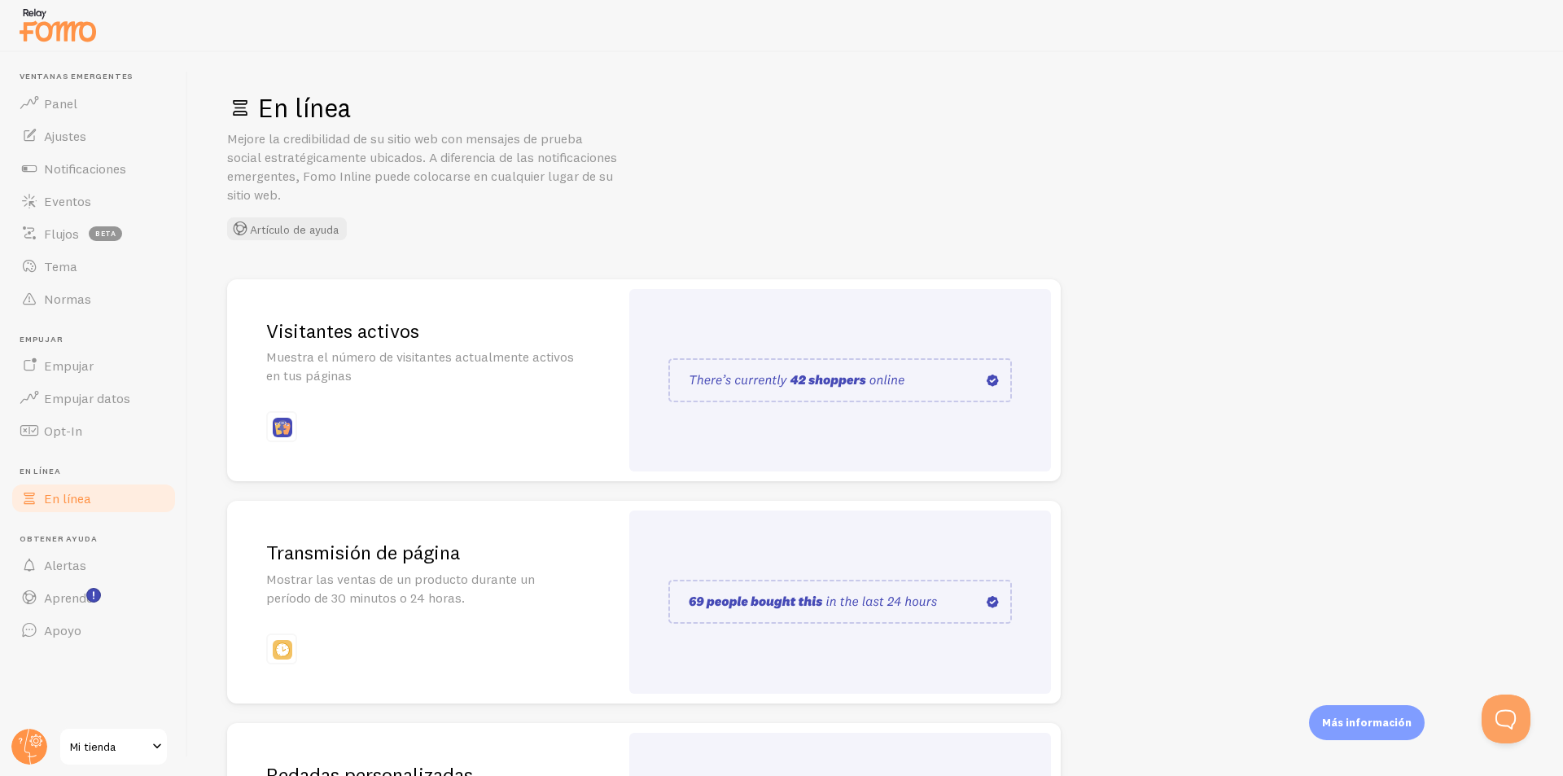
click at [779, 599] on img at bounding box center [839, 602] width 343 height 44
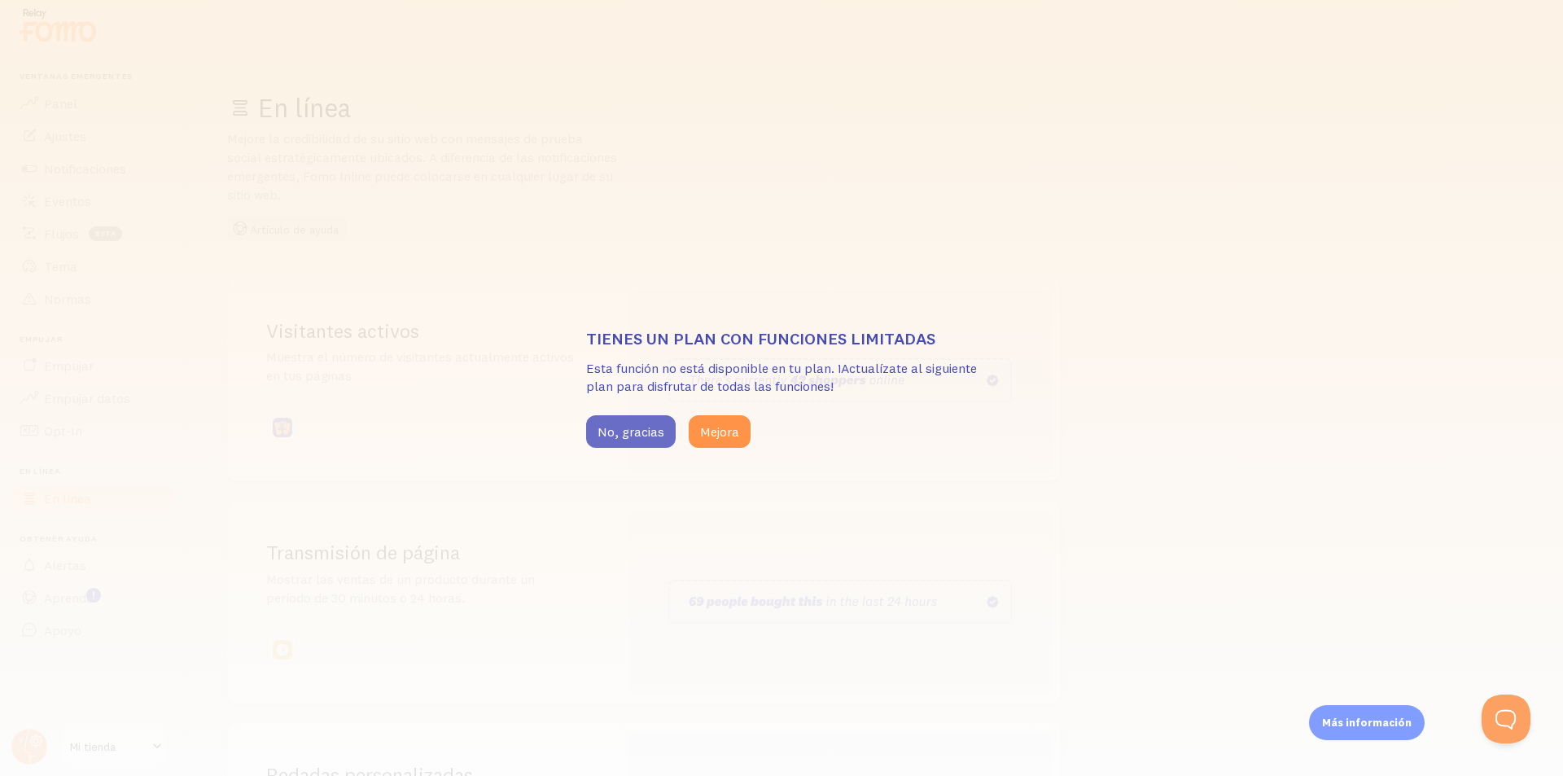
click at [653, 422] on button "No, gracias" at bounding box center [631, 431] width 90 height 33
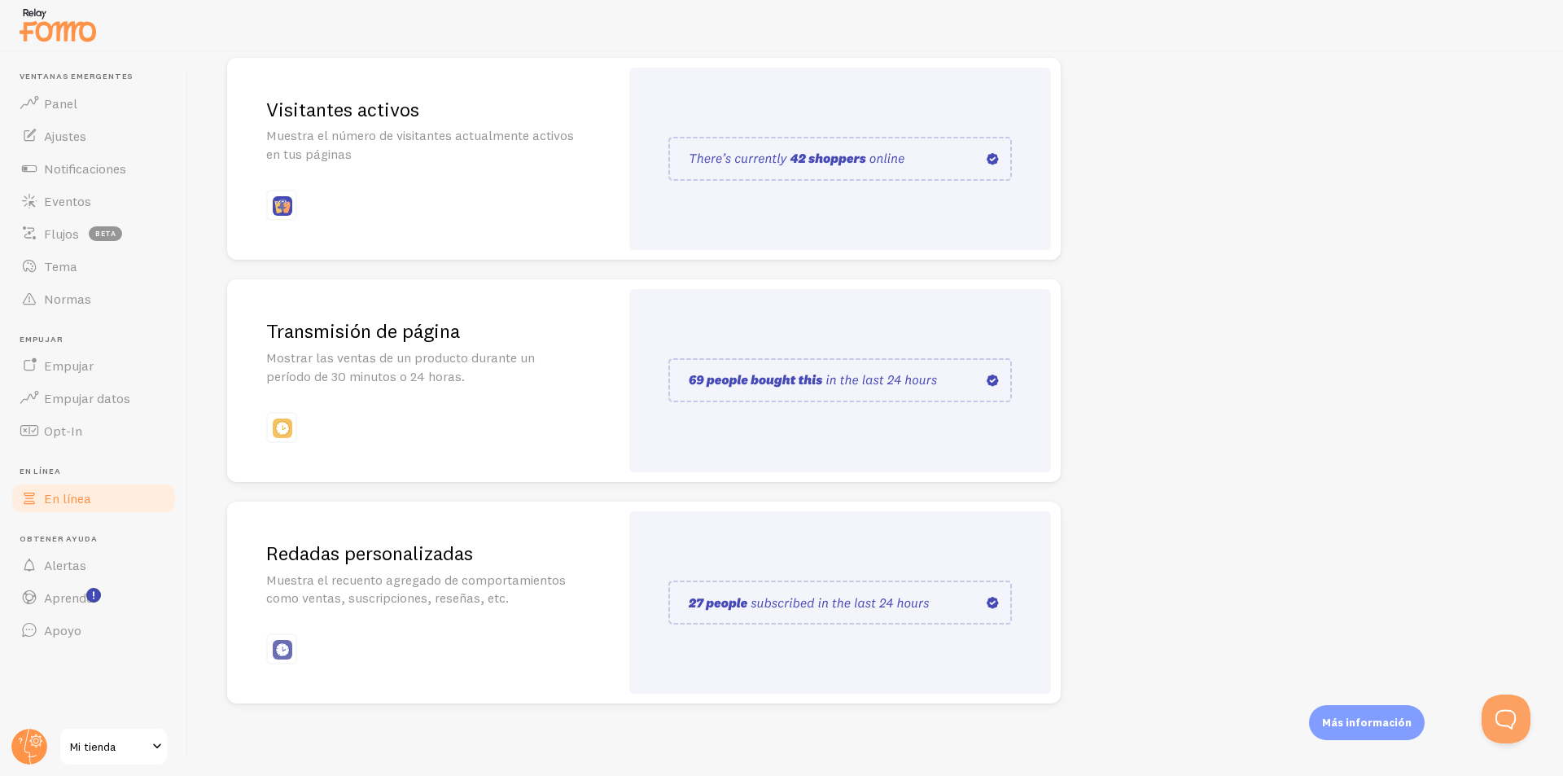
scroll to position [227, 0]
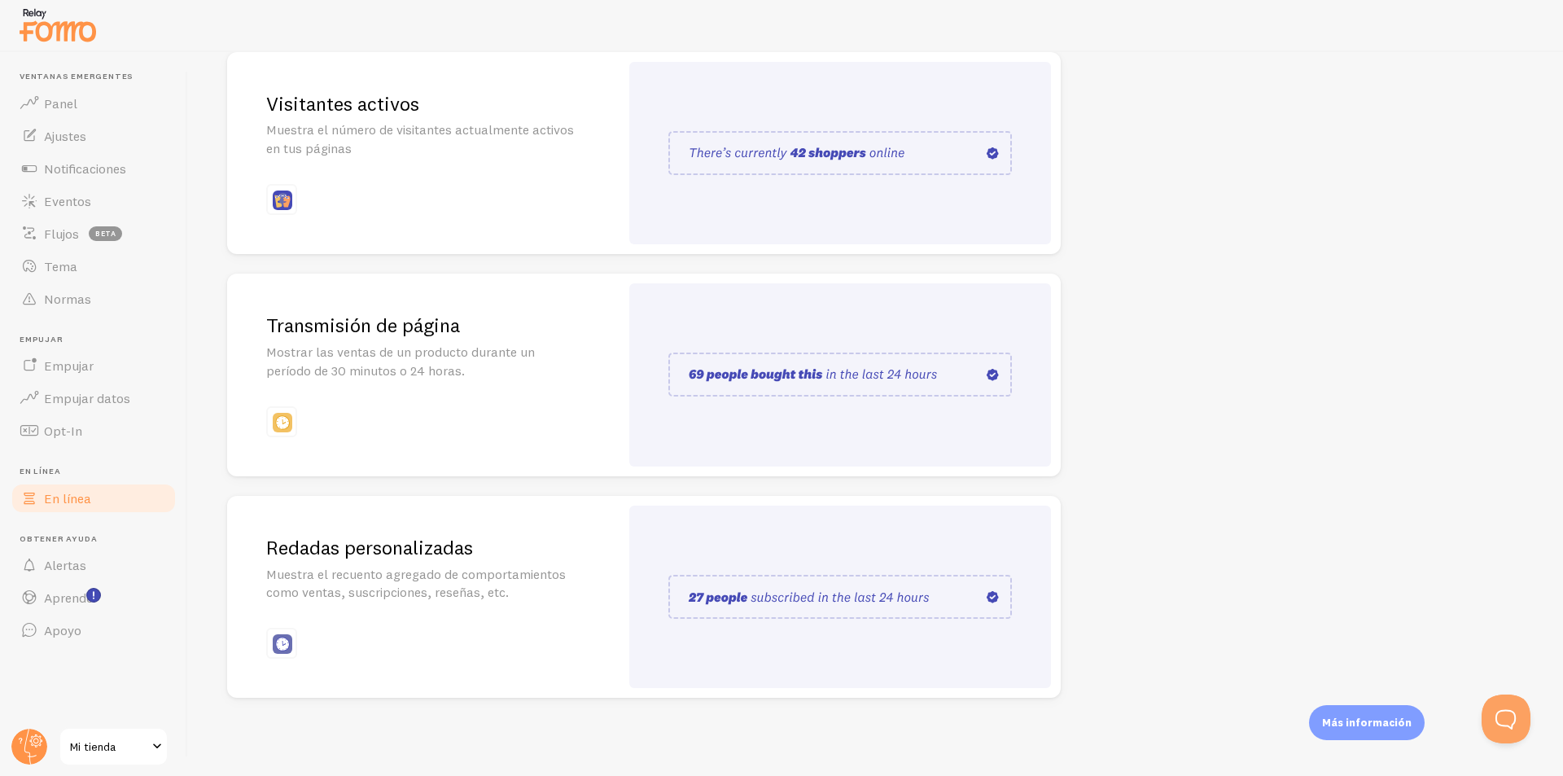
click at [760, 607] on img at bounding box center [839, 597] width 343 height 44
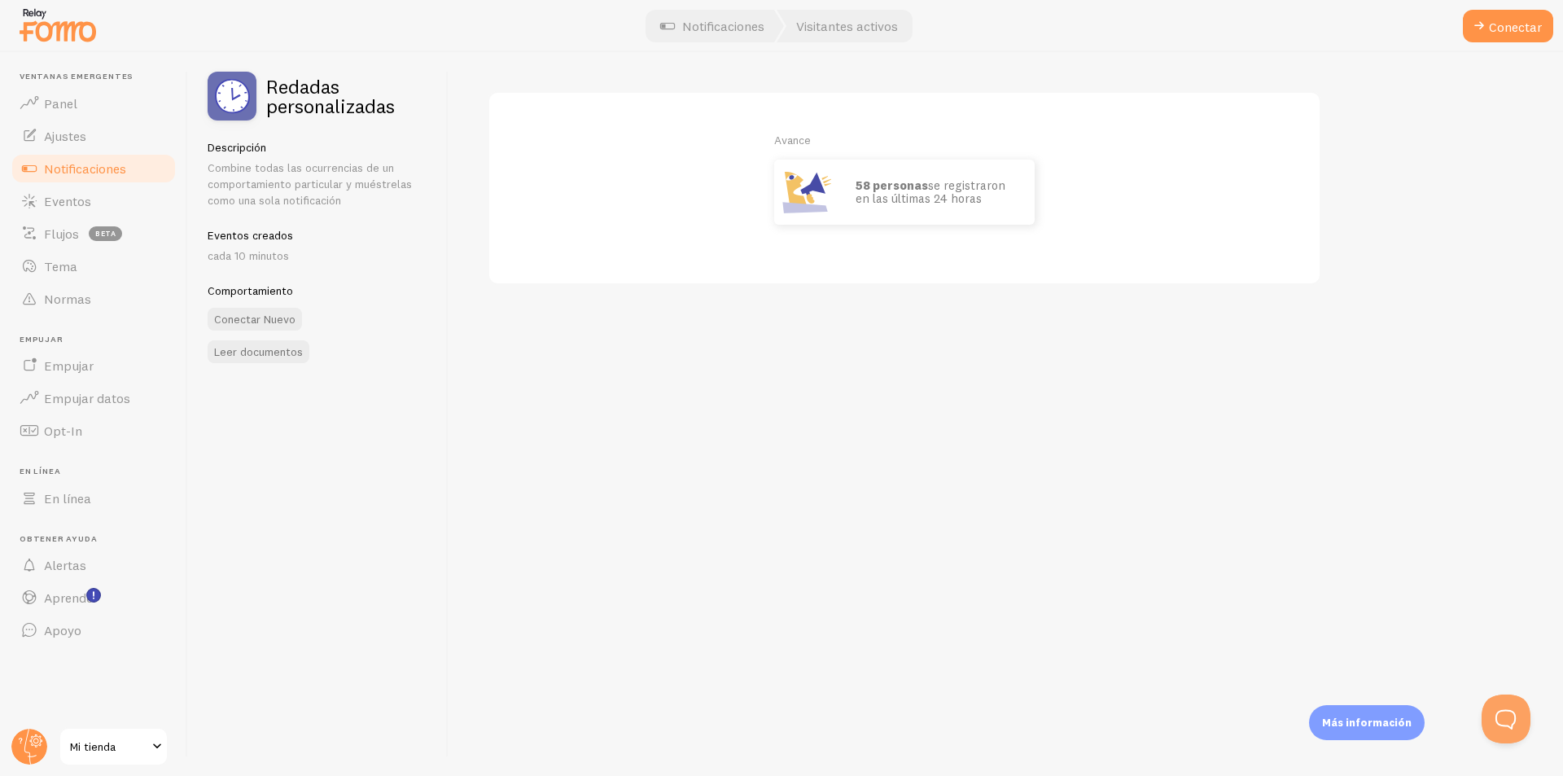
click at [779, 243] on div "Avance 58 personas se registraron en las últimas 24 horas" at bounding box center [904, 188] width 833 height 194
click at [779, 195] on font "se registraron en las últimas 24 horas" at bounding box center [930, 191] width 150 height 29
click at [779, 23] on font "Conectar" at bounding box center [1515, 27] width 53 height 16
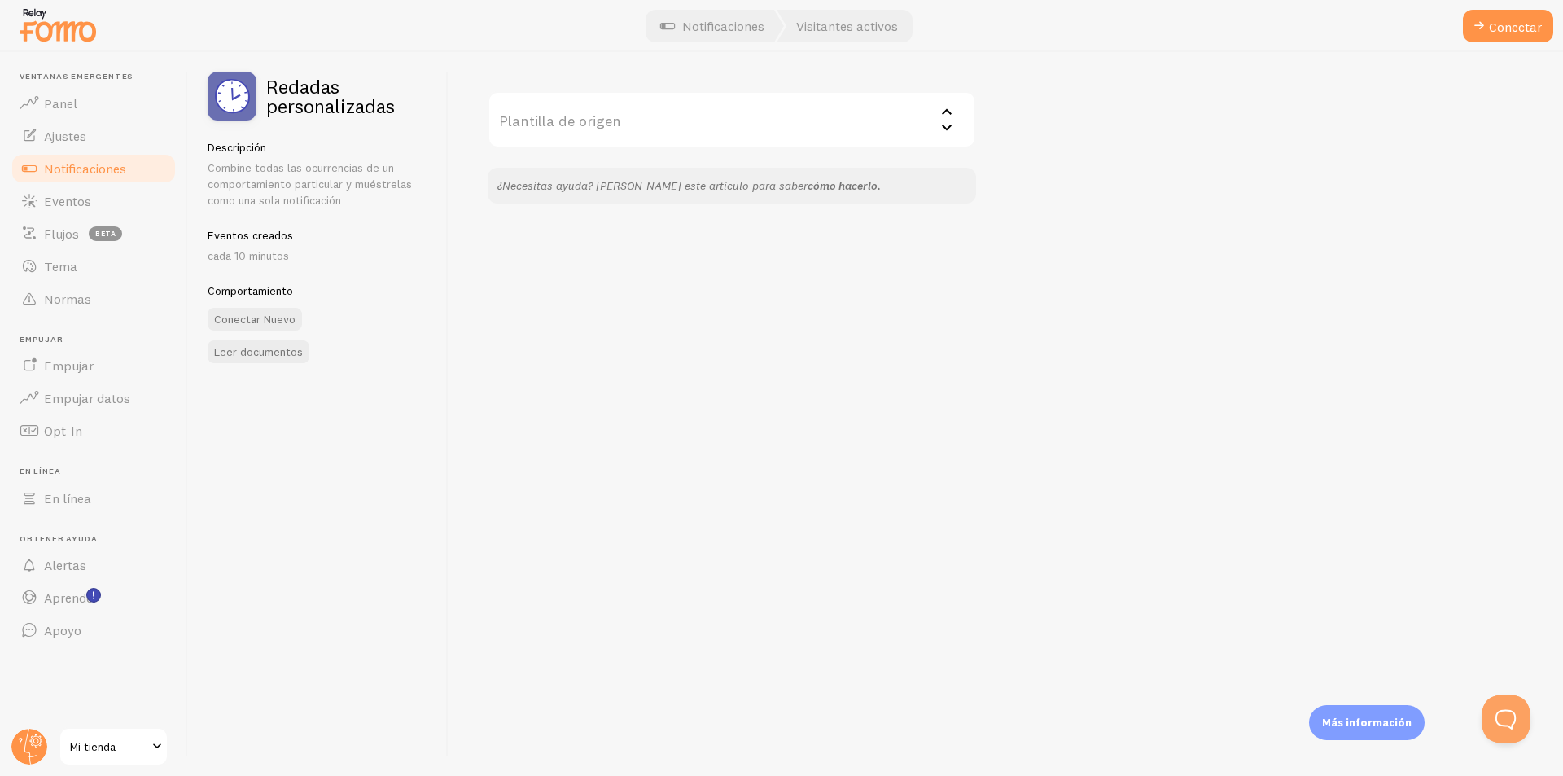
click at [765, 118] on input "Plantilla de origen" at bounding box center [732, 119] width 488 height 57
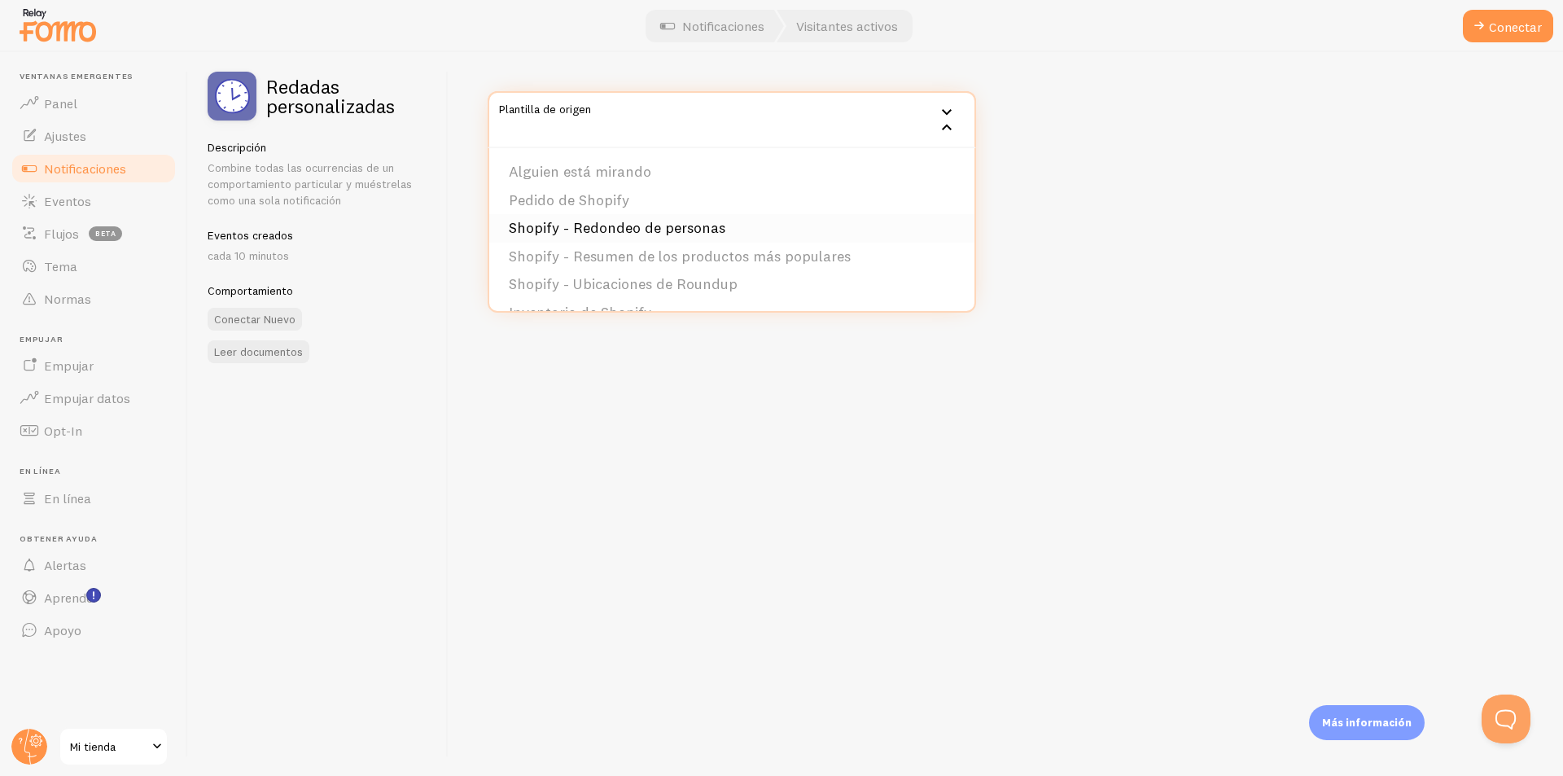
click at [720, 225] on li "Shopify - Redondeo de personas" at bounding box center [731, 228] width 485 height 28
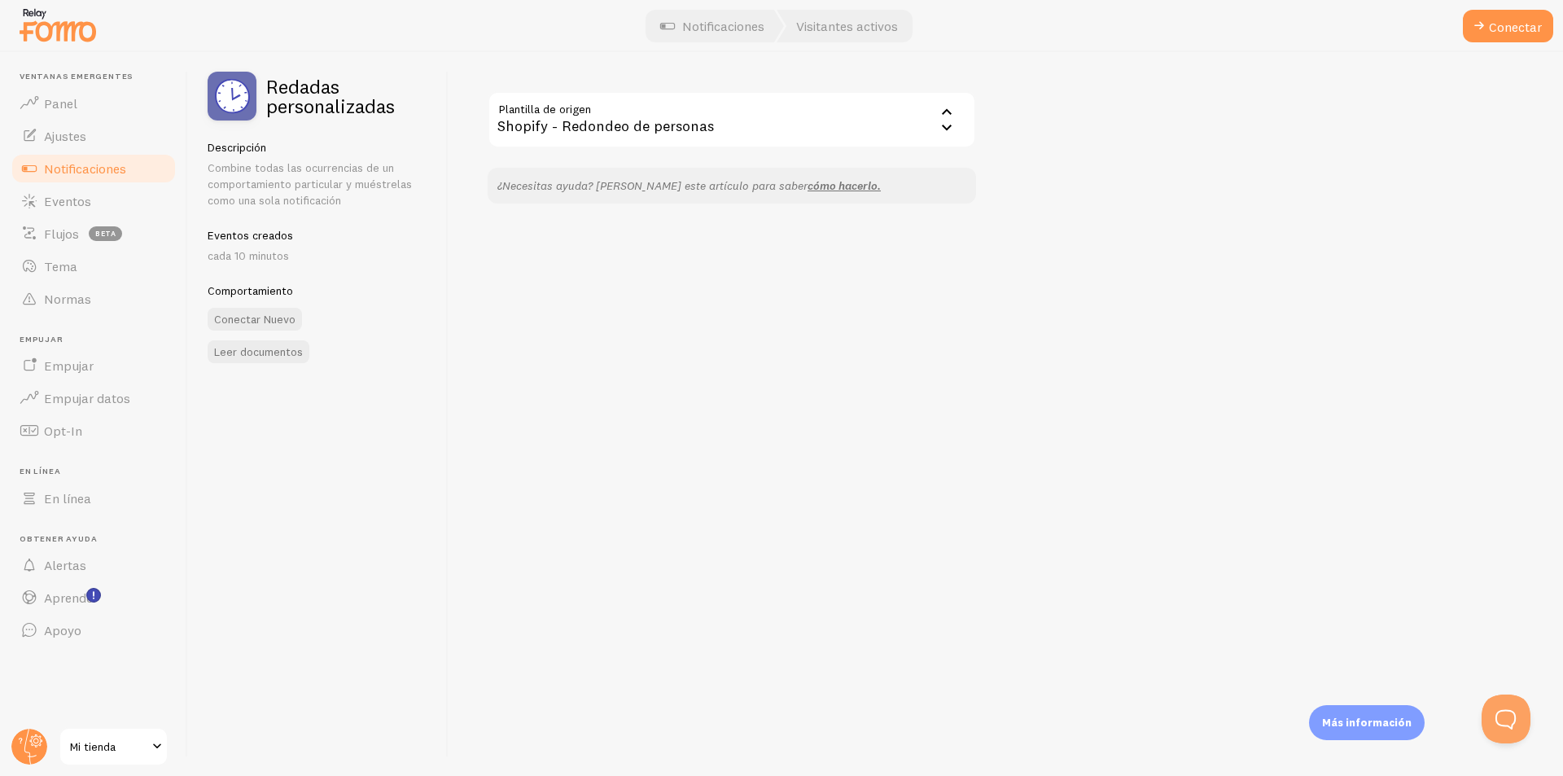
click at [709, 194] on div "¿Necesitas ayuda? Lee este artículo para saber cómo hacerlo." at bounding box center [732, 186] width 488 height 36
click at [779, 30] on font "Conectar" at bounding box center [1515, 27] width 53 height 16
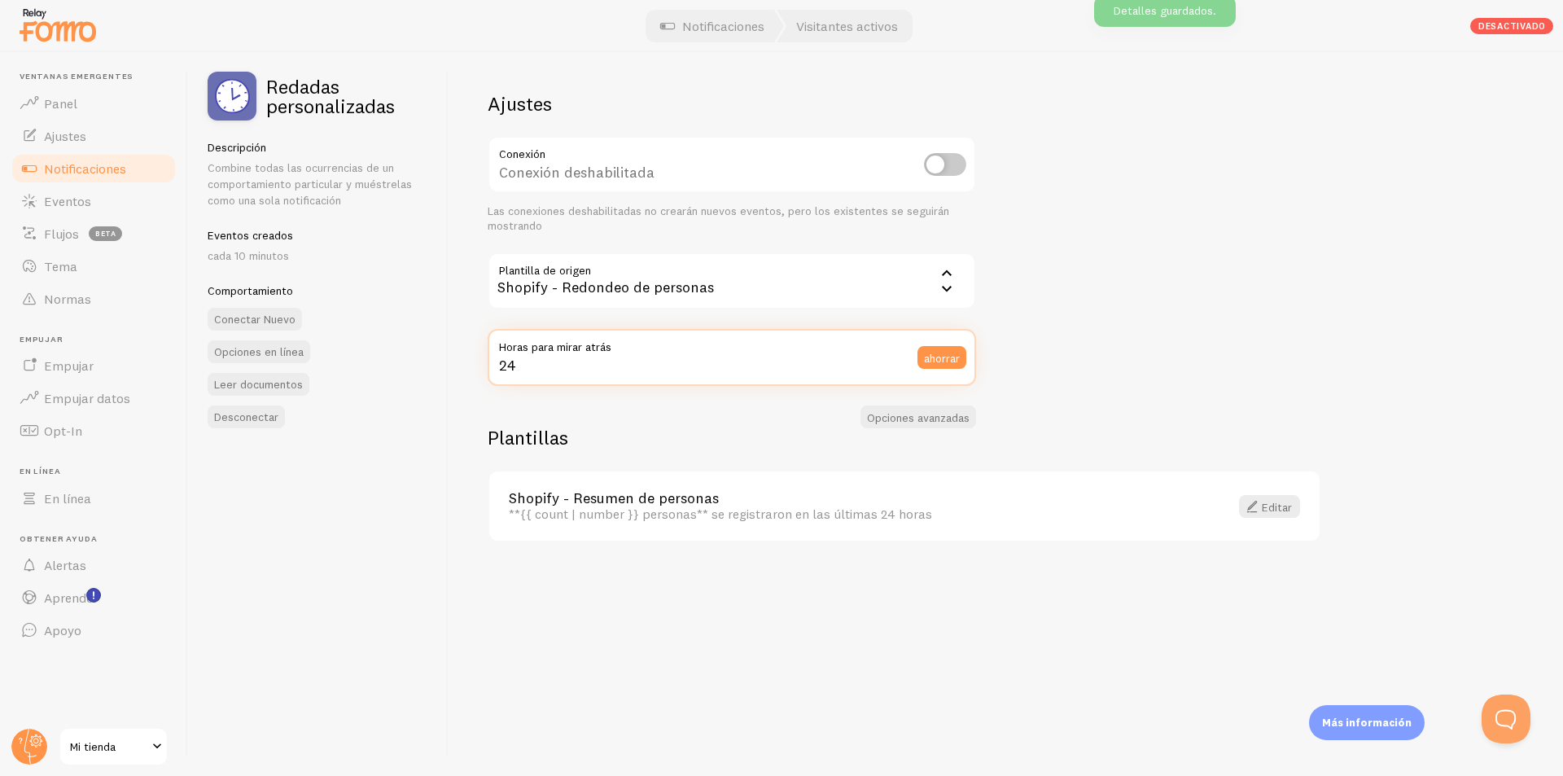
click at [548, 362] on input "24" at bounding box center [732, 357] width 488 height 57
click at [779, 320] on div "Ajustes Conexión Conexión deshabilitada Las conexiones deshabilitadas no creará…" at bounding box center [732, 238] width 488 height 295
click at [779, 298] on div "Shopify - Redondeo de personas" at bounding box center [732, 280] width 488 height 57
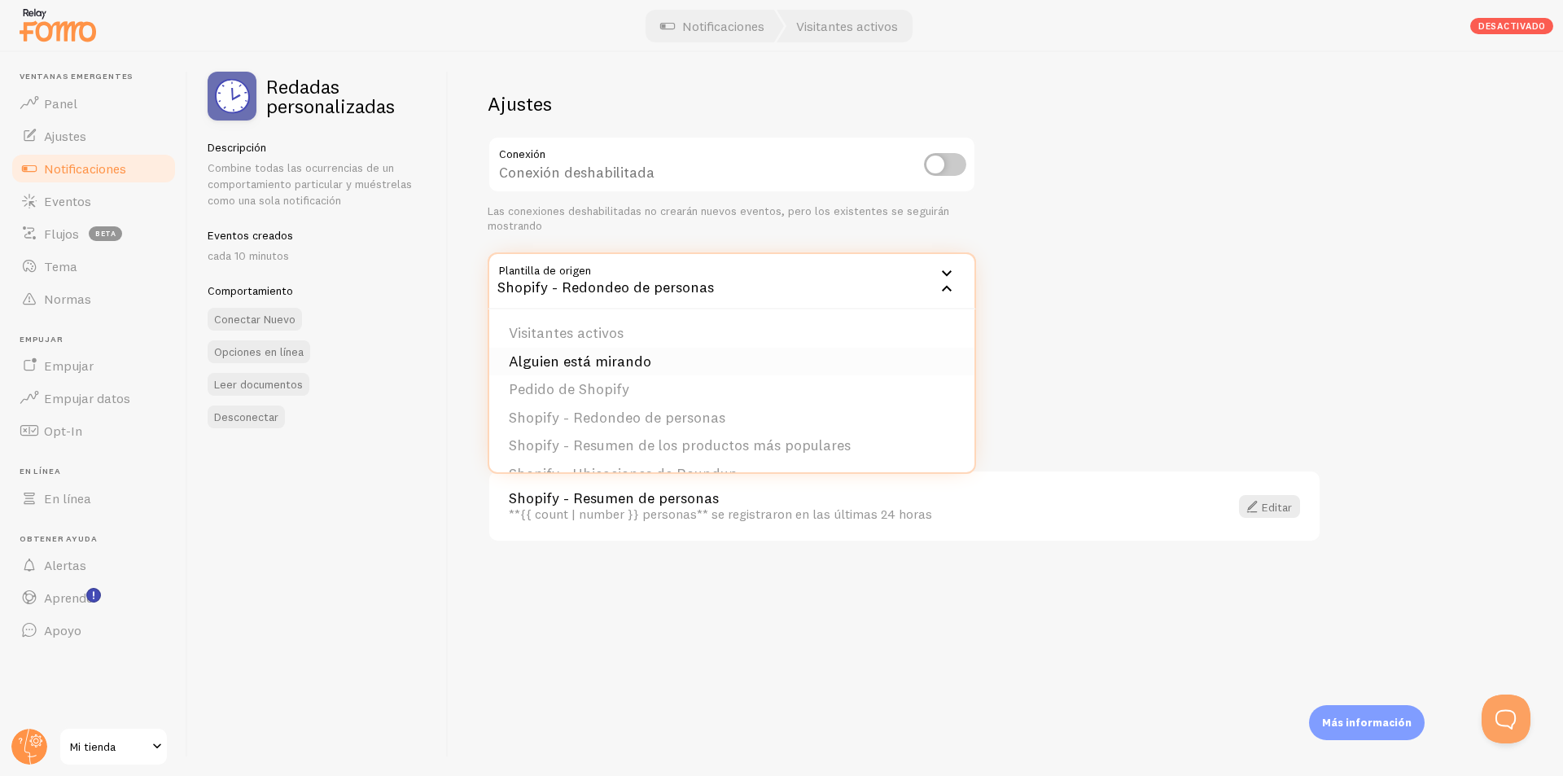
click at [779, 355] on li "Alguien está mirando" at bounding box center [731, 362] width 485 height 28
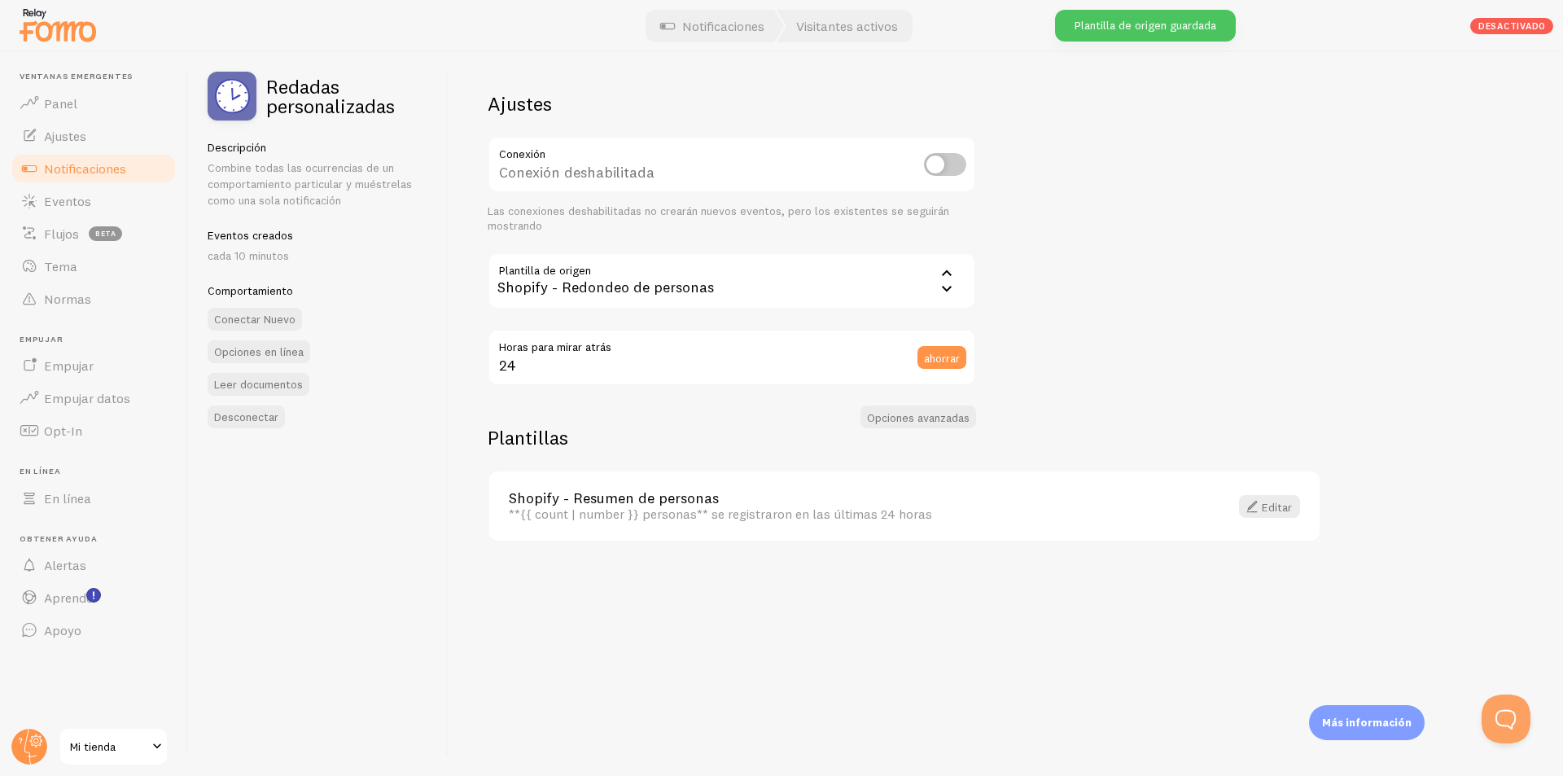
click at [779, 15] on div at bounding box center [781, 26] width 1563 height 52
drag, startPoint x: 888, startPoint y: 155, endPoint x: 918, endPoint y: 155, distance: 30.1
click at [779, 155] on div "Conexión deshabilitada" at bounding box center [732, 165] width 488 height 59
click at [779, 155] on input "checkbox" at bounding box center [945, 164] width 42 height 23
checkbox input "true"
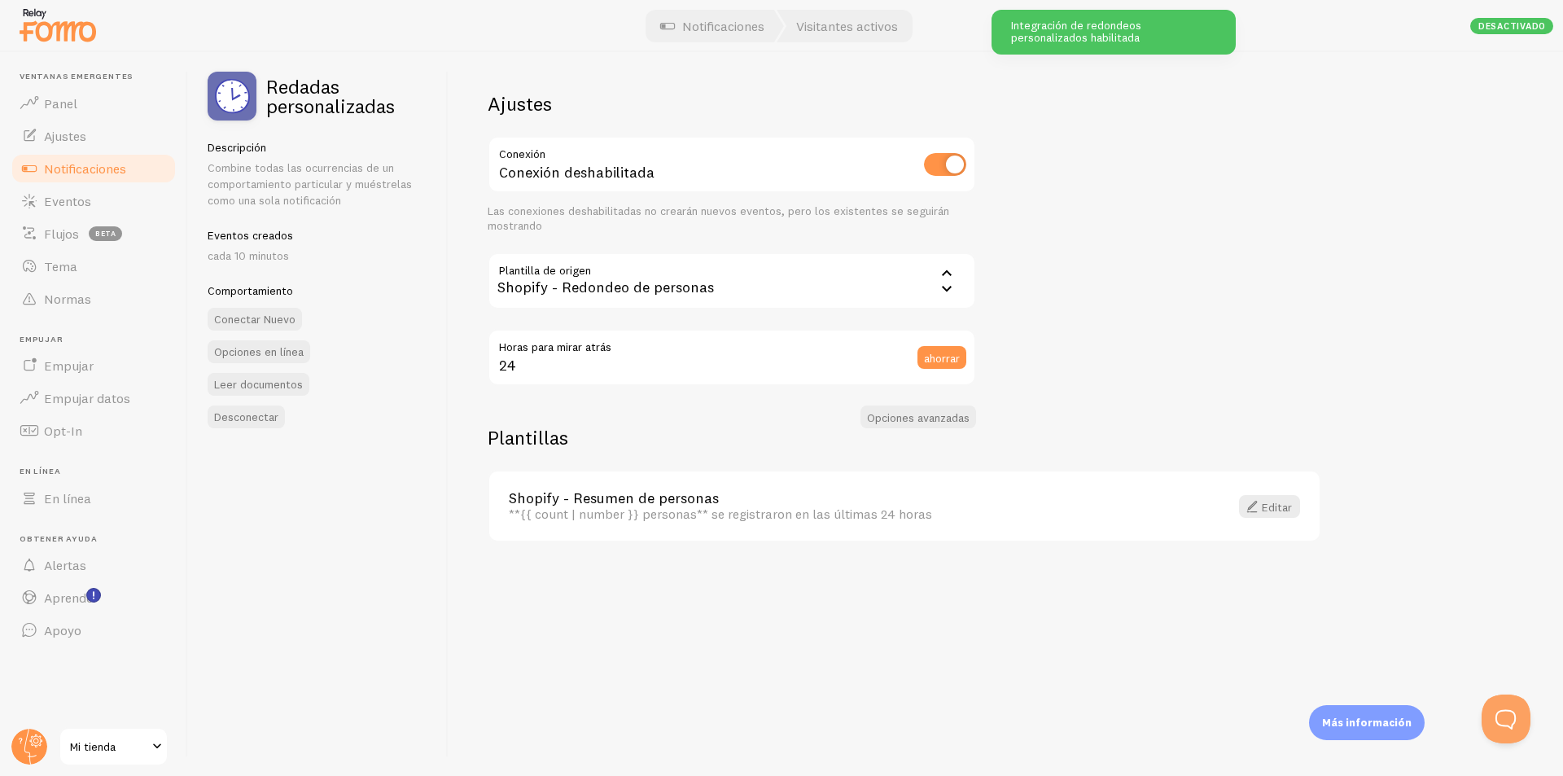
click at [779, 27] on font "Desactivado" at bounding box center [1512, 25] width 68 height 11
click at [779, 26] on font "Desactivado" at bounding box center [1512, 25] width 68 height 11
click at [779, 283] on div "Shopify - Redondeo de personas" at bounding box center [732, 280] width 488 height 57
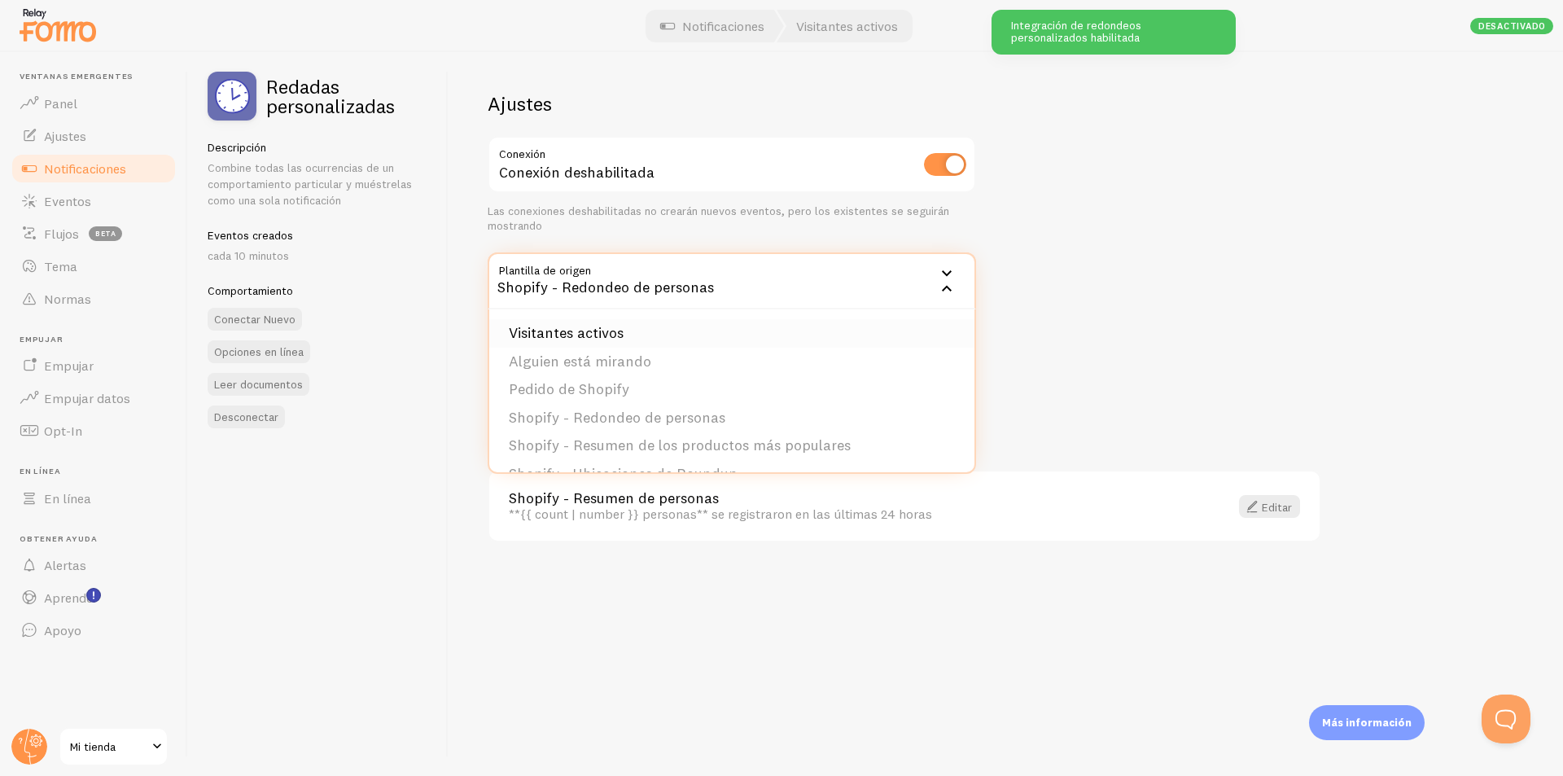
click at [625, 341] on li "Visitantes activos" at bounding box center [731, 333] width 485 height 28
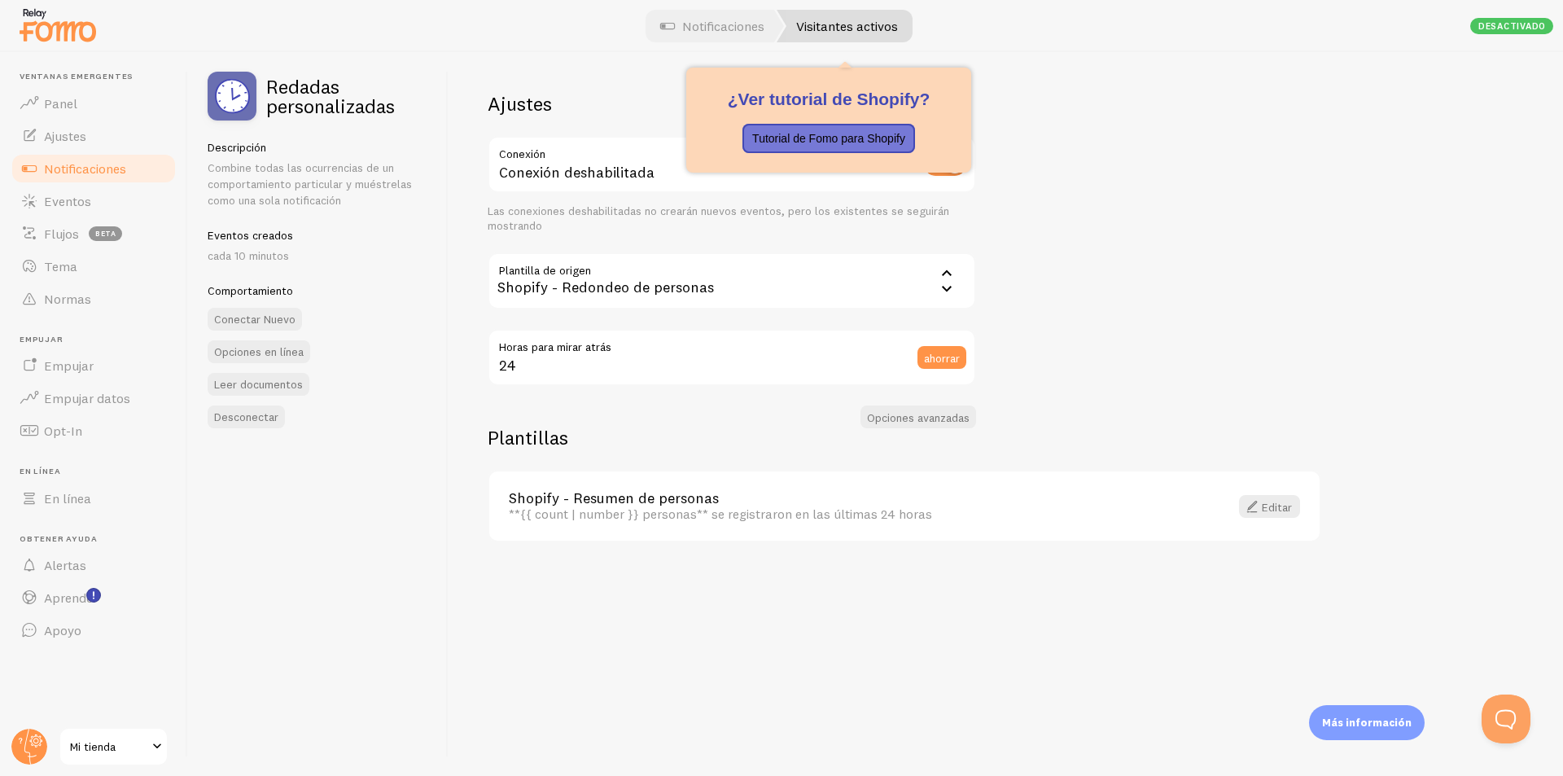
click at [779, 26] on font "Visitantes activos" at bounding box center [847, 26] width 102 height 16
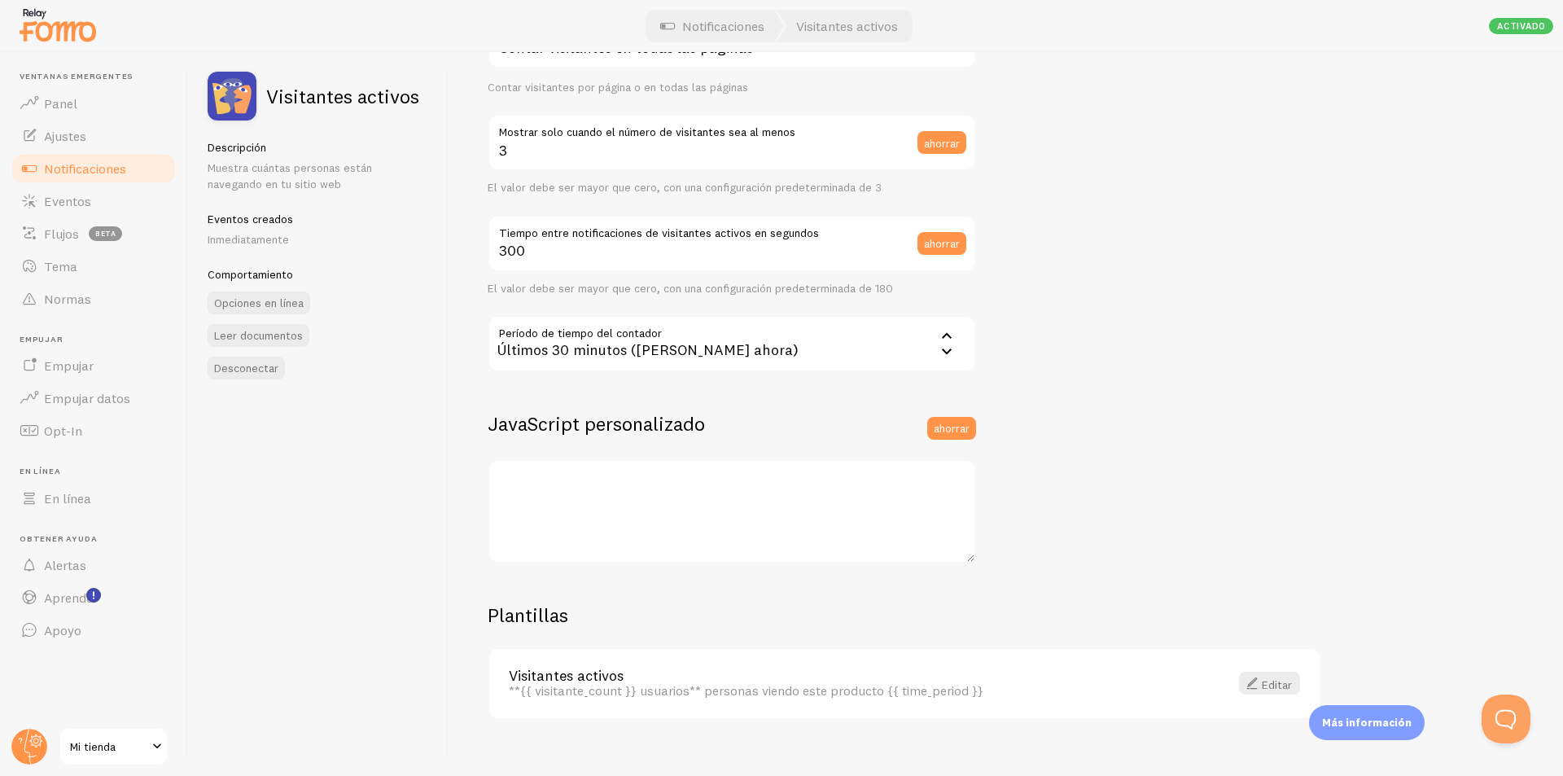
scroll to position [244, 0]
click at [742, 344] on div "Últimos 30 minutos (justo ahora)" at bounding box center [732, 340] width 488 height 57
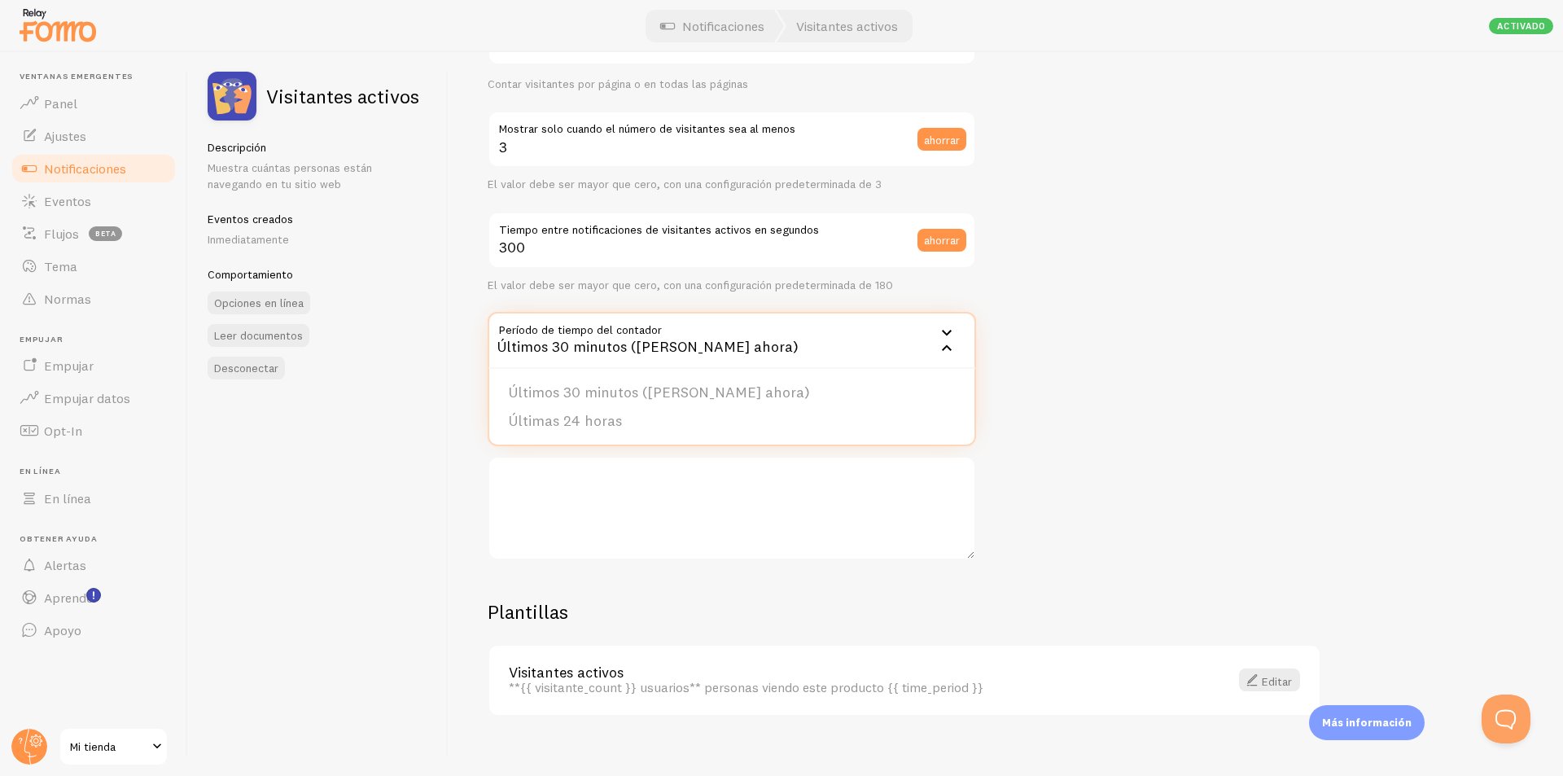
click at [742, 344] on div "Últimos 30 minutos (justo ahora)" at bounding box center [732, 340] width 488 height 57
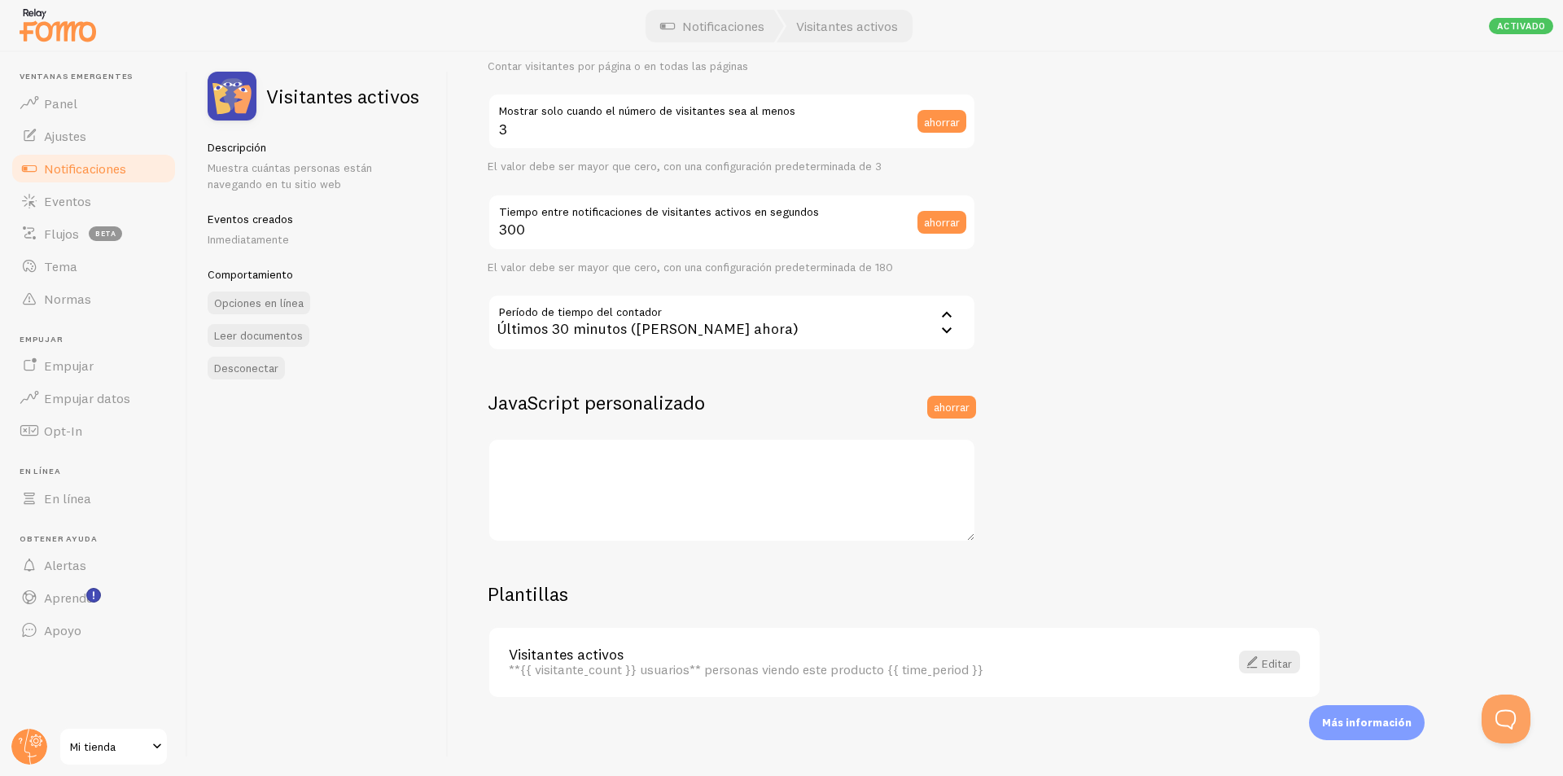
scroll to position [263, 0]
drag, startPoint x: 1293, startPoint y: 675, endPoint x: 1284, endPoint y: 654, distance: 21.9
click at [779, 673] on div "Visitantes activos **{{ visitante_count }} usuarios** personas viendo este prod…" at bounding box center [904, 661] width 830 height 69
click at [779, 654] on font "Editar" at bounding box center [1277, 661] width 30 height 15
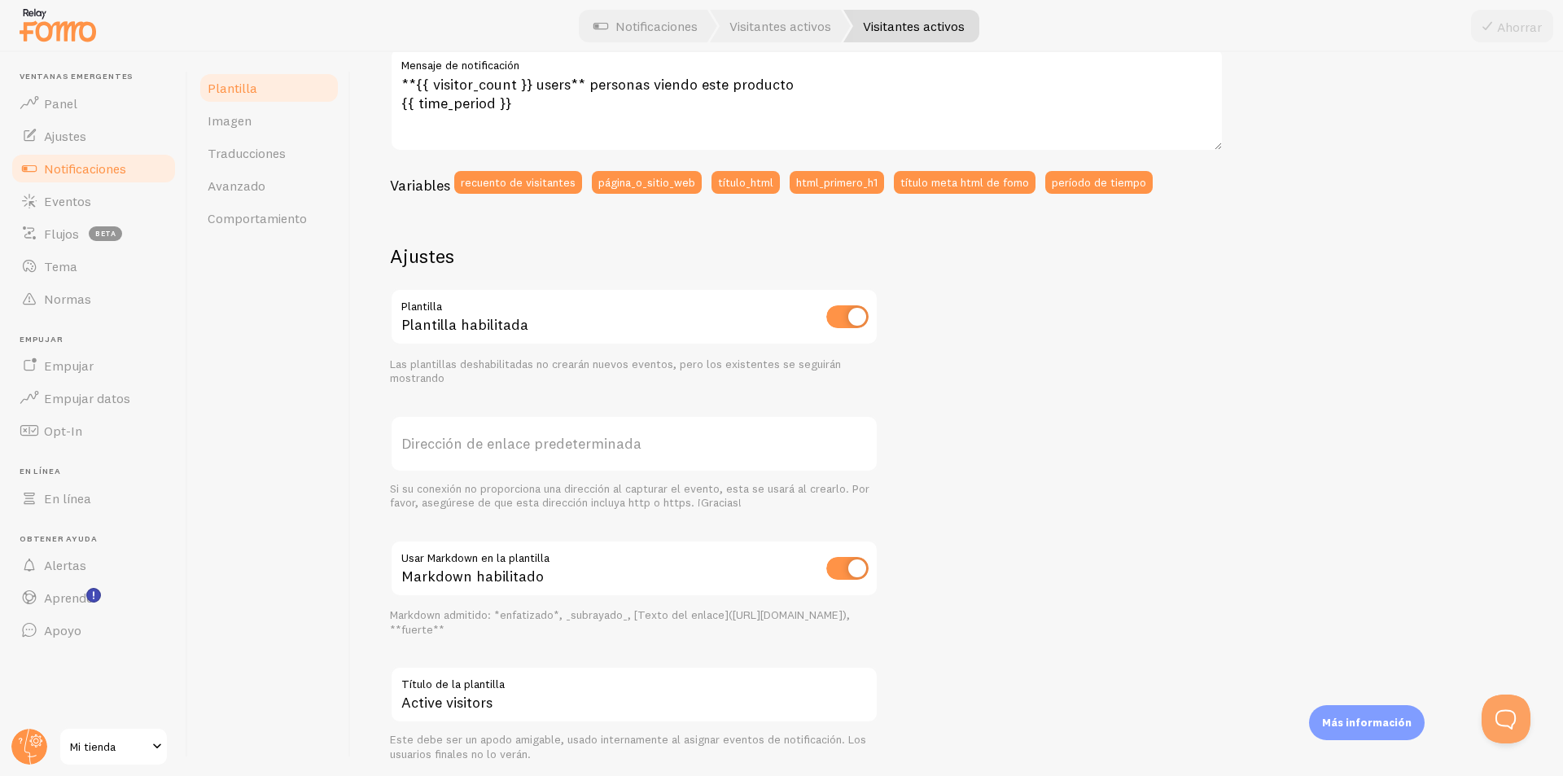
scroll to position [400, 0]
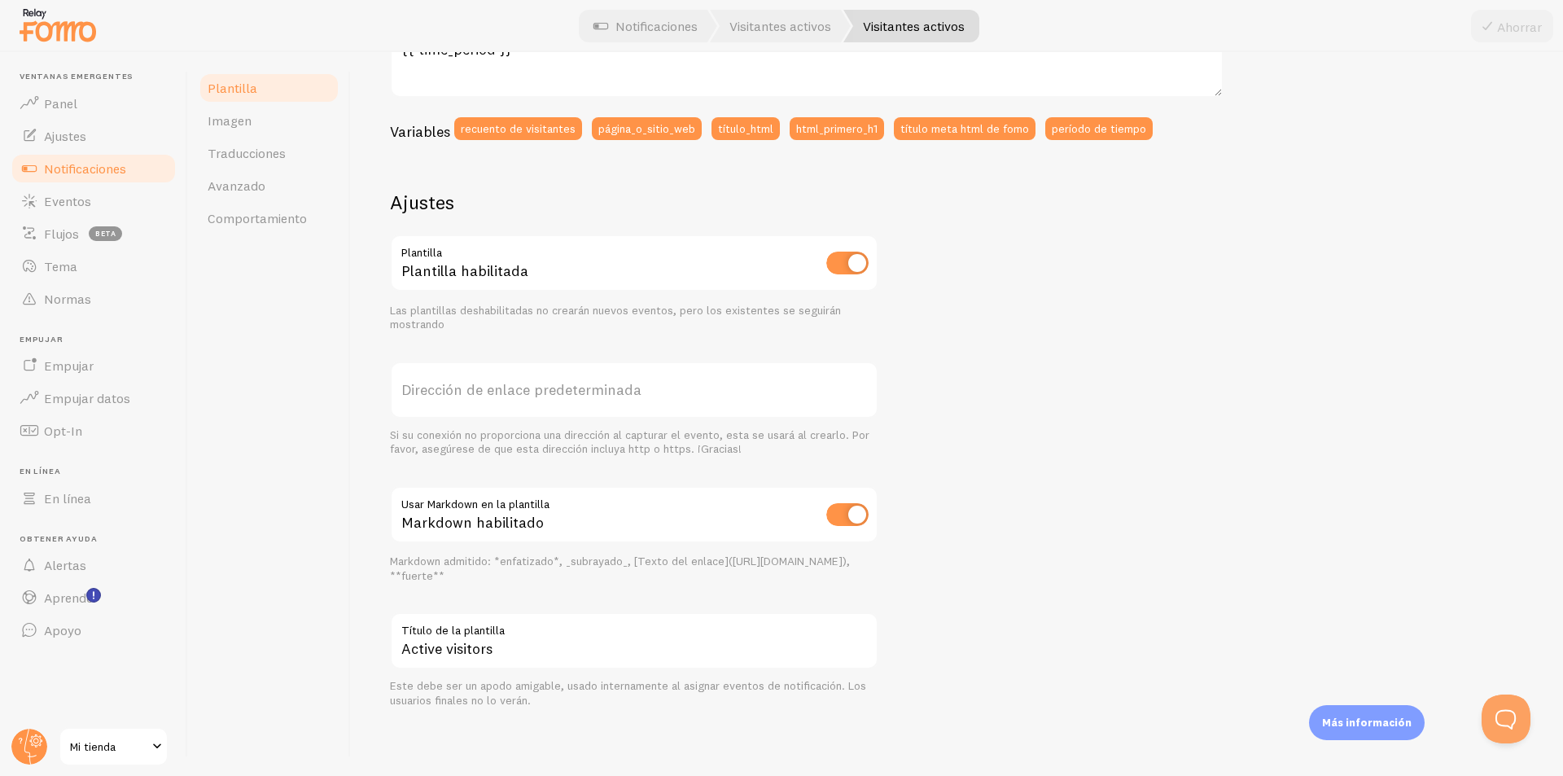
click at [549, 375] on label "Dirección de enlace predeterminada" at bounding box center [634, 389] width 488 height 57
click at [549, 375] on input "Dirección de enlace predeterminada" at bounding box center [634, 389] width 488 height 57
click at [538, 391] on font "Dirección de enlace predeterminada" at bounding box center [521, 389] width 240 height 19
click at [538, 391] on input "Dirección de enlace predeterminada" at bounding box center [634, 389] width 488 height 57
click at [262, 170] on link "Avanzado" at bounding box center [269, 185] width 142 height 33
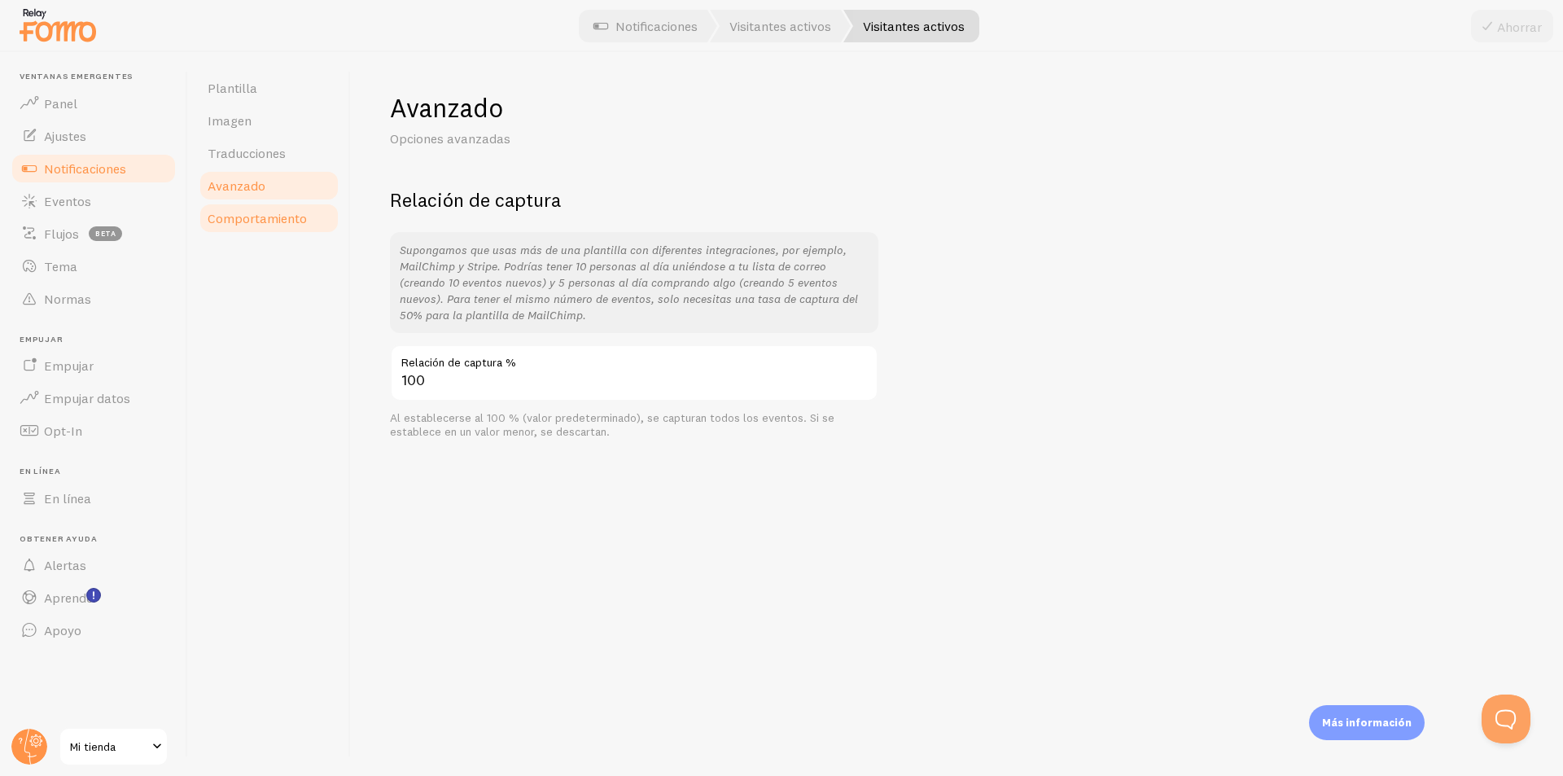
click at [285, 221] on font "Comportamiento" at bounding box center [257, 218] width 99 height 16
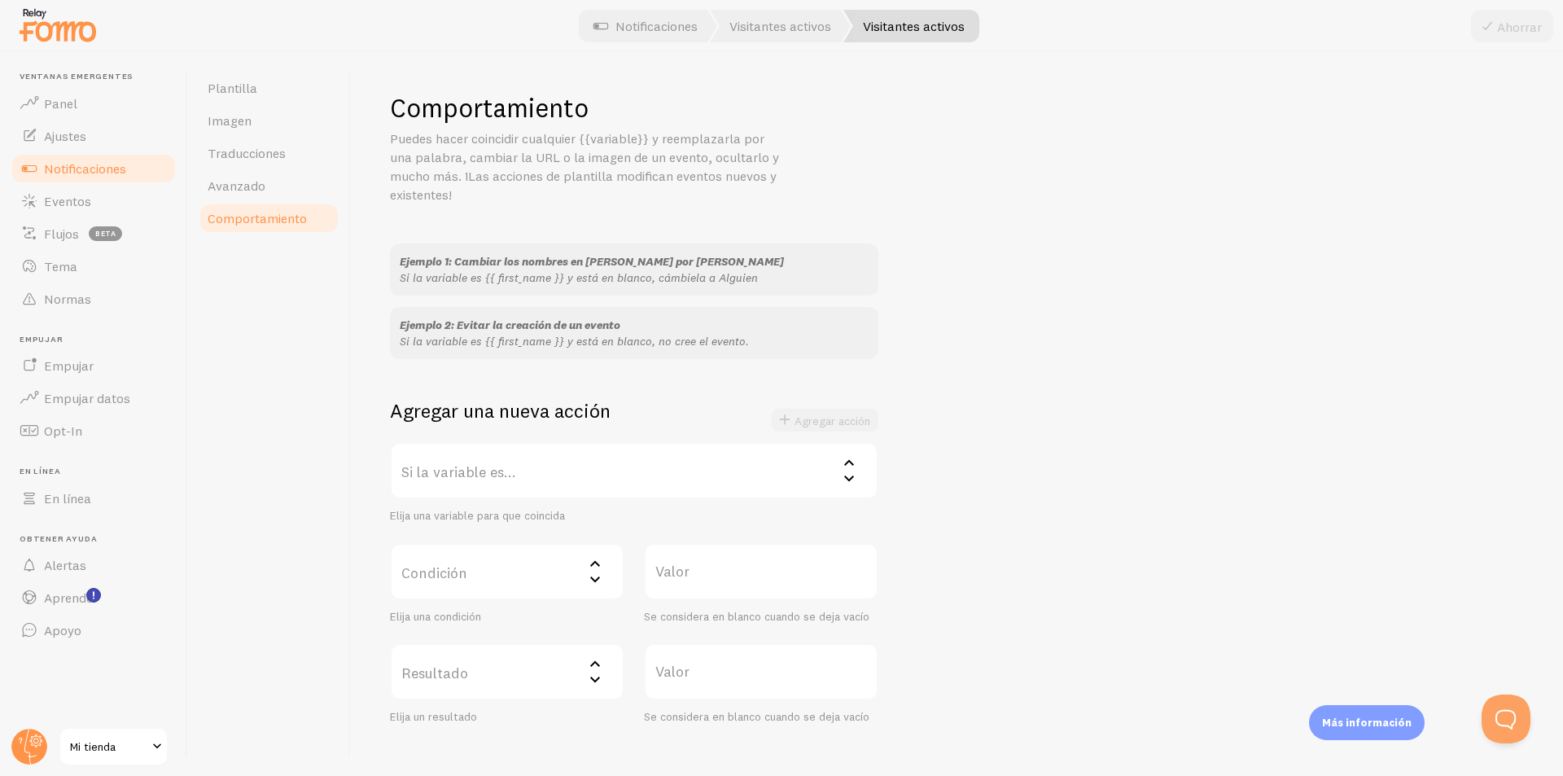
click at [509, 479] on font "Si la variable es..." at bounding box center [458, 471] width 115 height 19
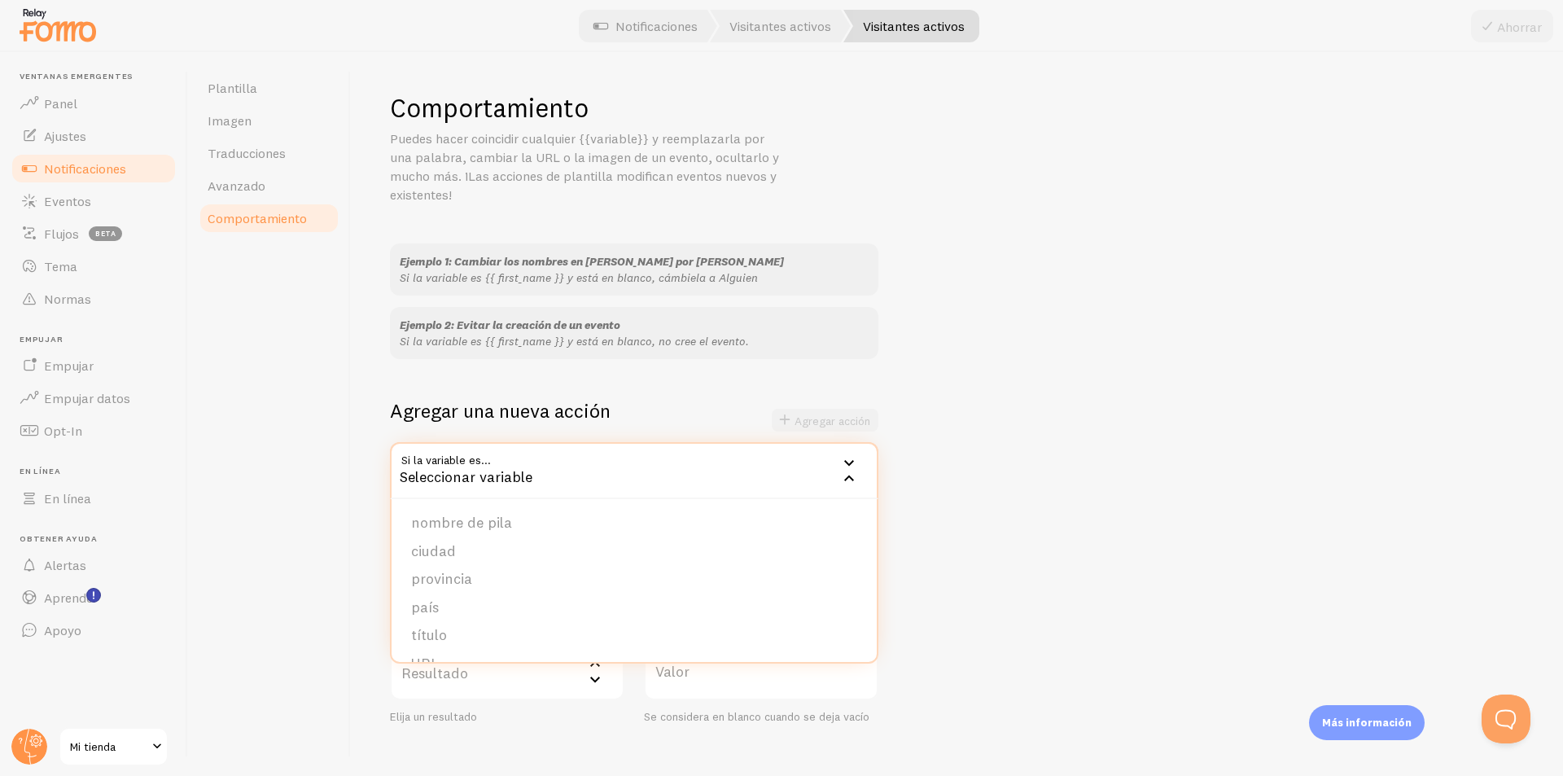
click at [339, 404] on div "Plantilla Imagen Traducciones Avanzado Comportamiento" at bounding box center [269, 414] width 163 height 724
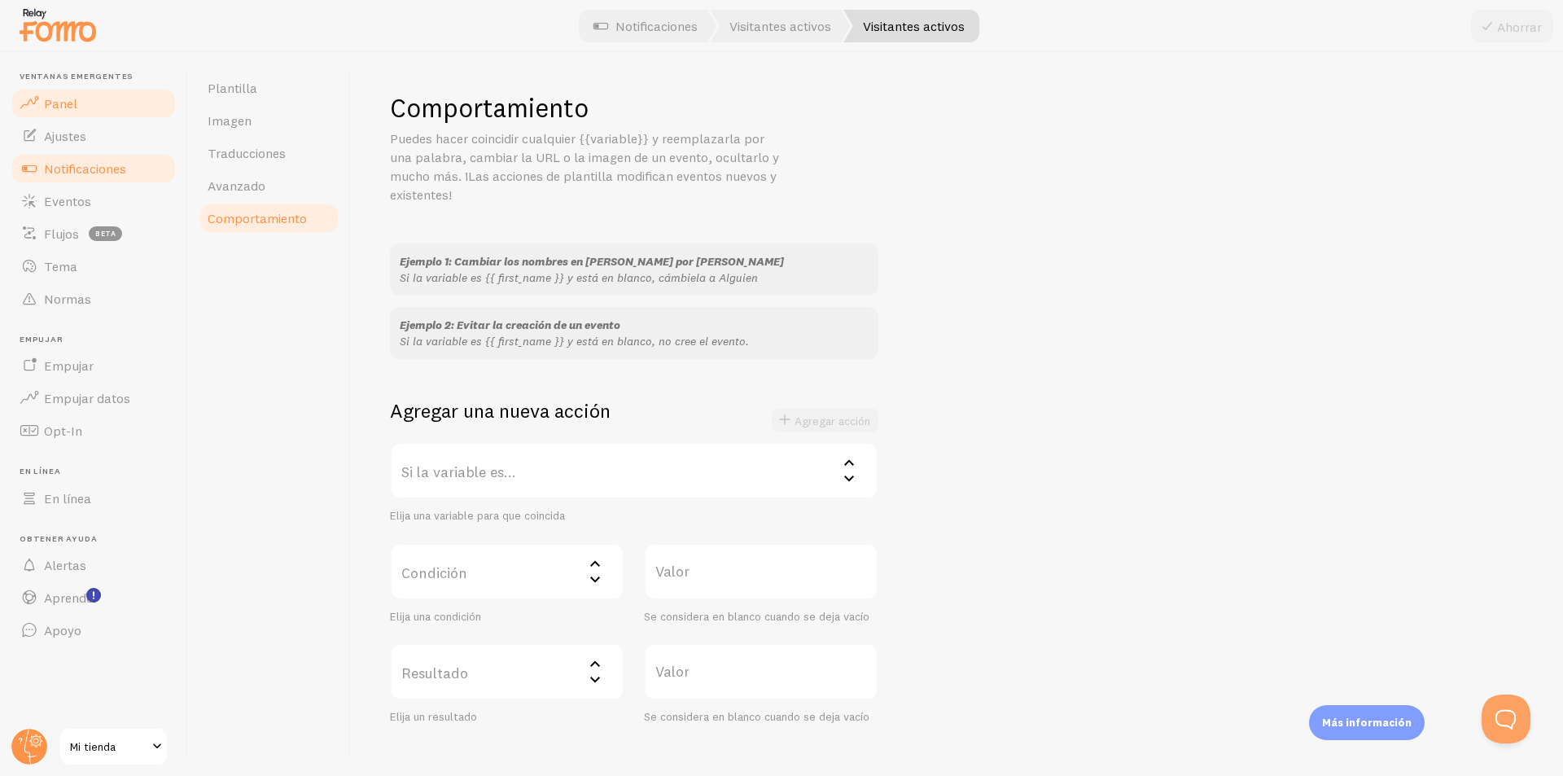
click at [71, 98] on font "Panel" at bounding box center [60, 103] width 33 height 16
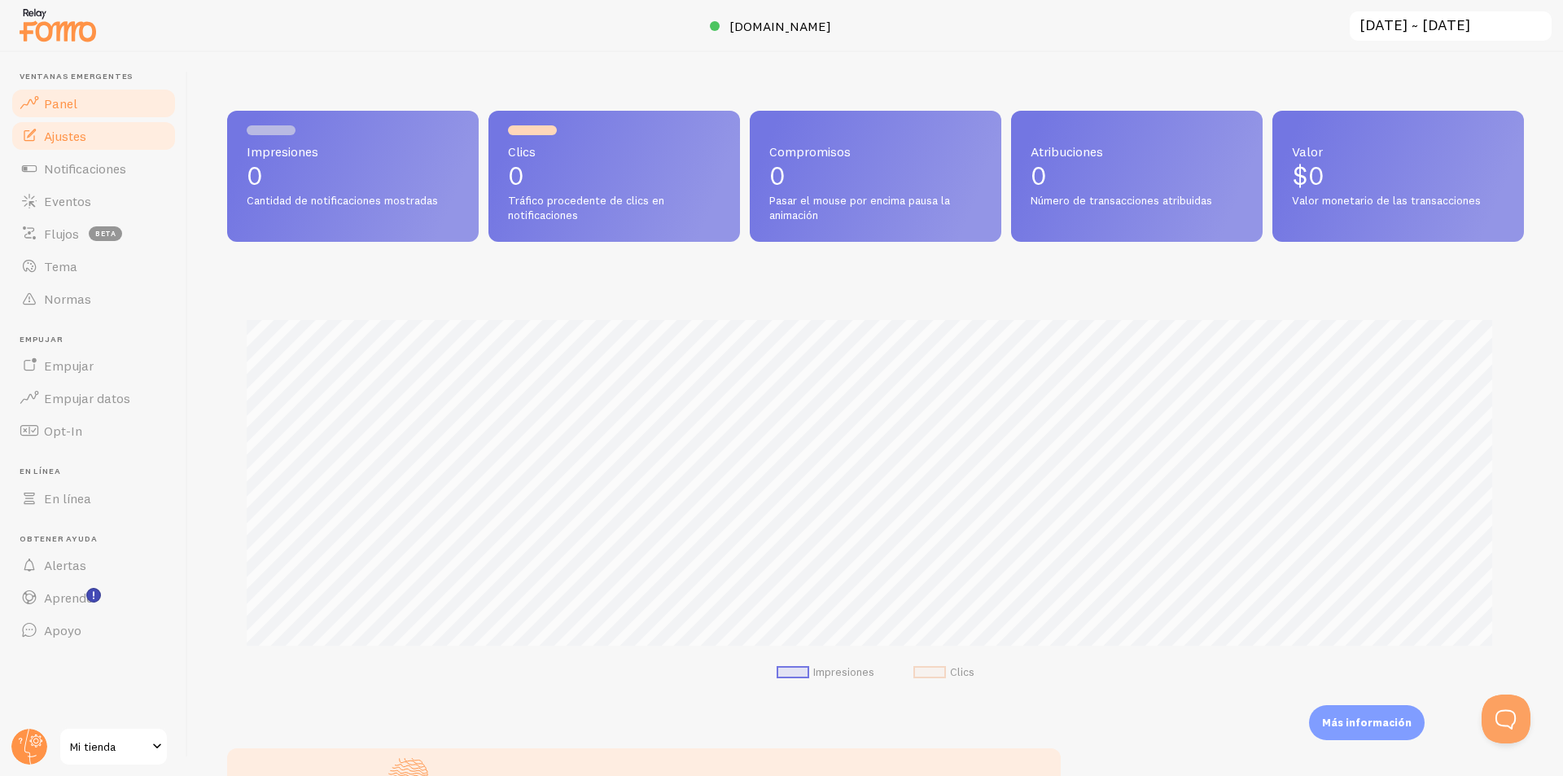
click at [67, 125] on link "Ajustes" at bounding box center [94, 136] width 168 height 33
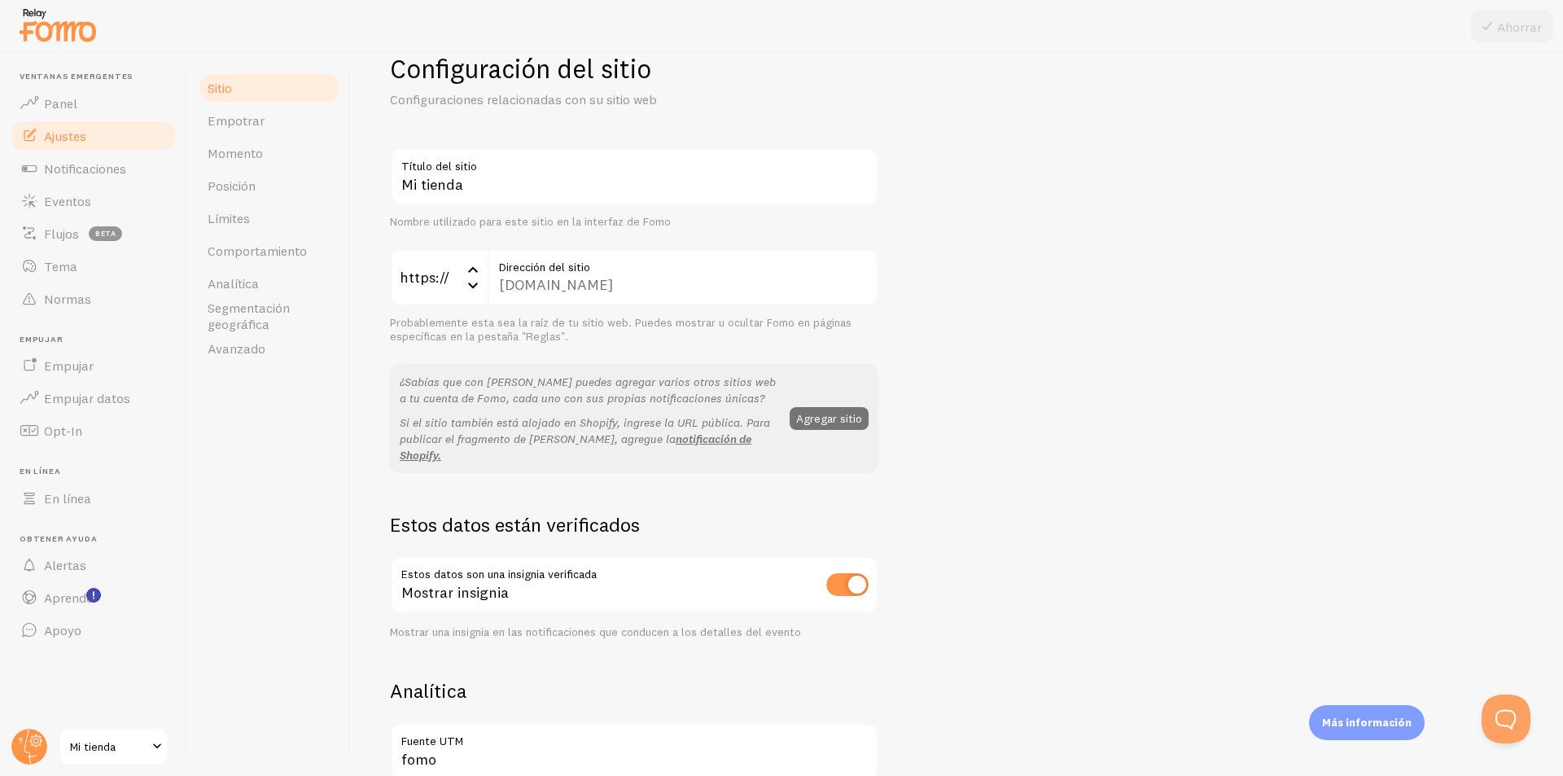
scroll to position [326, 0]
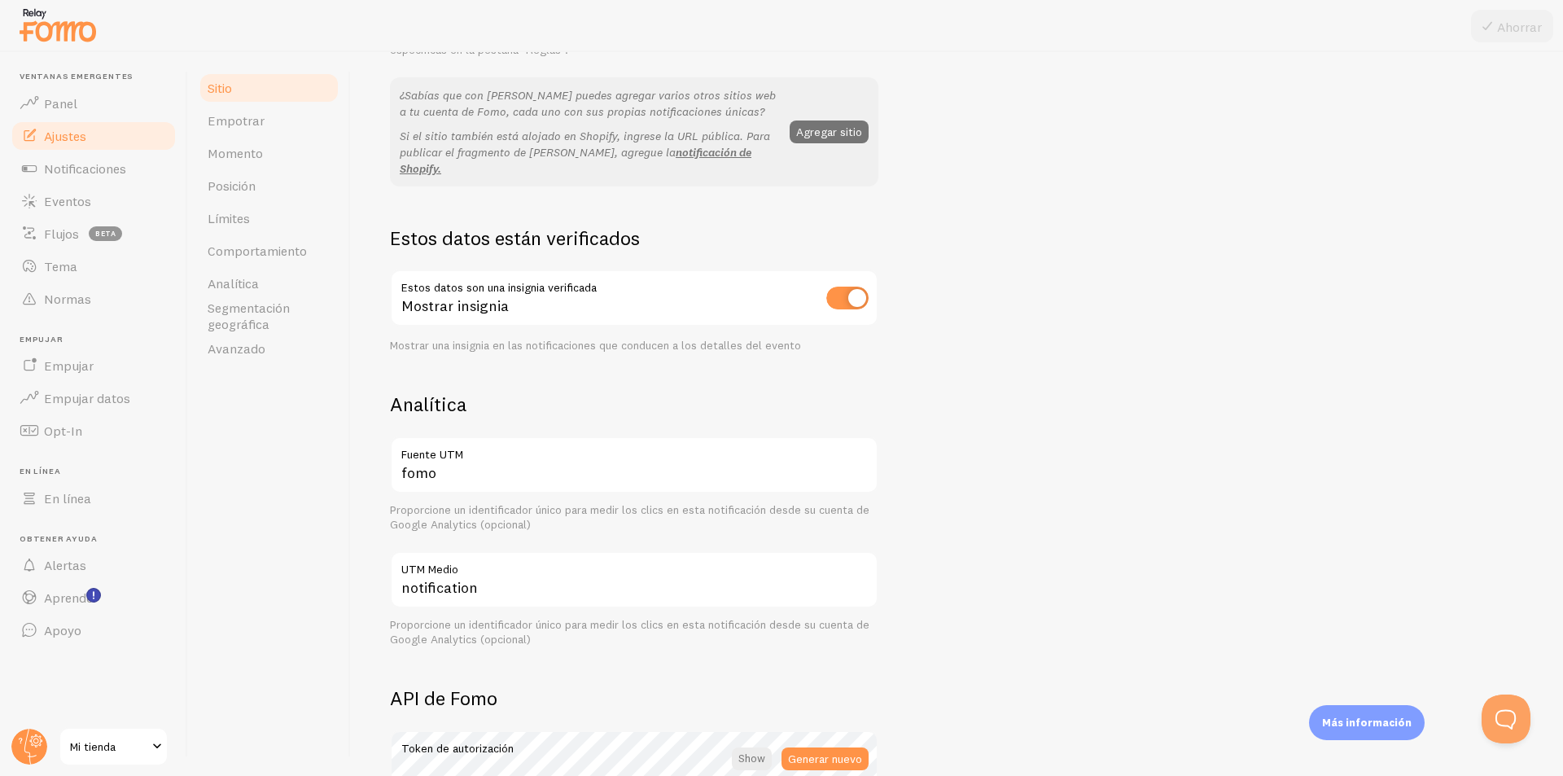
click at [779, 287] on input "checkbox" at bounding box center [847, 298] width 42 height 23
checkbox input "false"
click at [248, 125] on font "Empotrar" at bounding box center [236, 120] width 57 height 16
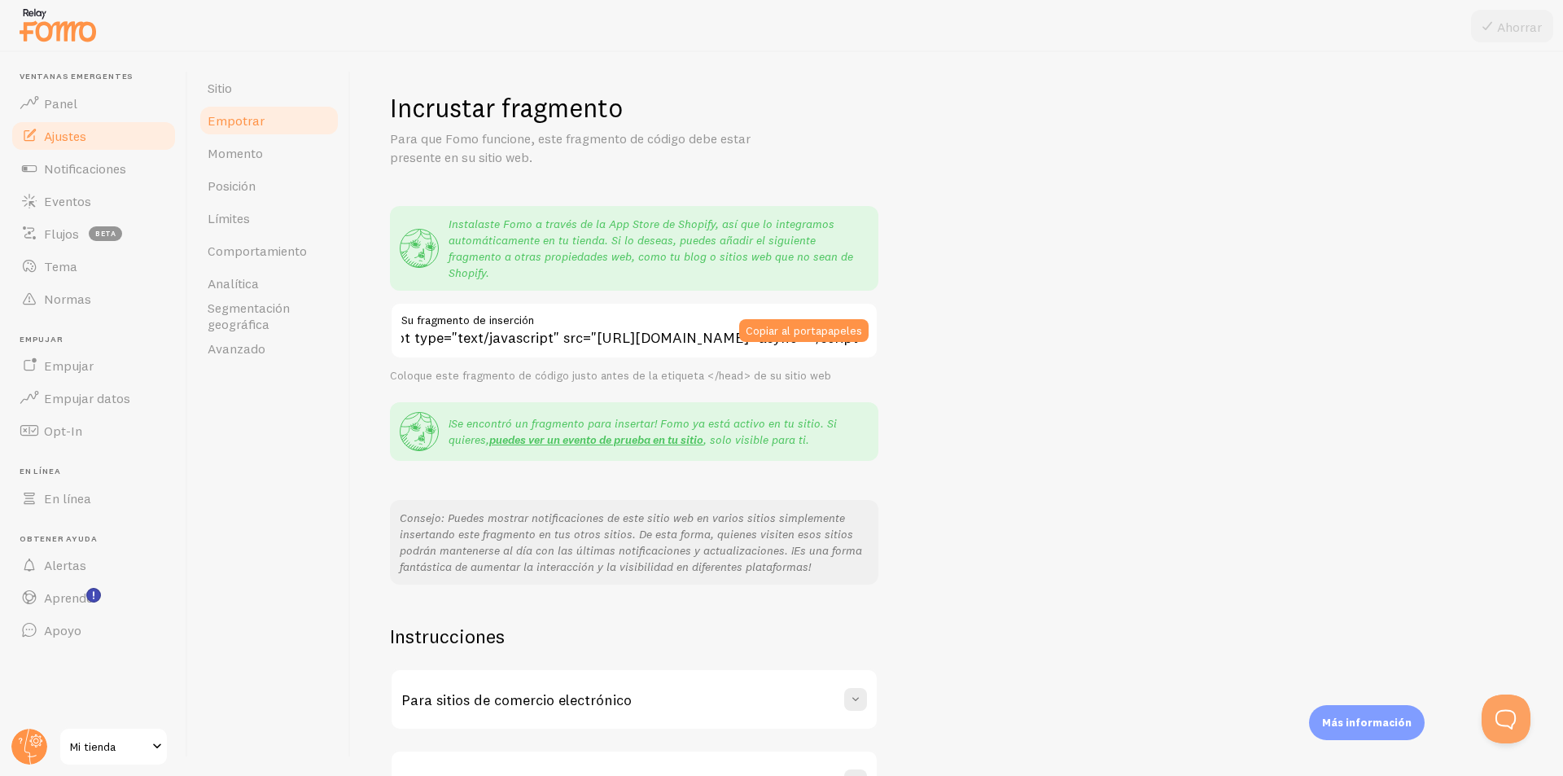
scroll to position [0, 304]
drag, startPoint x: 603, startPoint y: 321, endPoint x: 997, endPoint y: 377, distance: 397.9
click at [779, 373] on div "Incrustar fragmento Para que Fomo funcione, este fragmento de código debe estar…" at bounding box center [957, 451] width 1134 height 720
click at [779, 379] on div "Incrustar fragmento Para que Fomo funcione, este fragmento de código debe estar…" at bounding box center [957, 451] width 1134 height 720
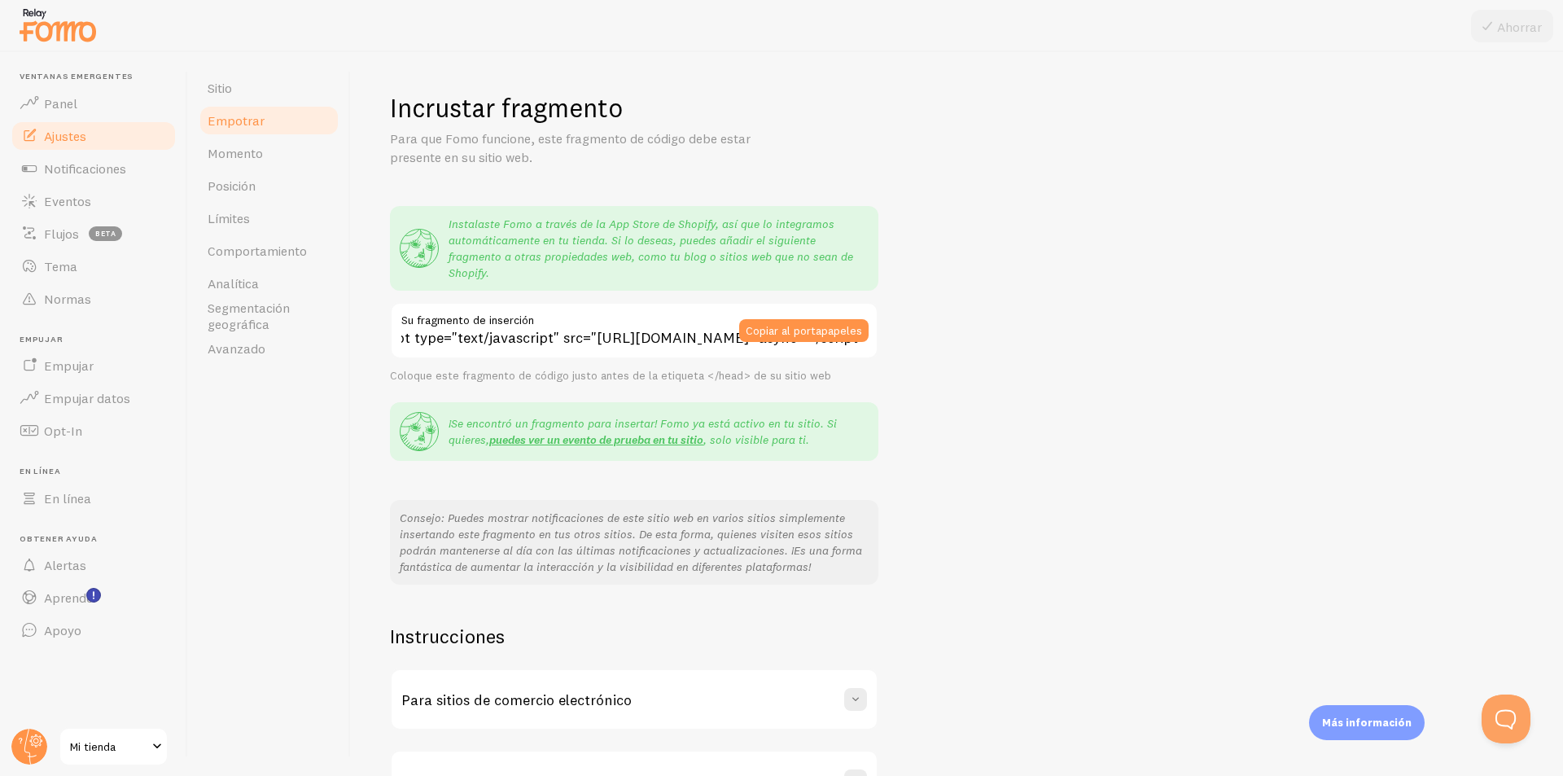
scroll to position [0, 304]
drag, startPoint x: 551, startPoint y: 331, endPoint x: 1081, endPoint y: 393, distance: 533.5
click at [779, 387] on div "Incrustar fragmento Para que Fomo funcione, este fragmento de código debe estar…" at bounding box center [957, 451] width 1134 height 720
click at [779, 393] on div "Incrustar fragmento Para que Fomo funcione, este fragmento de código debe estar…" at bounding box center [957, 451] width 1134 height 720
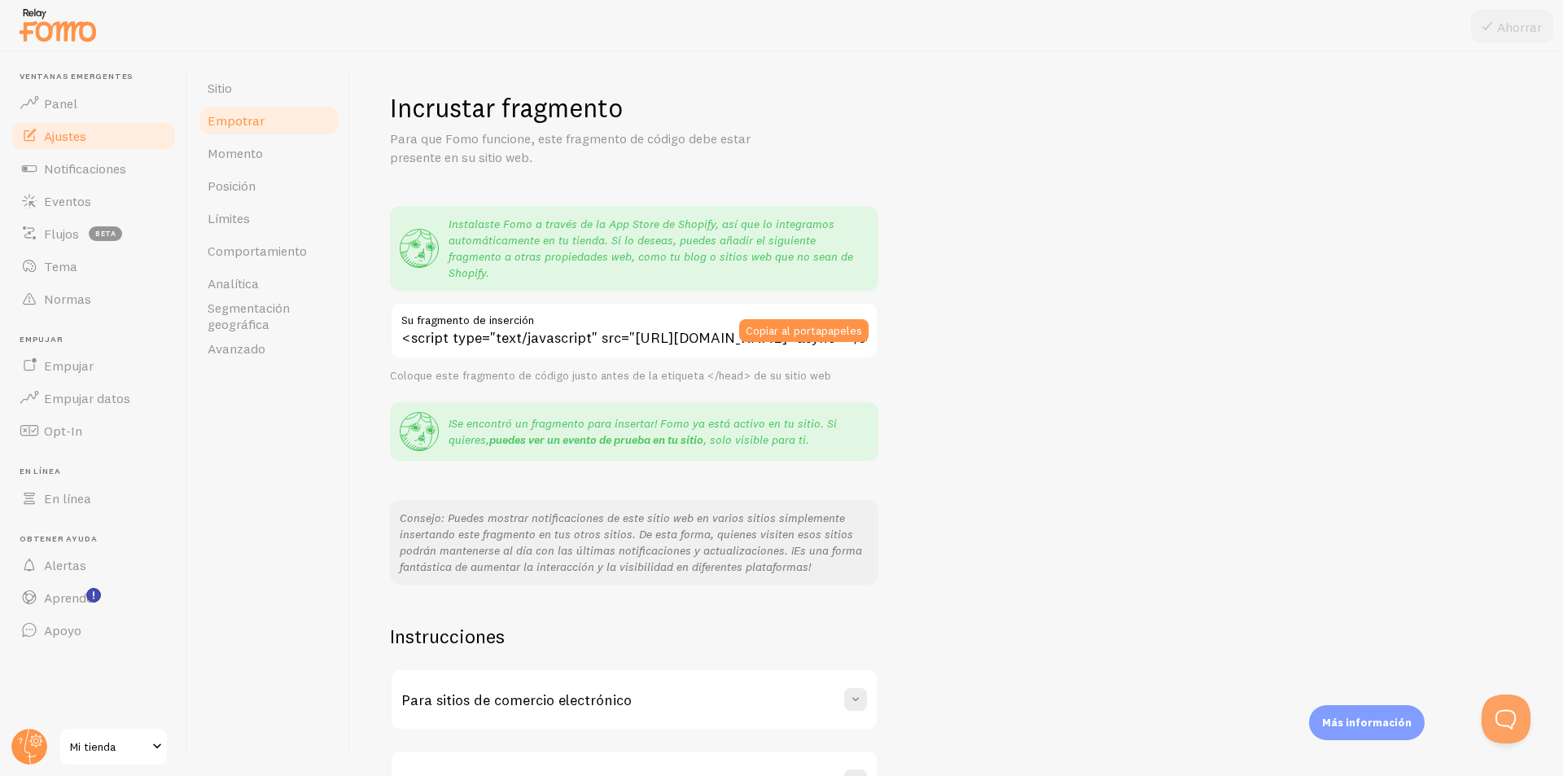
click at [635, 432] on font "puedes ver un evento de prueba en tu sitio" at bounding box center [596, 439] width 214 height 15
click at [567, 402] on div "¡Se encontró un fragmento para insertar! Fomo ya está activo en tu sitio. Si qu…" at bounding box center [634, 431] width 488 height 59
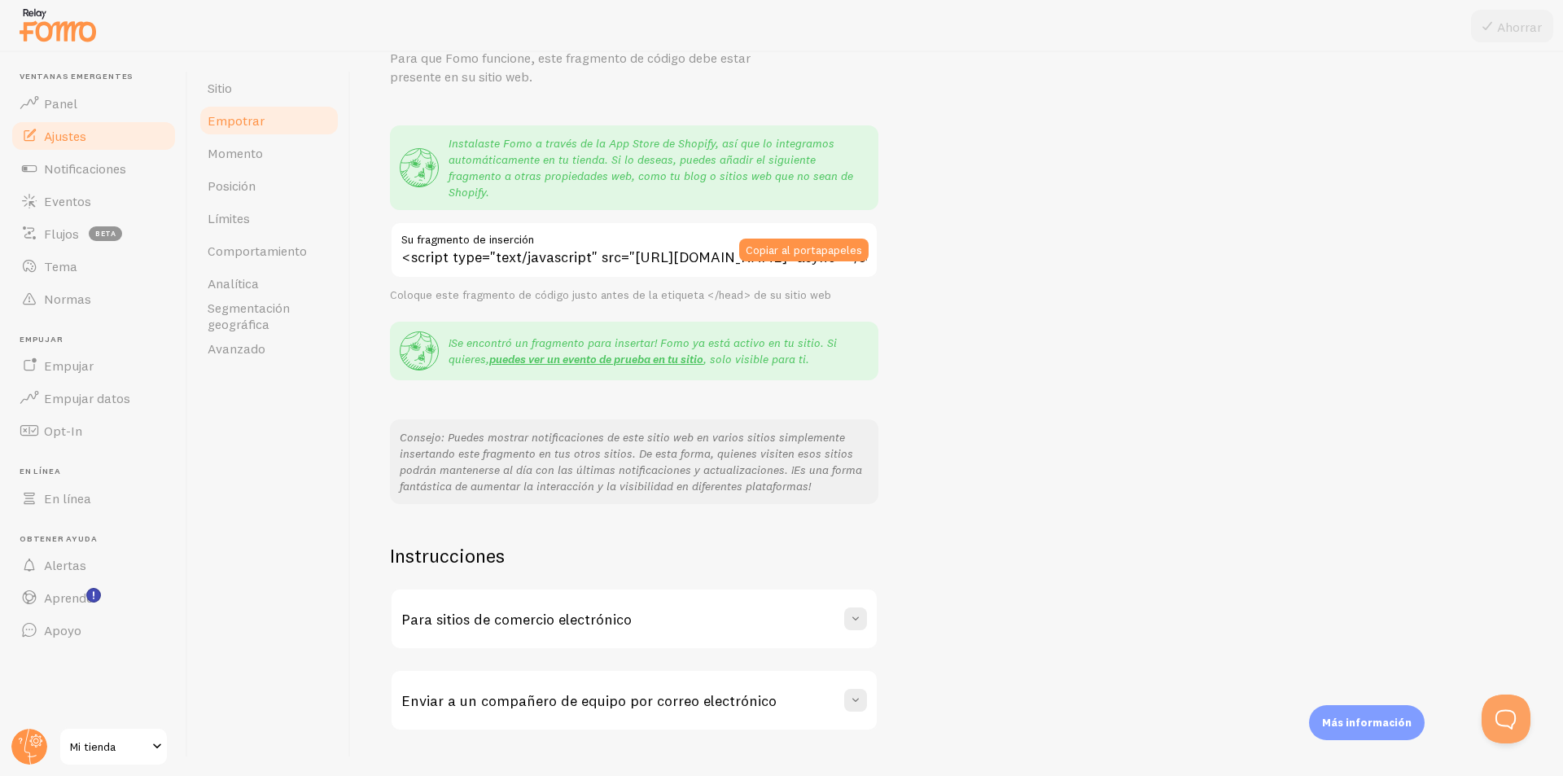
scroll to position [98, 0]
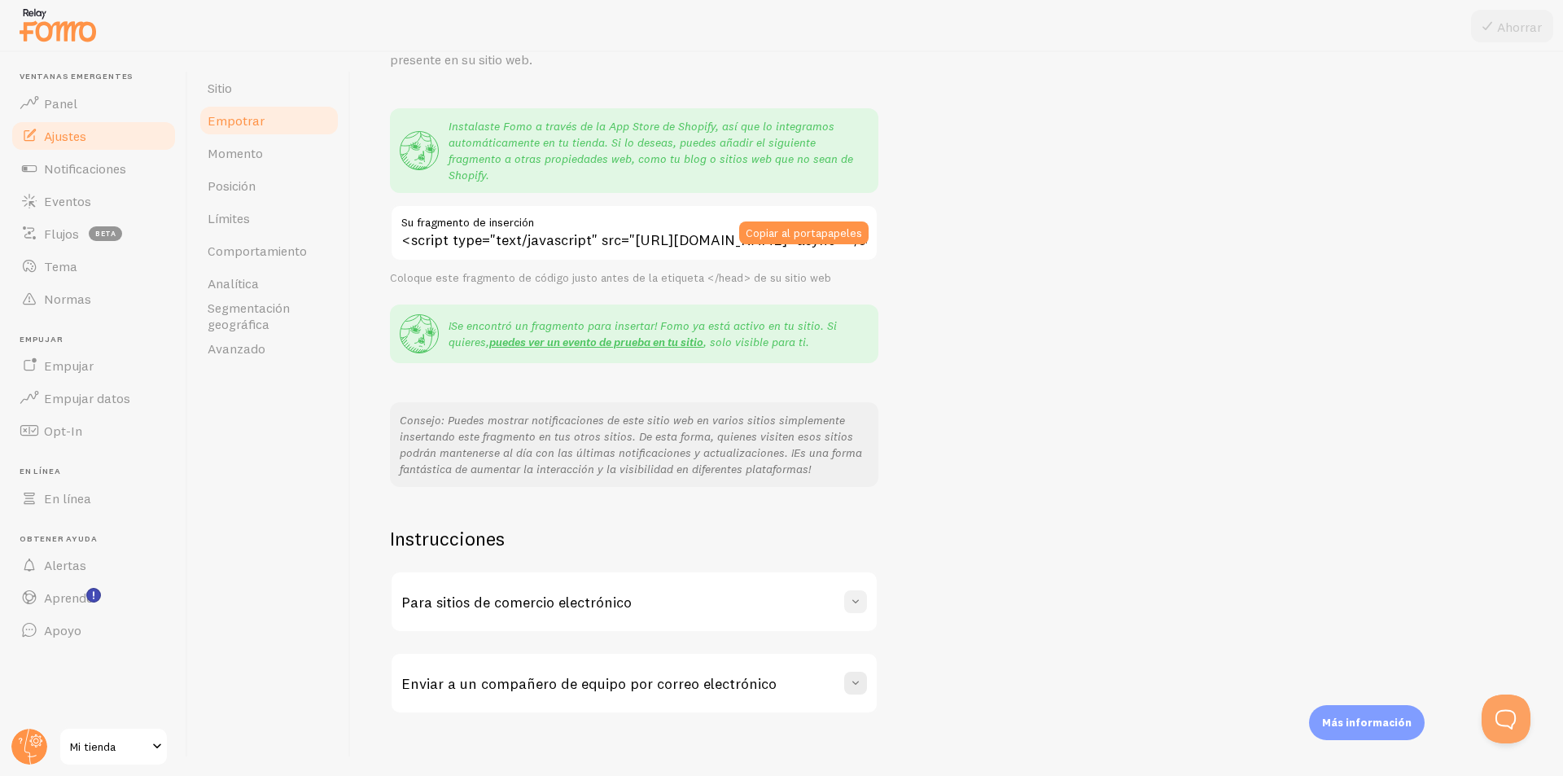
click at [779, 593] on span at bounding box center [855, 601] width 16 height 16
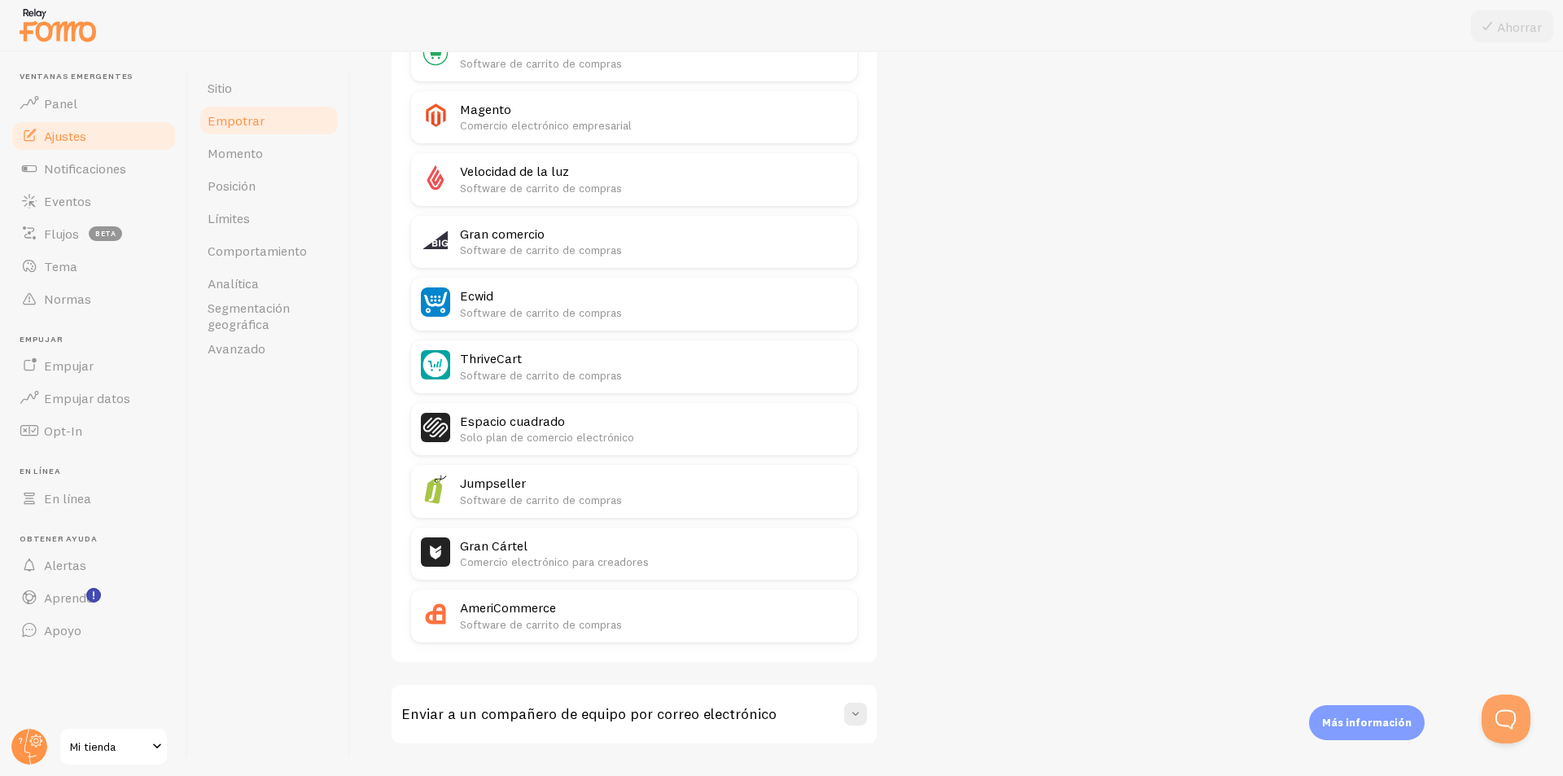
scroll to position [948, 0]
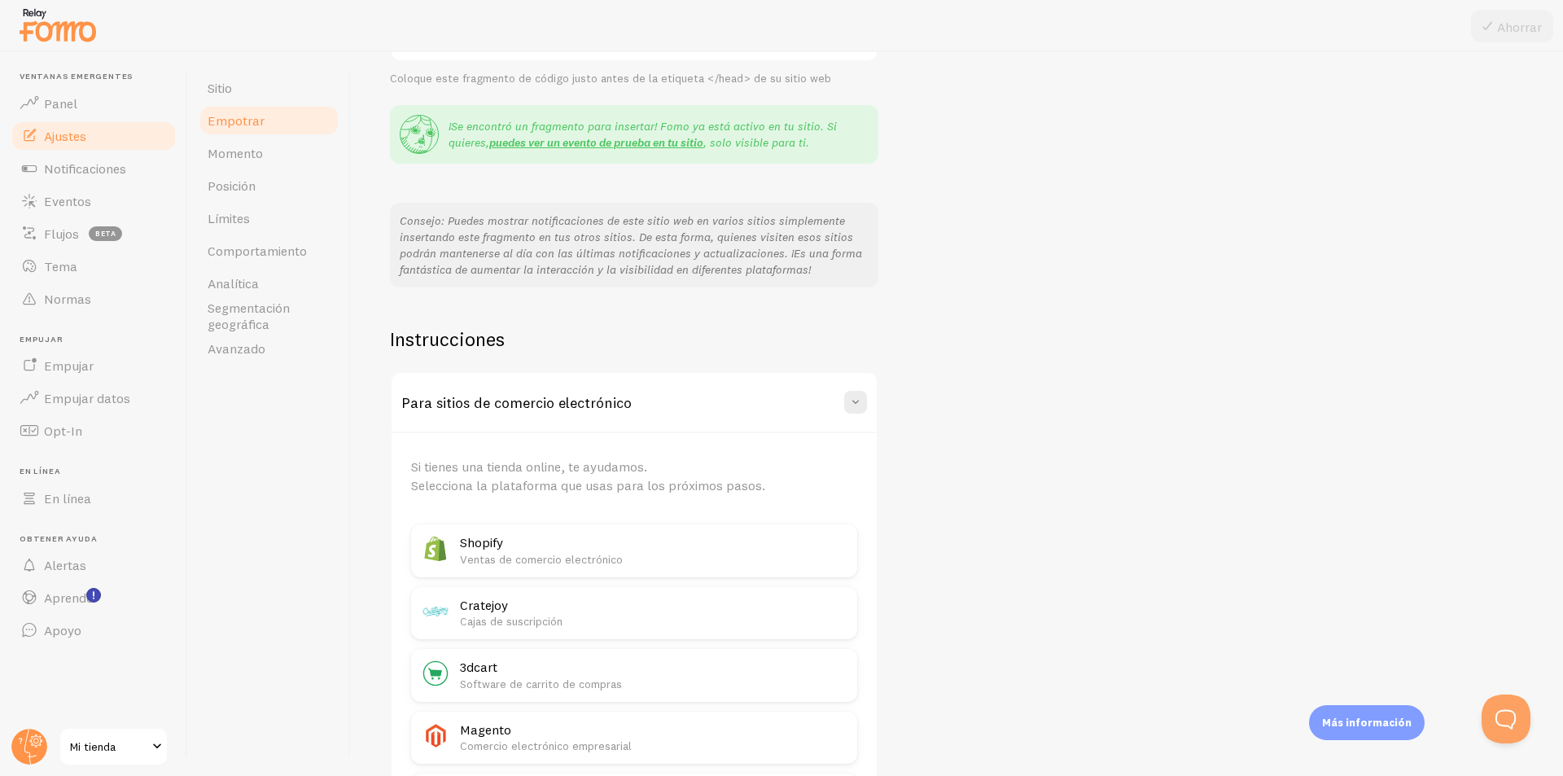
click at [510, 397] on div "Para sitios de comercio electrónico" at bounding box center [633, 402] width 485 height 59
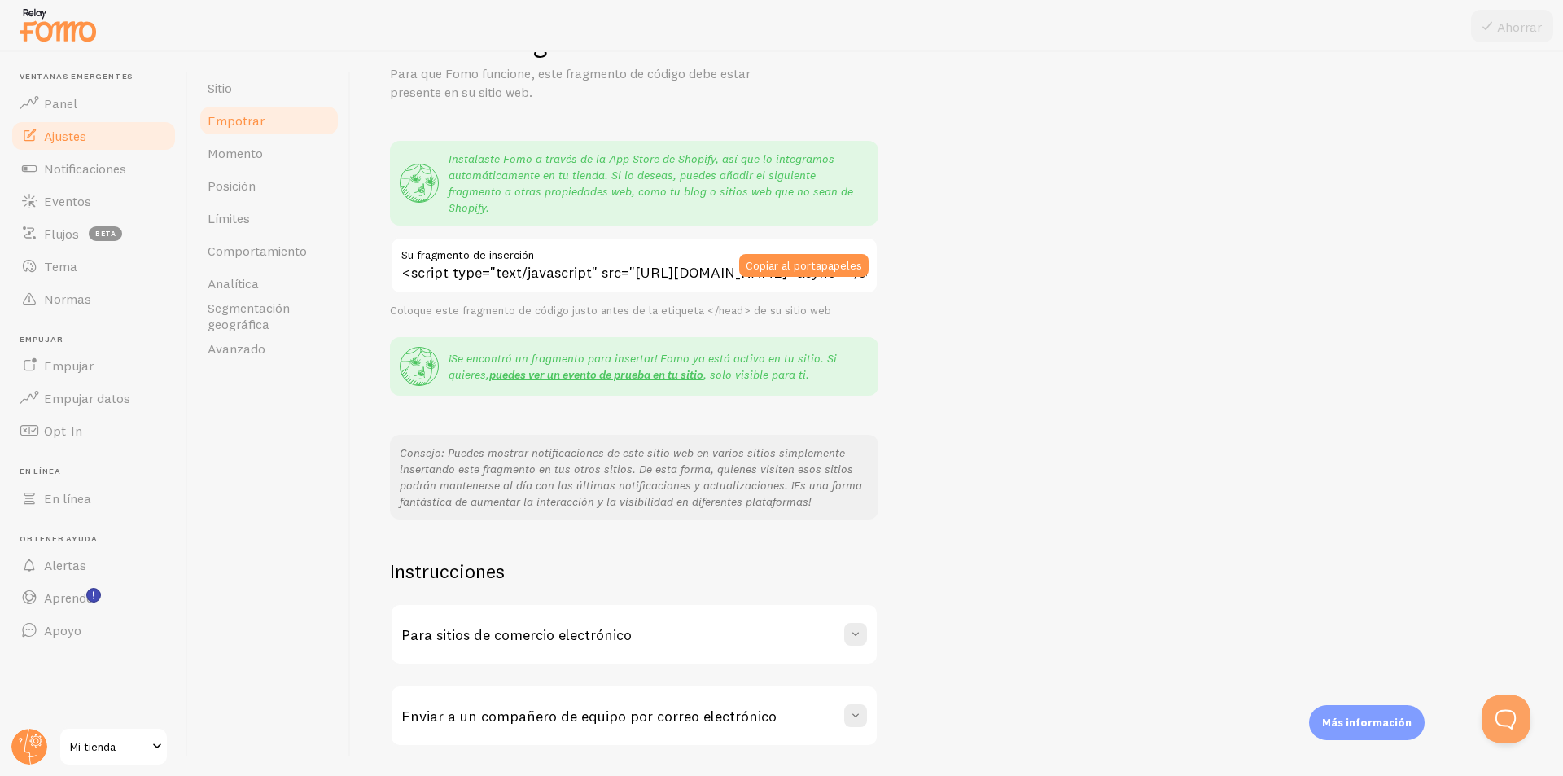
scroll to position [0, 0]
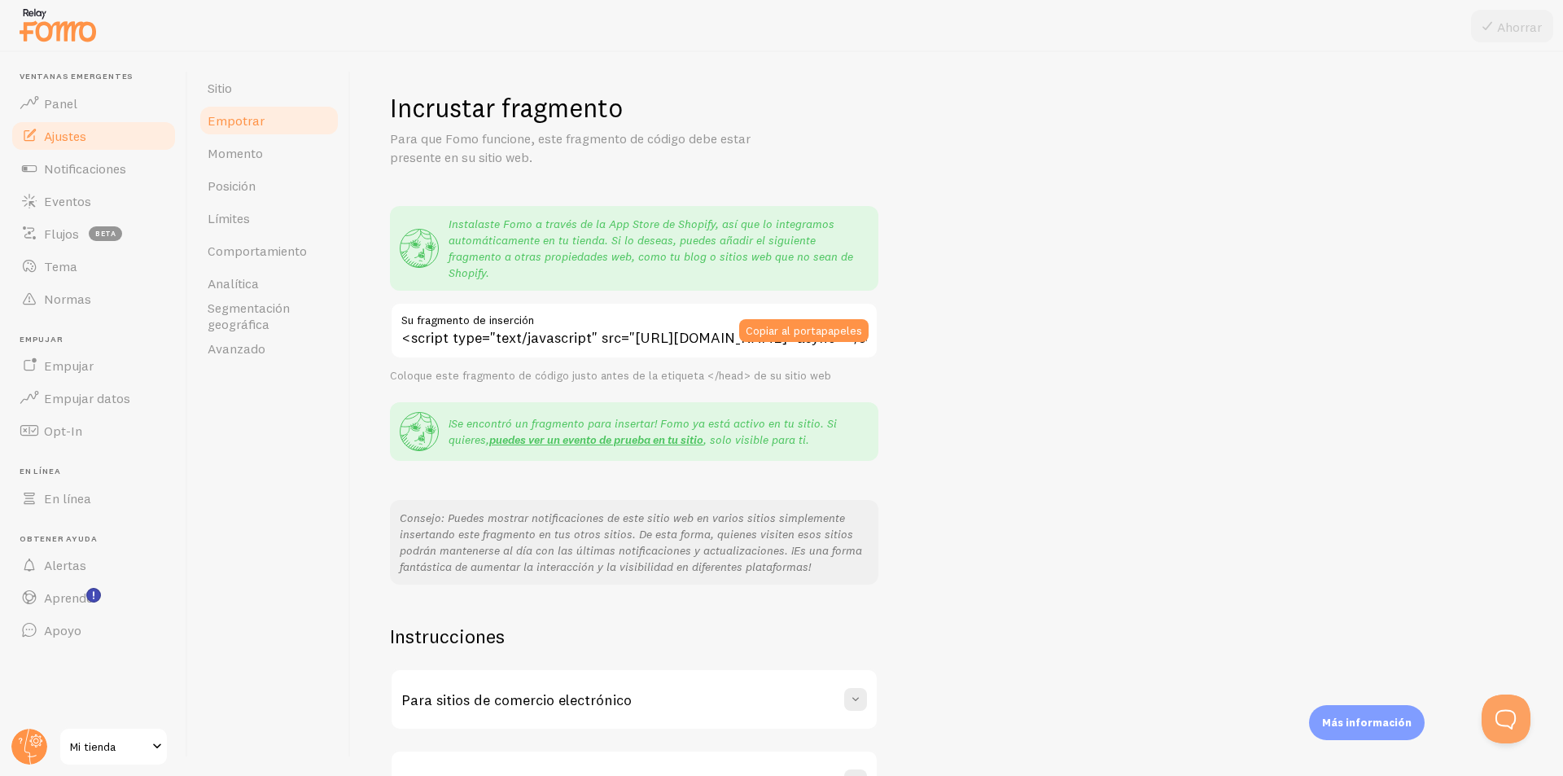
click at [471, 147] on p "Para que Fomo funcione, este fragmento de código debe estar presente en su siti…" at bounding box center [585, 147] width 391 height 37
click at [266, 144] on link "Momento" at bounding box center [269, 153] width 142 height 33
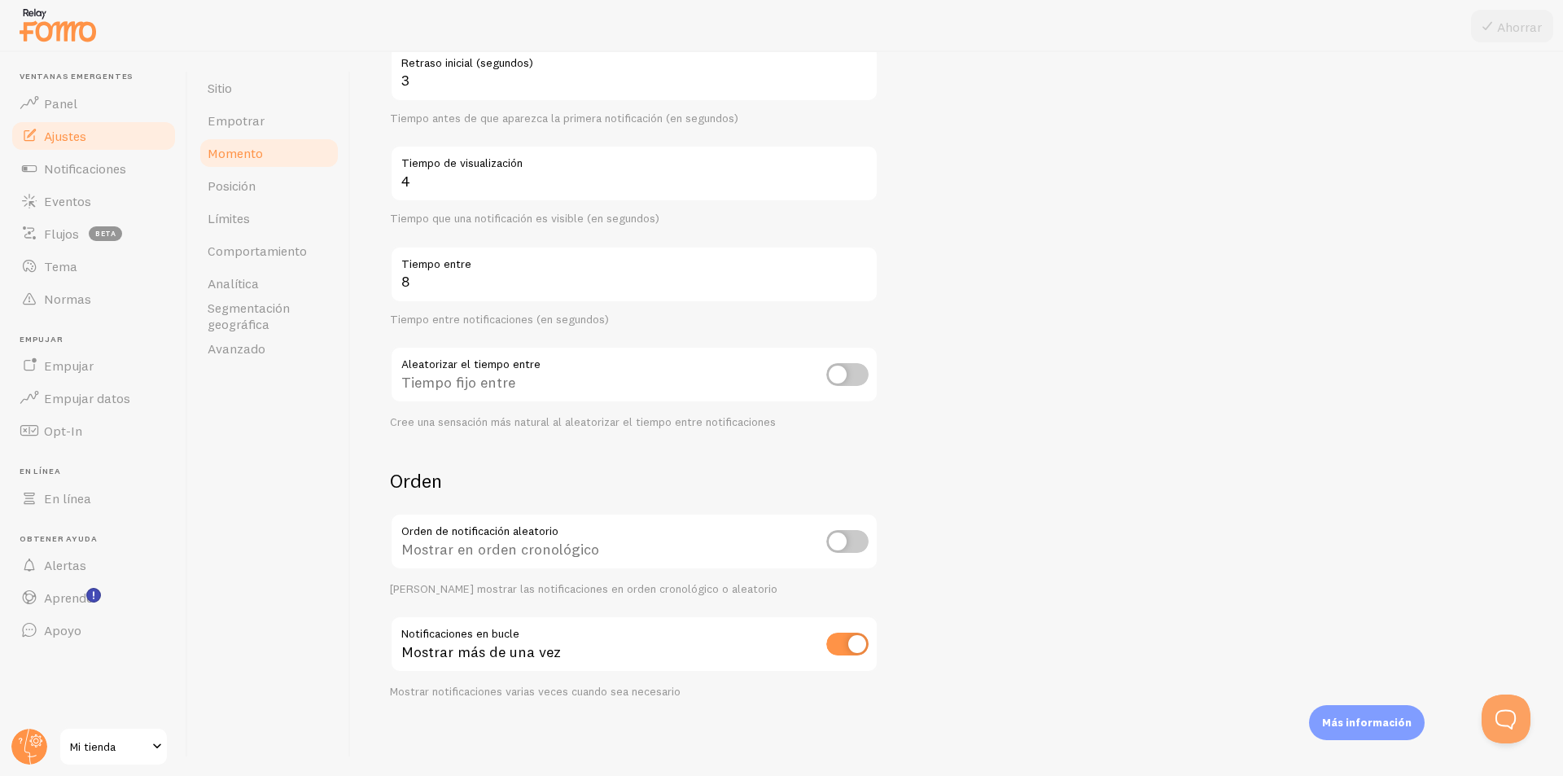
scroll to position [188, 0]
click at [256, 177] on link "Posición" at bounding box center [269, 185] width 142 height 33
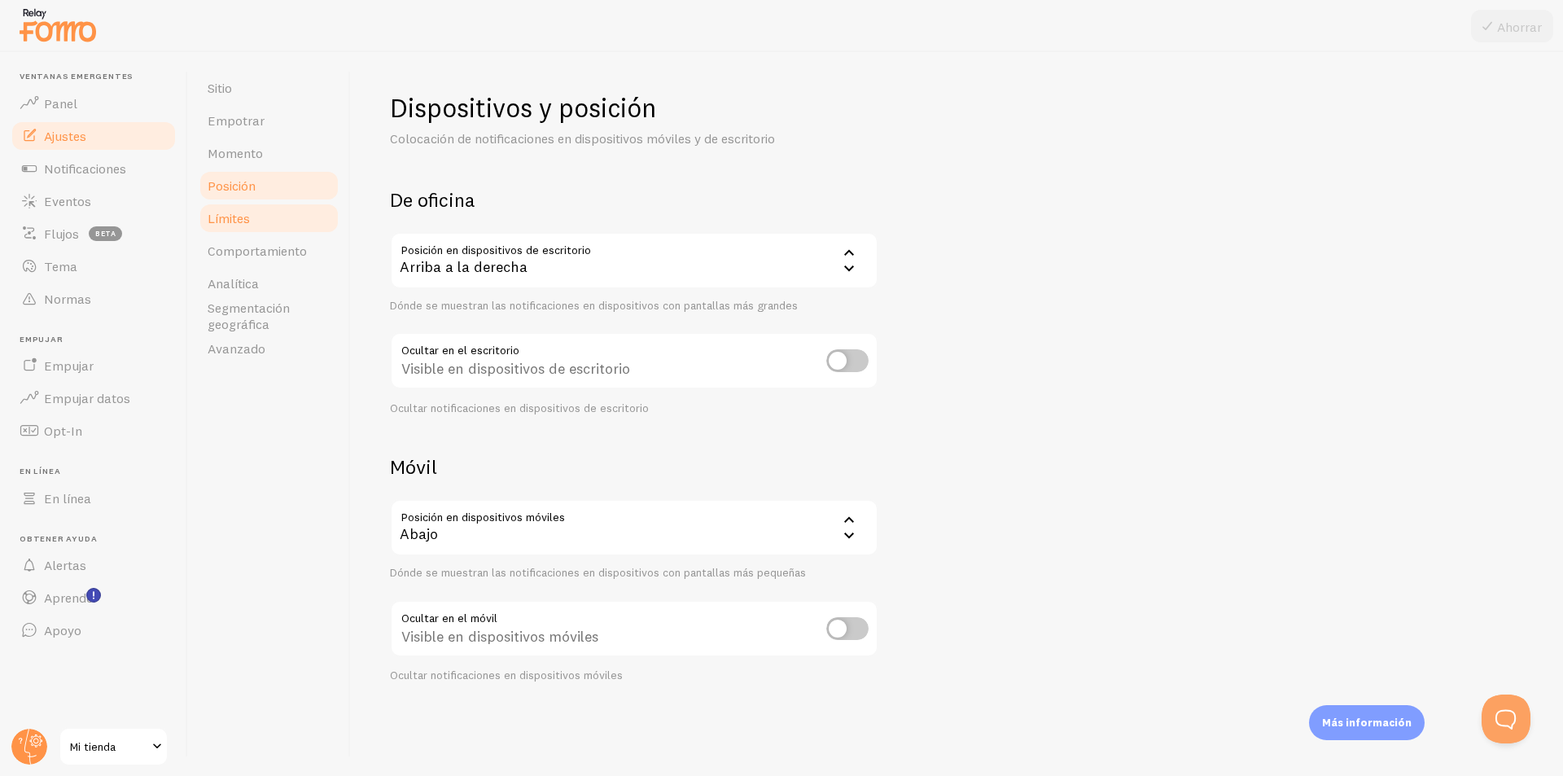
click at [237, 208] on link "Límites" at bounding box center [269, 218] width 142 height 33
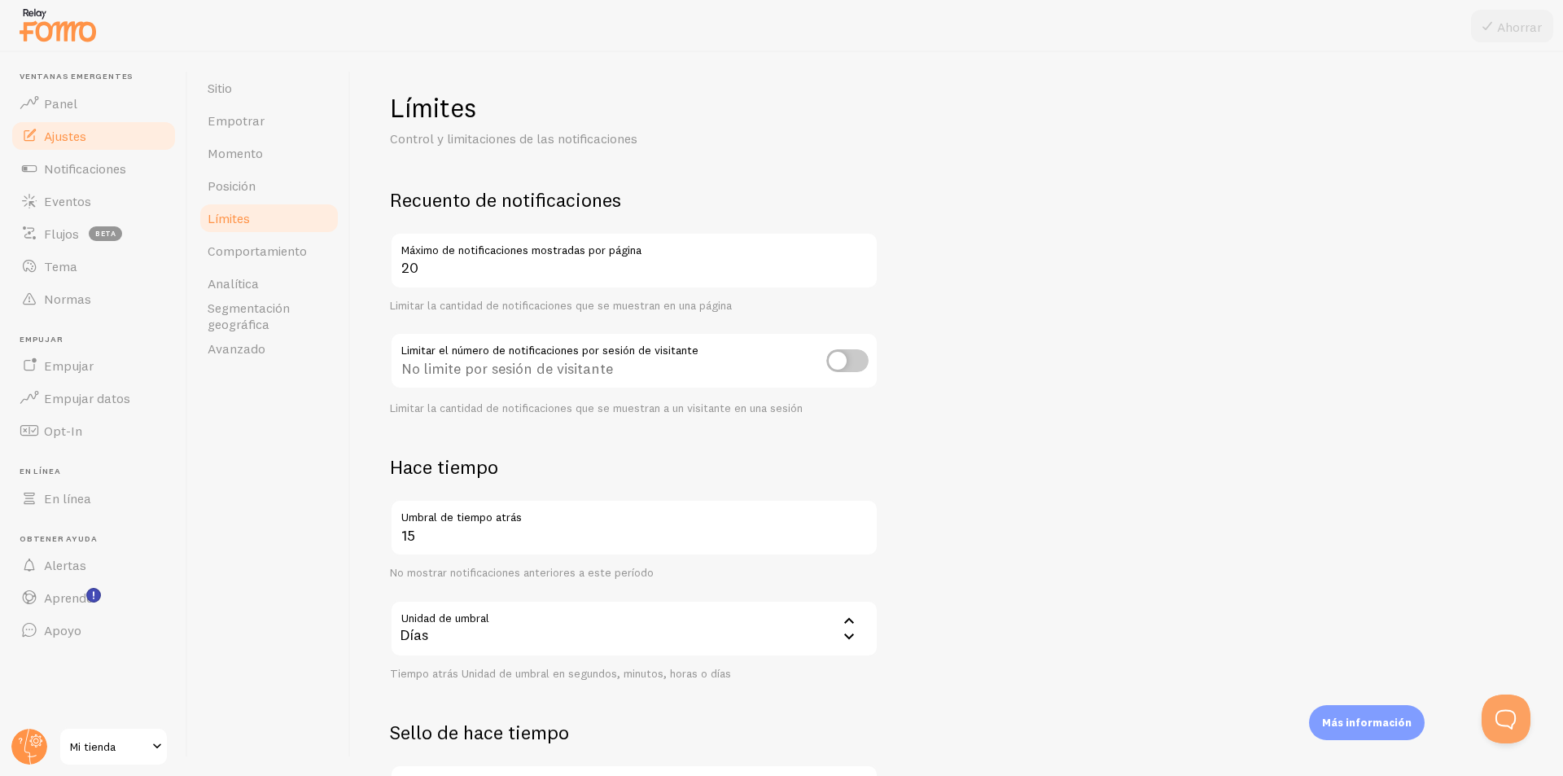
scroll to position [280, 0]
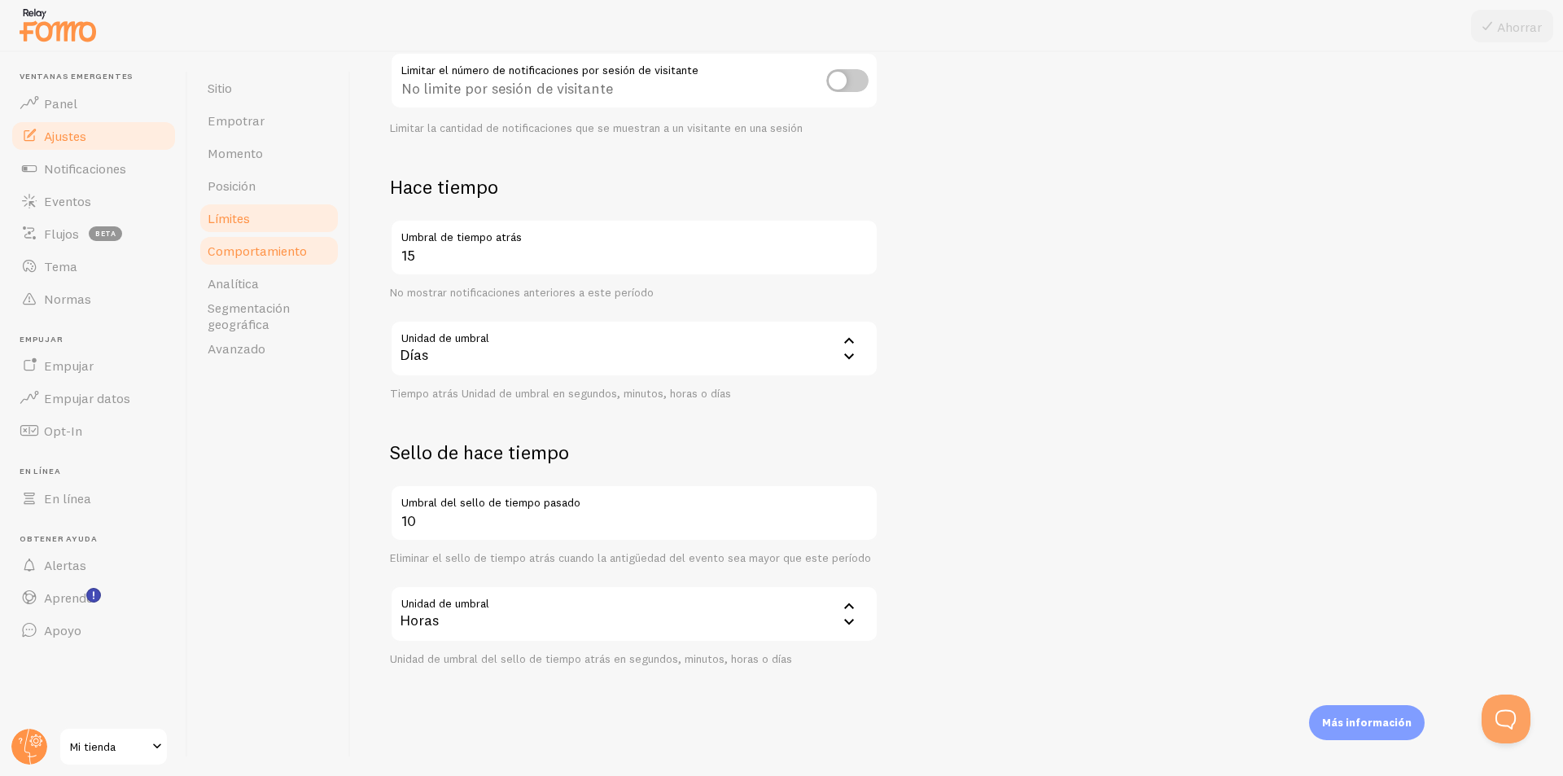
click at [259, 266] on link "Comportamiento" at bounding box center [269, 250] width 142 height 33
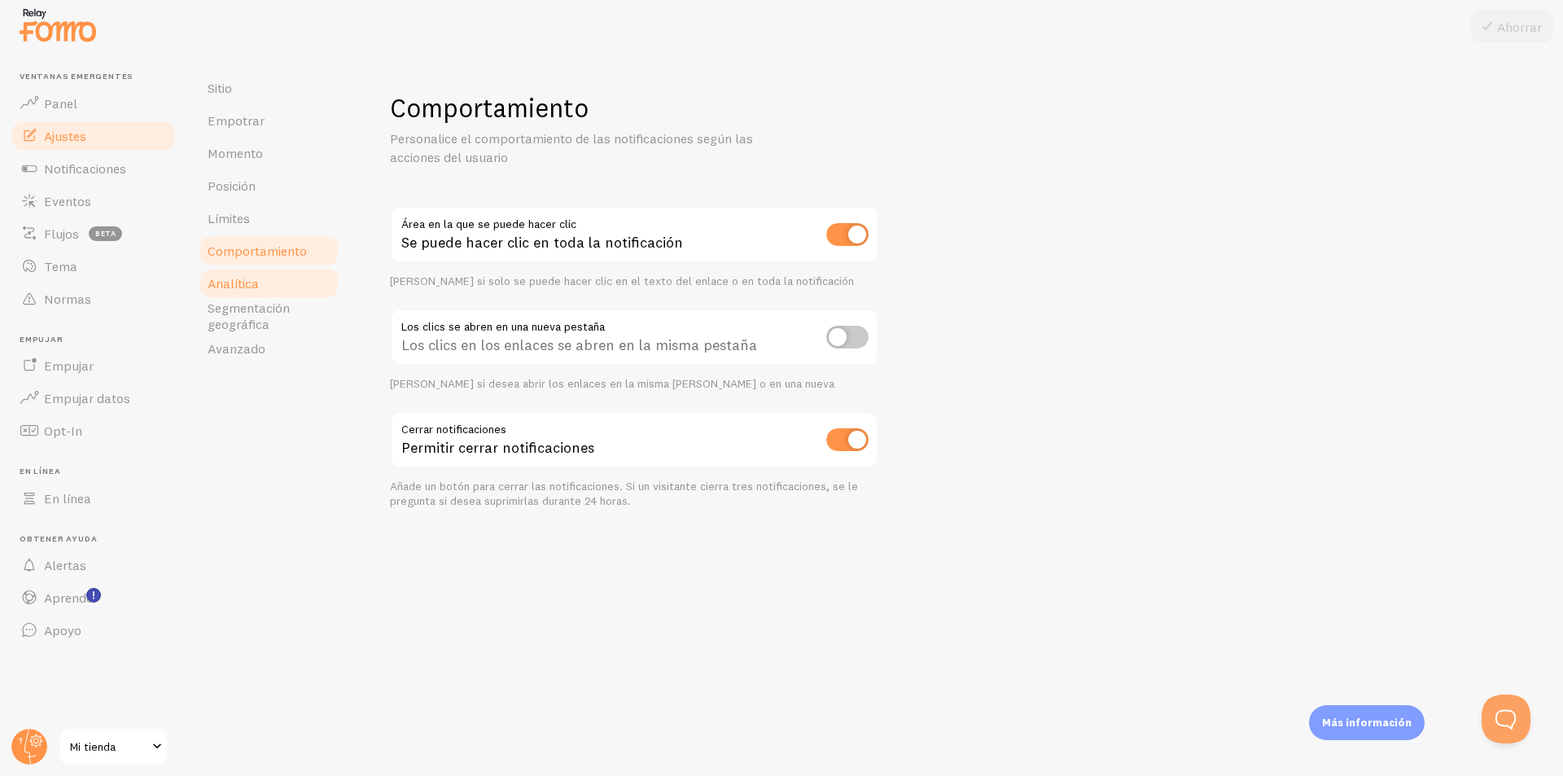
click at [282, 297] on link "Analítica" at bounding box center [269, 283] width 142 height 33
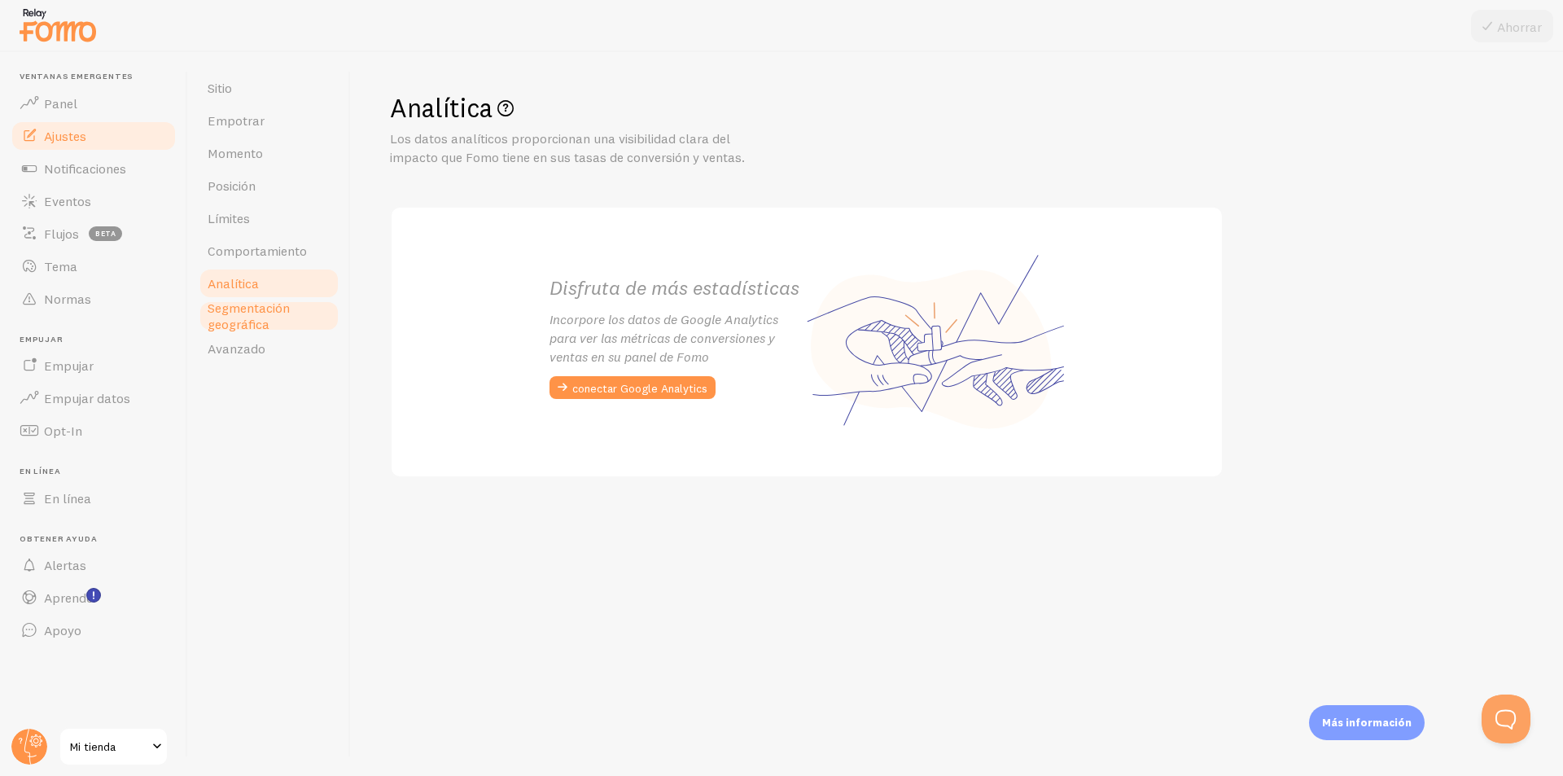
click at [282, 317] on span "Segmentación geográfica" at bounding box center [269, 316] width 123 height 33
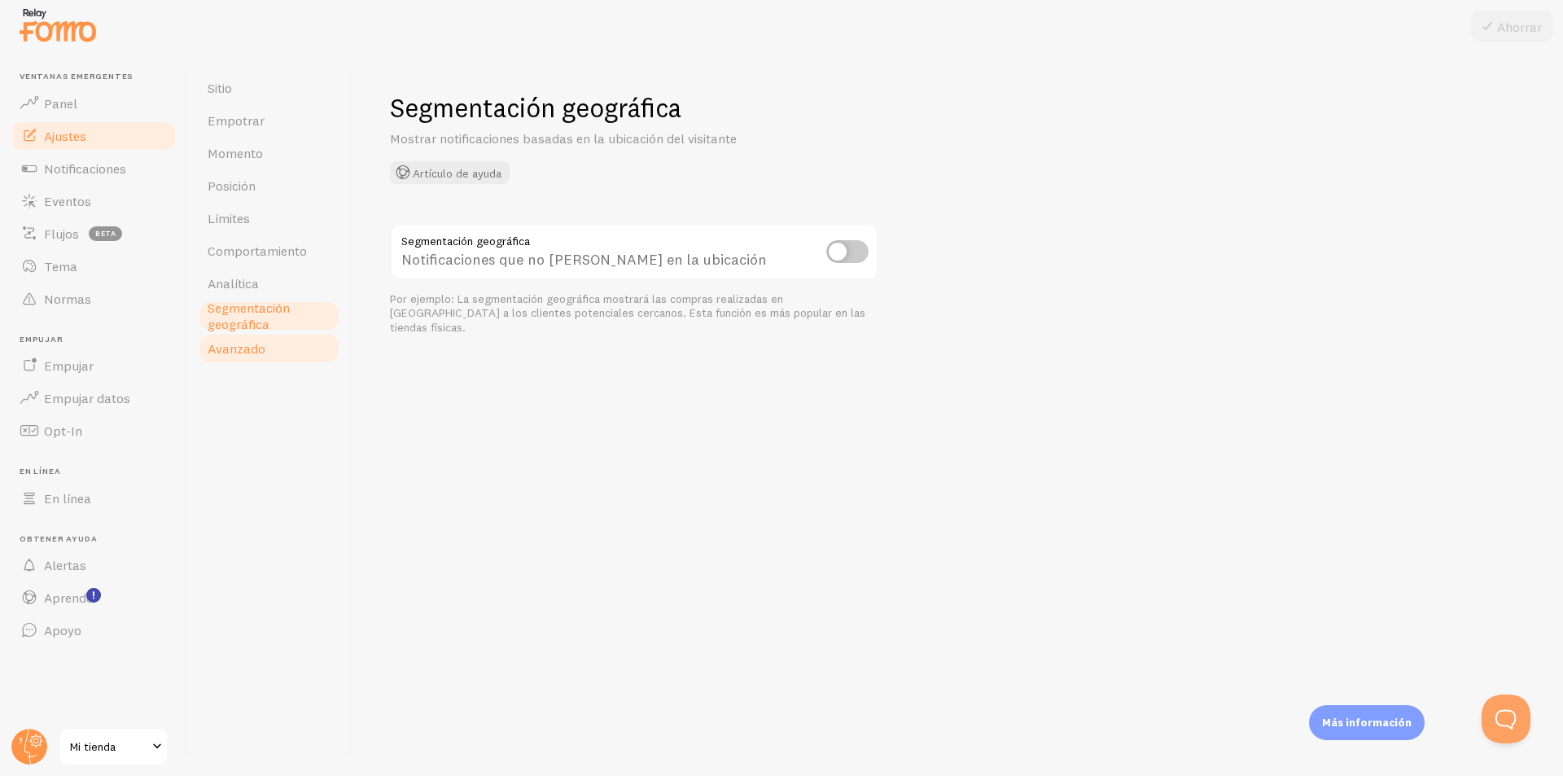
click at [272, 350] on link "Avanzado" at bounding box center [269, 348] width 142 height 33
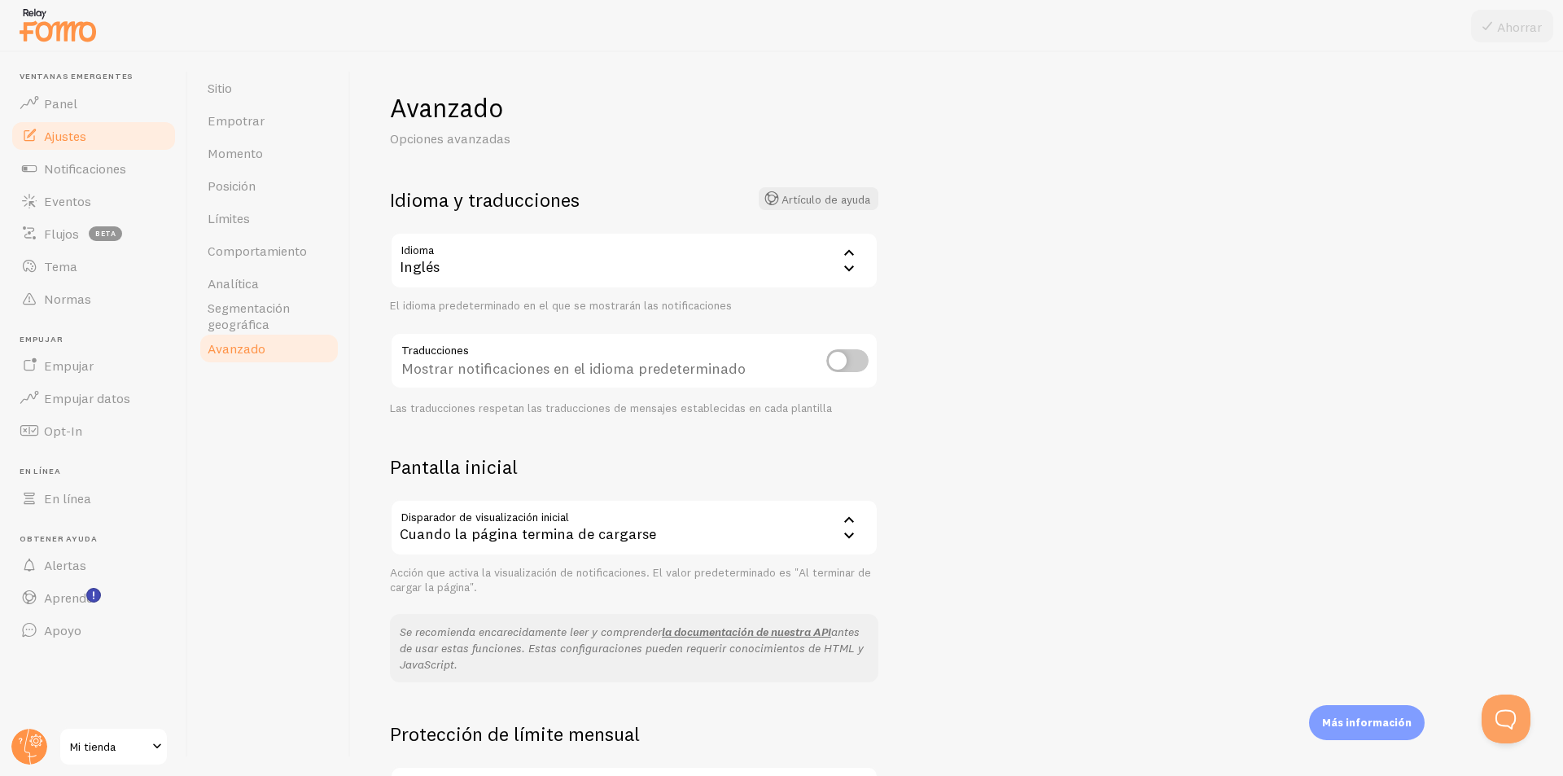
click at [453, 265] on div "Inglés" at bounding box center [634, 260] width 488 height 57
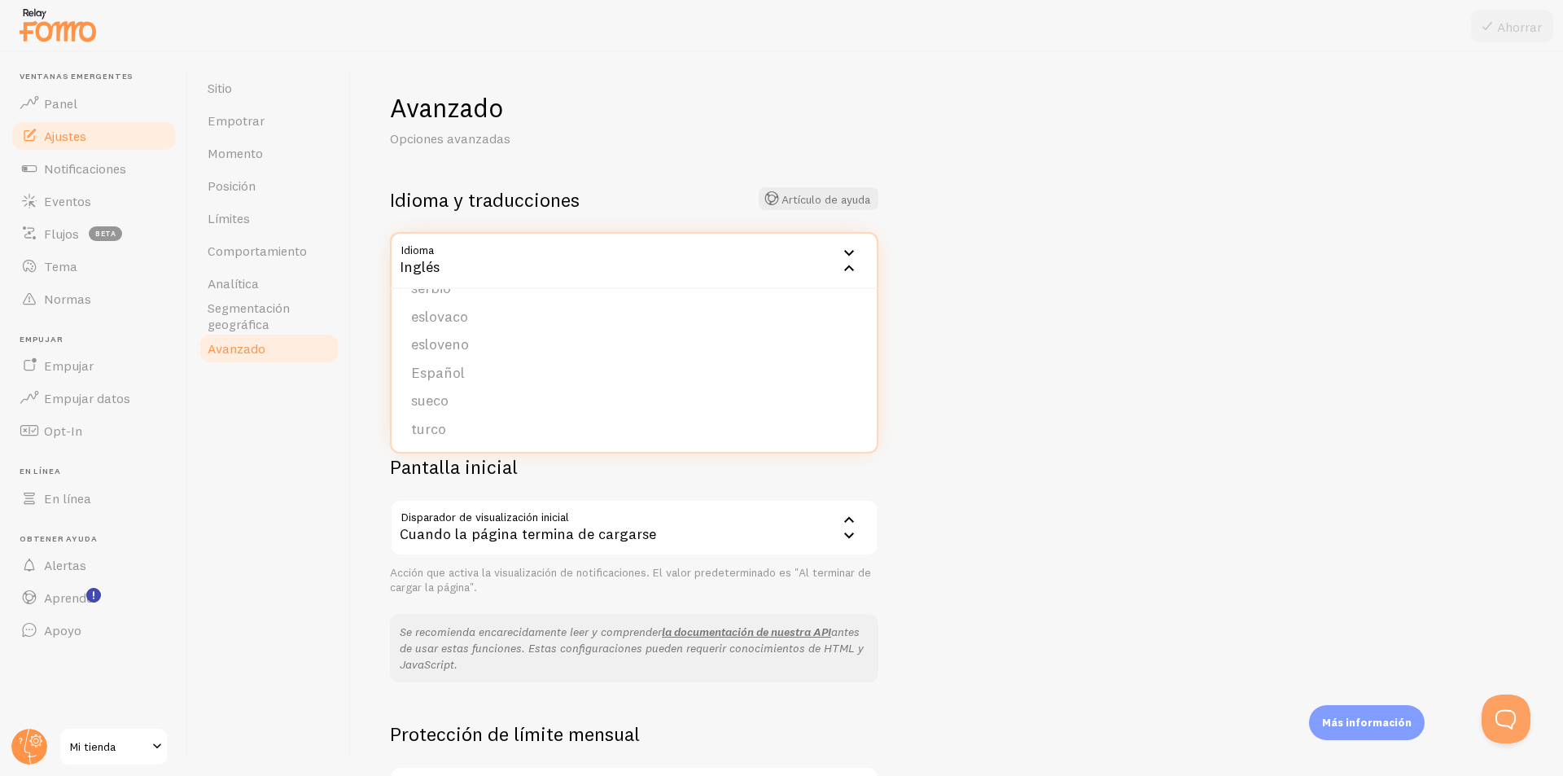
scroll to position [671, 0]
click at [430, 383] on li "Español" at bounding box center [633, 372] width 485 height 28
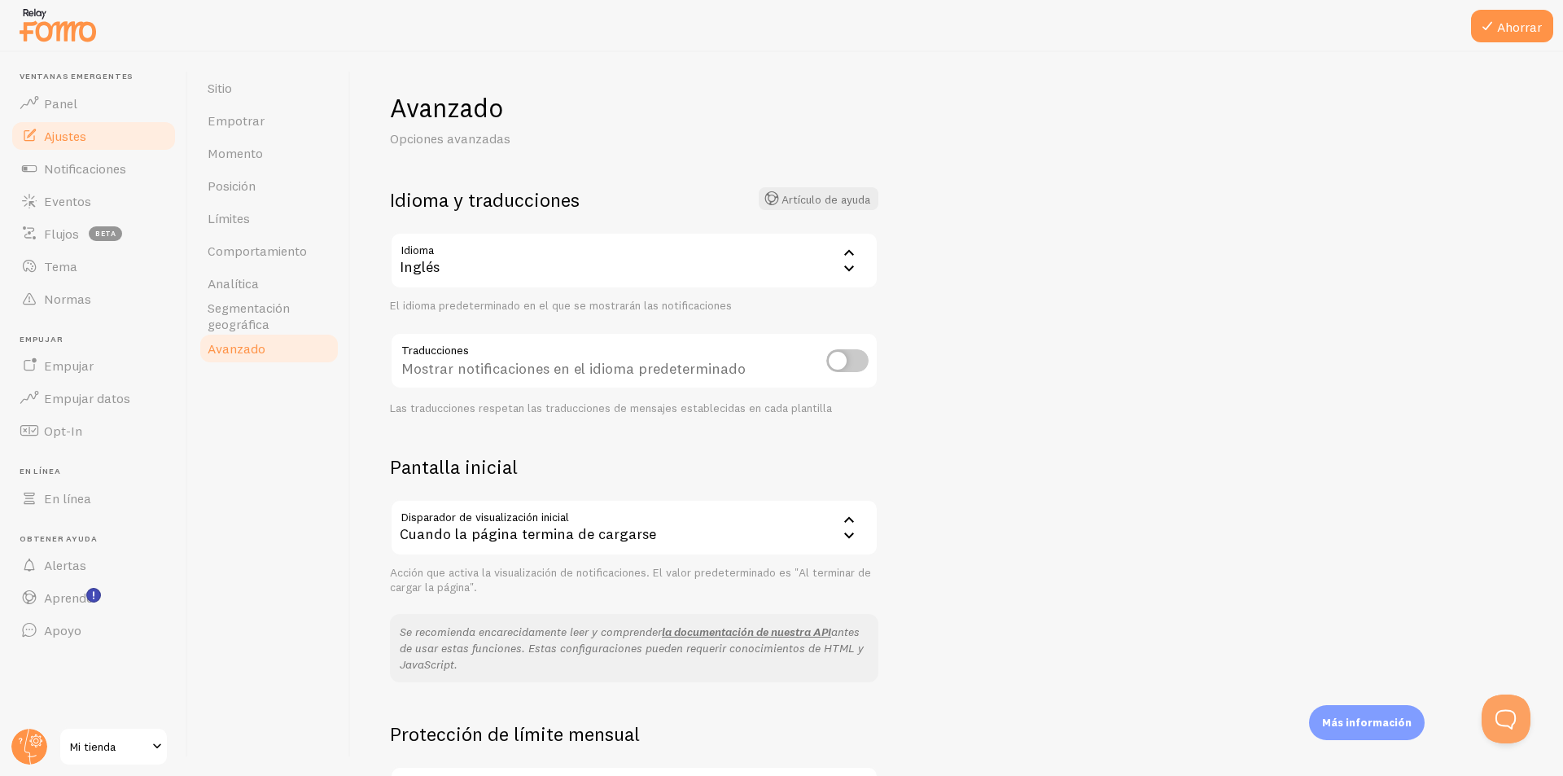
click at [496, 271] on div "Inglés" at bounding box center [634, 260] width 488 height 57
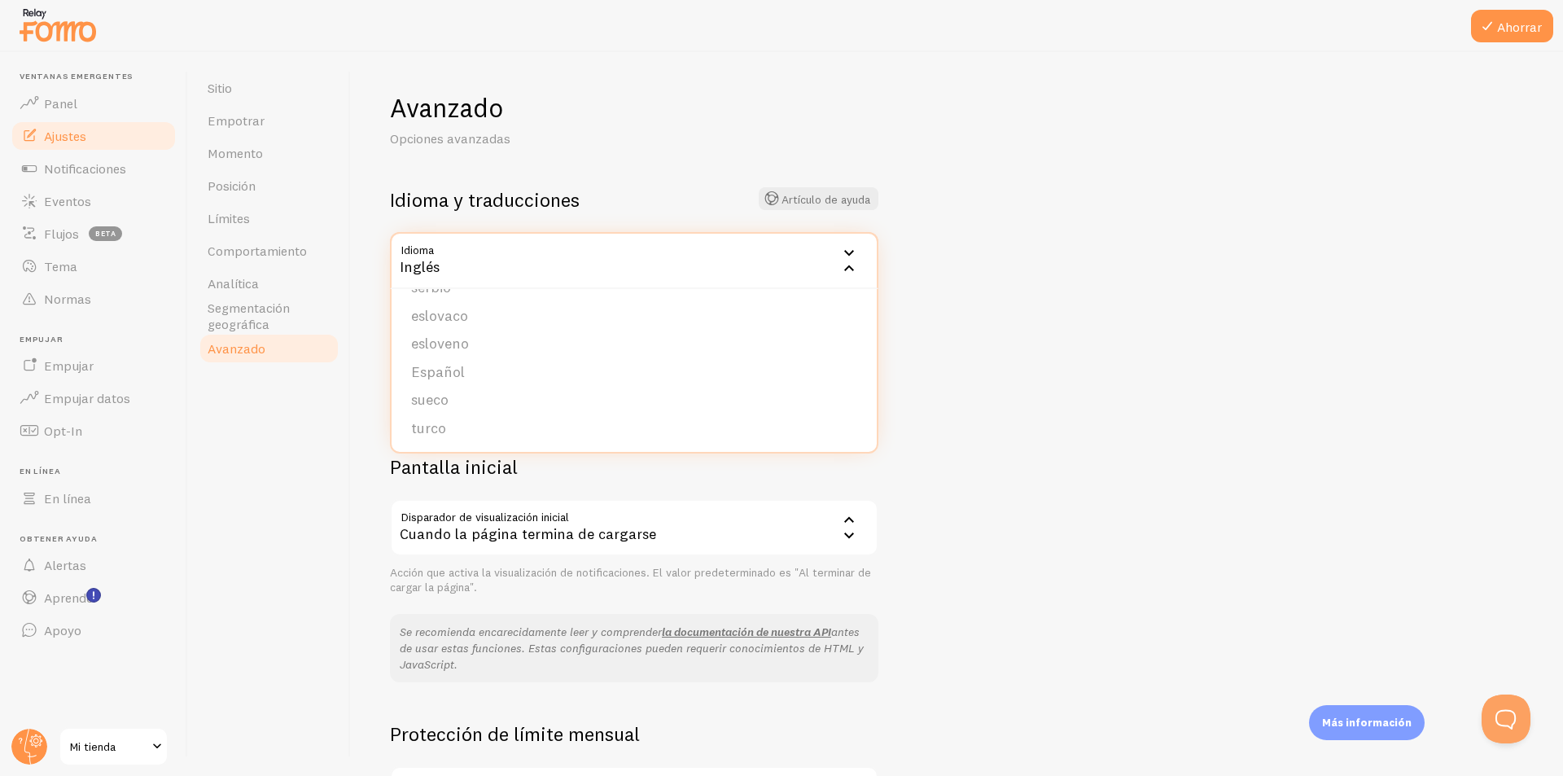
click at [485, 368] on li "Español" at bounding box center [633, 372] width 485 height 28
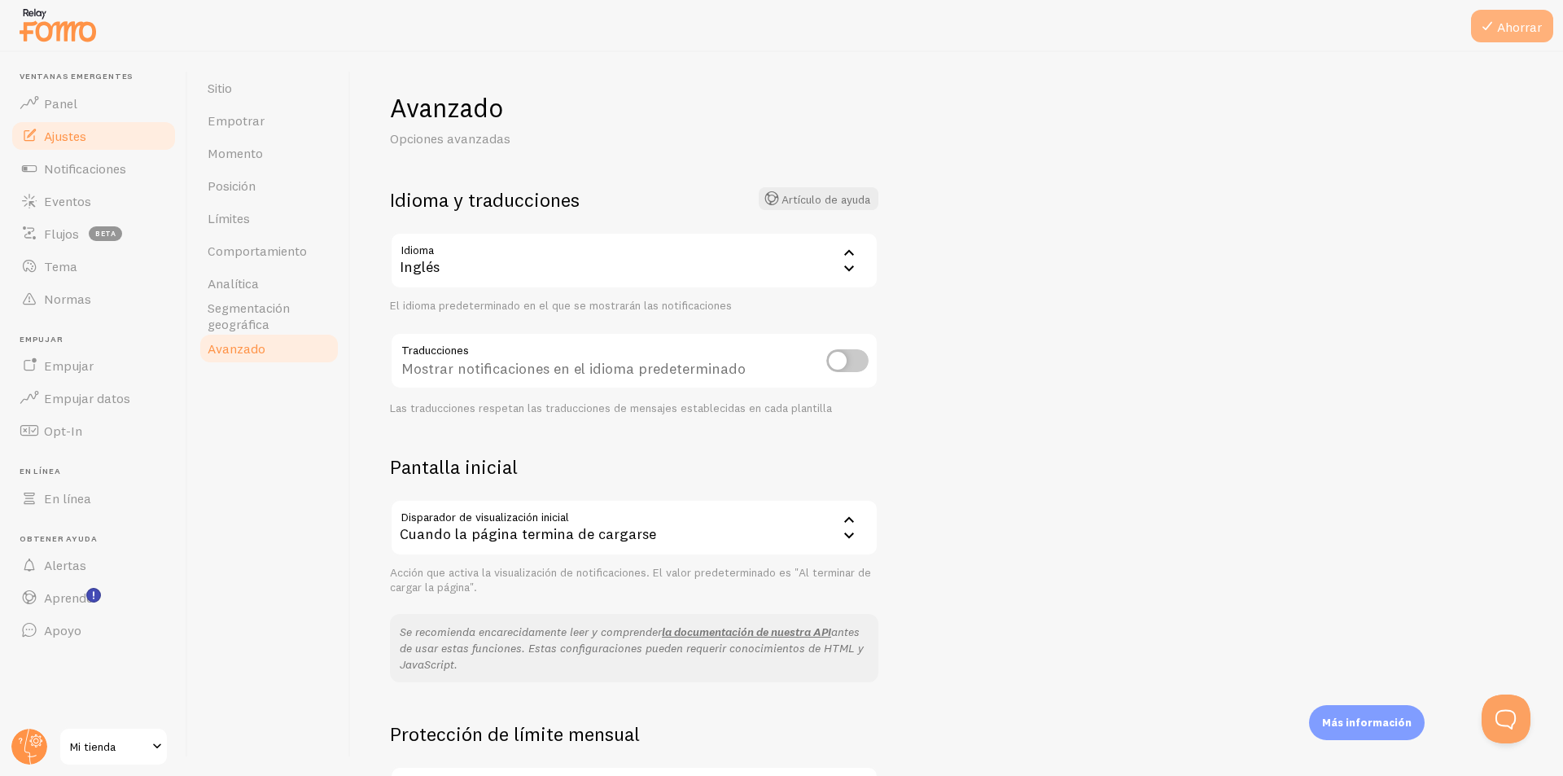
click at [779, 34] on font "Ahorrar" at bounding box center [1519, 27] width 45 height 16
drag, startPoint x: 1045, startPoint y: 315, endPoint x: 671, endPoint y: 255, distance: 379.2
click at [692, 256] on div "Inglés" at bounding box center [634, 260] width 488 height 57
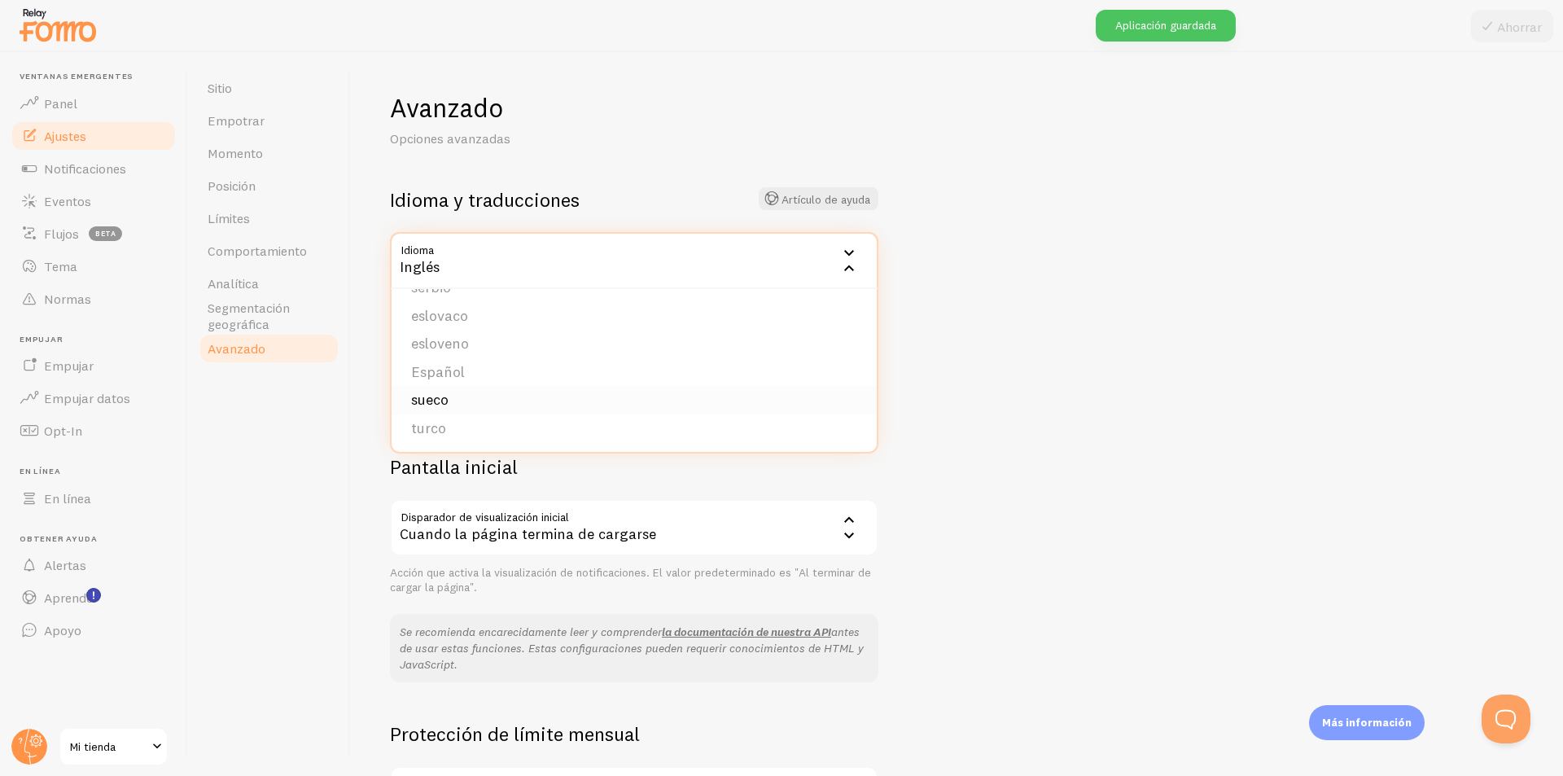
click at [537, 395] on li "sueco" at bounding box center [633, 400] width 485 height 28
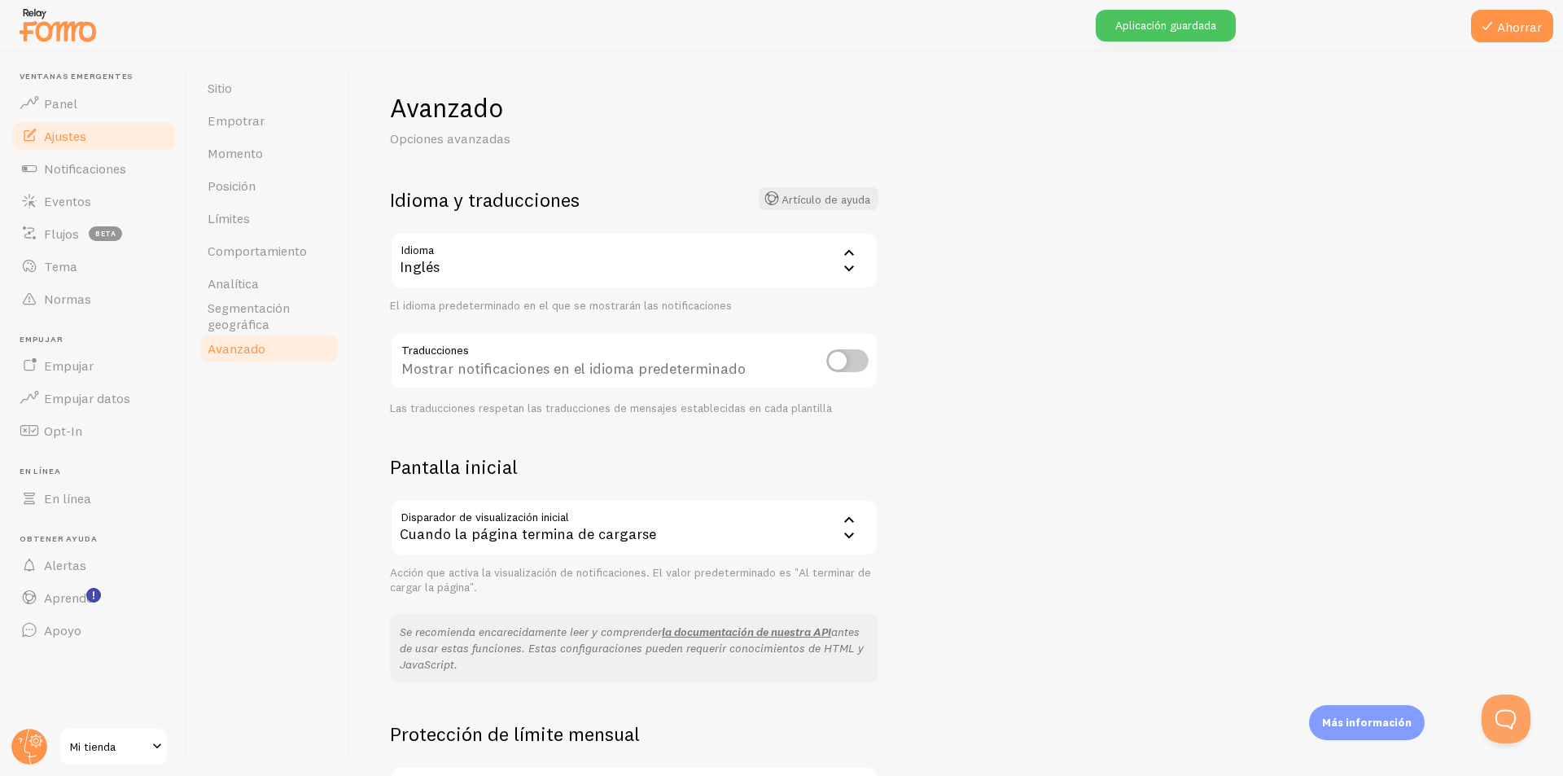
click at [536, 265] on div "Inglés" at bounding box center [634, 260] width 488 height 57
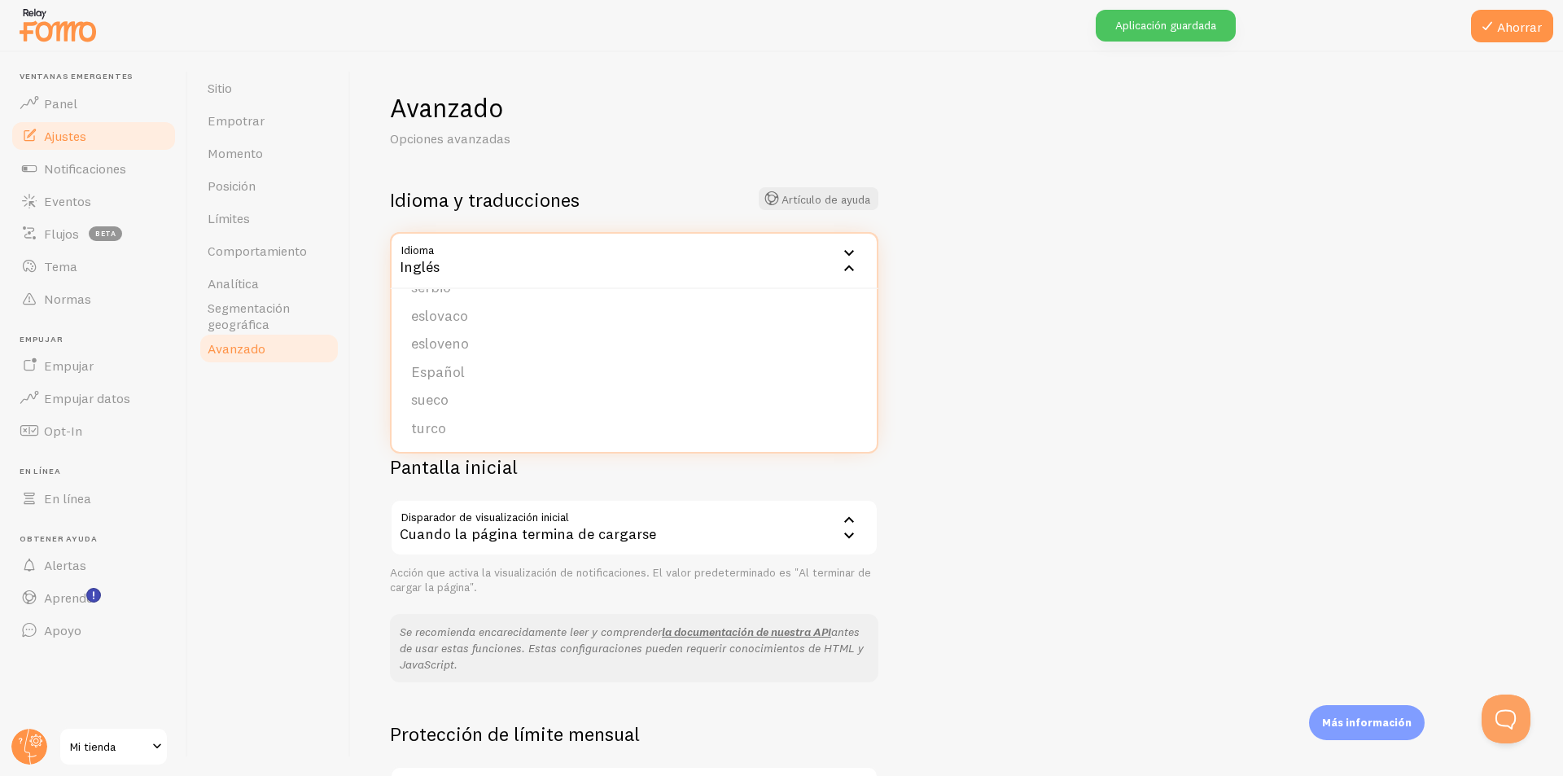
click at [448, 378] on font "Español" at bounding box center [438, 371] width 54 height 19
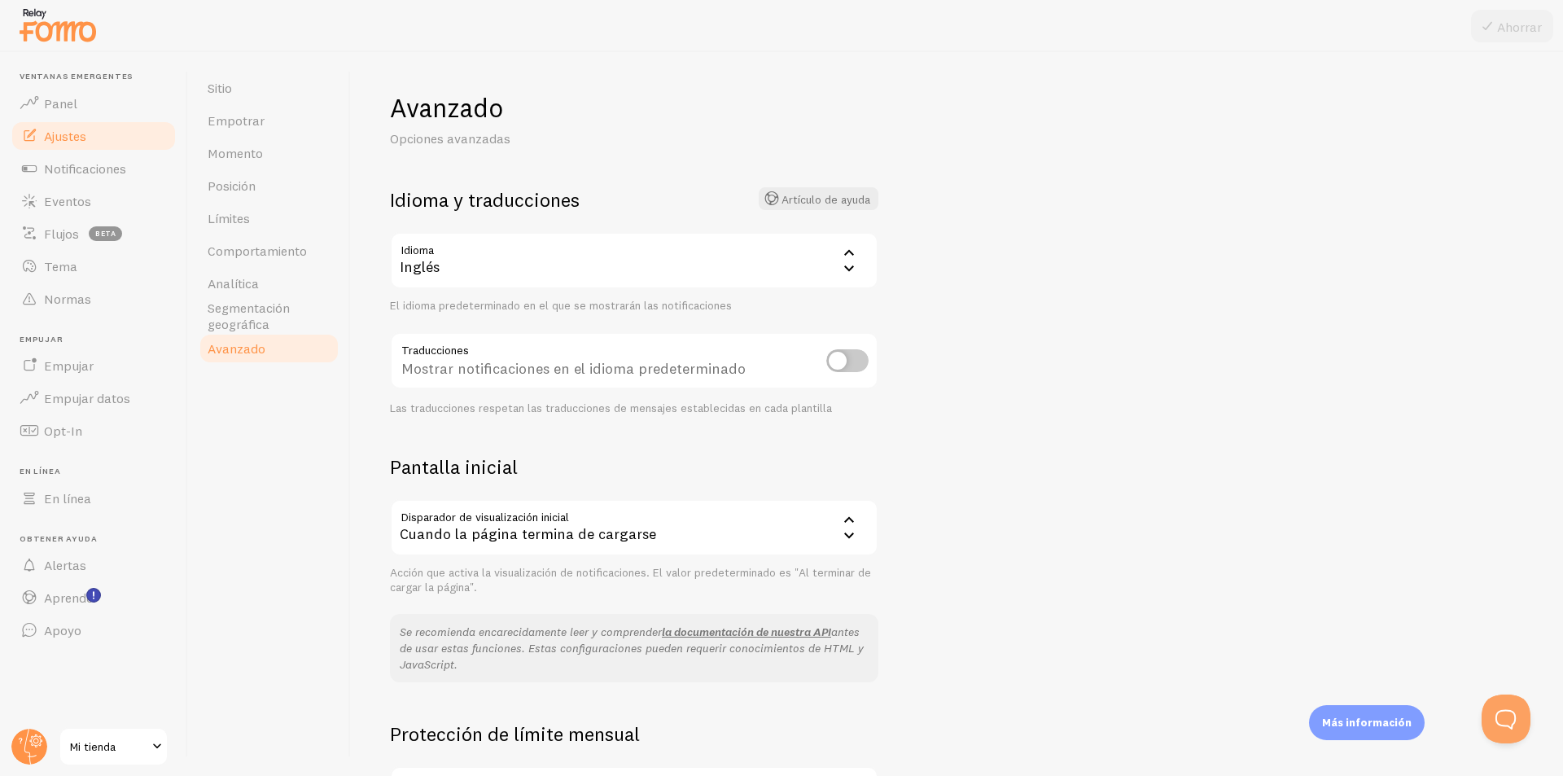
click at [779, 365] on input "checkbox" at bounding box center [847, 360] width 42 height 23
checkbox input "true"
click at [779, 28] on font "Ahorrar" at bounding box center [1519, 27] width 45 height 16
click at [675, 531] on div "Cuando la página termina de cargarse" at bounding box center [634, 527] width 488 height 57
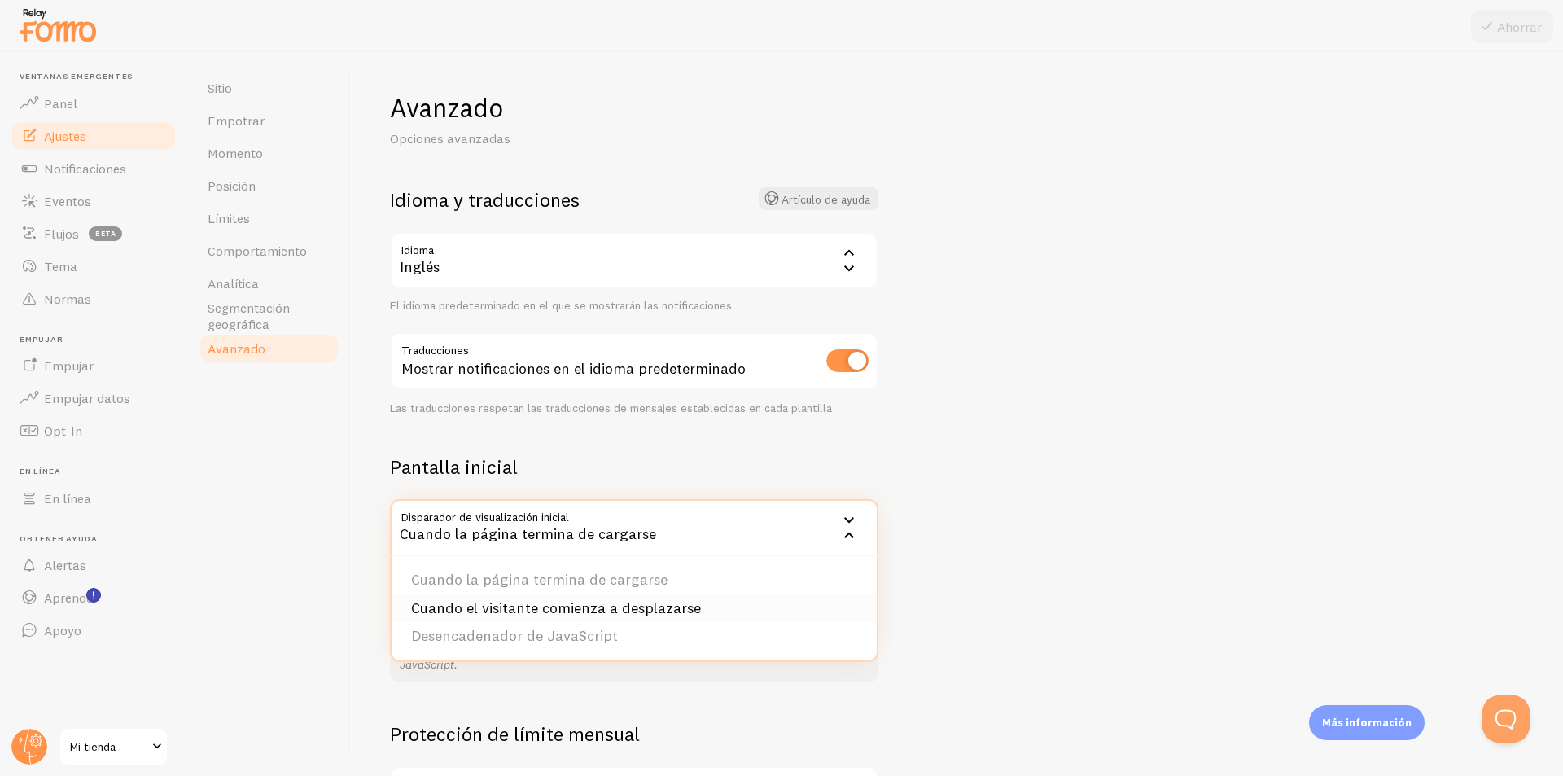
click at [653, 610] on font "Cuando el visitante comienza a desplazarse" at bounding box center [556, 607] width 290 height 19
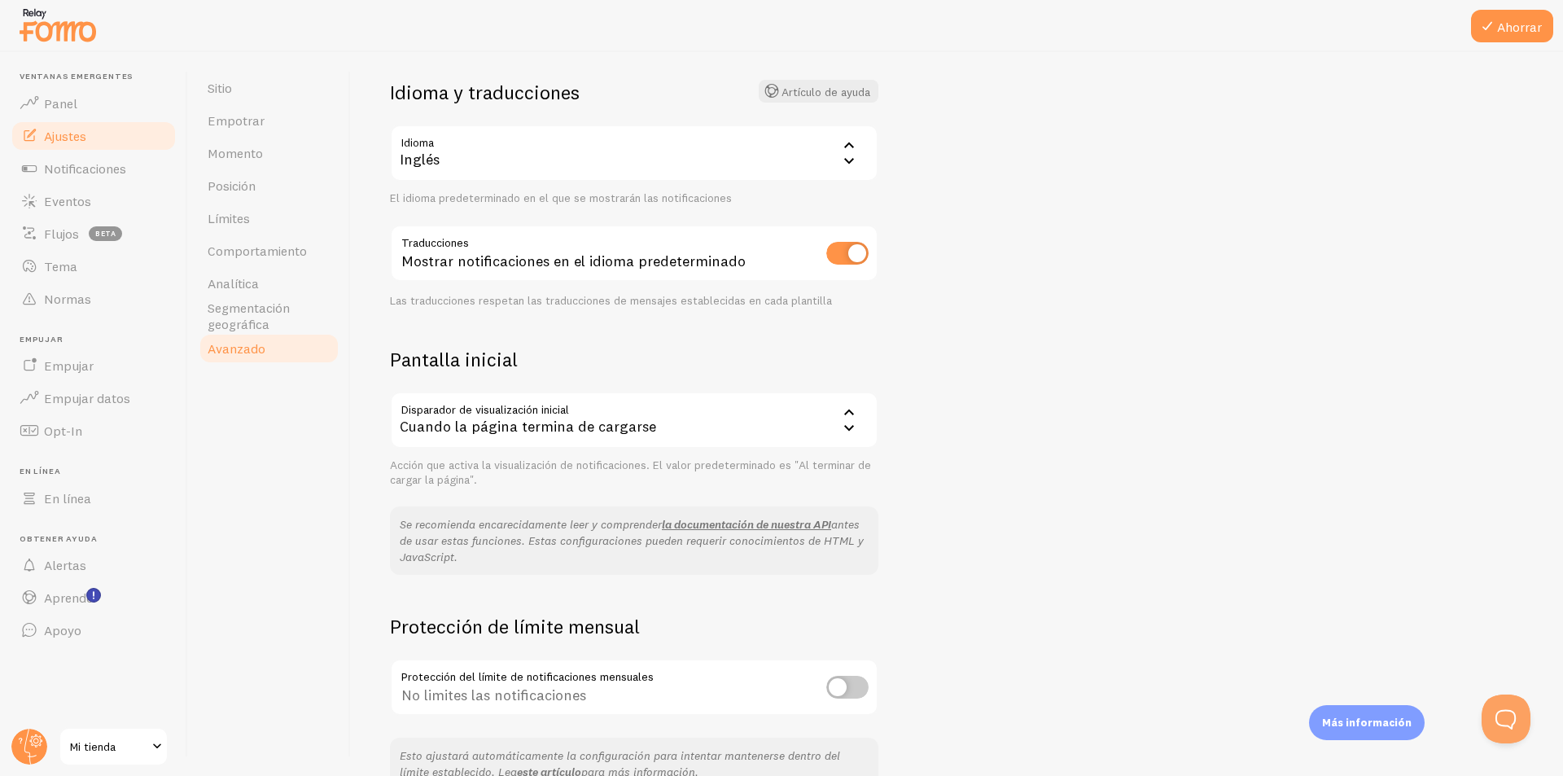
scroll to position [199, 0]
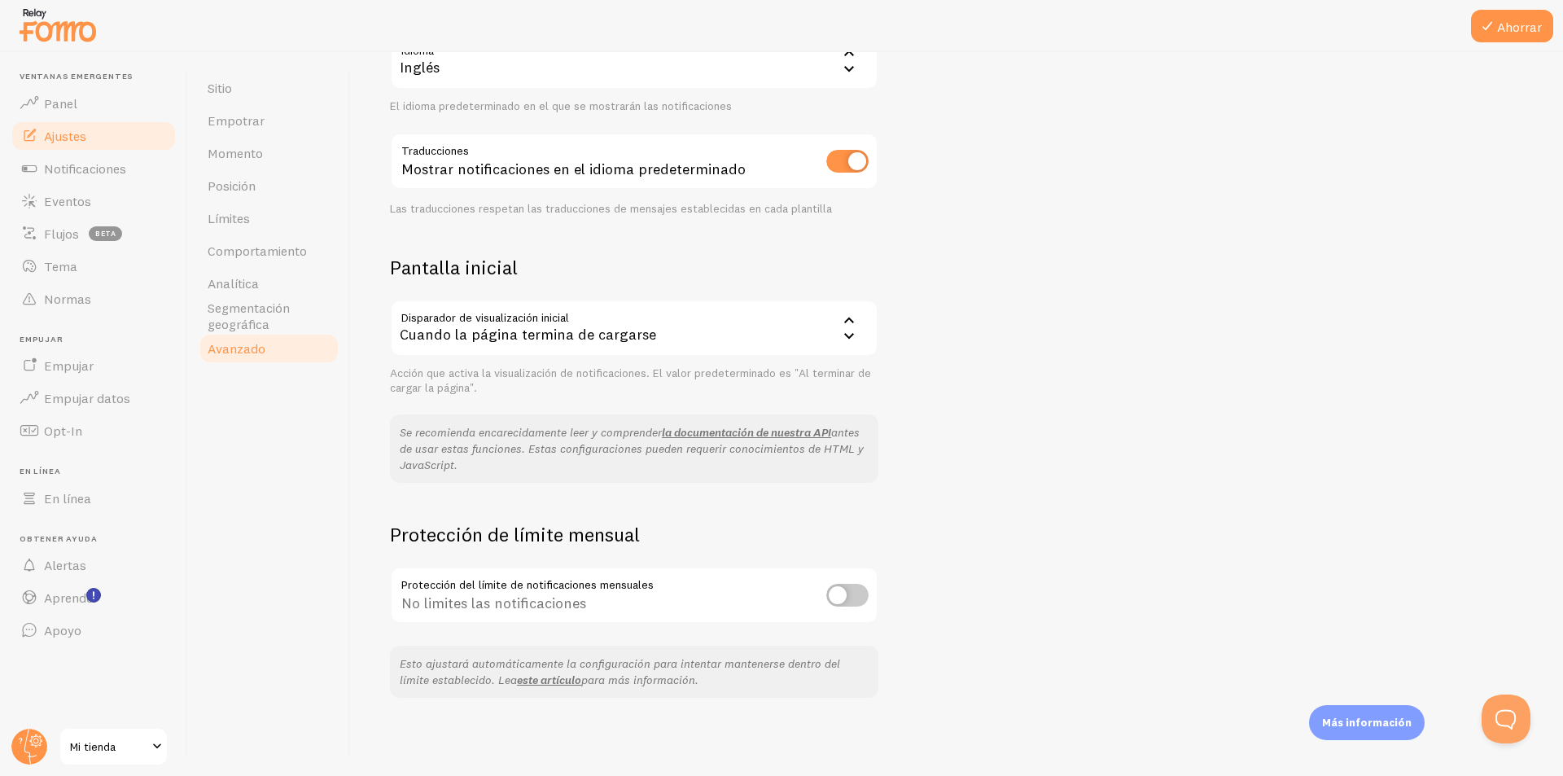
click at [779, 604] on input "checkbox" at bounding box center [847, 595] width 42 height 23
checkbox input "true"
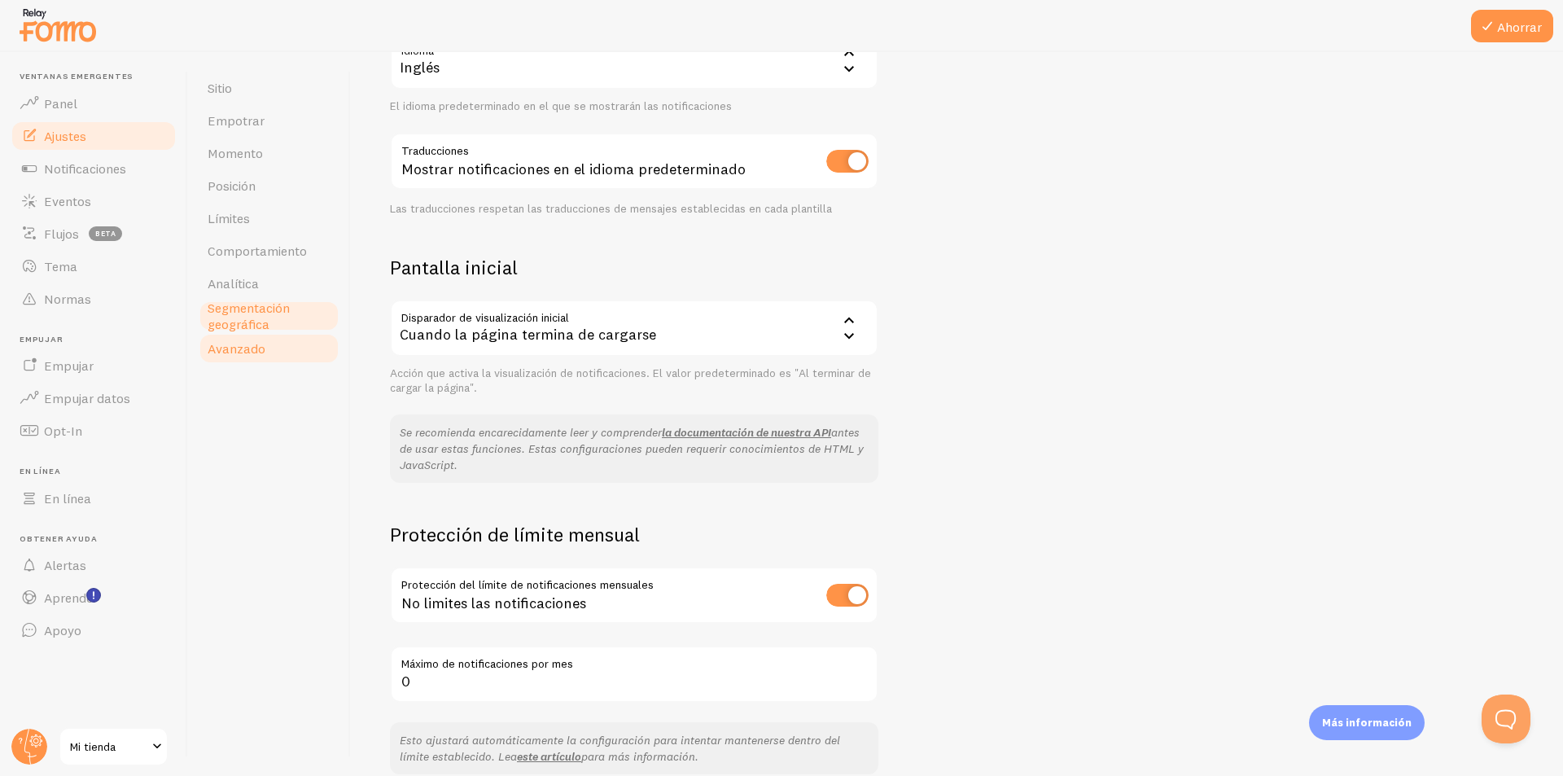
click at [266, 326] on font "Segmentación geográfica" at bounding box center [249, 316] width 82 height 33
click at [779, 28] on button "Ahorrar" at bounding box center [1512, 26] width 82 height 33
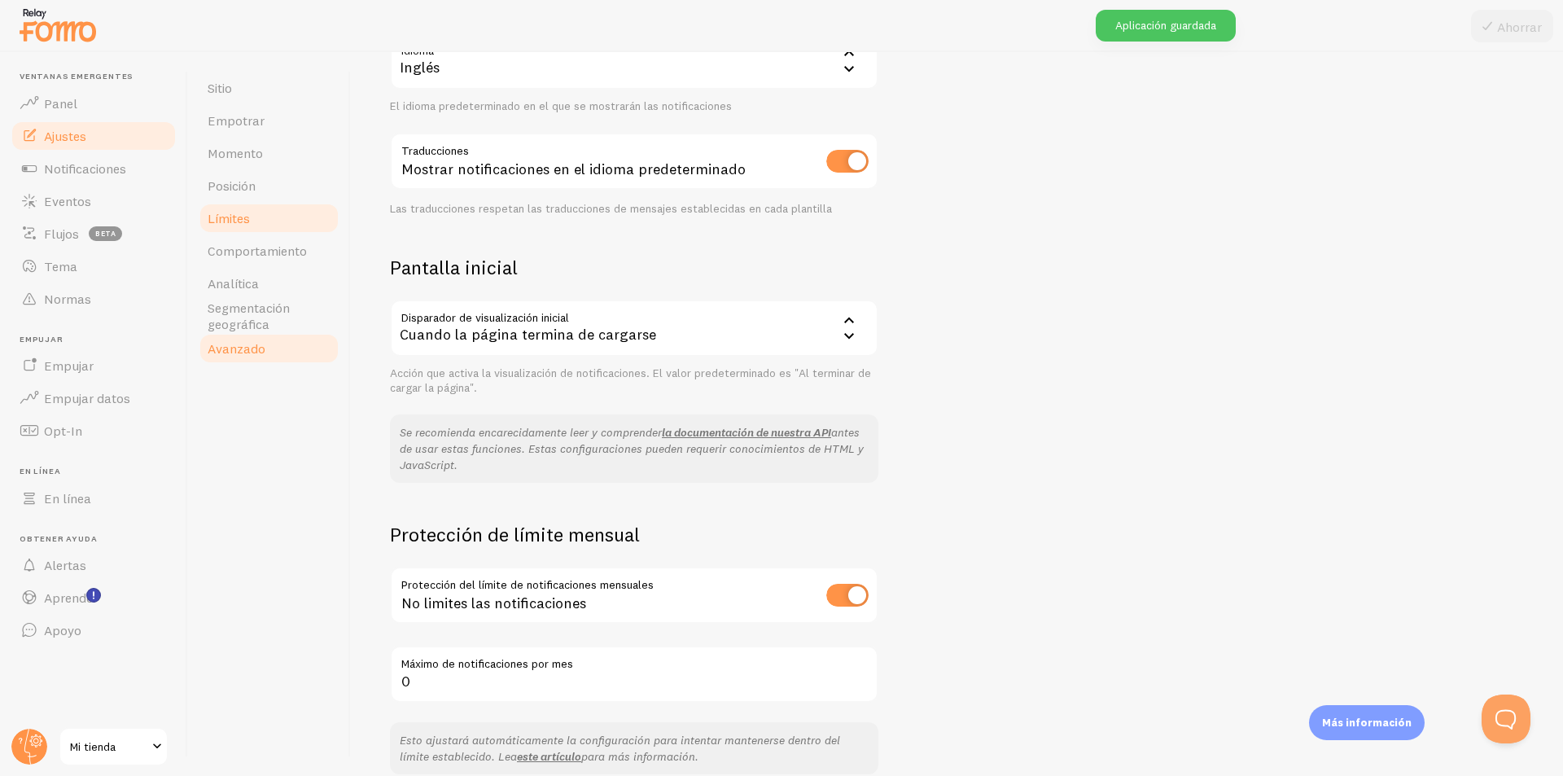
click at [222, 225] on font "Límites" at bounding box center [229, 218] width 42 height 16
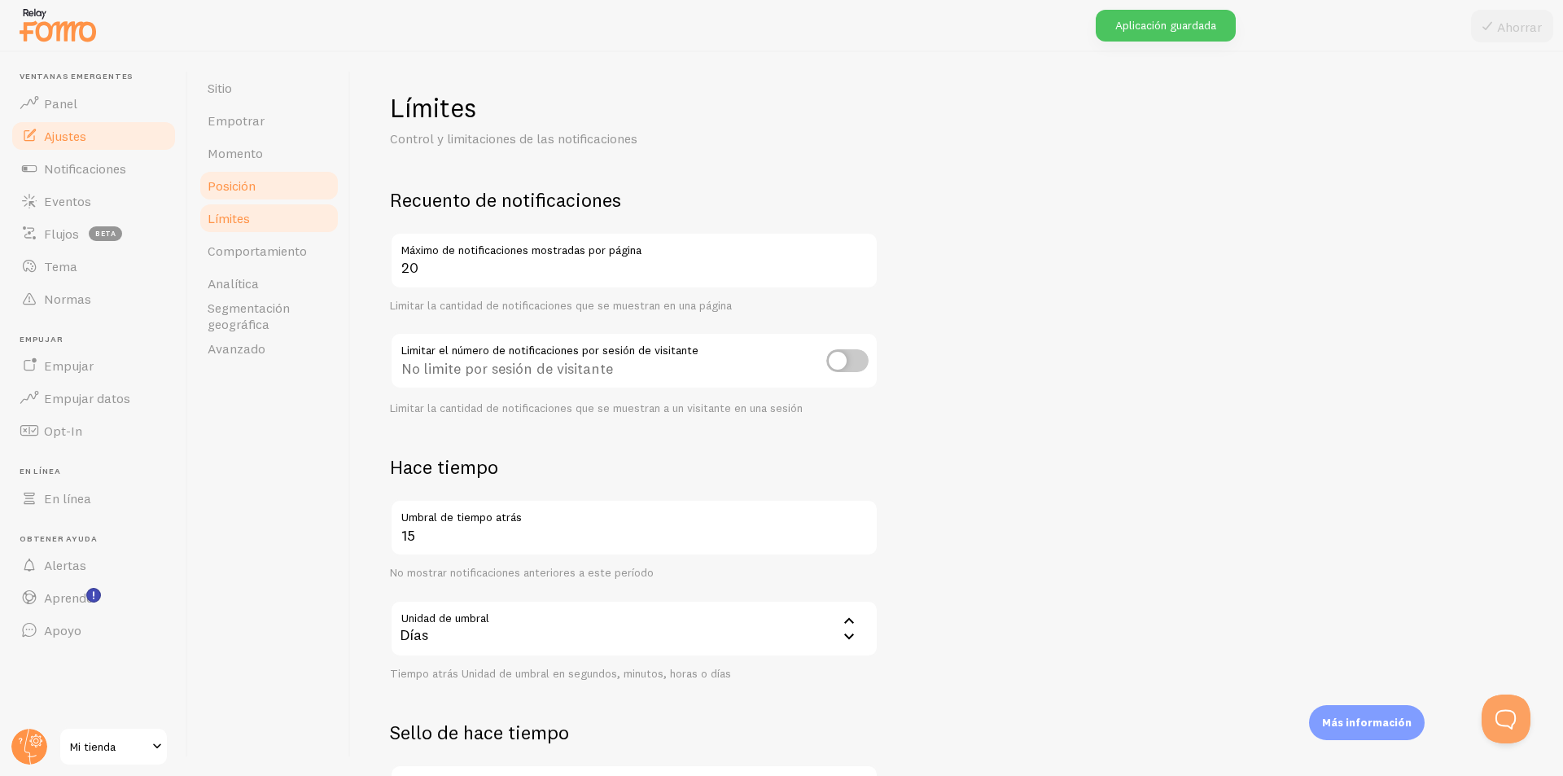
click at [245, 189] on font "Posición" at bounding box center [232, 185] width 48 height 16
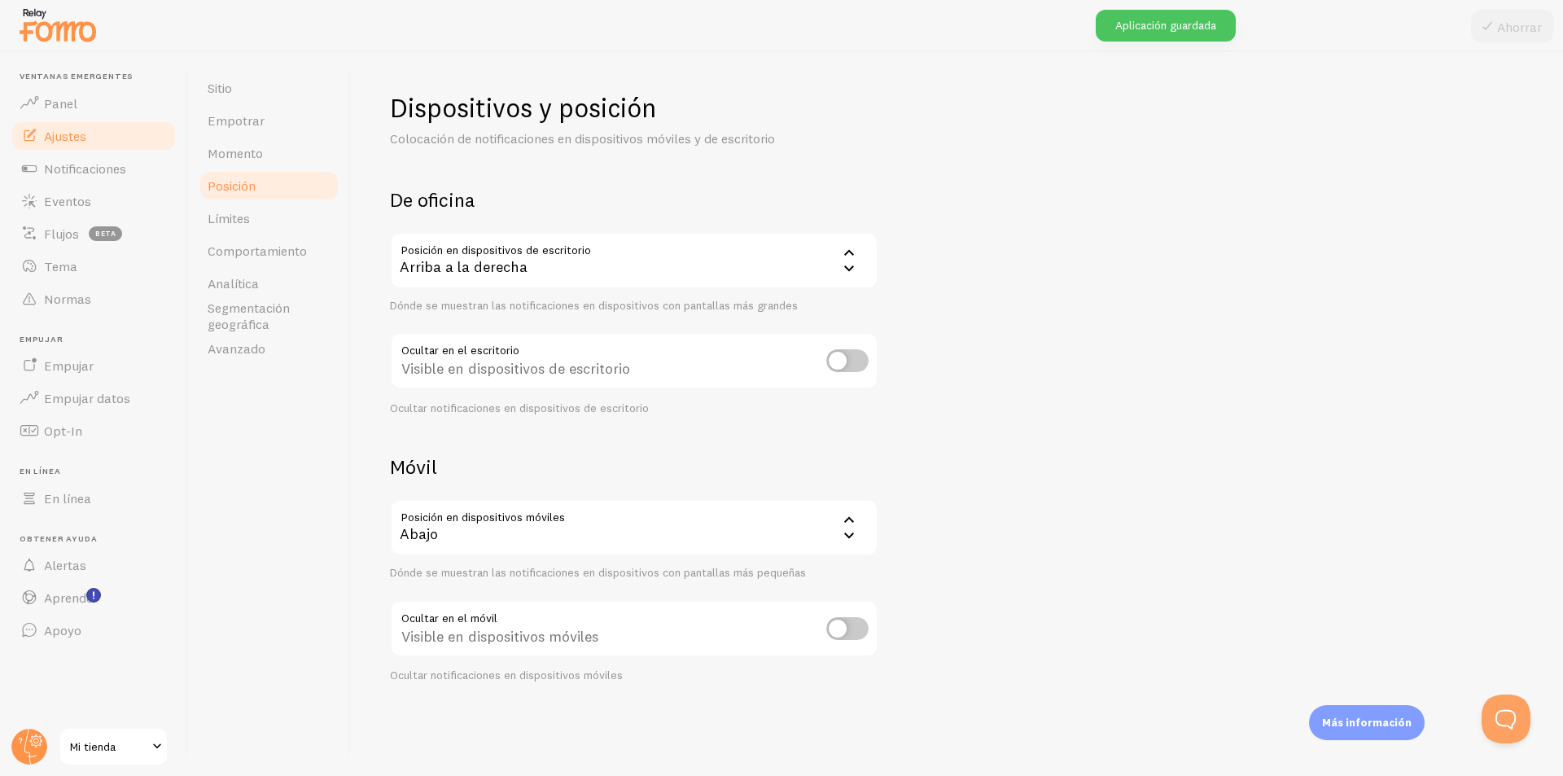
click at [525, 278] on div "Arriba a la derecha" at bounding box center [634, 260] width 488 height 57
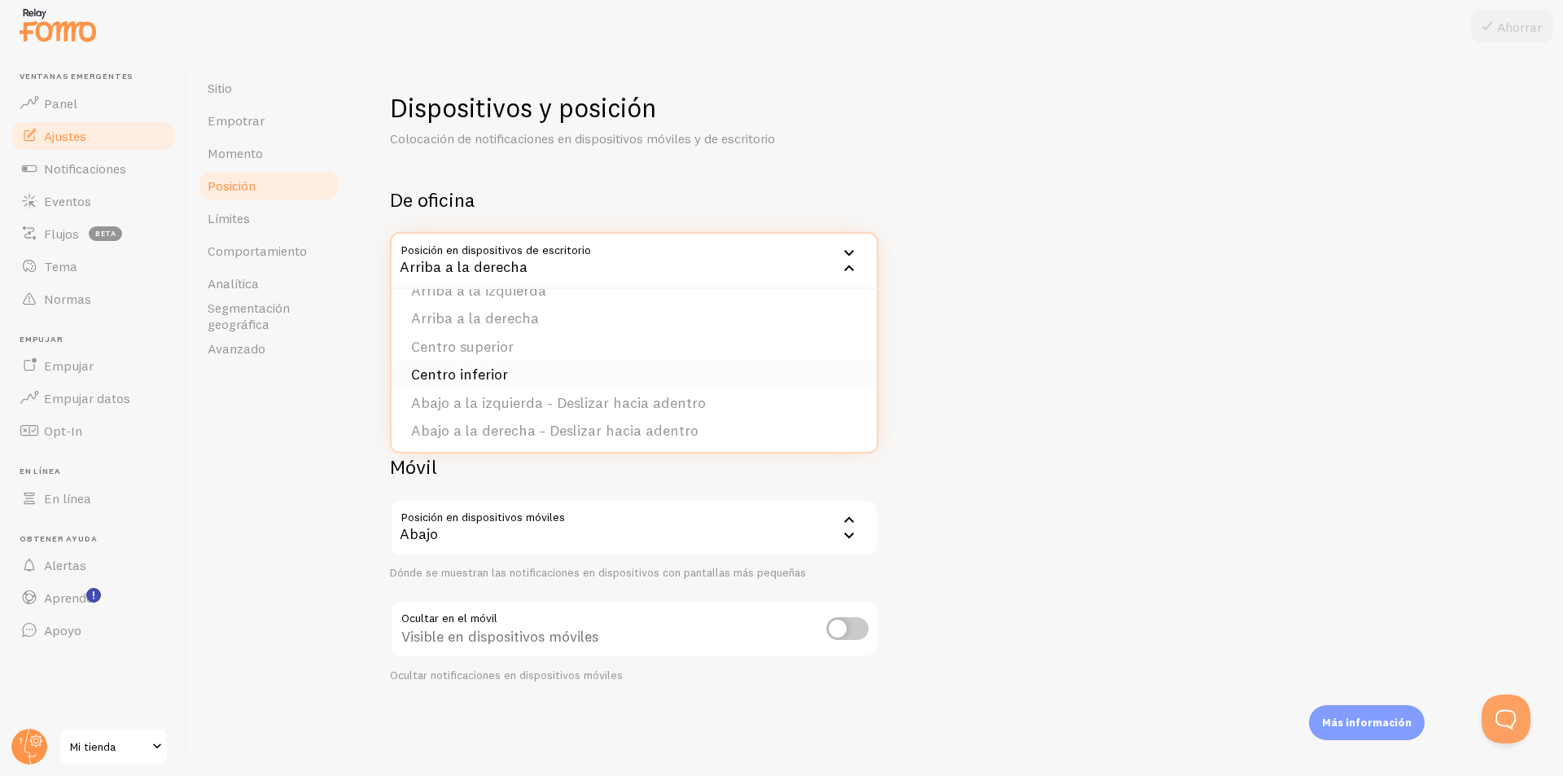
scroll to position [81, 0]
click at [569, 365] on li "Centro inferior" at bounding box center [633, 371] width 485 height 28
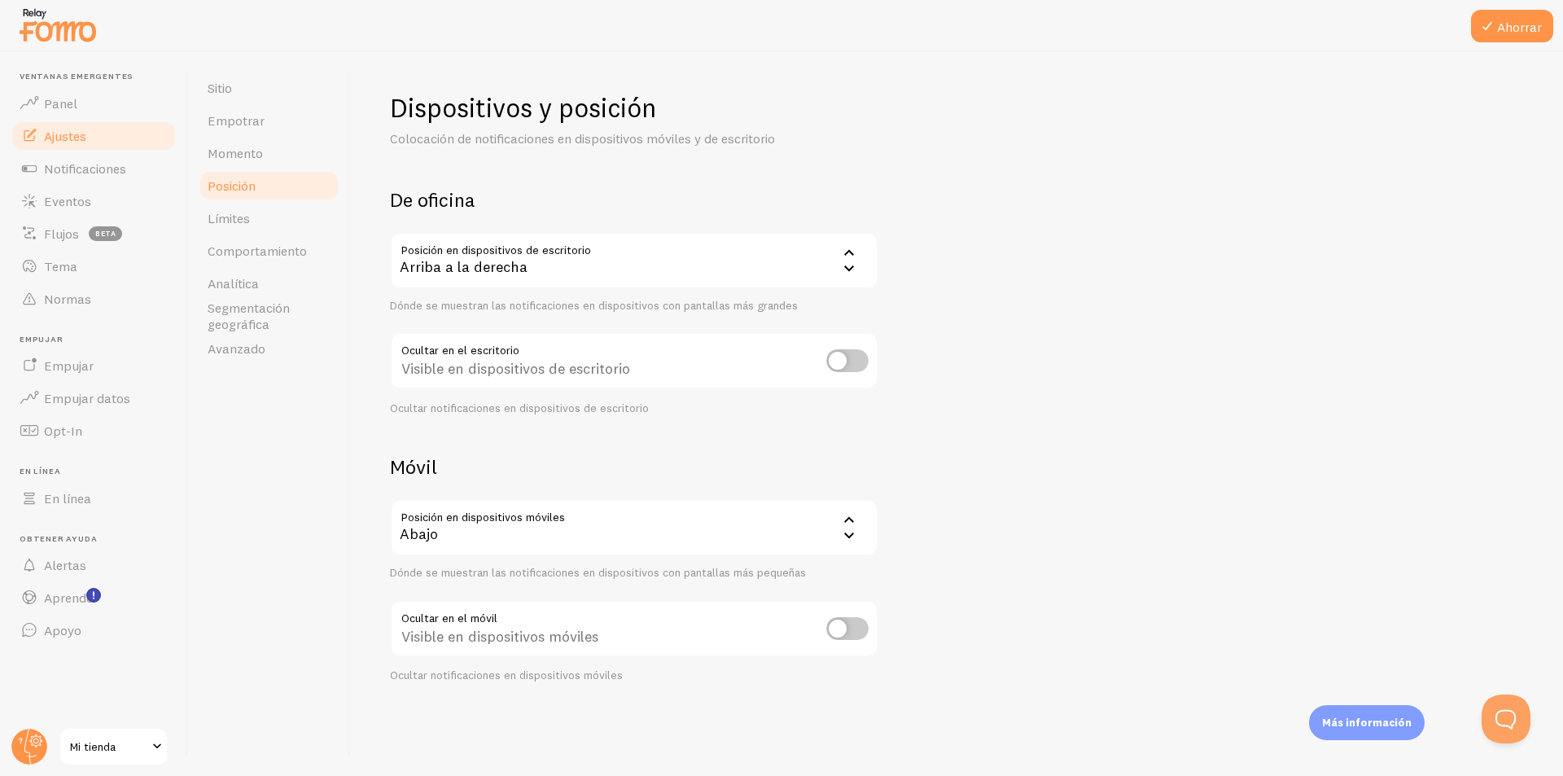
click at [553, 527] on div "Abajo" at bounding box center [634, 527] width 488 height 57
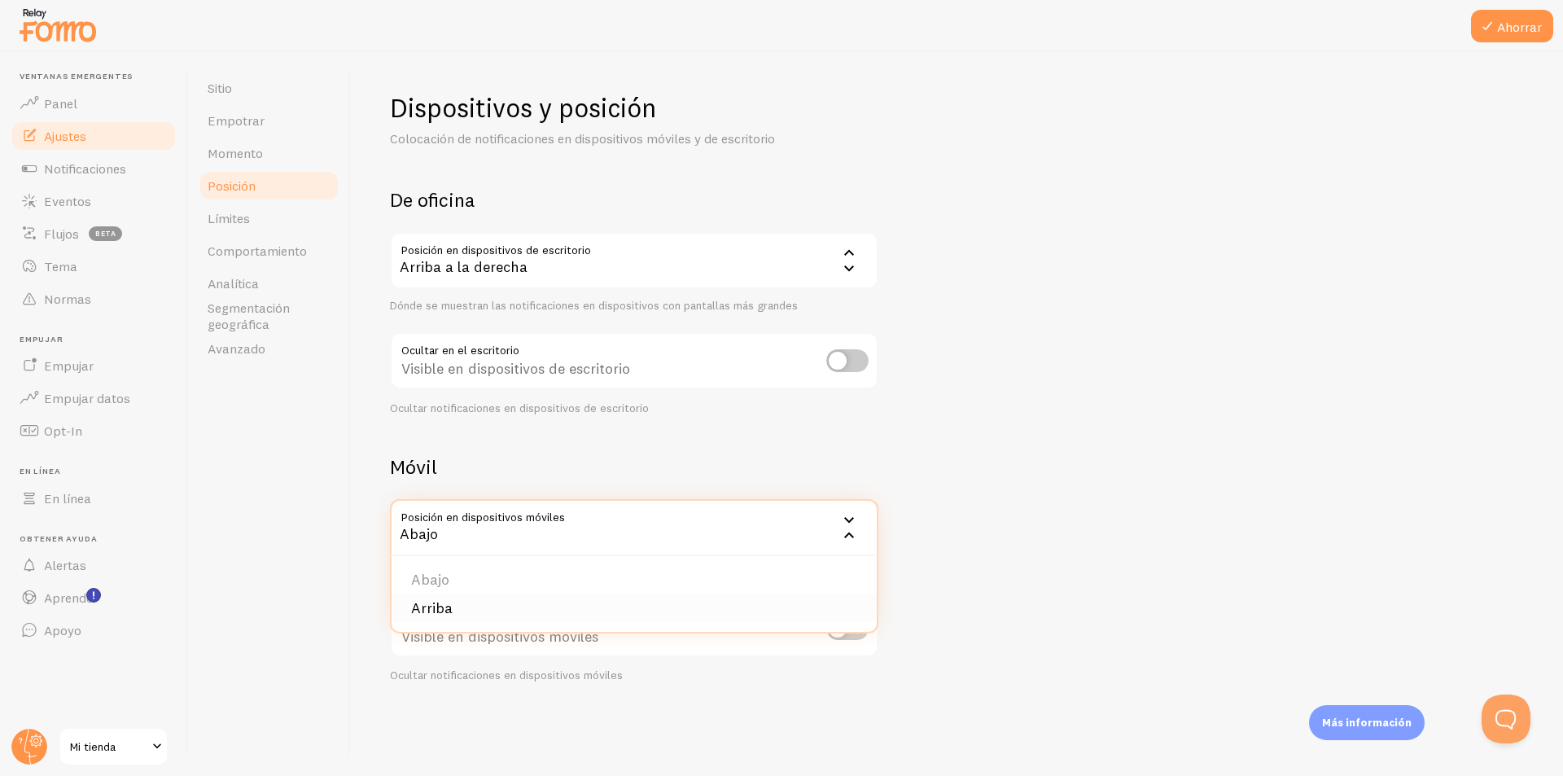
click at [510, 605] on li "Arriba" at bounding box center [633, 608] width 485 height 28
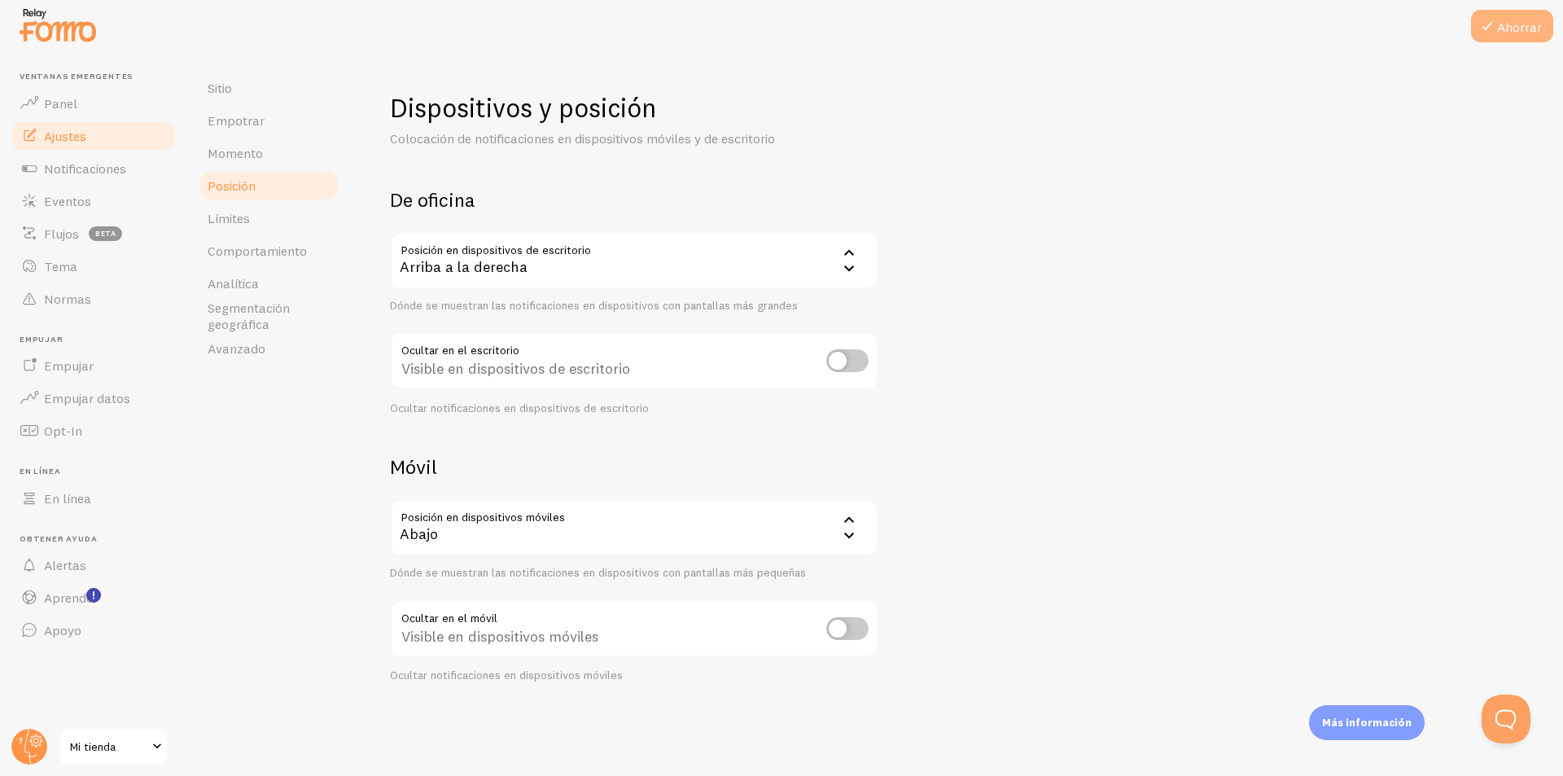
click at [779, 27] on font "Ahorrar" at bounding box center [1519, 27] width 45 height 16
click at [269, 214] on link "Límites" at bounding box center [269, 218] width 142 height 33
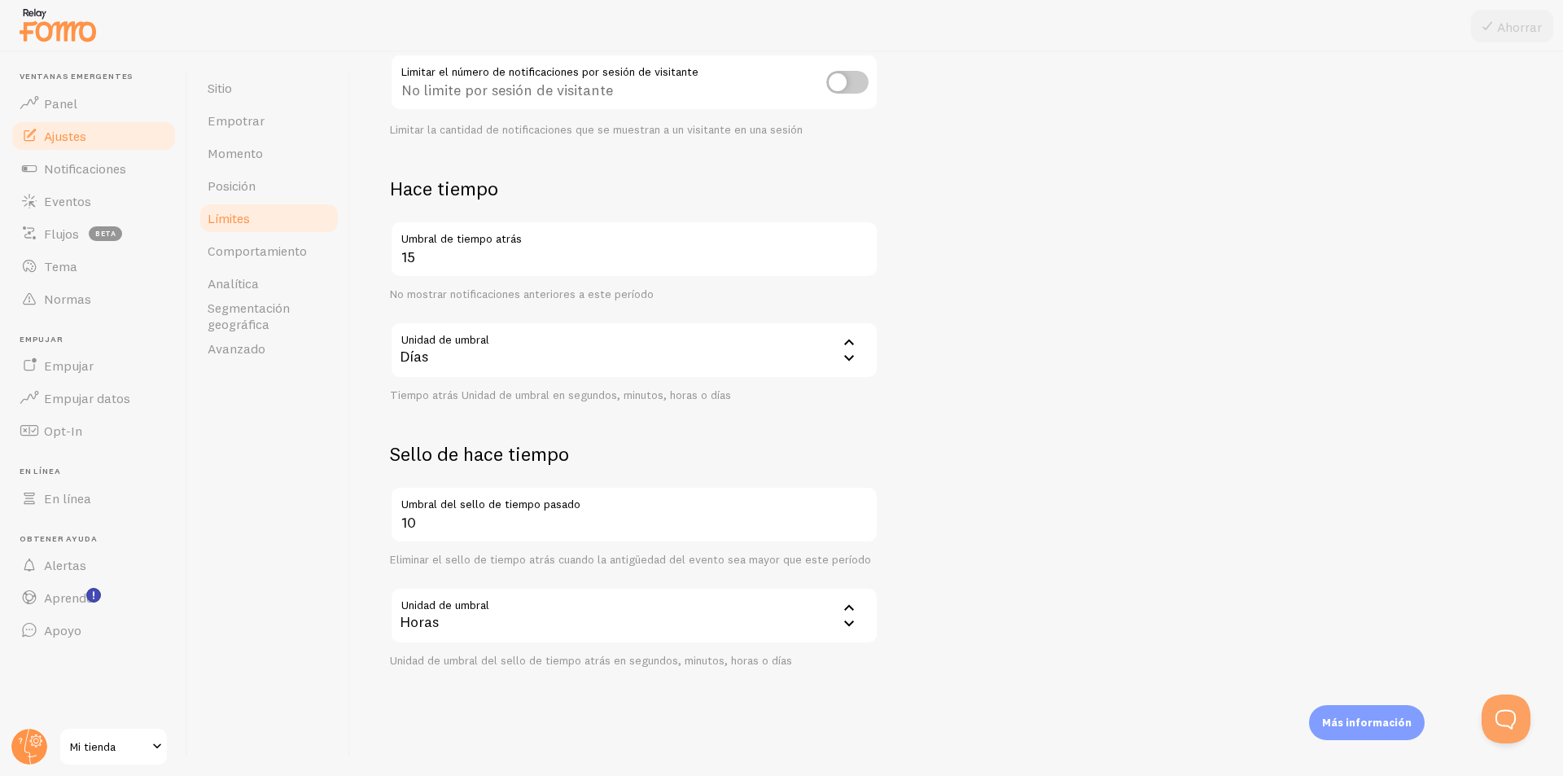
scroll to position [280, 0]
click at [540, 358] on div "Días" at bounding box center [634, 348] width 488 height 57
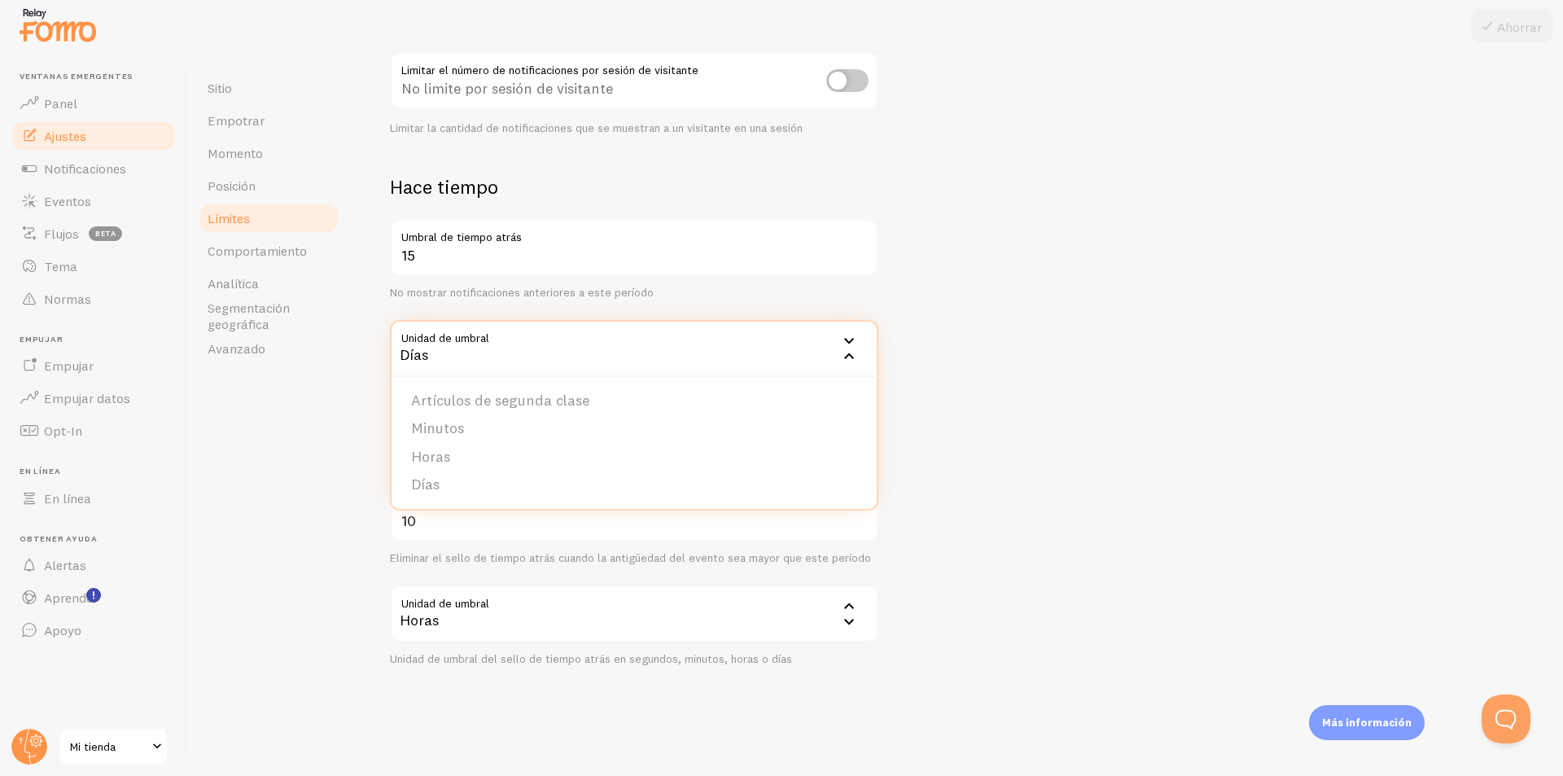
click at [540, 358] on div "Días" at bounding box center [634, 348] width 488 height 57
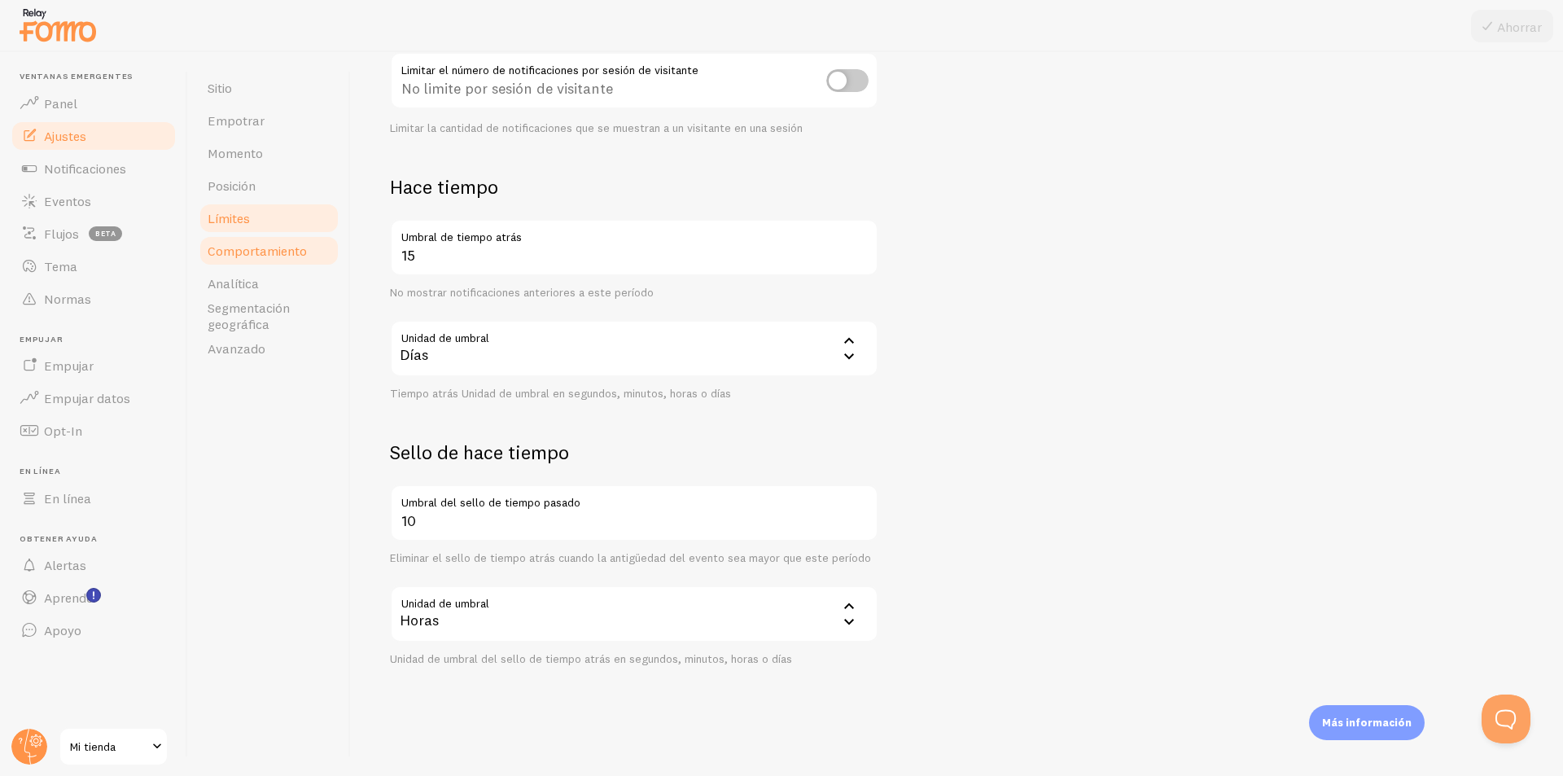
click at [260, 247] on font "Comportamiento" at bounding box center [257, 251] width 99 height 16
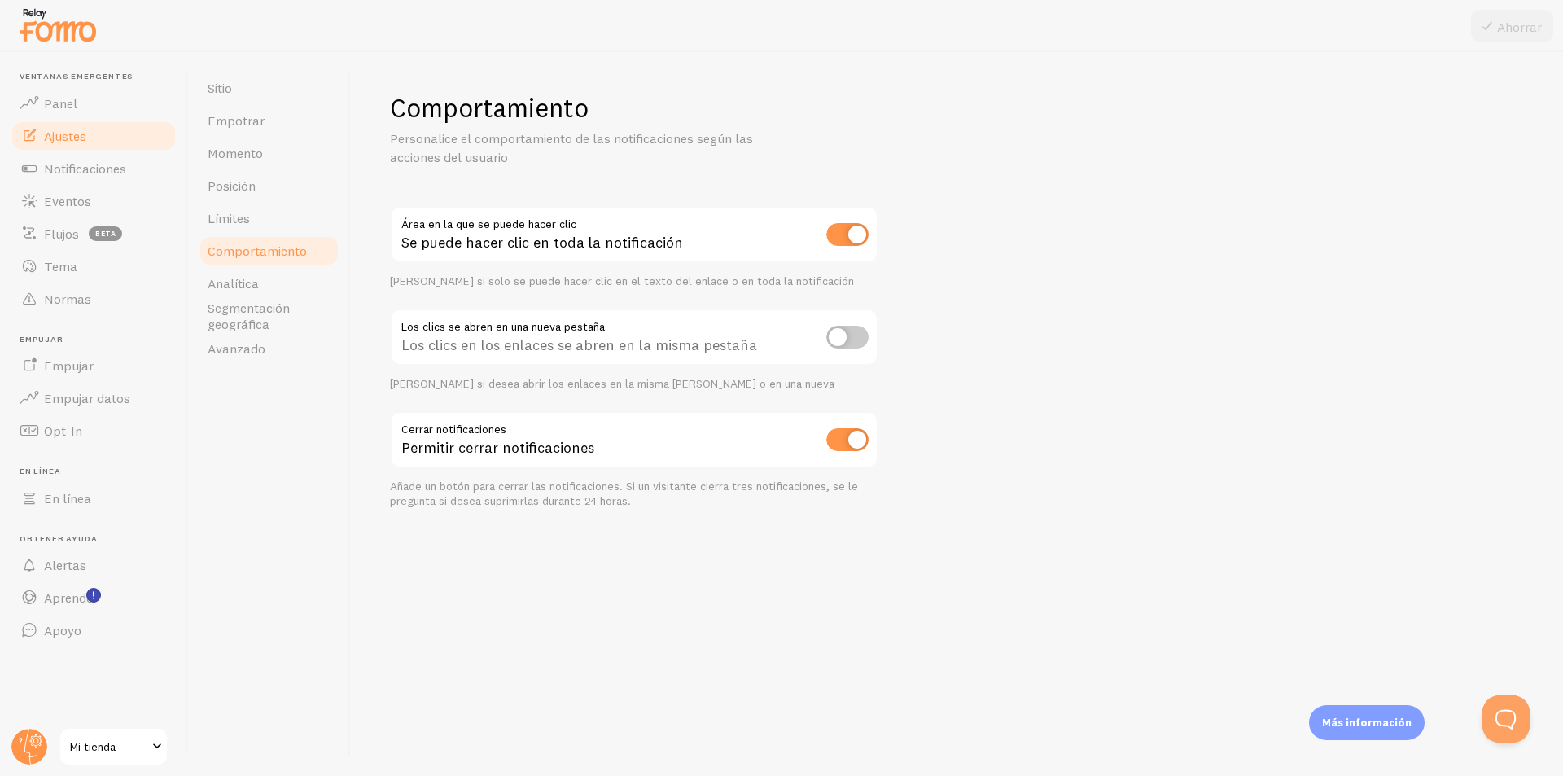
click at [779, 343] on input "checkbox" at bounding box center [847, 337] width 42 height 23
checkbox input "true"
click at [282, 283] on link "Analítica" at bounding box center [269, 283] width 142 height 33
click at [779, 33] on font "Ahorrar" at bounding box center [1519, 27] width 45 height 16
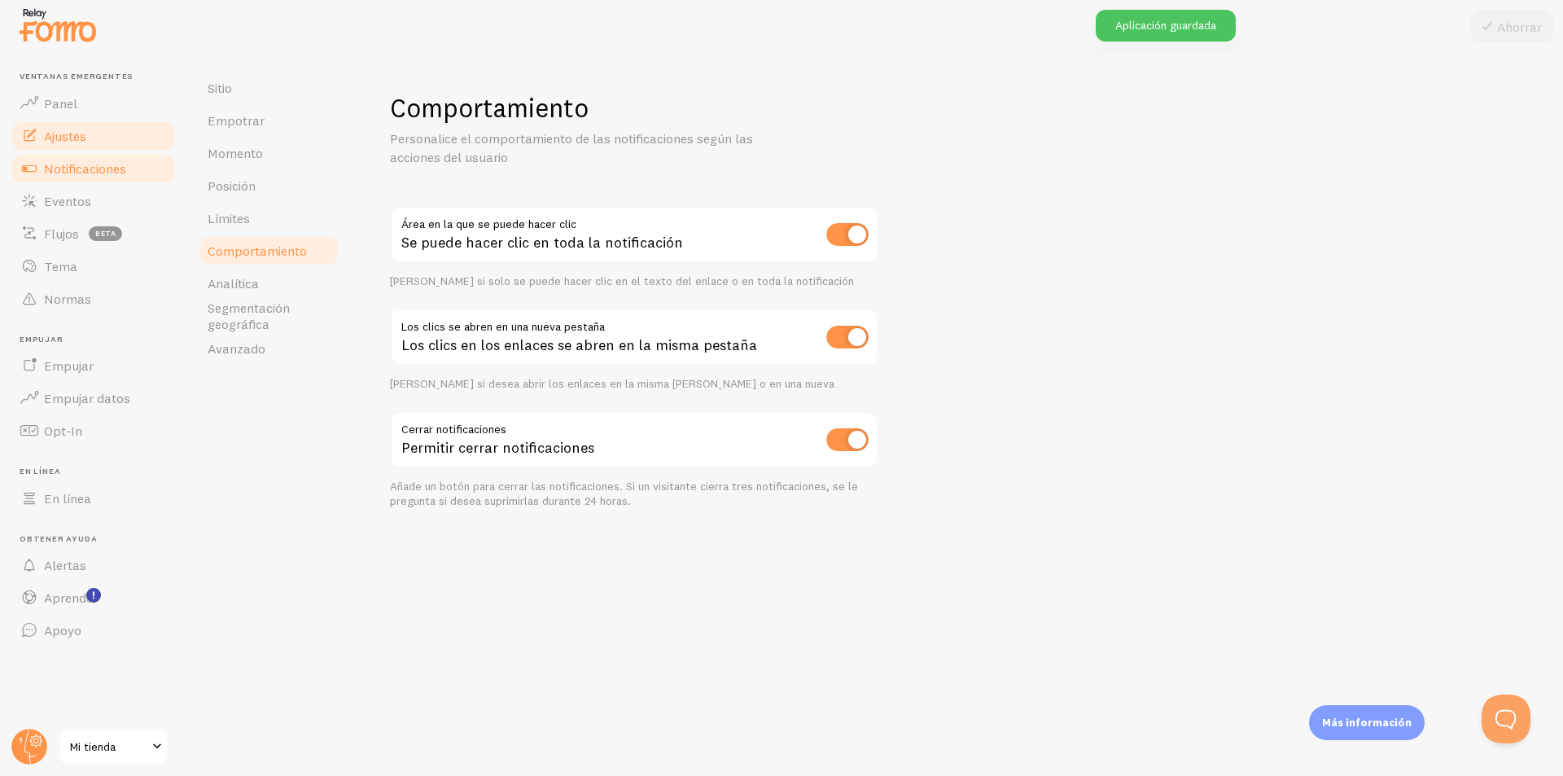
click at [89, 176] on font "Notificaciones" at bounding box center [85, 168] width 82 height 16
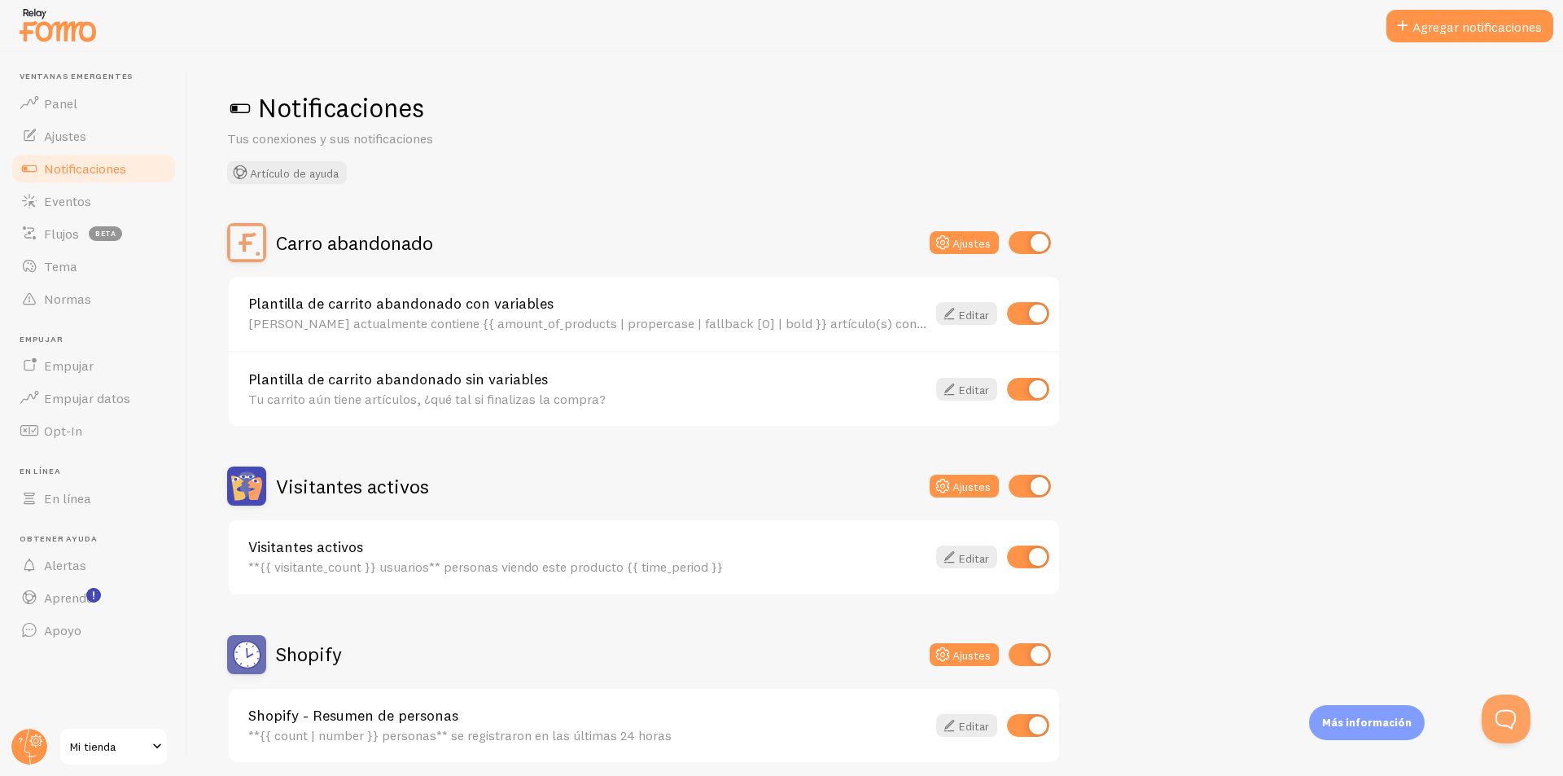
click at [240, 110] on span at bounding box center [240, 108] width 26 height 26
drag, startPoint x: 247, startPoint y: 109, endPoint x: 255, endPoint y: 104, distance: 9.5
click at [253, 106] on h1 "Notificaciones" at bounding box center [875, 107] width 1297 height 33
drag, startPoint x: 247, startPoint y: 101, endPoint x: 238, endPoint y: 114, distance: 15.8
click at [245, 105] on span at bounding box center [240, 108] width 26 height 26
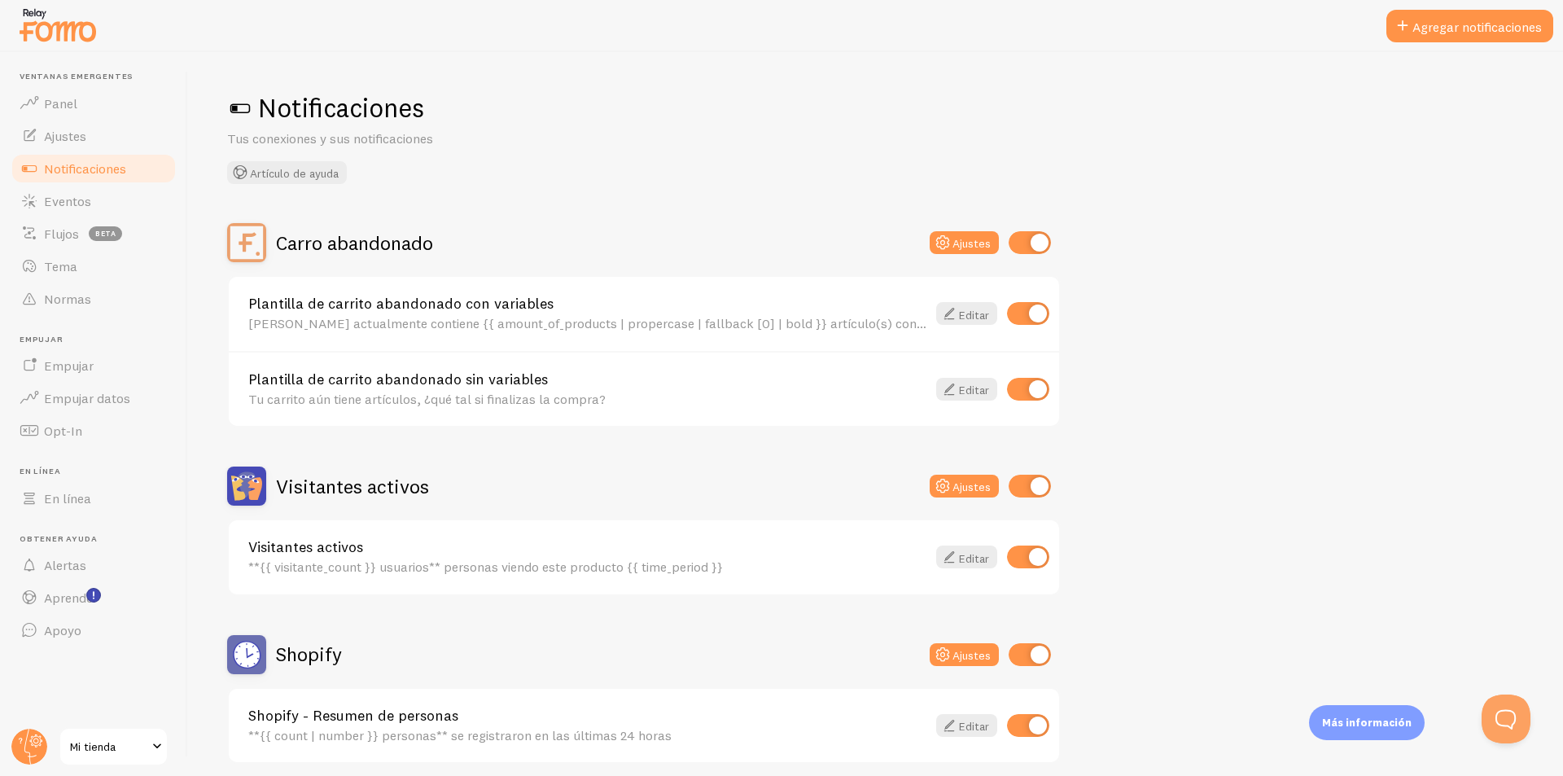
click at [238, 114] on span at bounding box center [240, 108] width 26 height 26
click at [237, 112] on span at bounding box center [240, 108] width 26 height 26
click at [237, 108] on span at bounding box center [240, 108] width 26 height 26
click at [779, 238] on input "checkbox" at bounding box center [1029, 242] width 42 height 23
checkbox input "false"
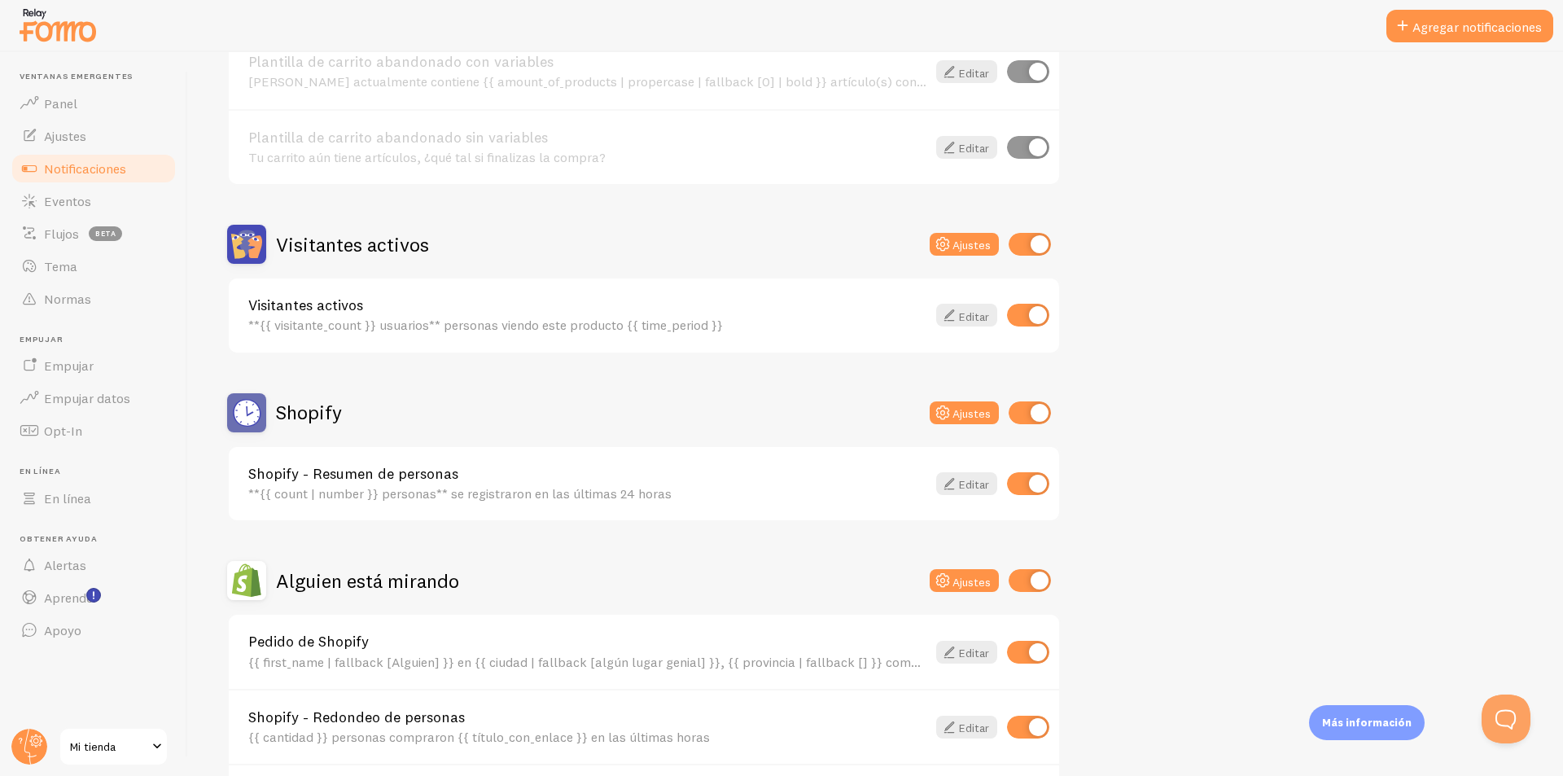
scroll to position [244, 0]
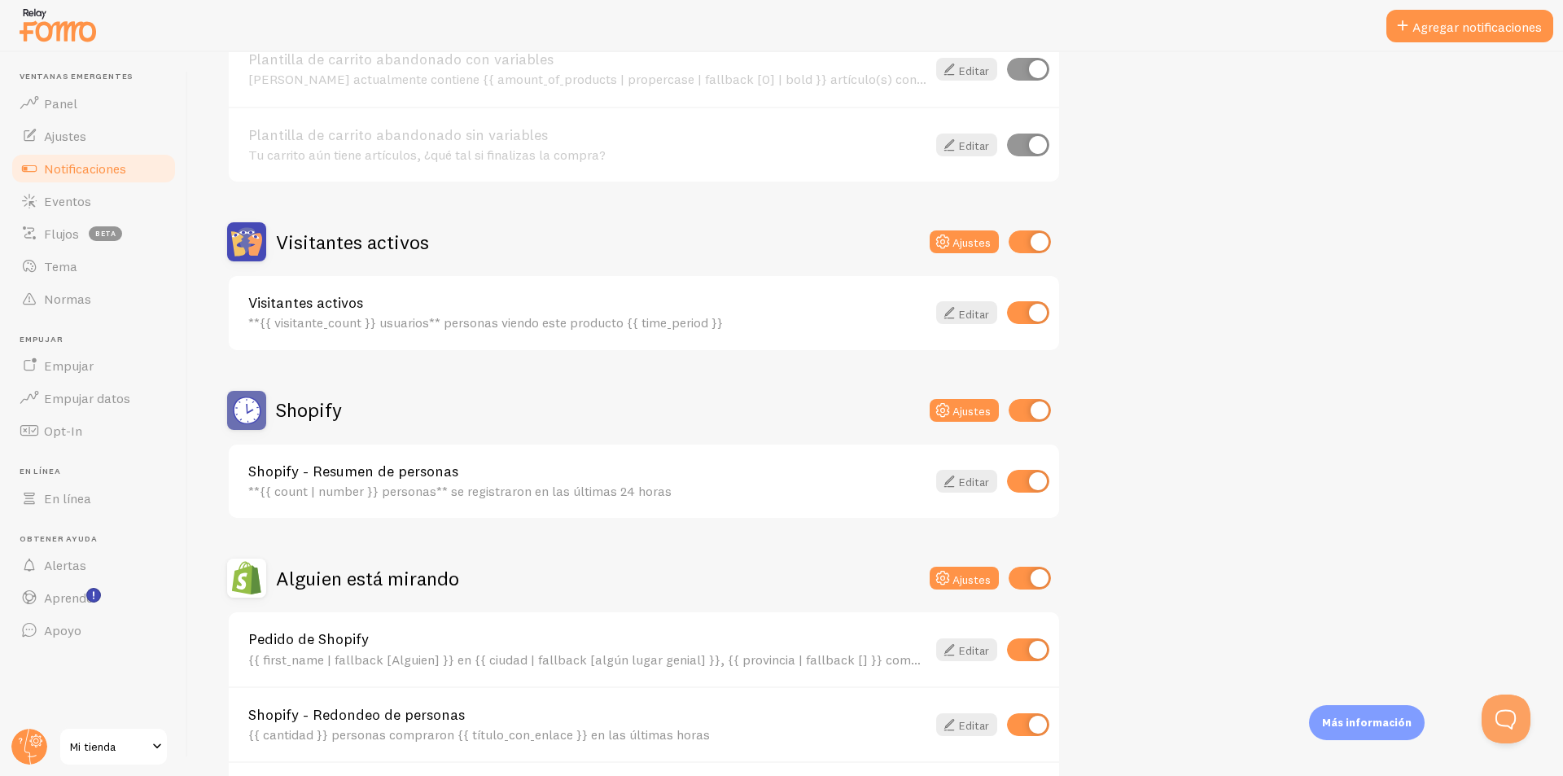
click at [779, 402] on input "checkbox" at bounding box center [1029, 410] width 42 height 23
checkbox input "false"
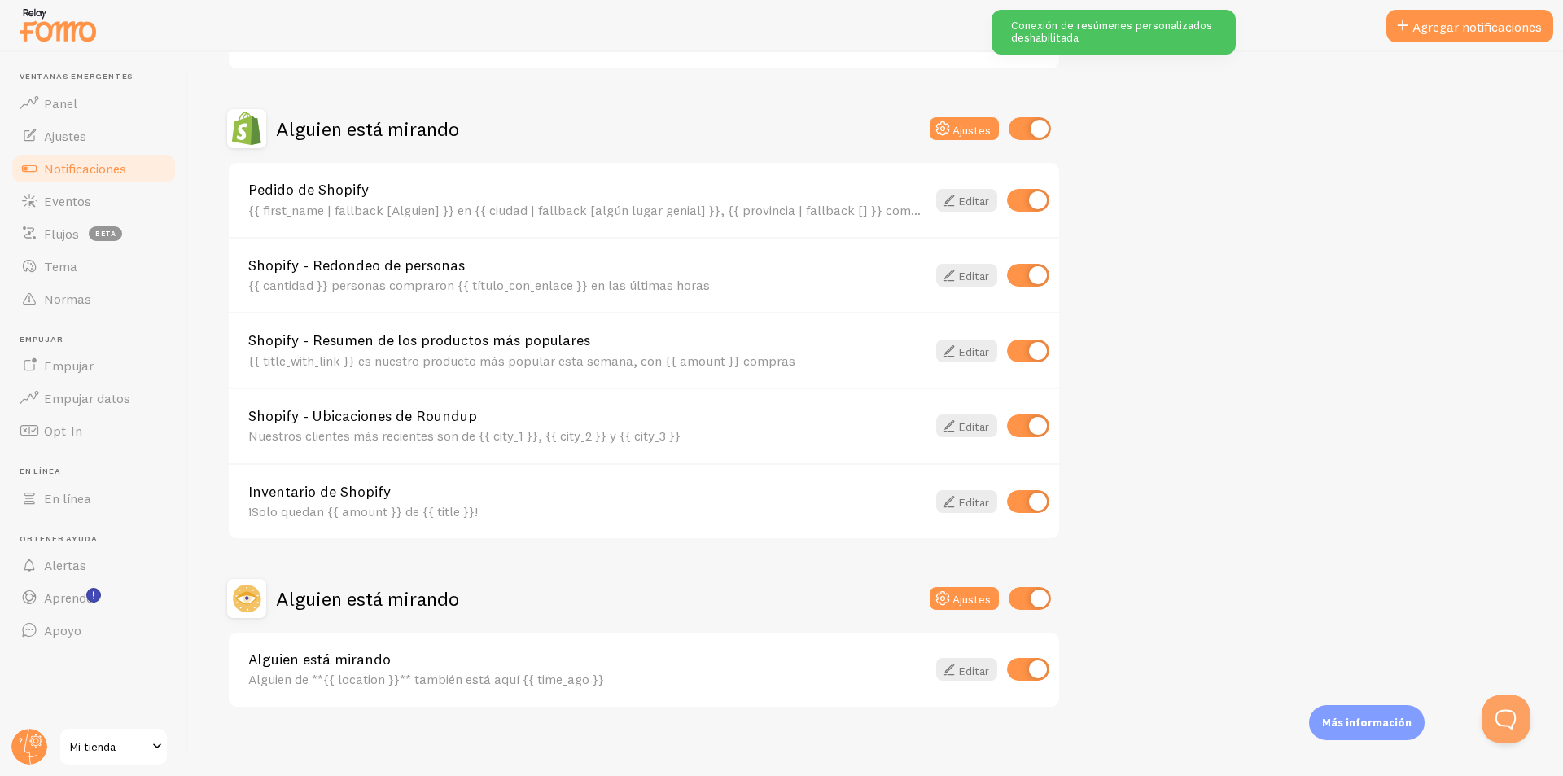
scroll to position [704, 0]
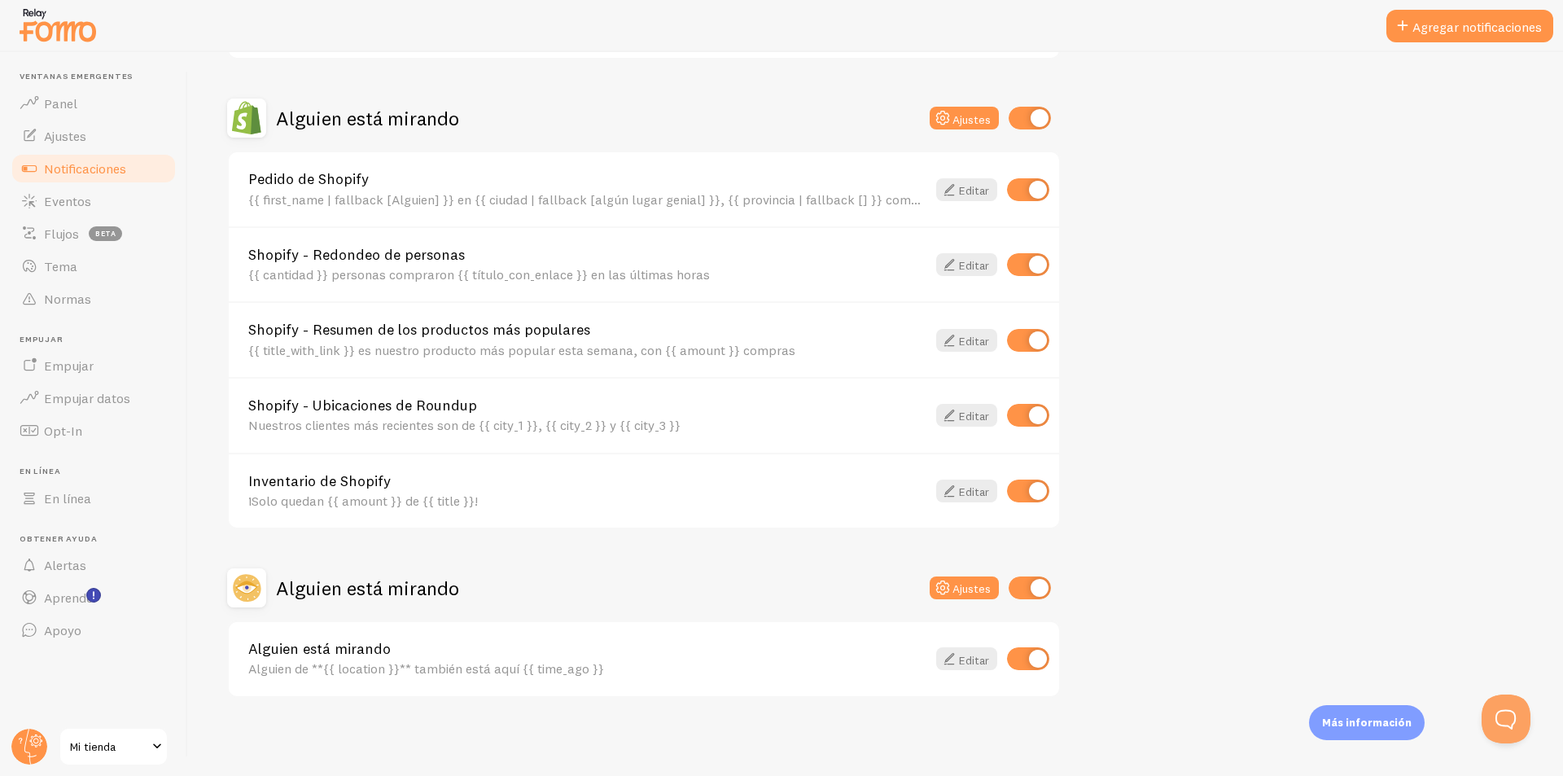
click at [779, 591] on input "checkbox" at bounding box center [1029, 587] width 42 height 23
checkbox input "false"
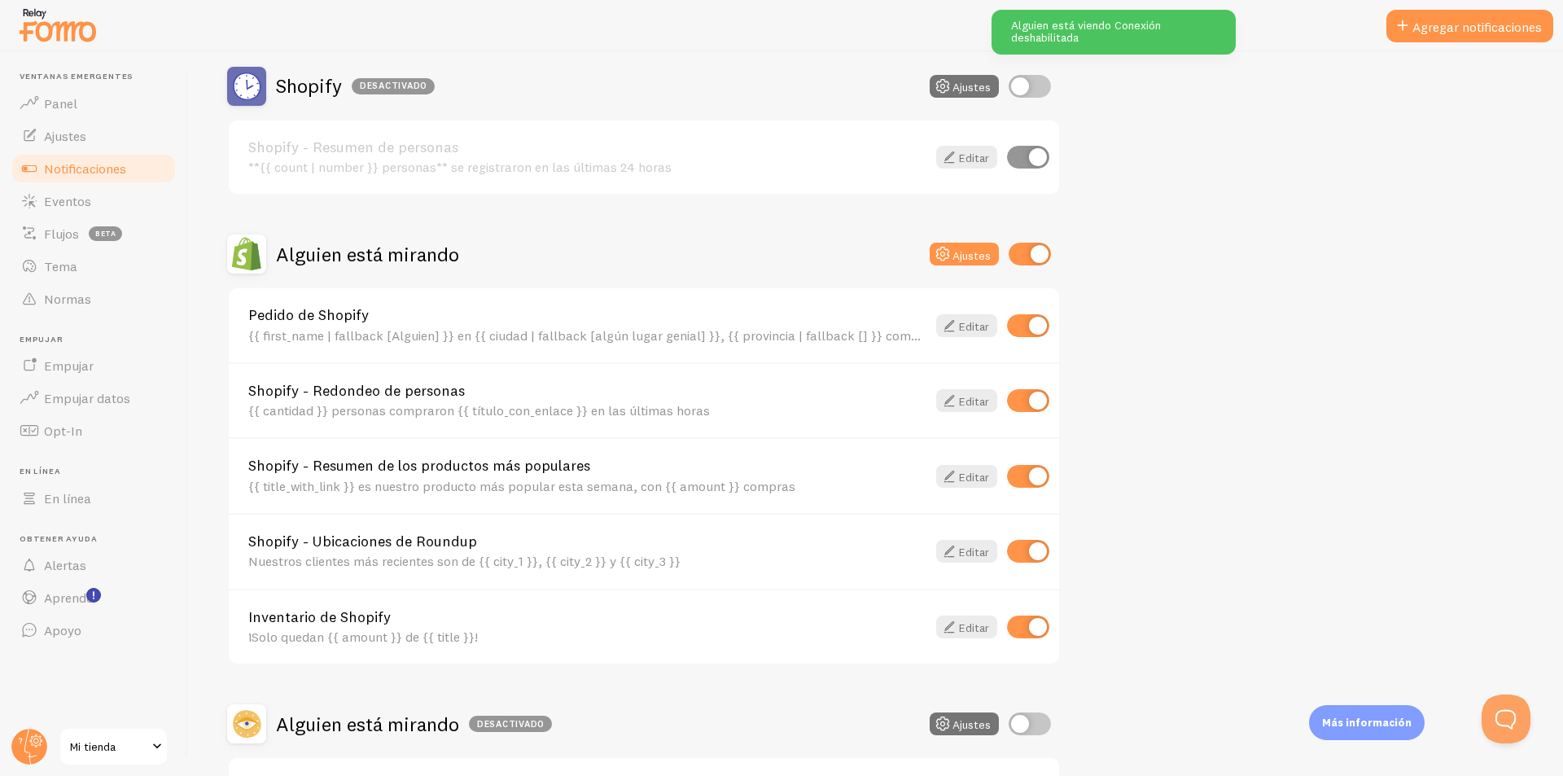
scroll to position [541, 0]
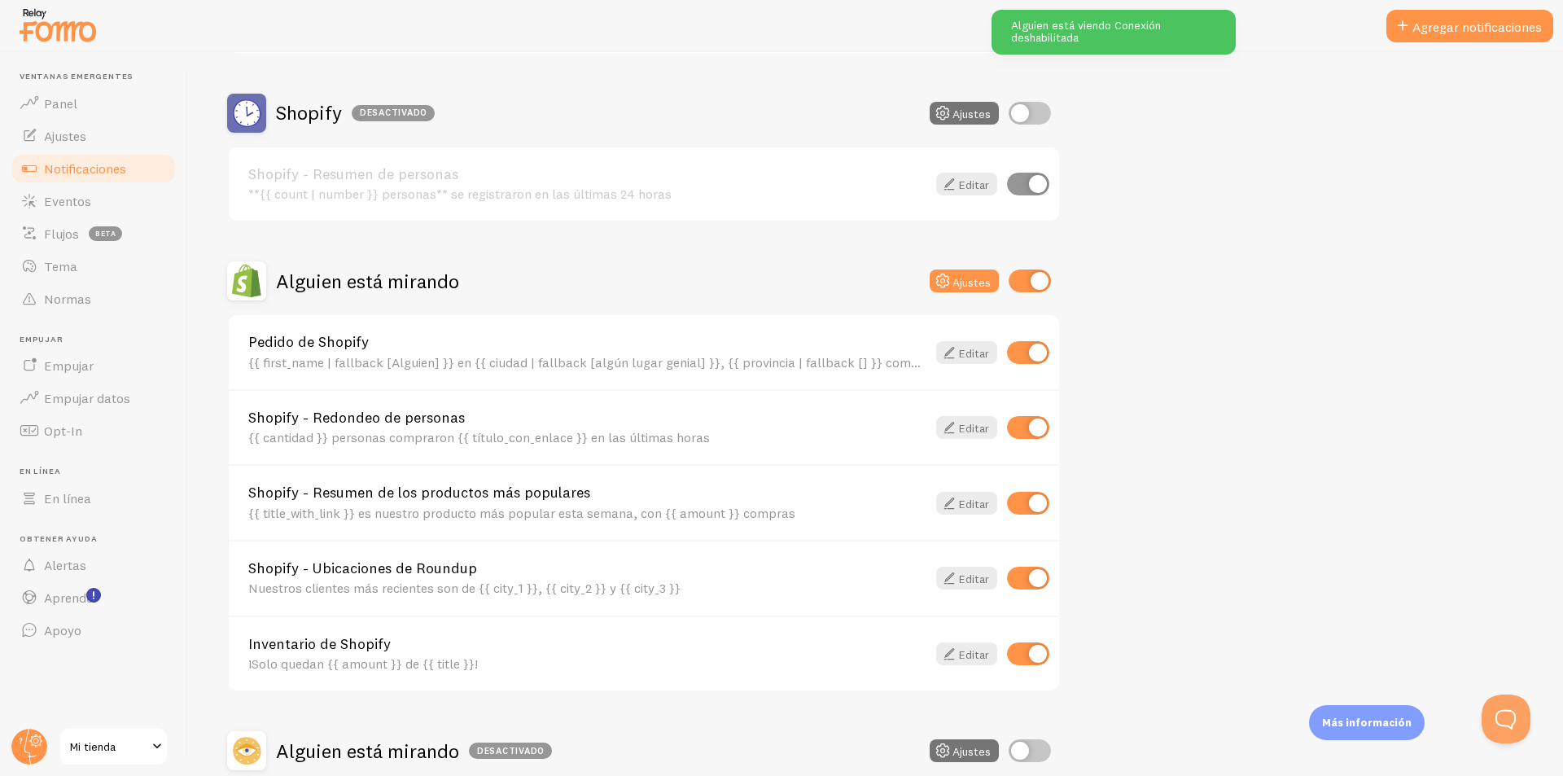
click at [779, 291] on input "checkbox" at bounding box center [1029, 280] width 42 height 23
checkbox input "false"
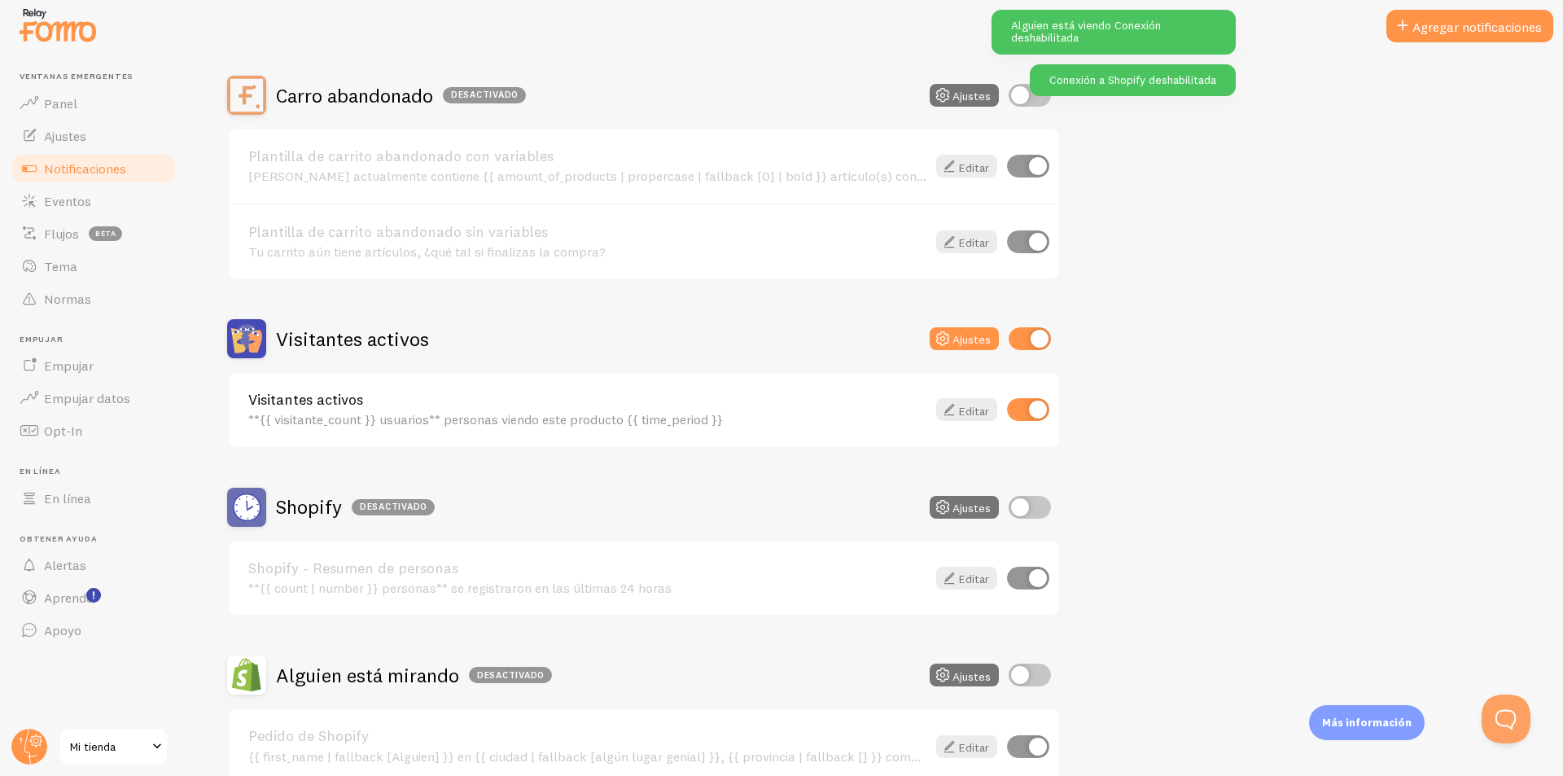
scroll to position [134, 0]
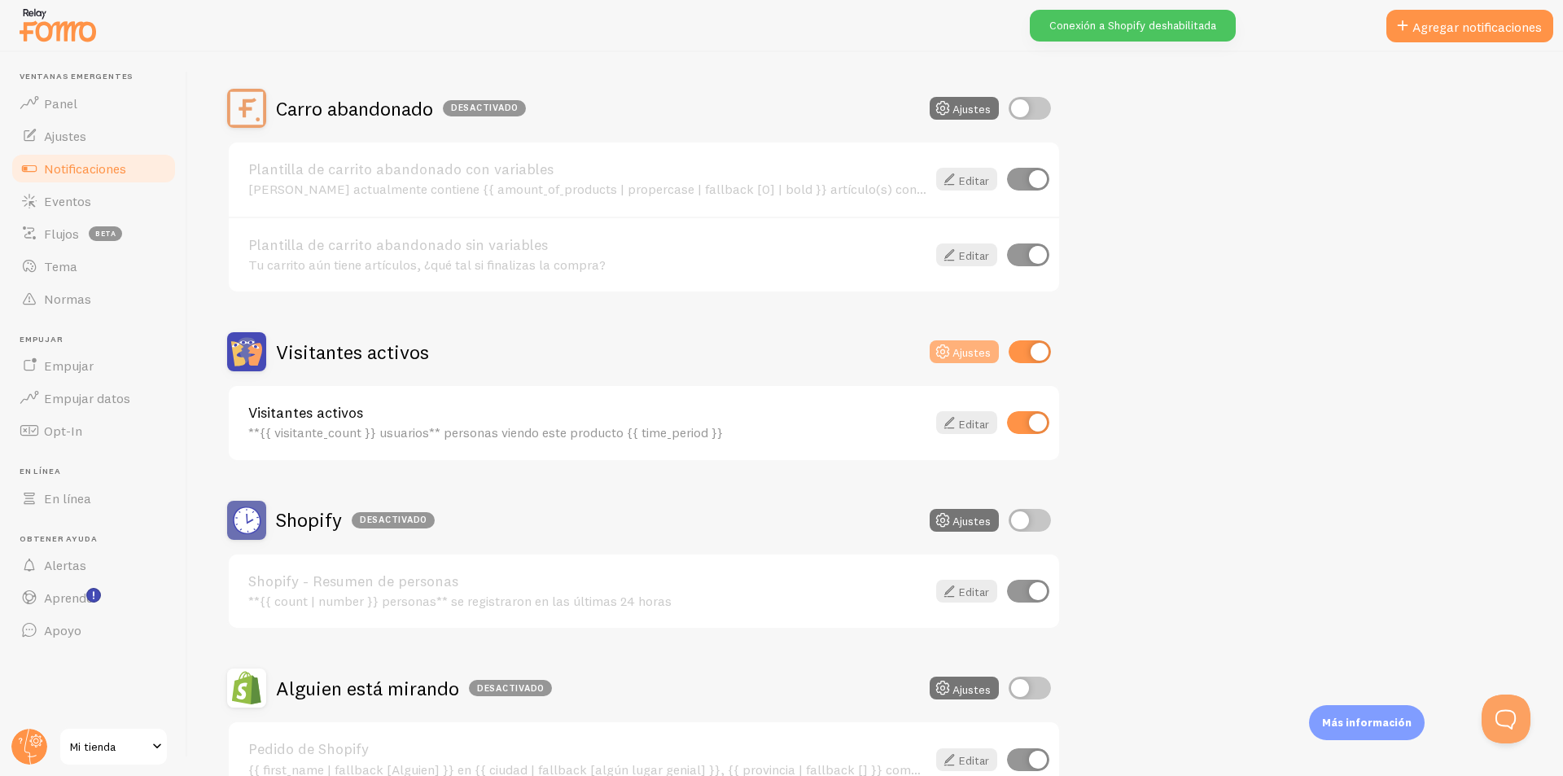
click at [779, 352] on font "Ajustes" at bounding box center [971, 352] width 38 height 15
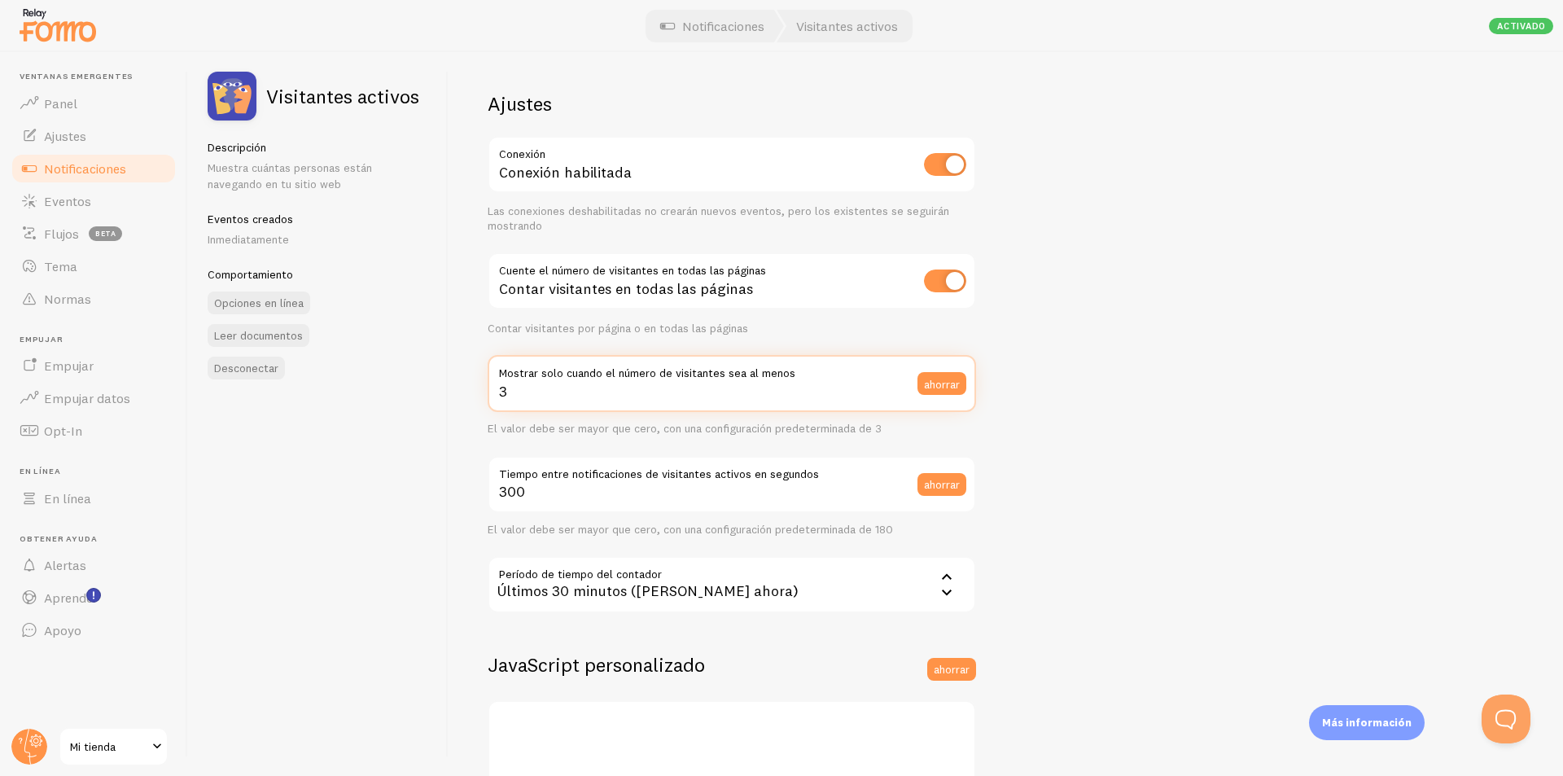
click at [685, 400] on input "3" at bounding box center [732, 383] width 488 height 57
drag, startPoint x: 576, startPoint y: 396, endPoint x: 484, endPoint y: 396, distance: 92.0
click at [484, 396] on div "Ajustes Conexión Conexión habilitada Las conexiones deshabilitadas no crearán n…" at bounding box center [1005, 414] width 1114 height 724
type input "1"
click at [444, 569] on div "Visitantes activos Descripción Muestra cuántas personas están navegando en tu s…" at bounding box center [318, 414] width 260 height 724
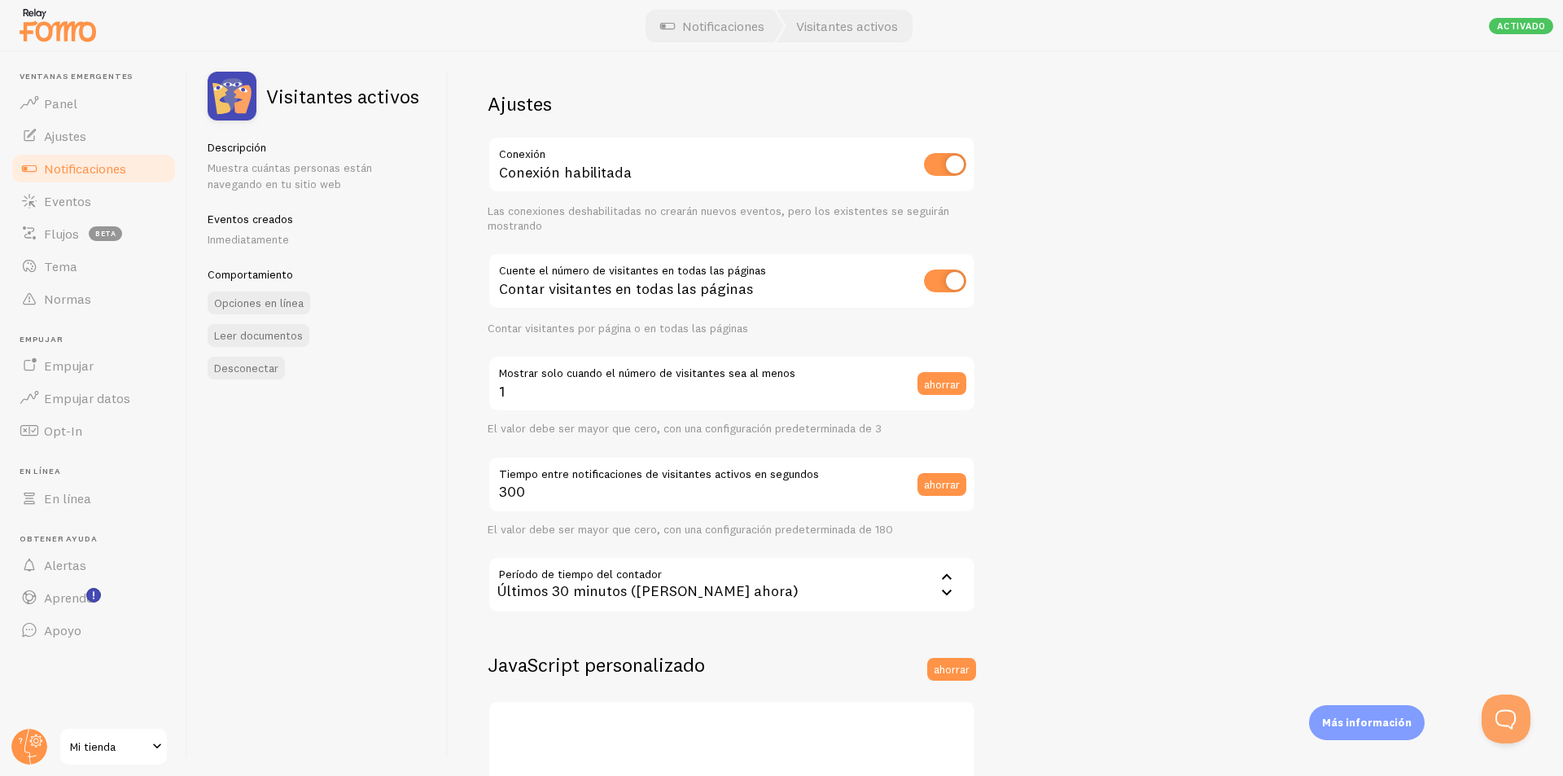
click at [565, 584] on font "Últimos 30 minutos (justo ahora)" at bounding box center [647, 590] width 301 height 19
click at [542, 666] on font "Últimas 24 horas" at bounding box center [565, 664] width 113 height 19
click at [258, 242] on font "Inmediatamente" at bounding box center [248, 239] width 81 height 15
click at [282, 313] on link "Opciones en línea" at bounding box center [259, 302] width 103 height 23
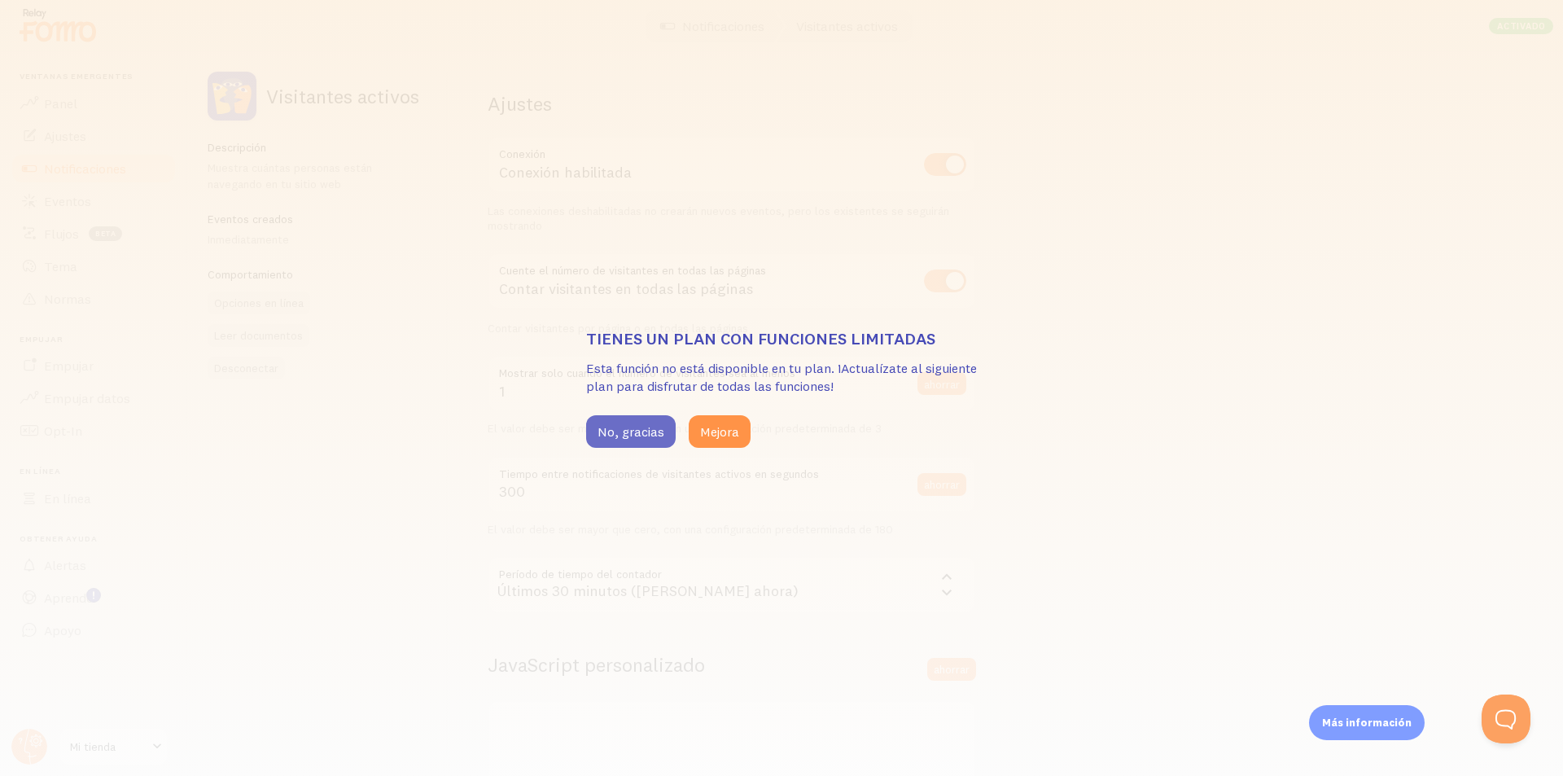
click at [641, 430] on font "No, gracias" at bounding box center [630, 431] width 67 height 16
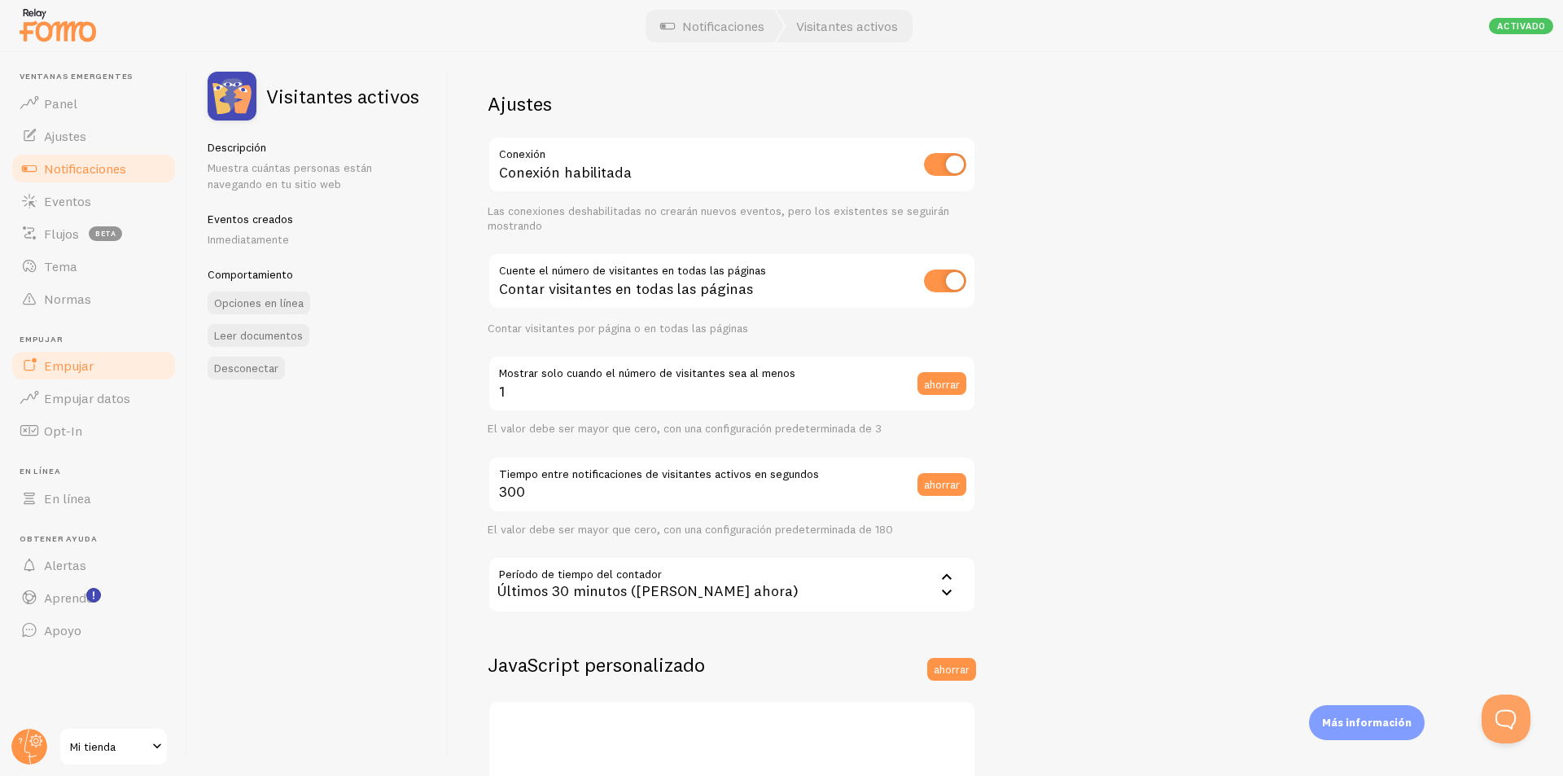
click at [97, 364] on link "Empujar" at bounding box center [94, 365] width 168 height 33
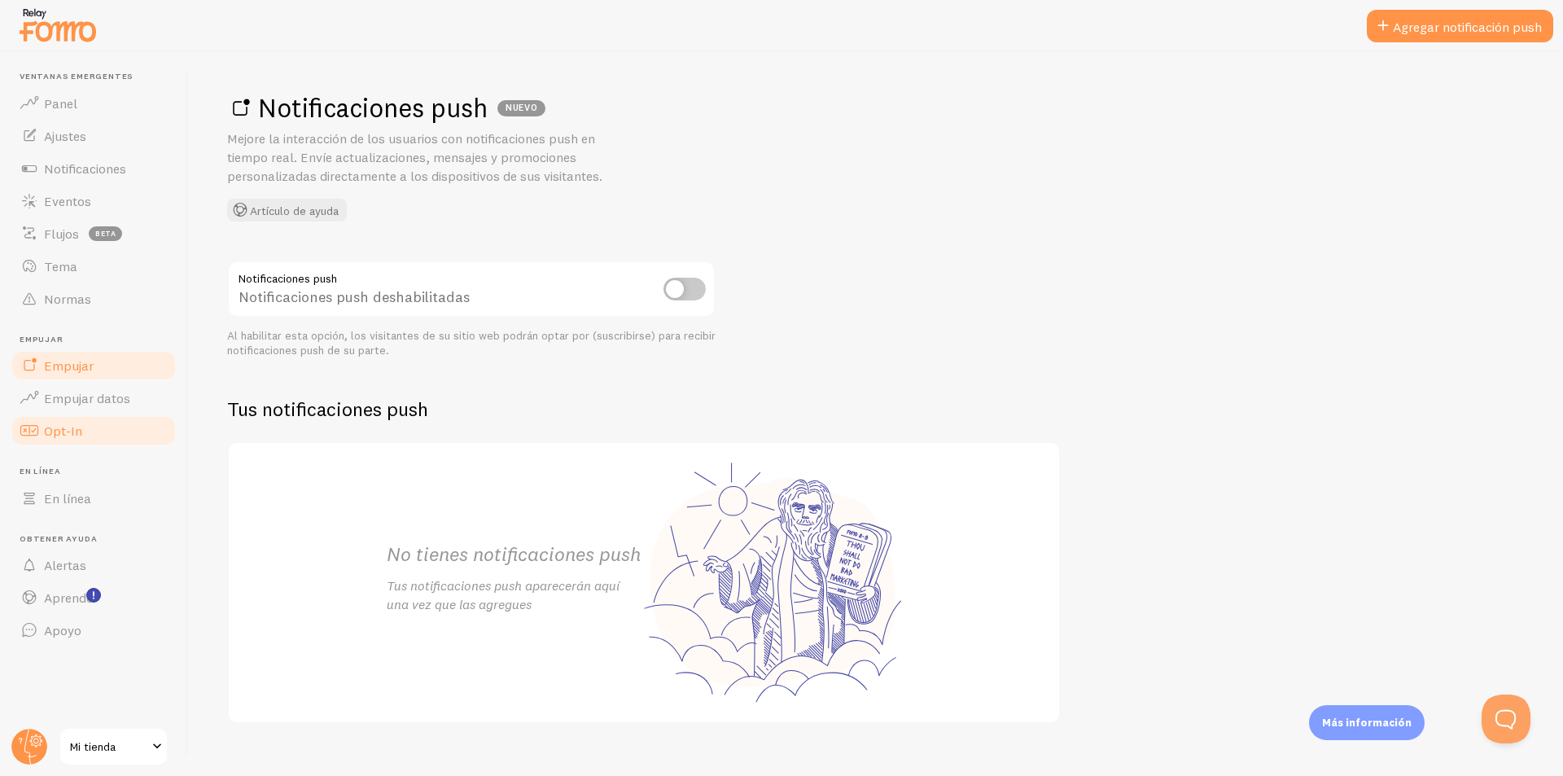
click at [87, 431] on link "Opt-In" at bounding box center [94, 430] width 168 height 33
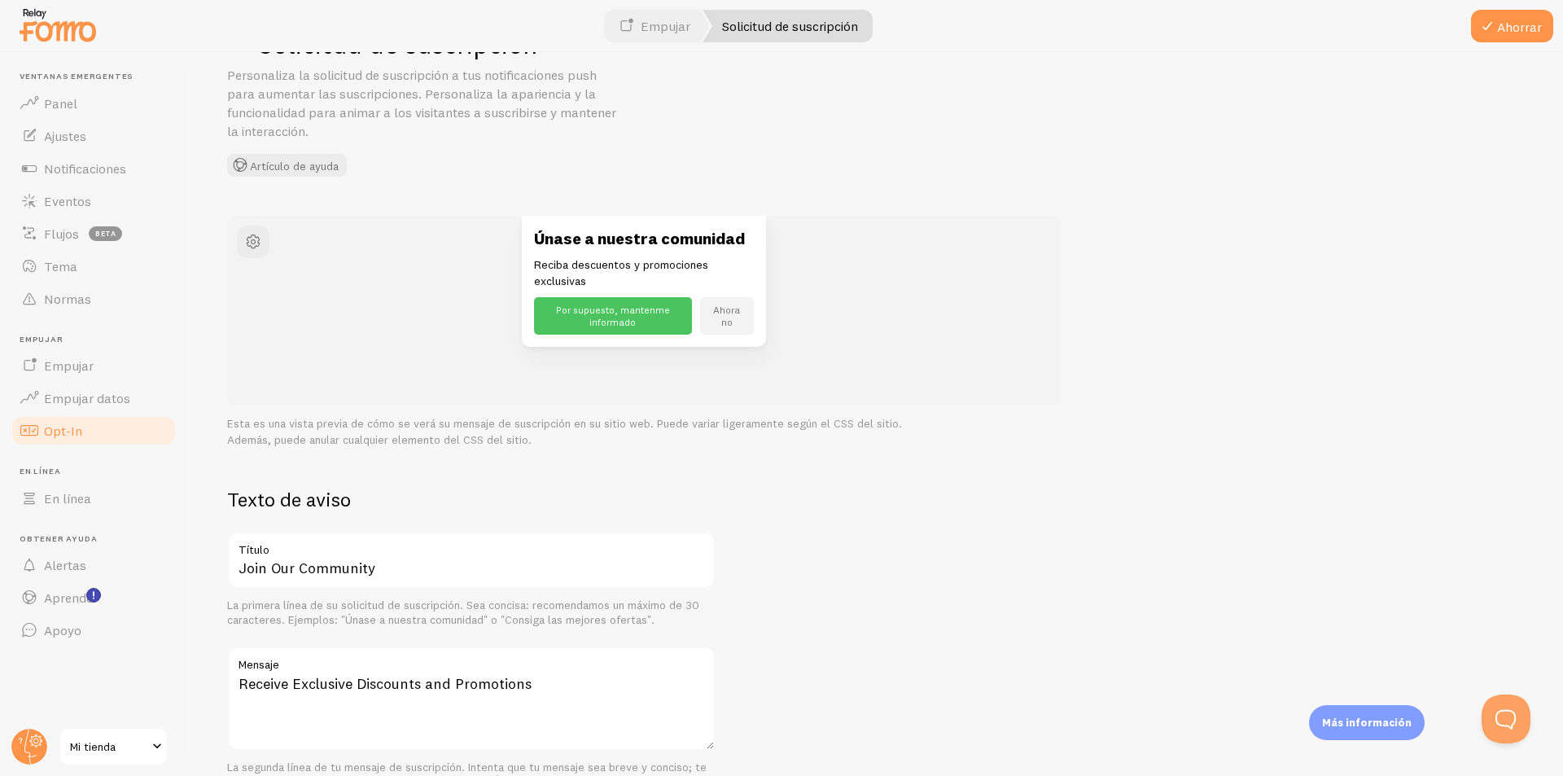
scroll to position [244, 0]
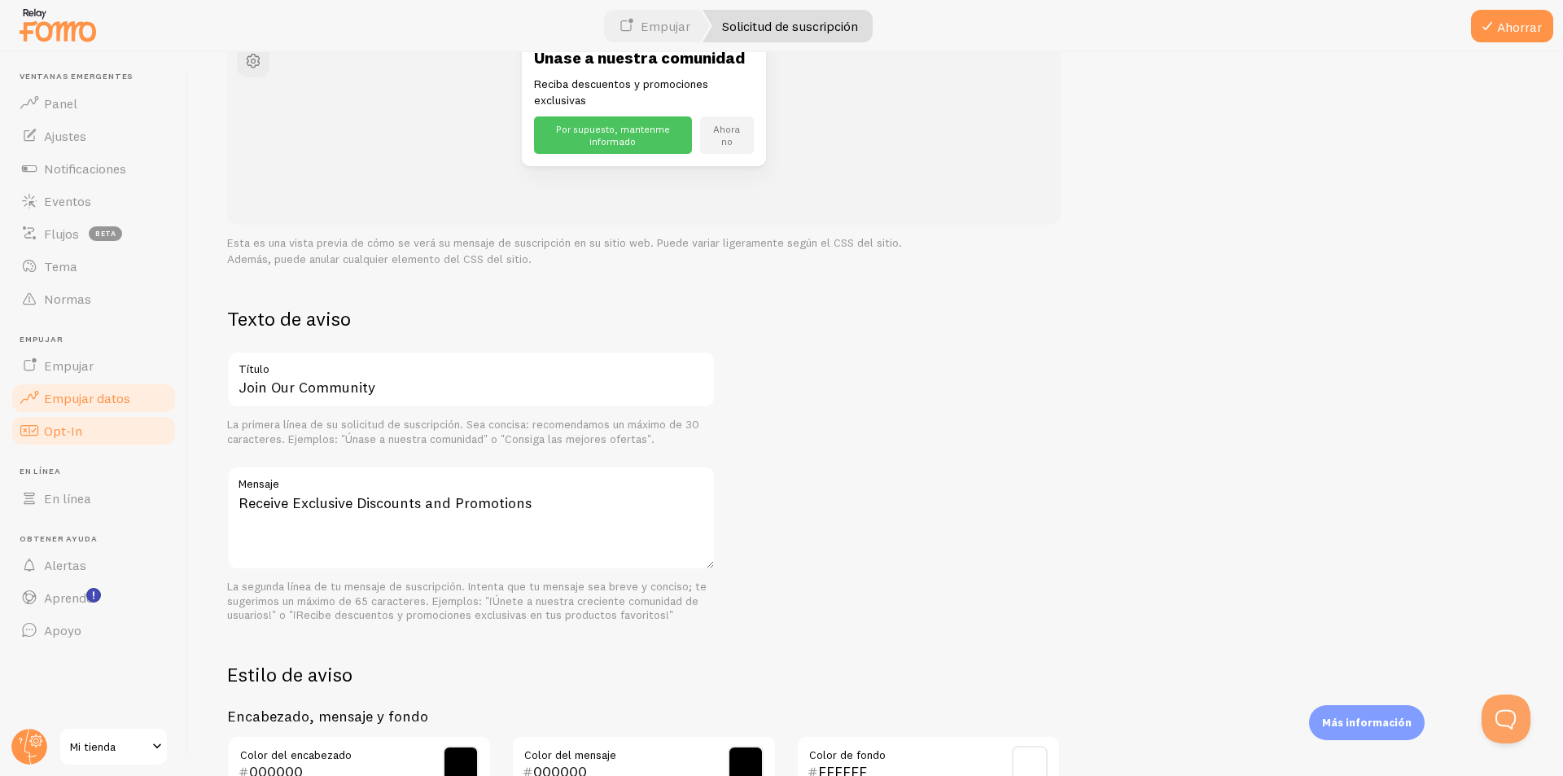
click at [81, 403] on font "Empujar datos" at bounding box center [87, 398] width 86 height 16
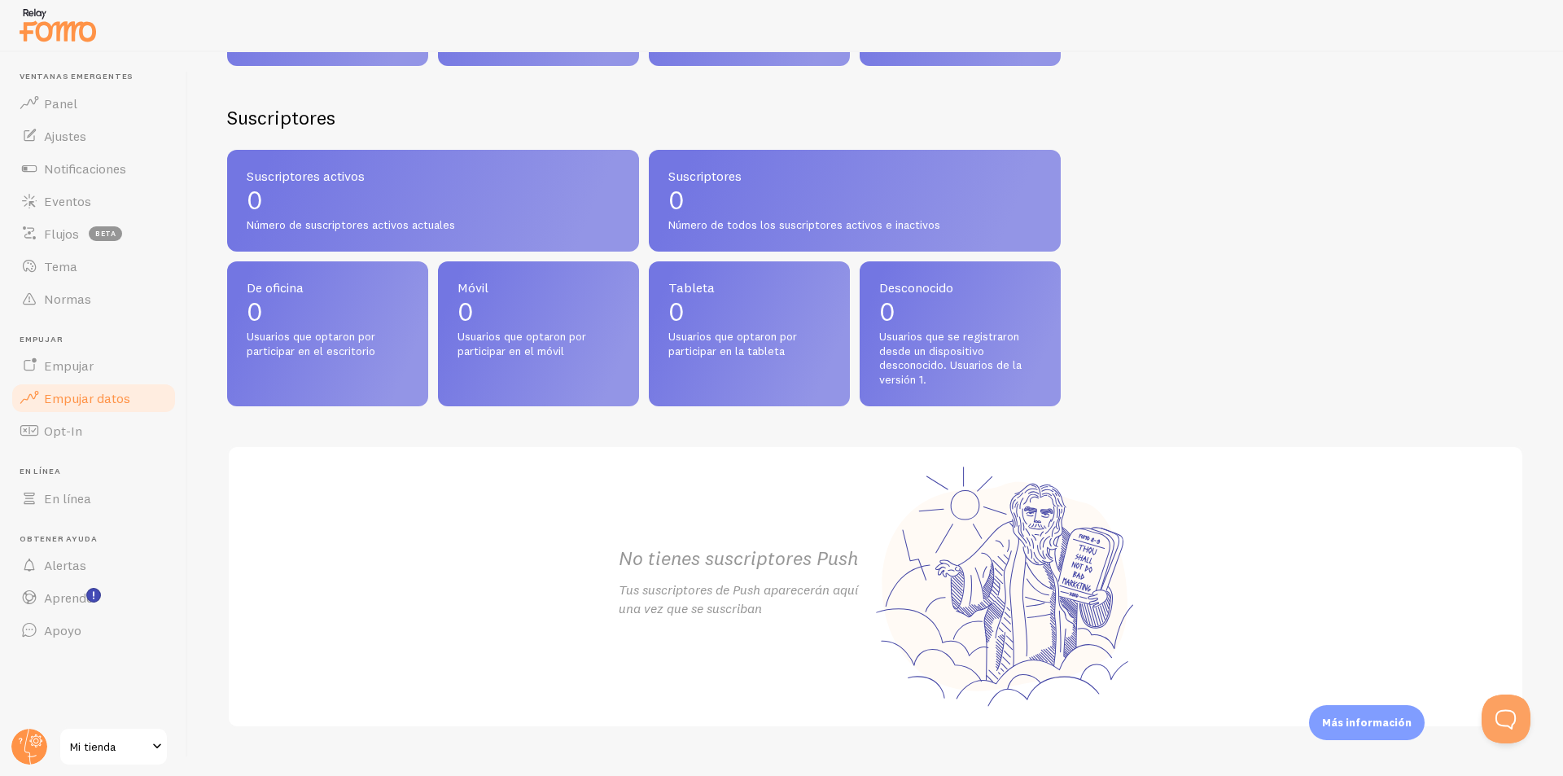
scroll to position [643, 0]
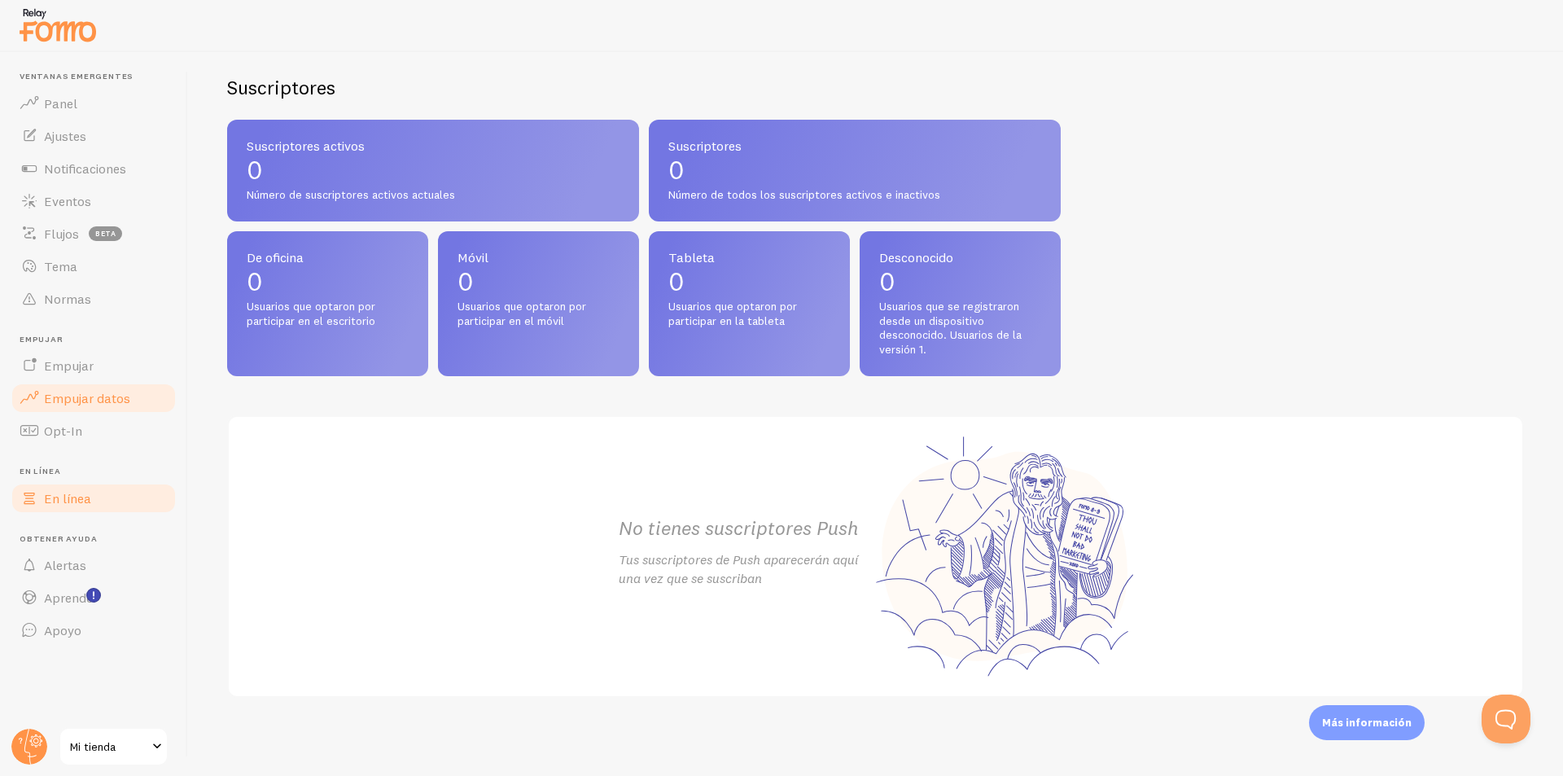
click at [59, 501] on font "En línea" at bounding box center [67, 498] width 47 height 16
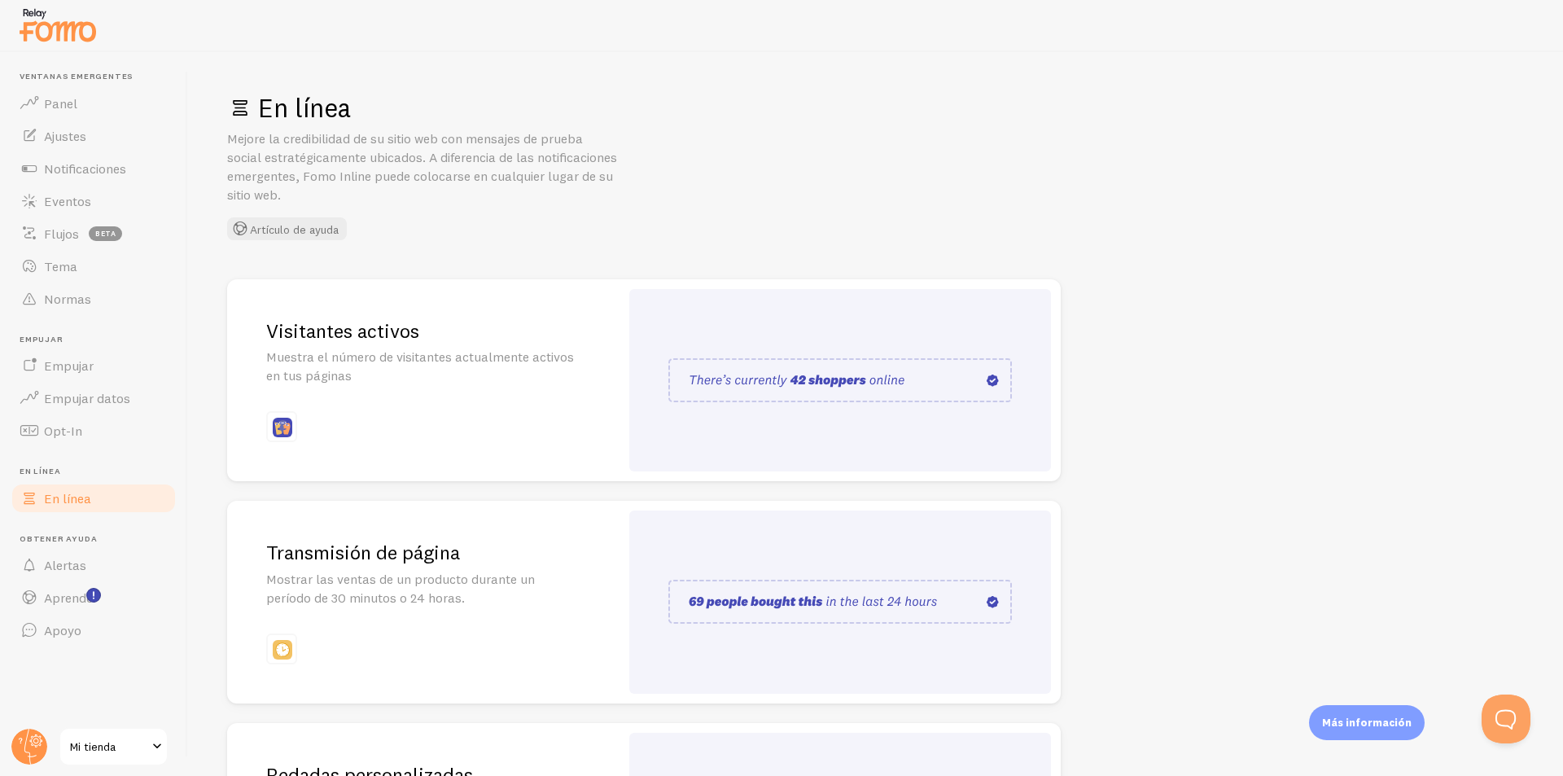
click at [779, 390] on img at bounding box center [839, 380] width 343 height 44
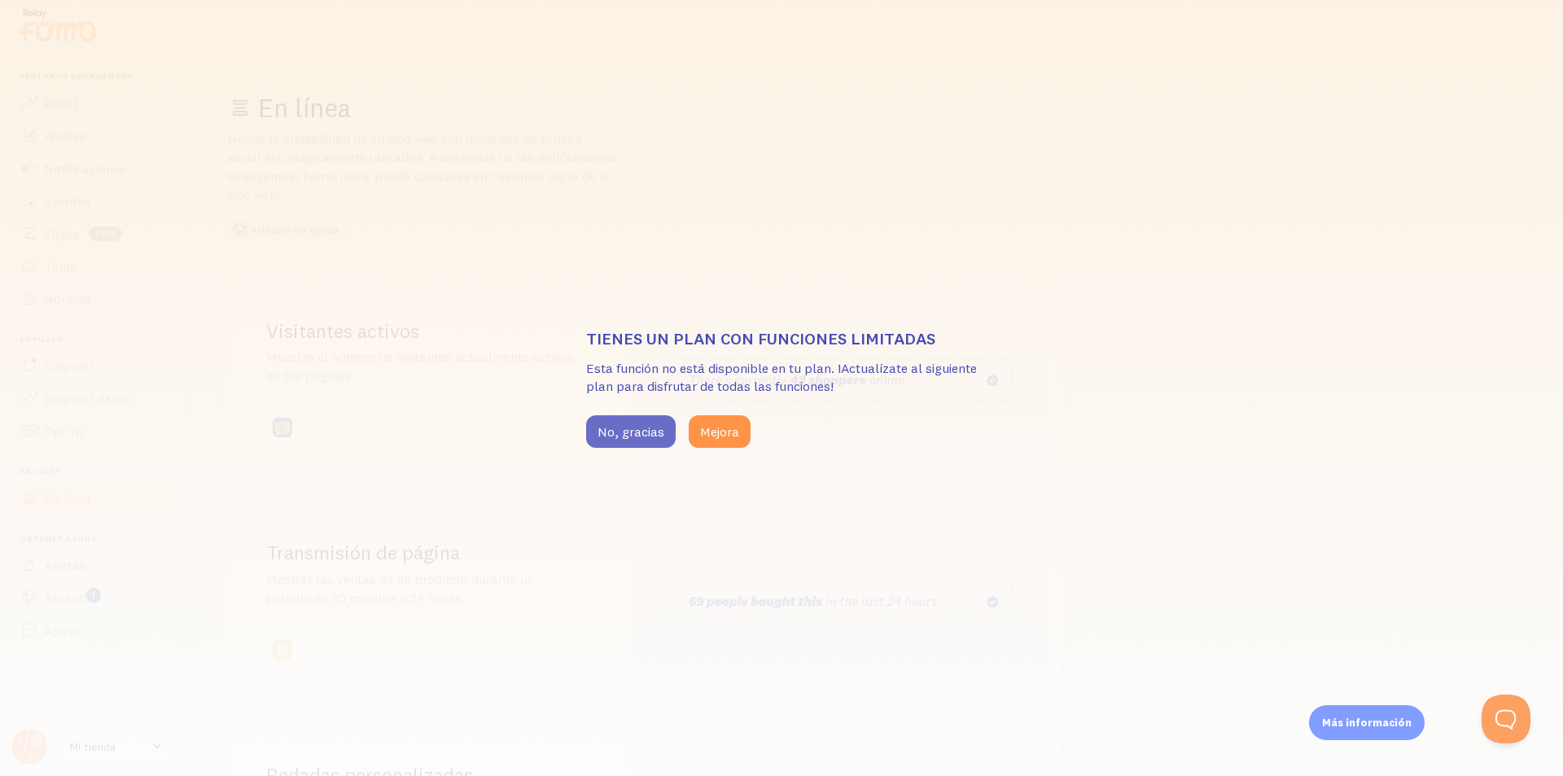
click at [616, 434] on font "No, gracias" at bounding box center [630, 431] width 67 height 16
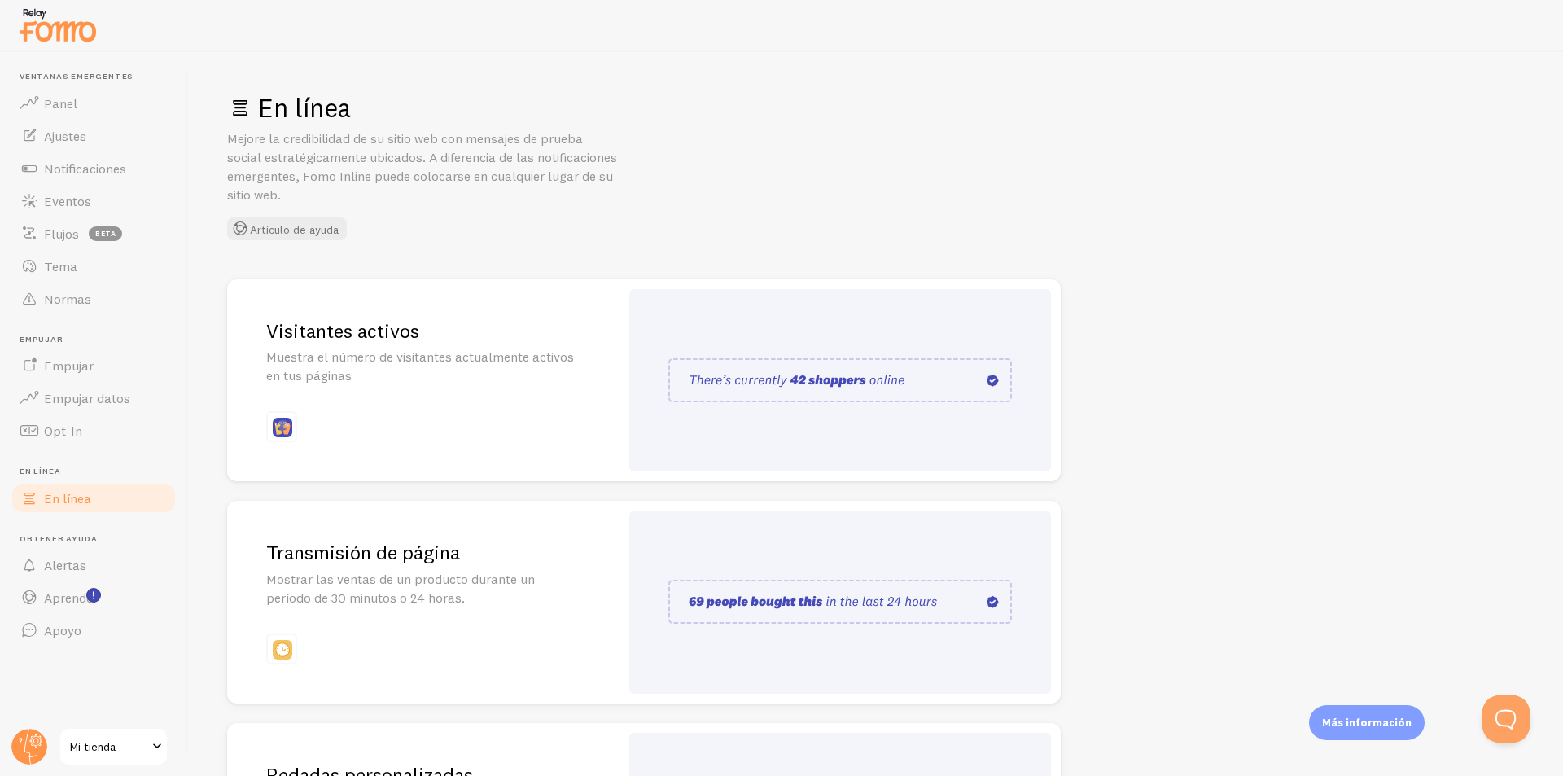
click at [779, 396] on img at bounding box center [839, 380] width 343 height 44
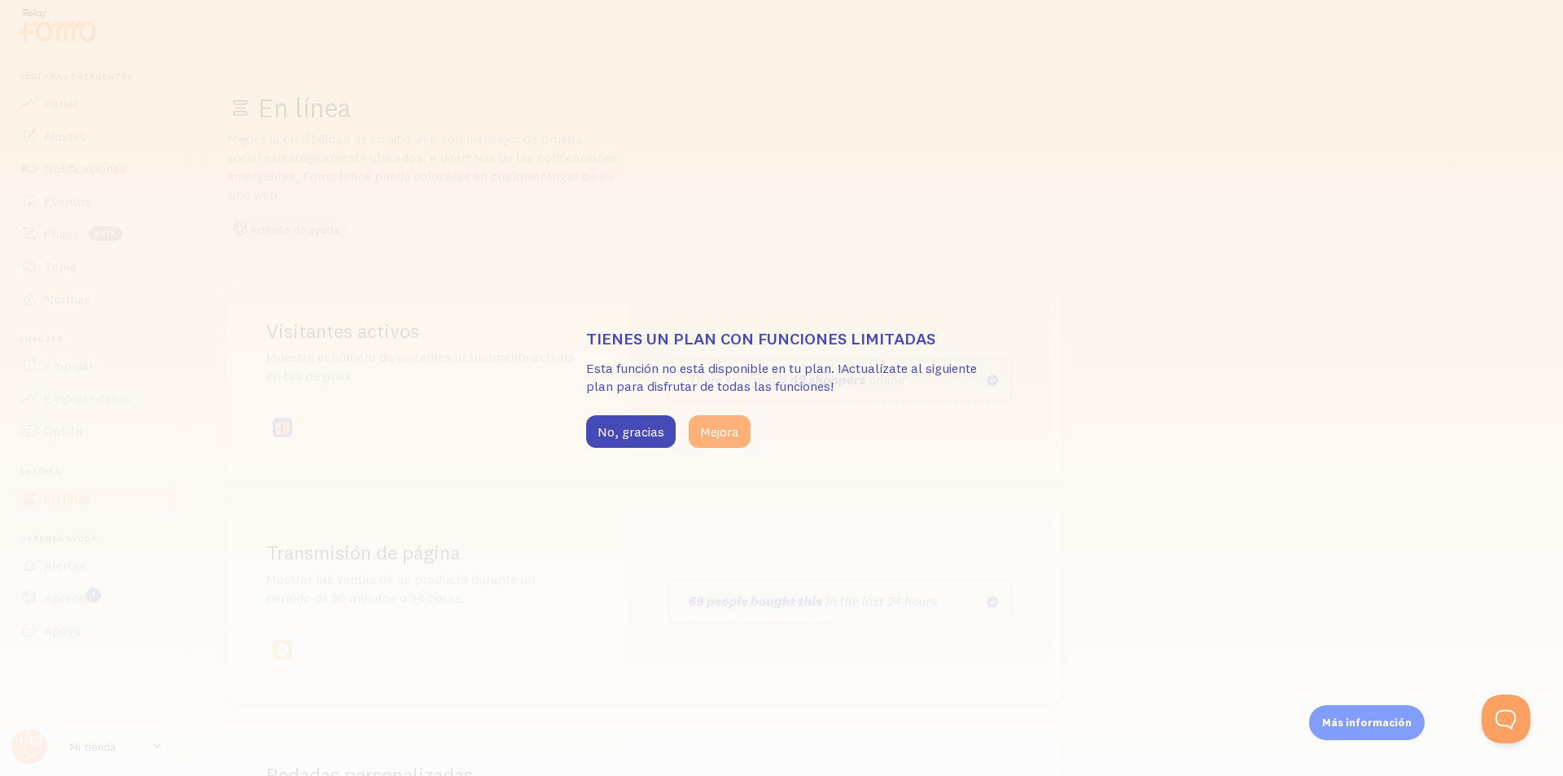
click at [736, 431] on font "Mejora" at bounding box center [719, 431] width 39 height 16
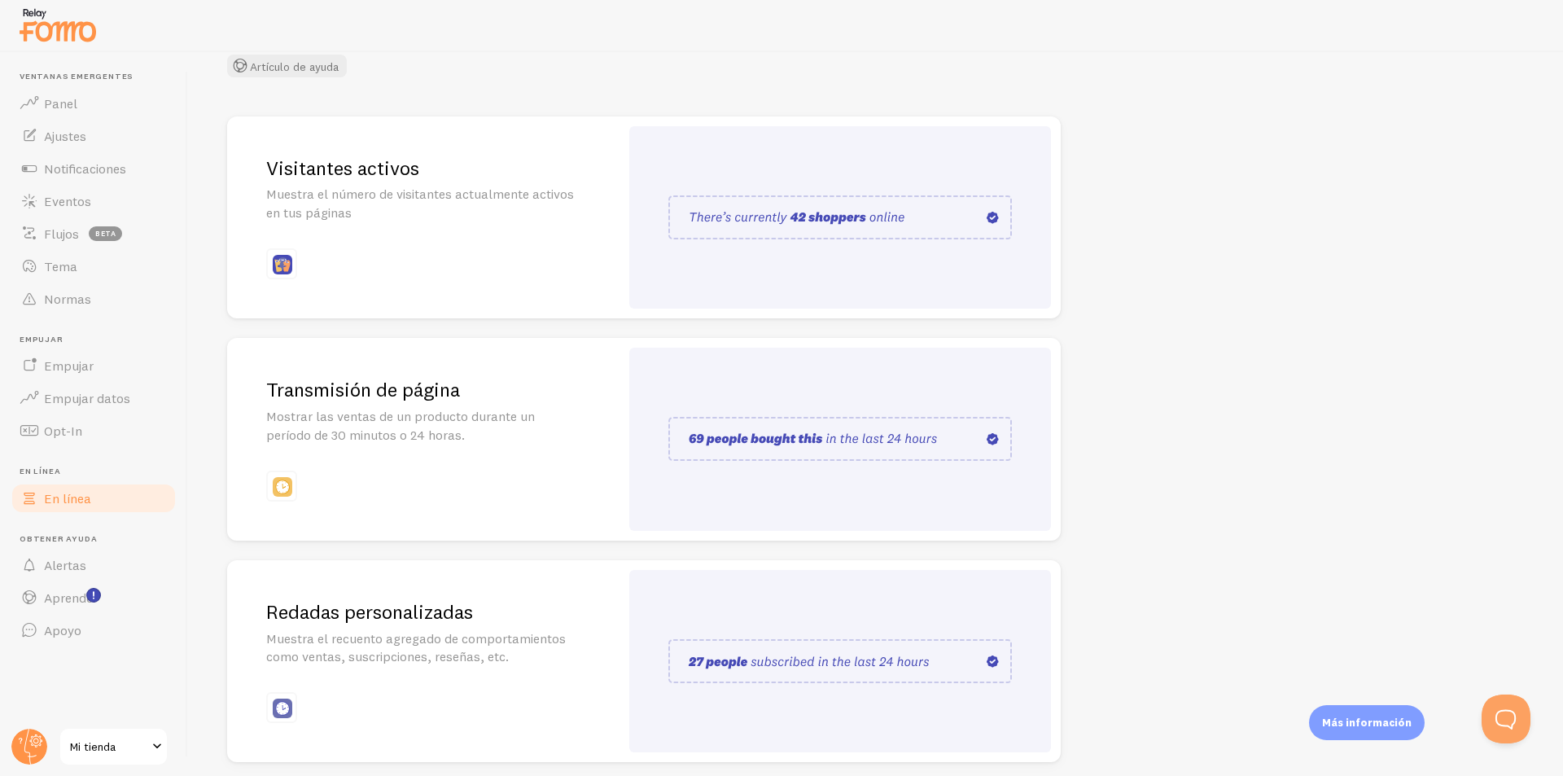
click at [929, 286] on div at bounding box center [840, 217] width 422 height 183
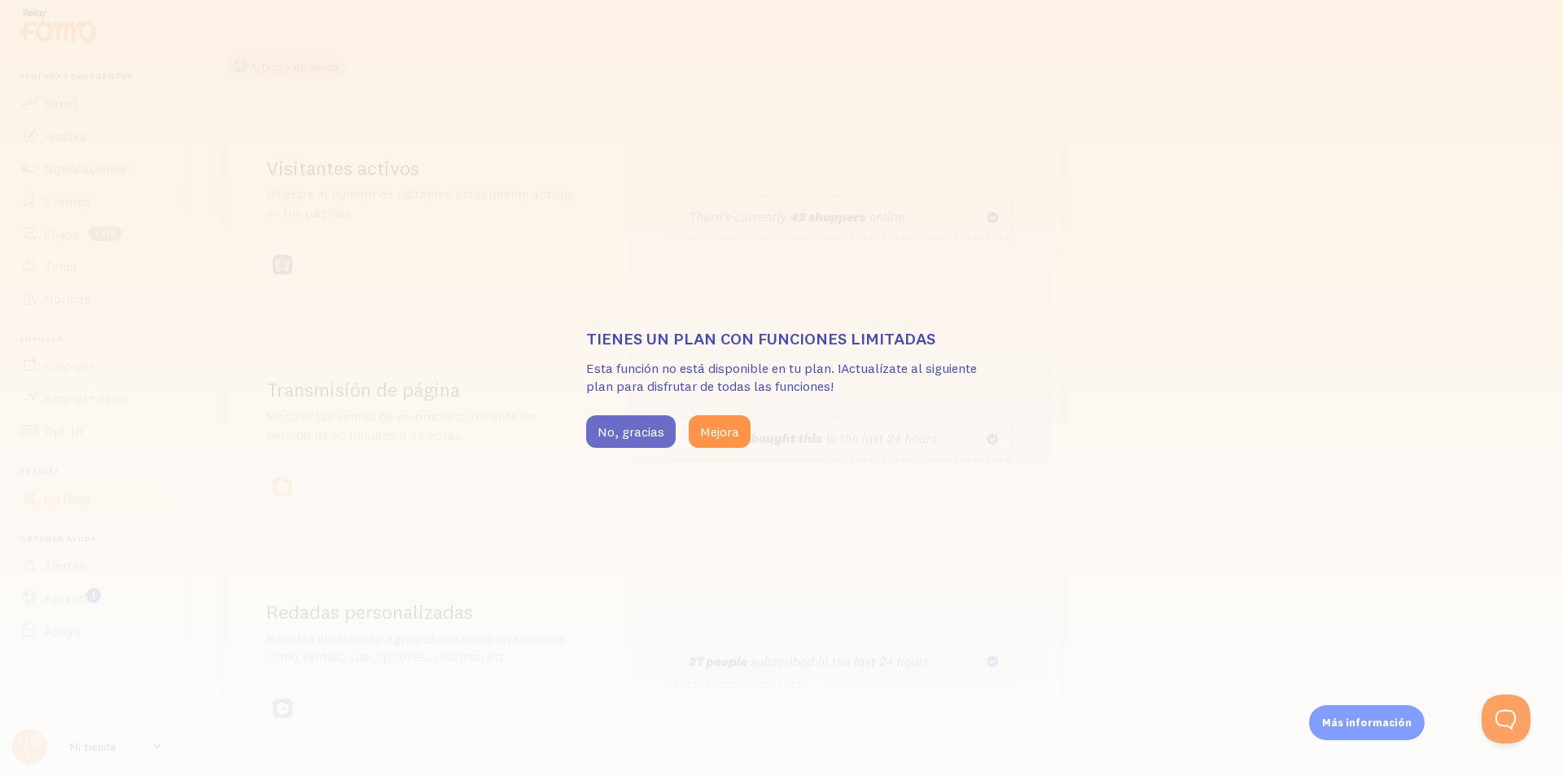
click at [627, 439] on font "No, gracias" at bounding box center [630, 431] width 67 height 16
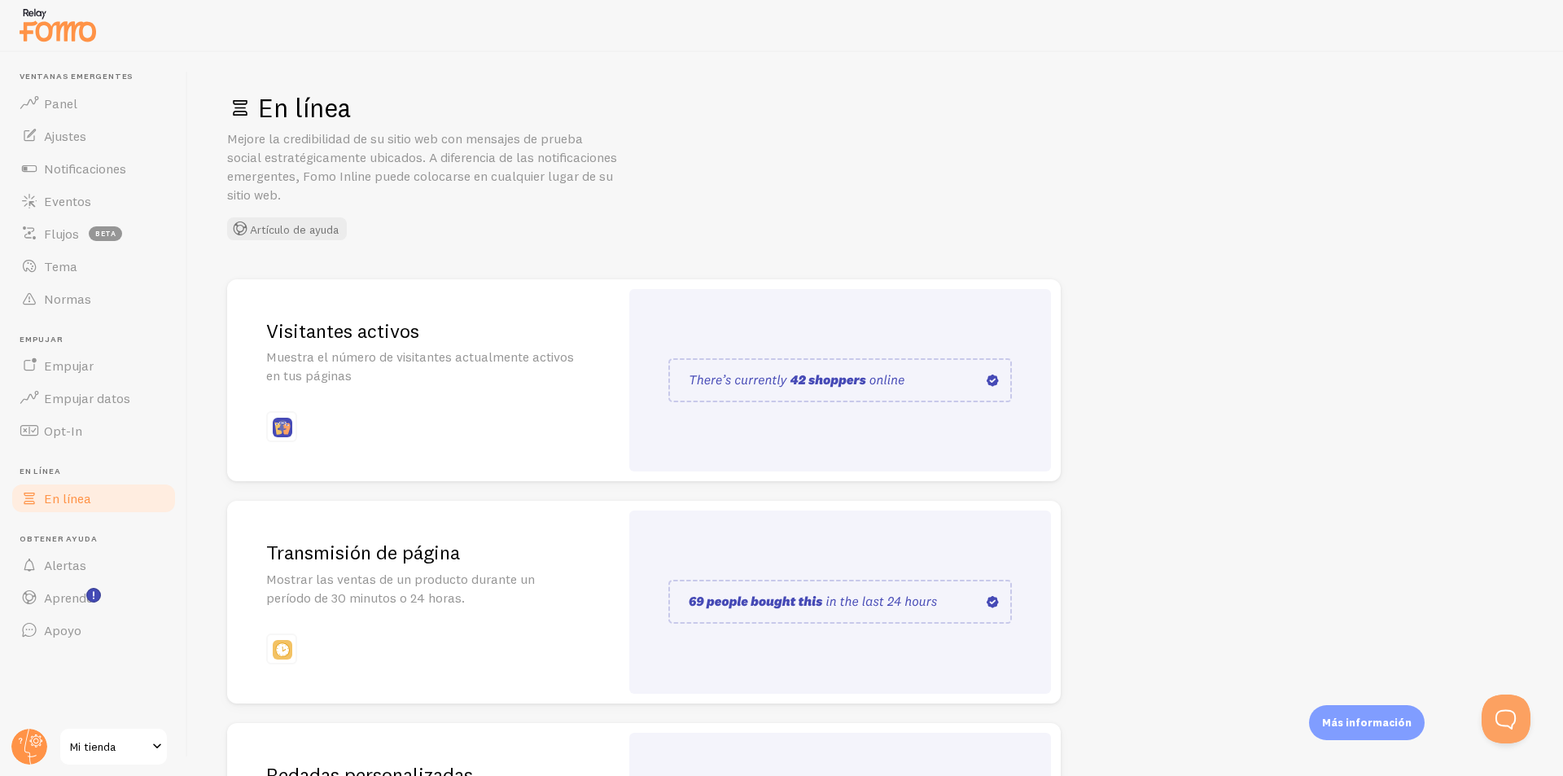
click at [783, 400] on img at bounding box center [839, 380] width 343 height 44
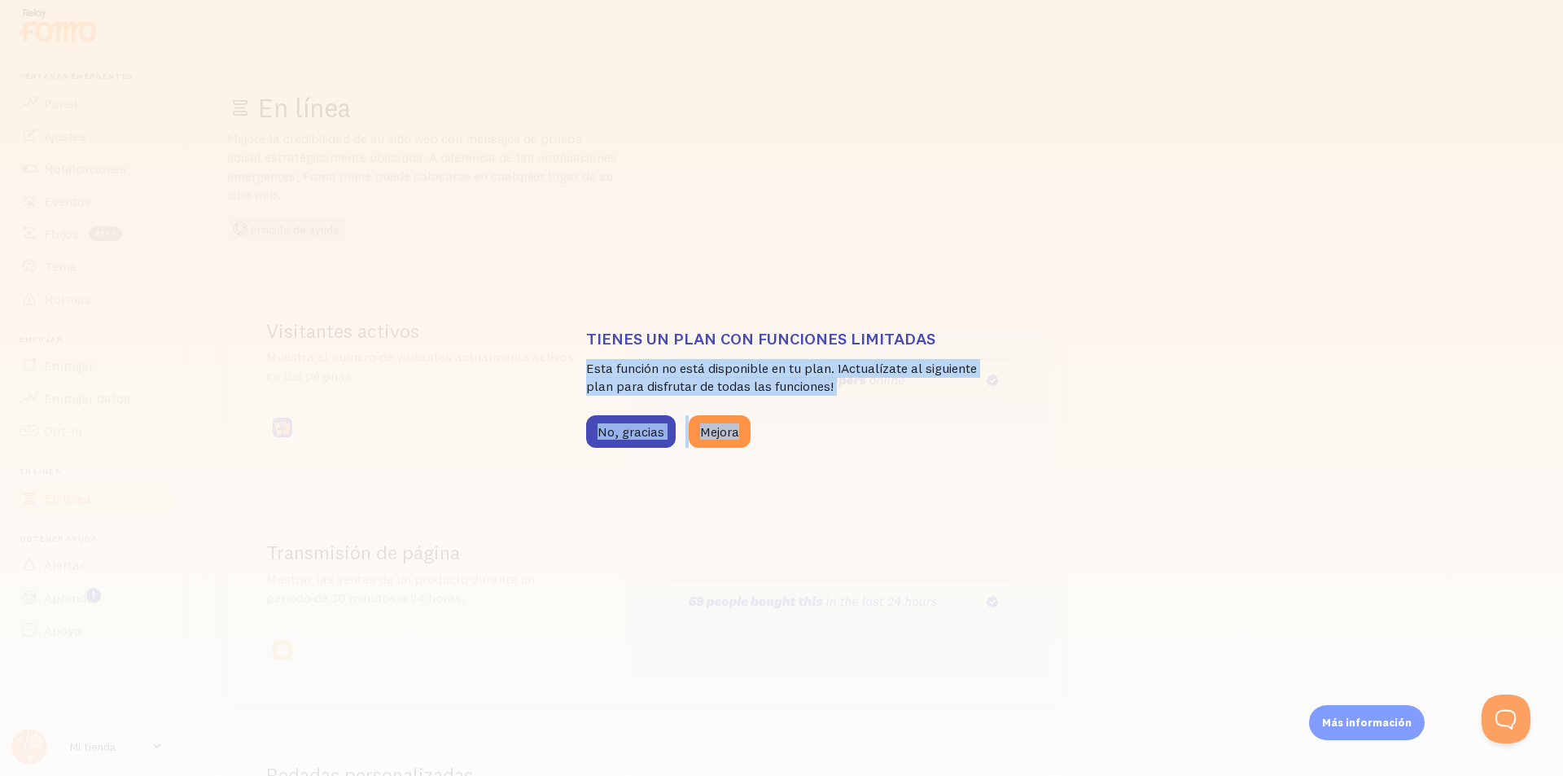
drag, startPoint x: 585, startPoint y: 369, endPoint x: 805, endPoint y: 400, distance: 221.9
click at [803, 400] on div "Tienes un plan con funciones limitadas Esta función no está disponible en tu pl…" at bounding box center [781, 388] width 1563 height 776
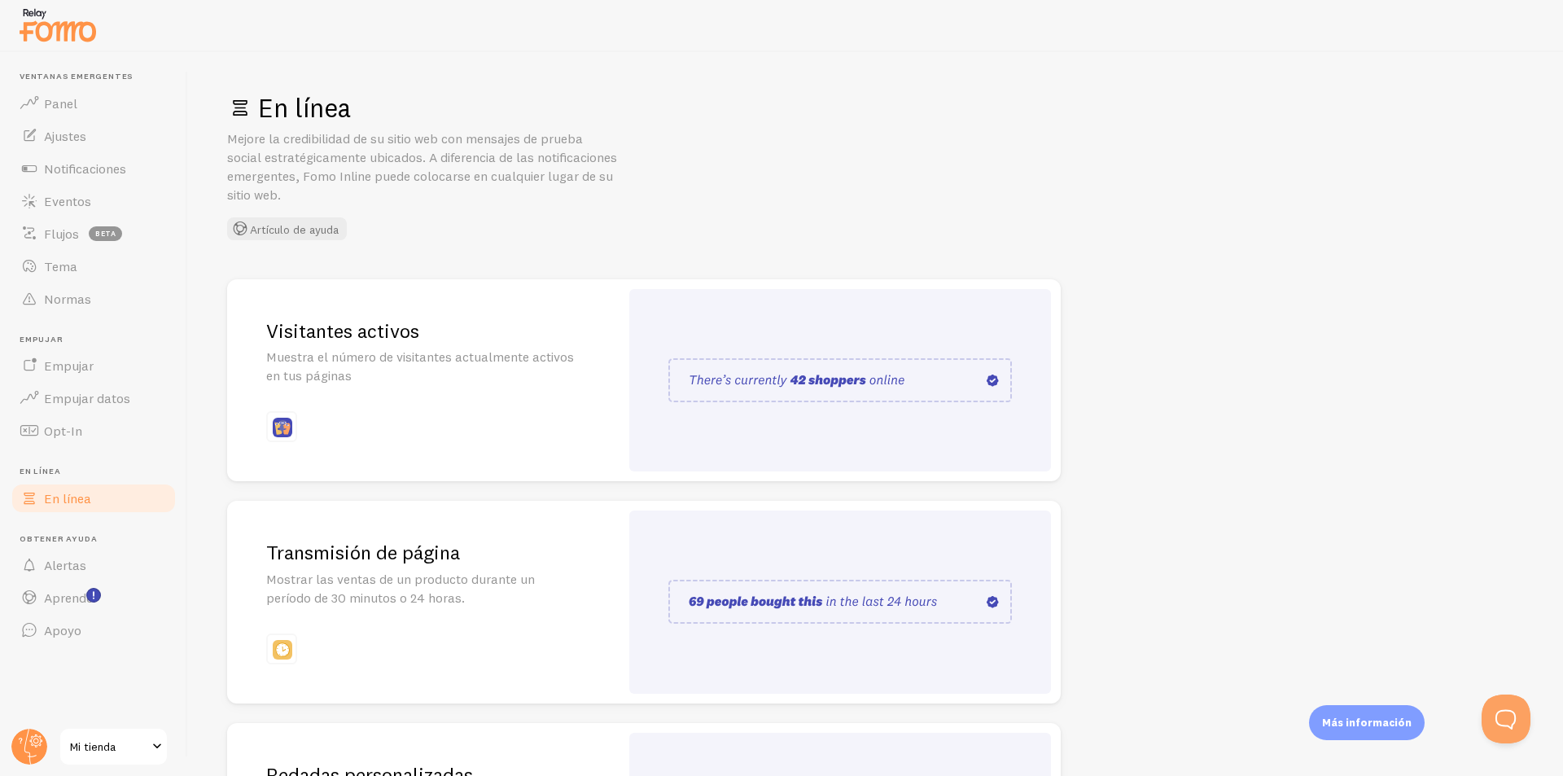
click at [813, 394] on img at bounding box center [839, 380] width 343 height 44
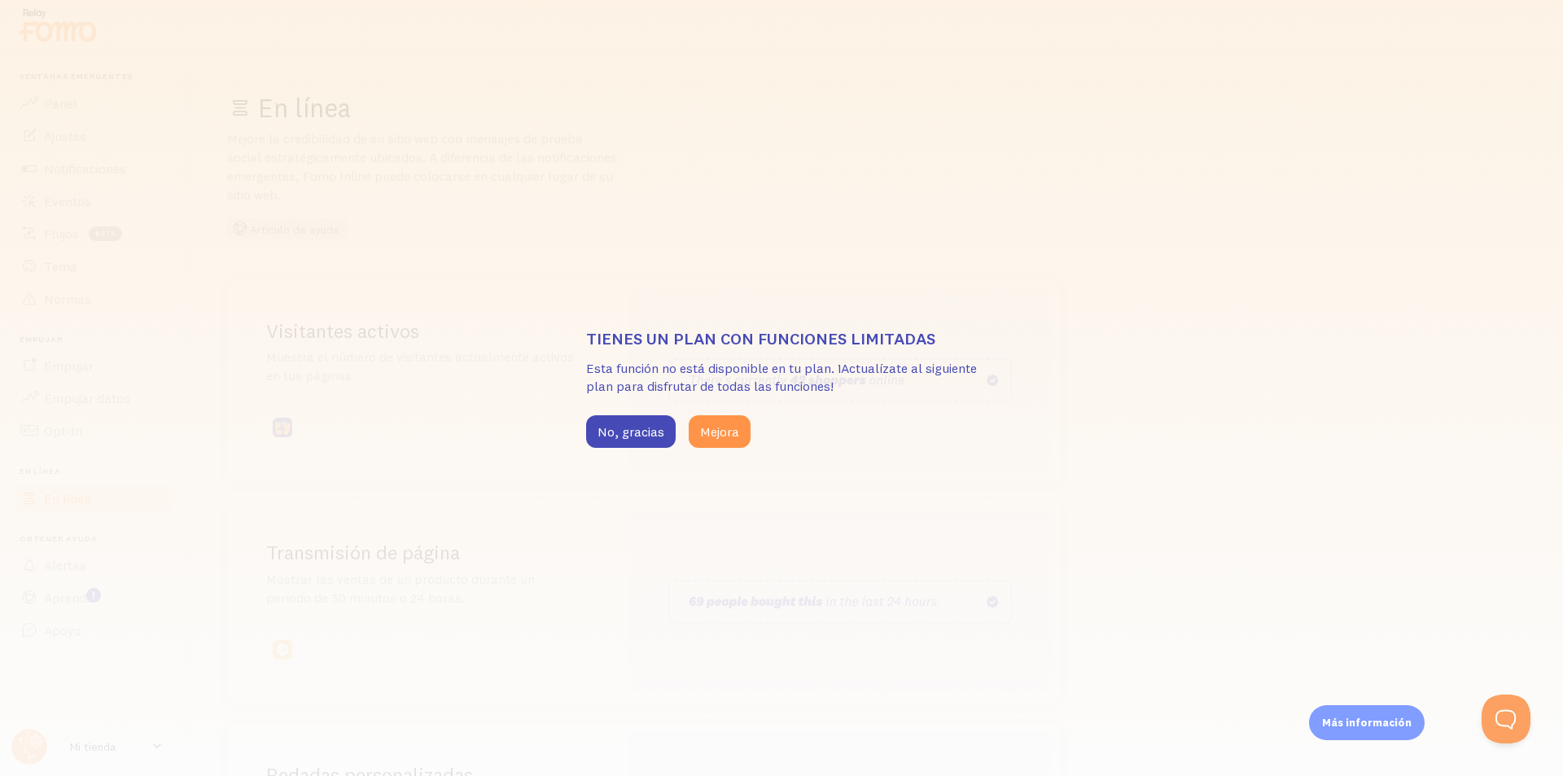
drag, startPoint x: 808, startPoint y: 391, endPoint x: 816, endPoint y: 358, distance: 34.2
click at [808, 383] on font "Esta función no está disponible en tu plan. ¡Actualízate al siguiente plan para…" at bounding box center [781, 377] width 391 height 35
click at [698, 415] on button "Mejora" at bounding box center [720, 431] width 62 height 33
